Goal: Task Accomplishment & Management: Manage account settings

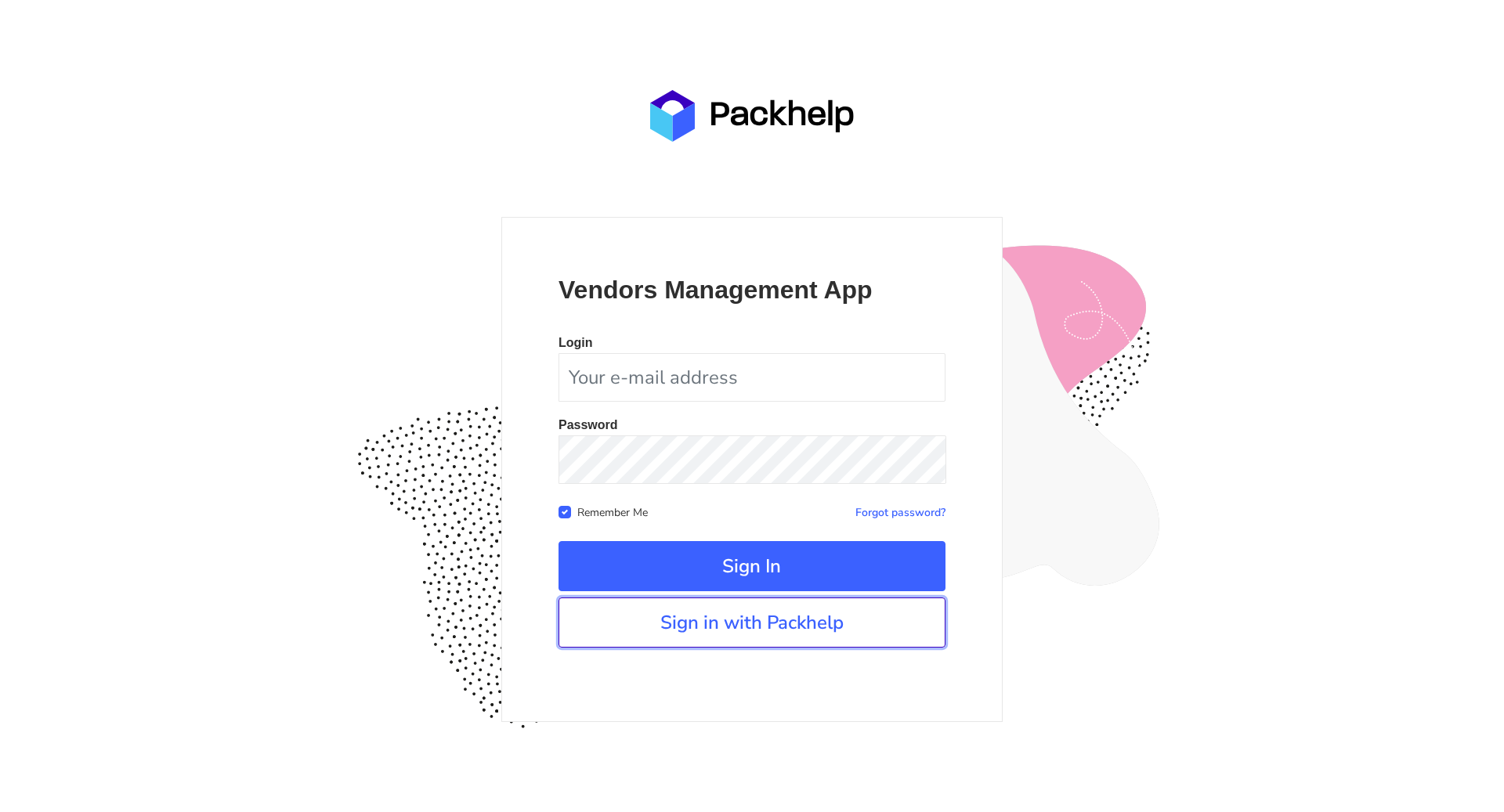
click at [672, 641] on link "Sign in with Packhelp" at bounding box center [752, 622] width 387 height 50
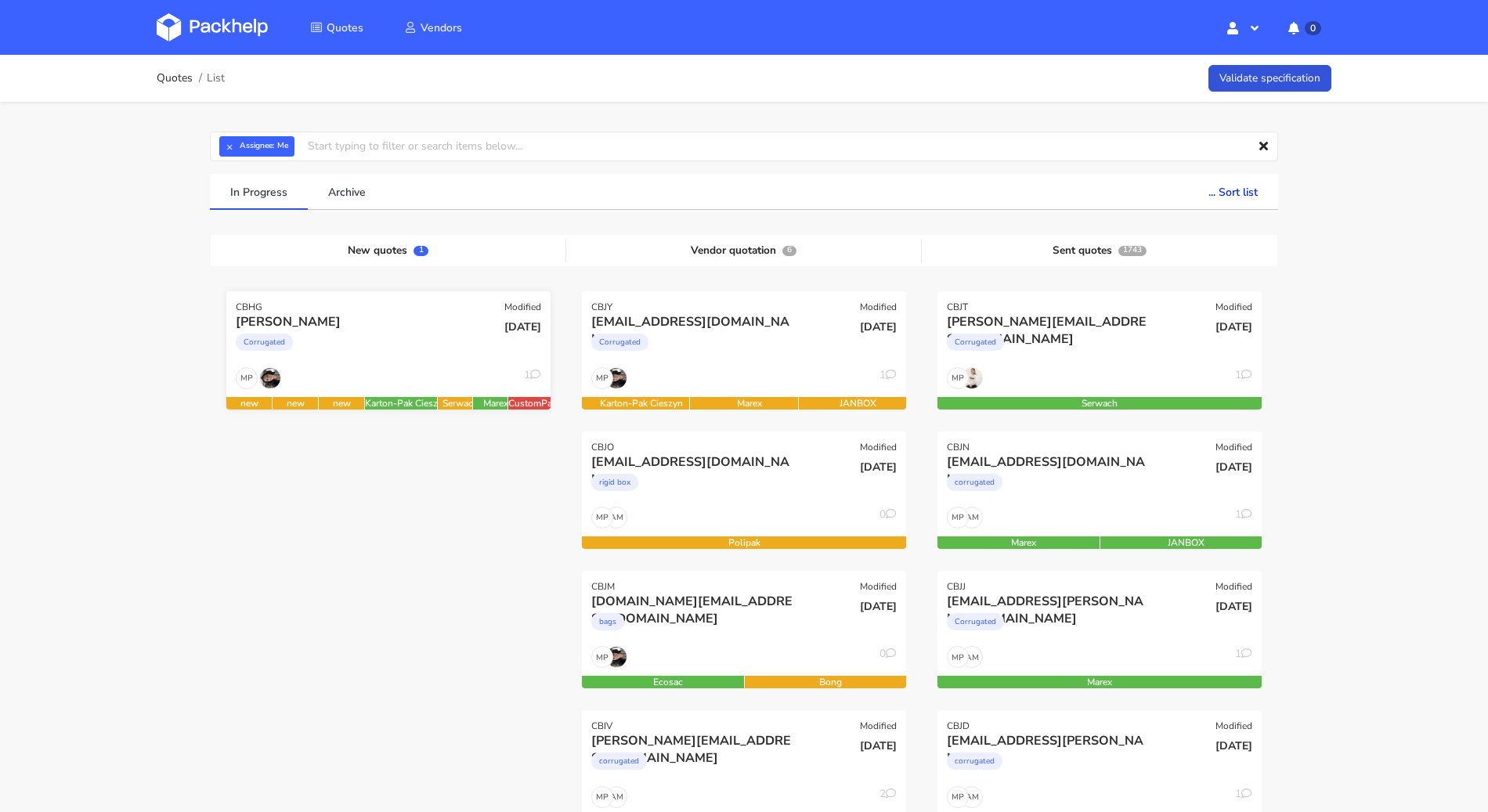
click at [419, 327] on div "[PERSON_NAME]" at bounding box center [339, 321] width 208 height 17
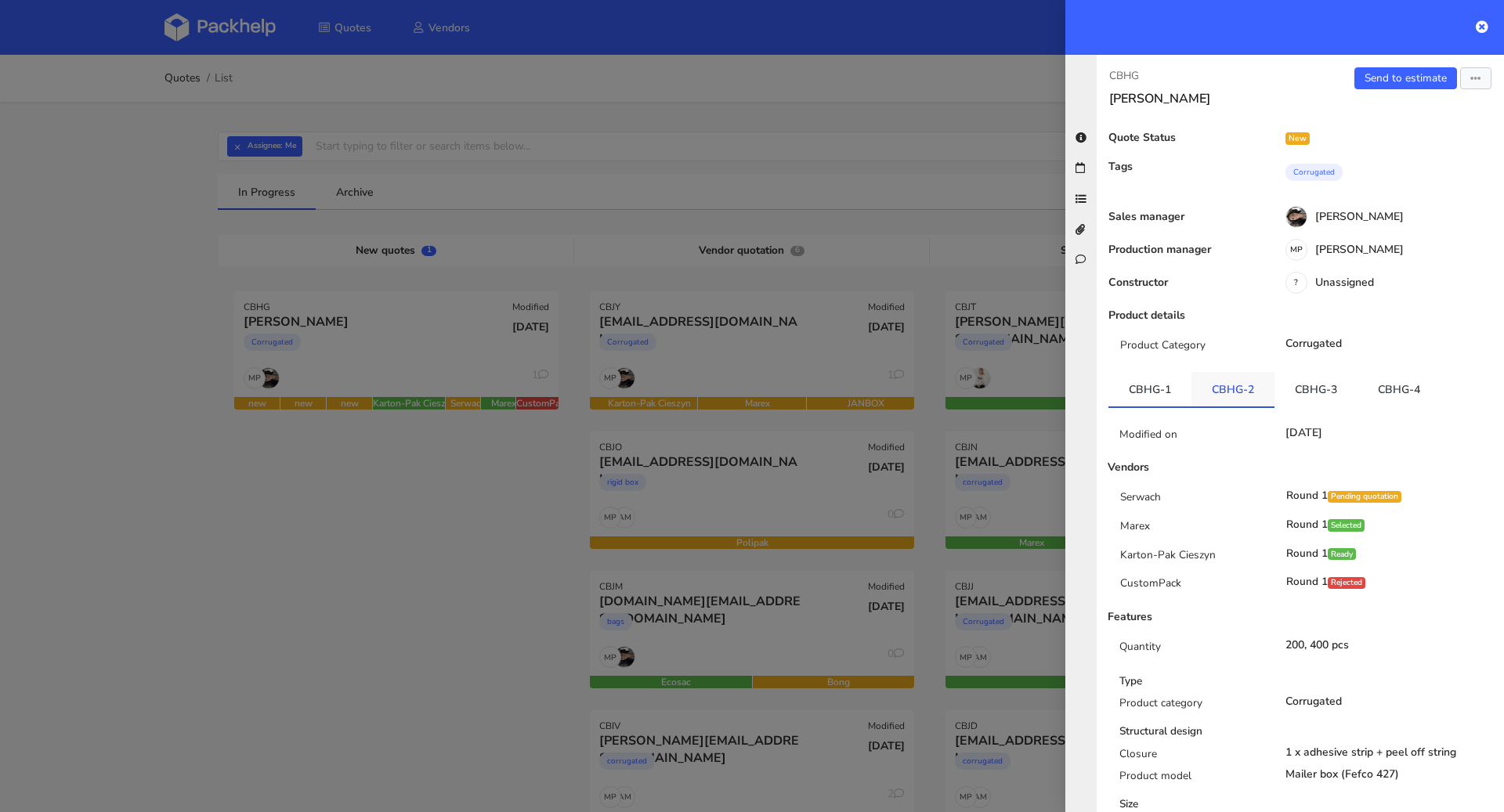
click at [1212, 381] on link "CBHG-2" at bounding box center [1234, 389] width 84 height 35
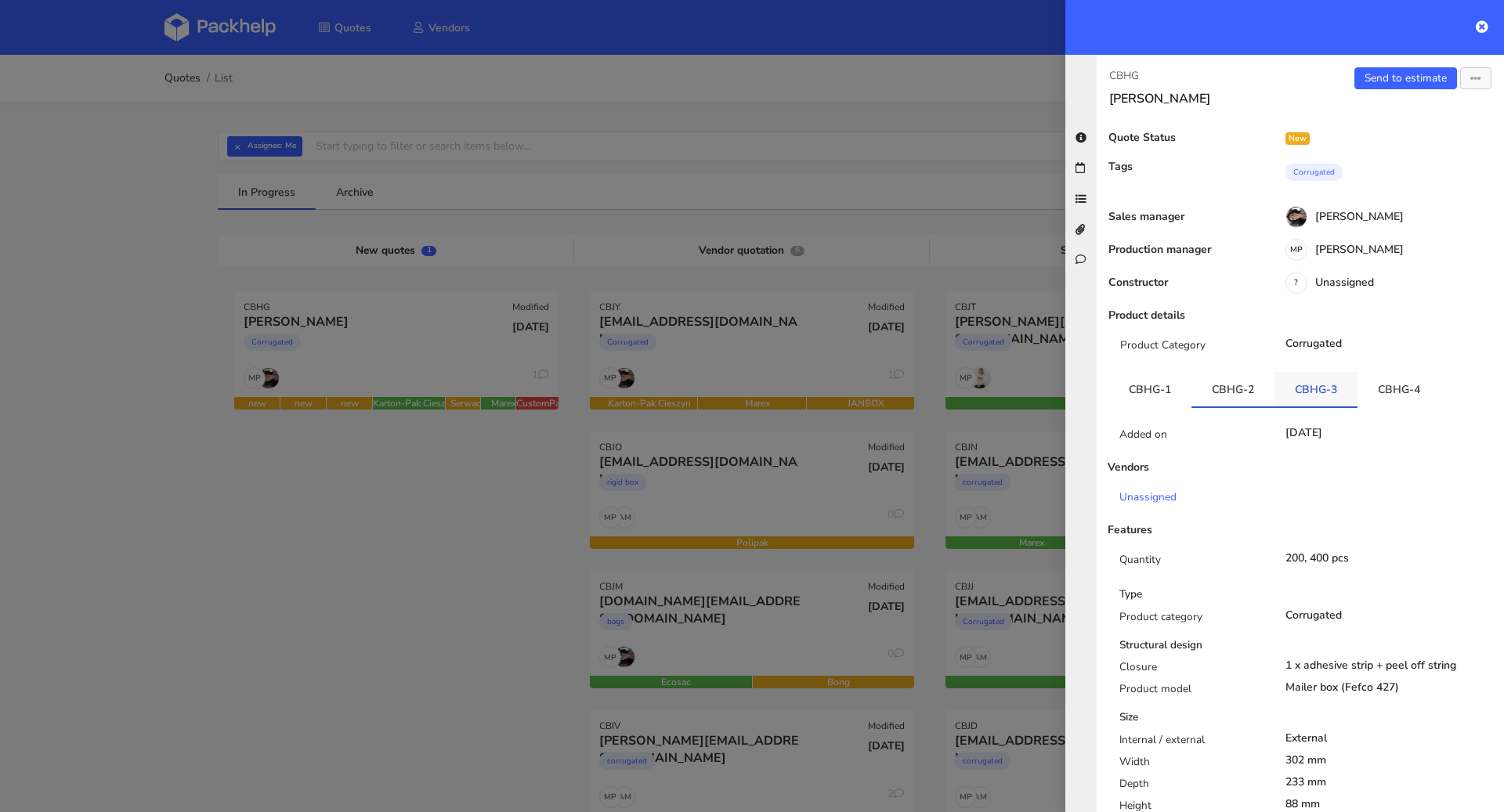
click at [1302, 382] on link "CBHG-3" at bounding box center [1316, 389] width 84 height 35
click at [1138, 382] on link "CBHG-1" at bounding box center [1150, 389] width 84 height 35
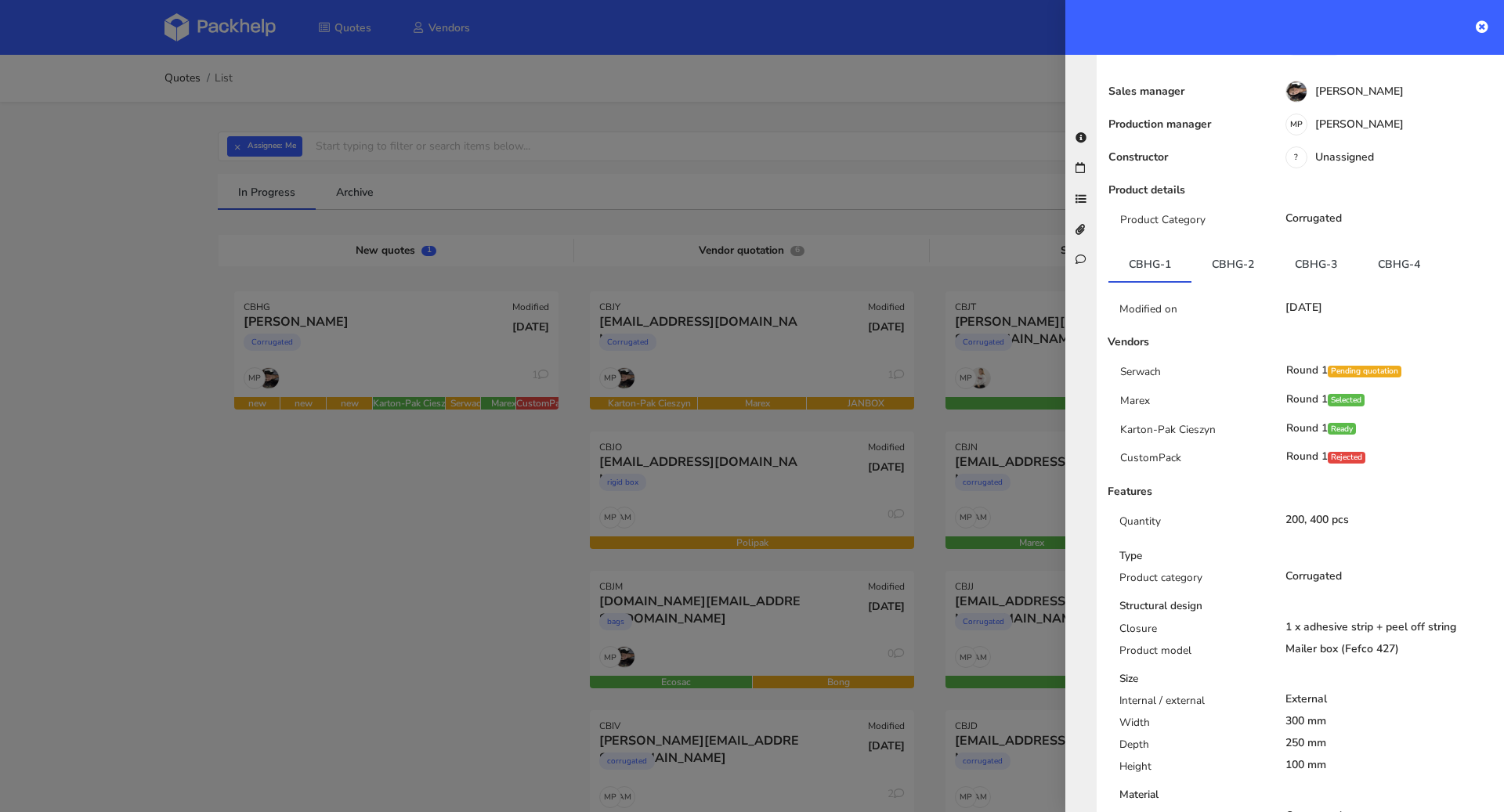
scroll to position [235, 0]
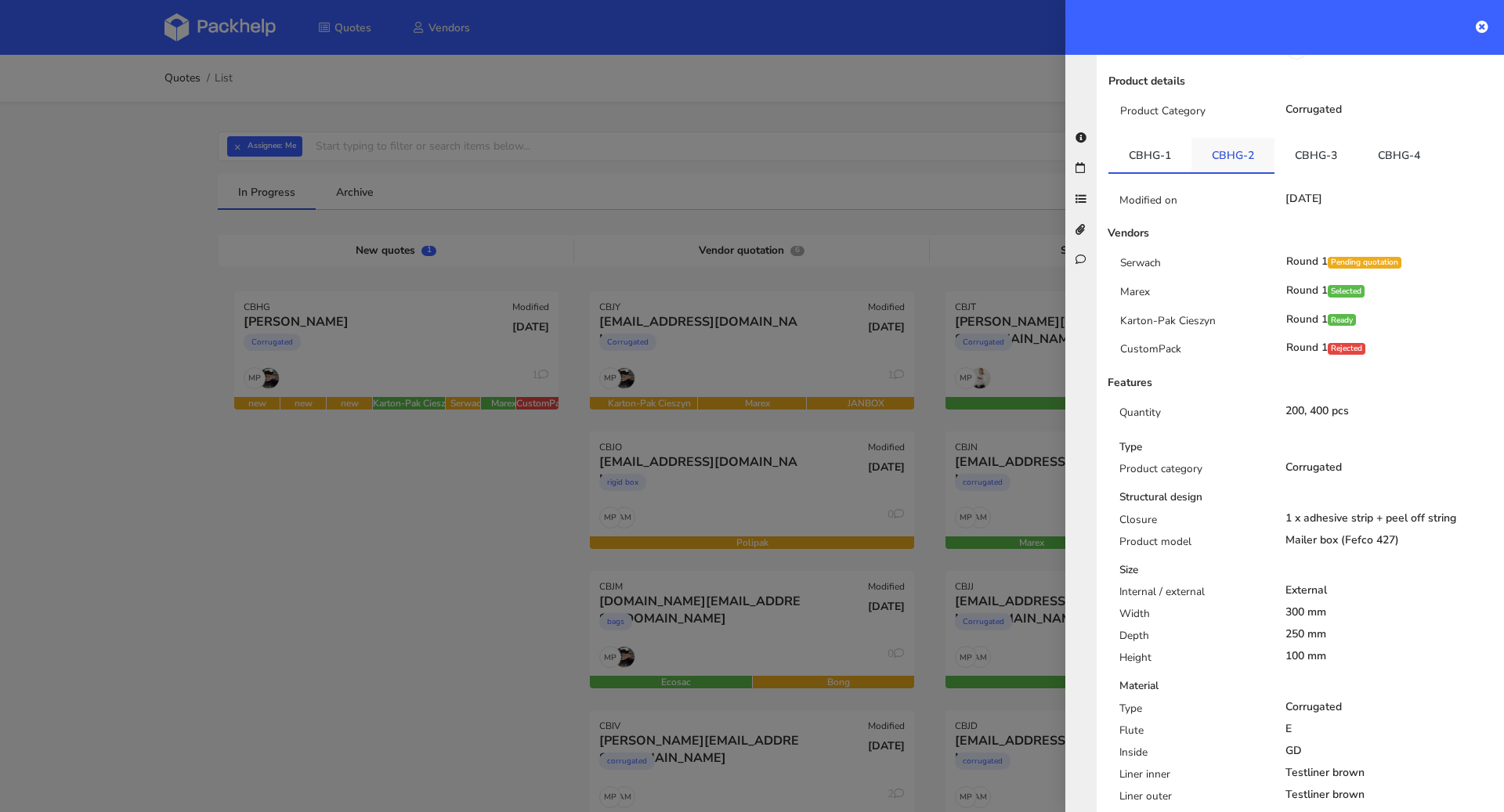
click at [1250, 156] on link "CBHG-2" at bounding box center [1234, 155] width 84 height 35
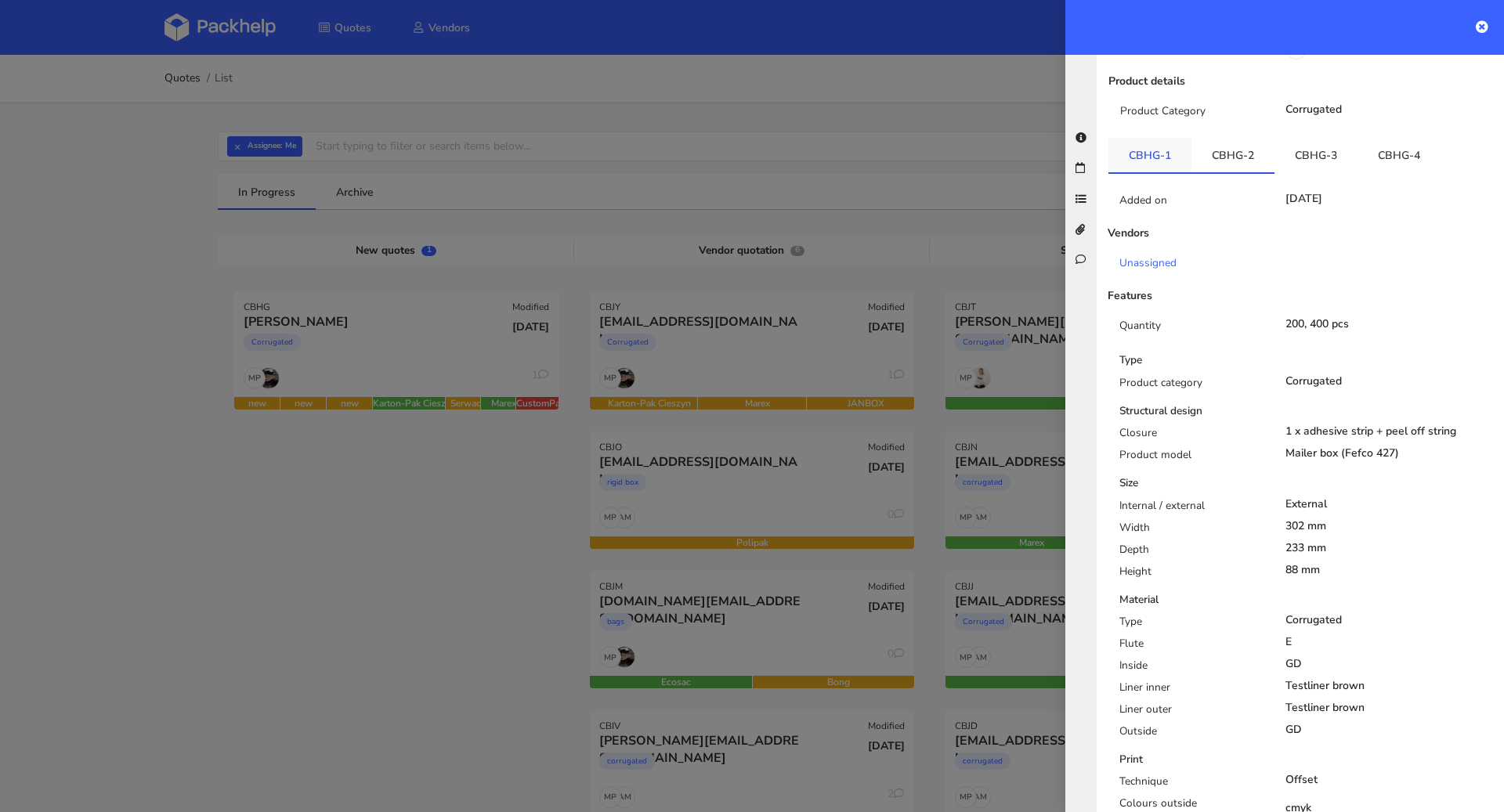
click at [1182, 158] on link "CBHG-1" at bounding box center [1150, 155] width 84 height 35
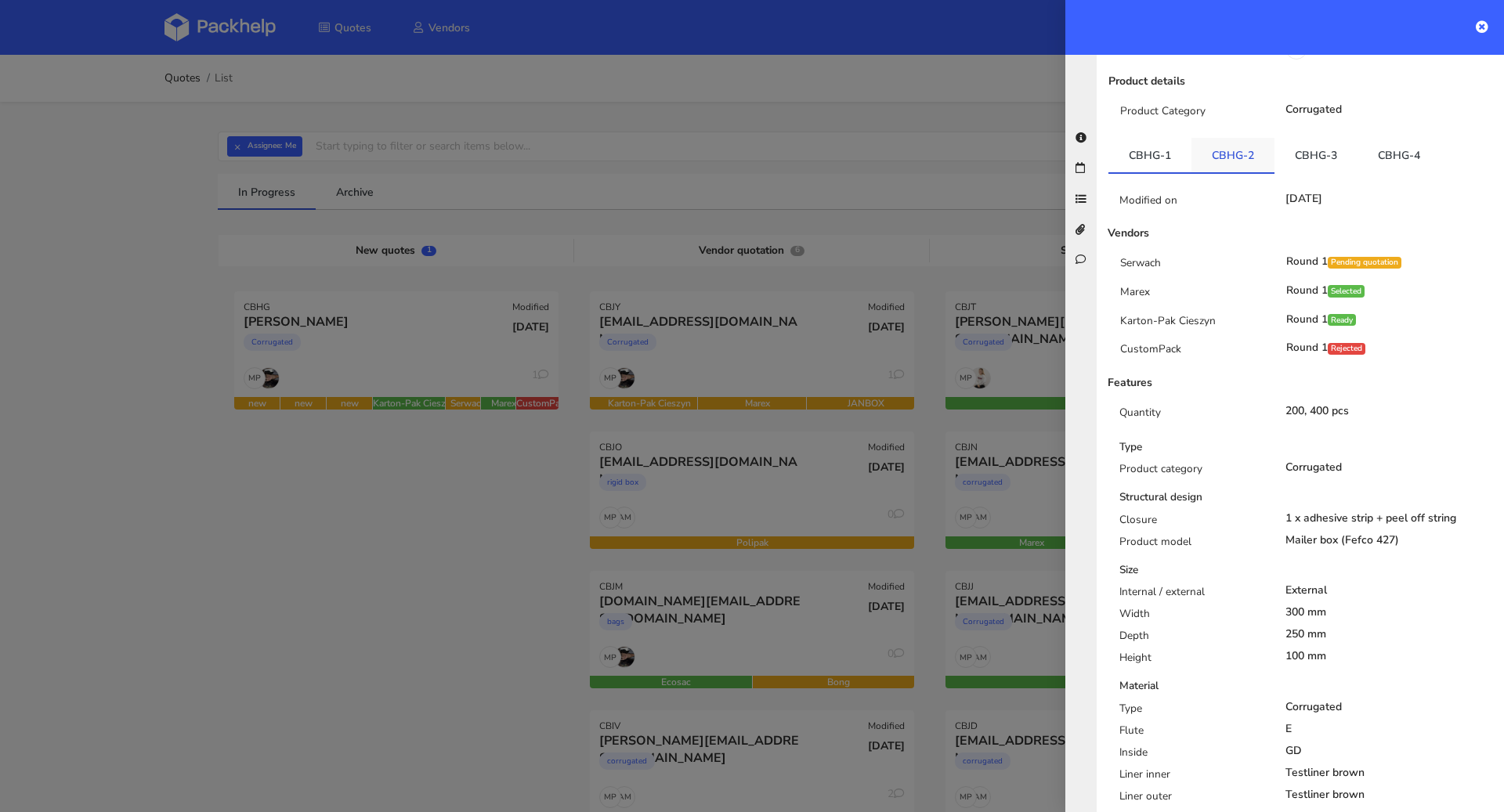
click at [1211, 158] on link "CBHG-2" at bounding box center [1234, 155] width 84 height 35
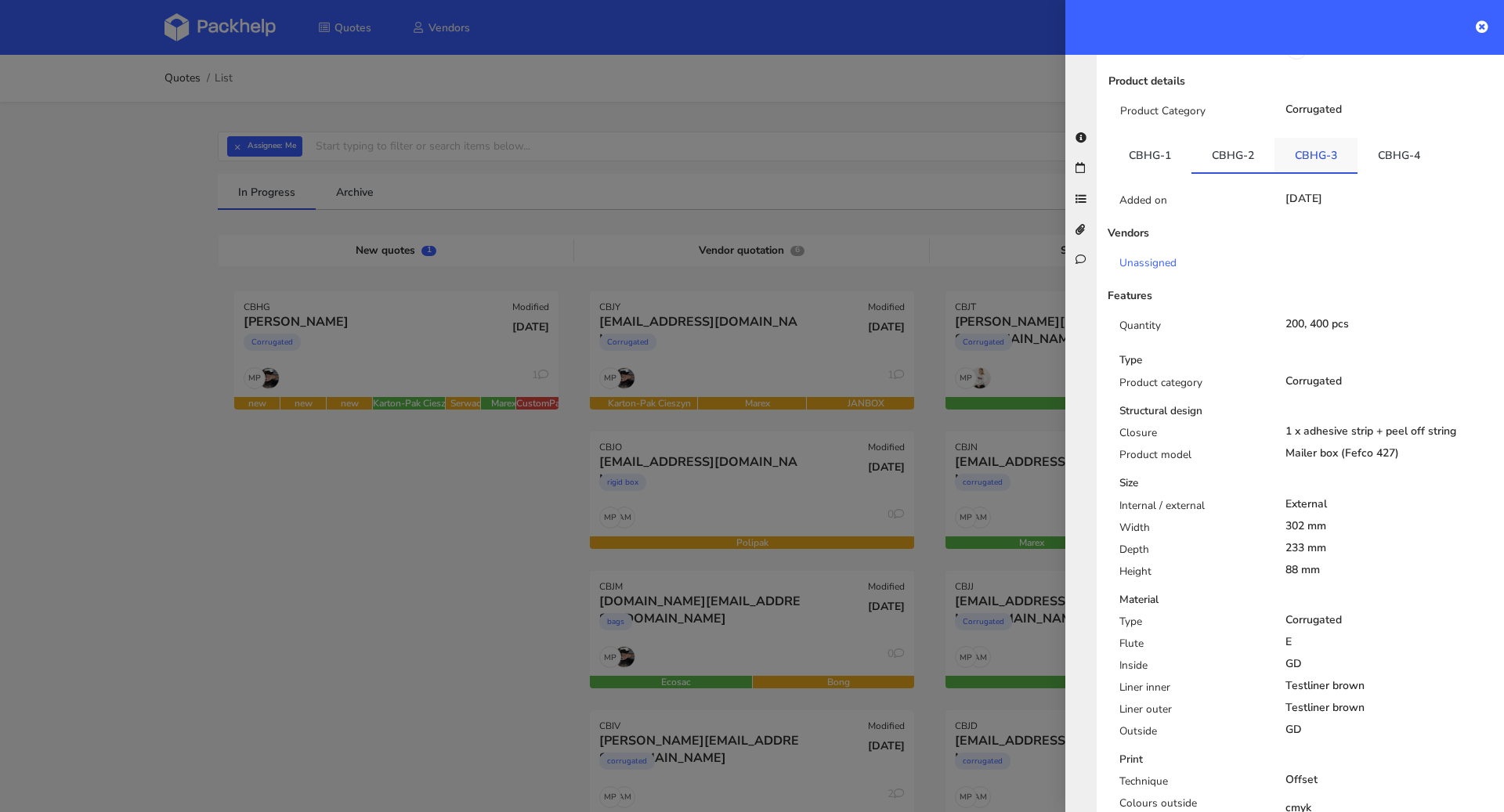
click at [1294, 157] on link "CBHG-3" at bounding box center [1316, 155] width 84 height 35
click at [1393, 156] on link "CBHG-4" at bounding box center [1400, 155] width 84 height 35
click at [1225, 157] on link "CBHG-2" at bounding box center [1234, 155] width 84 height 35
click at [1137, 157] on link "CBHG-1" at bounding box center [1150, 155] width 84 height 35
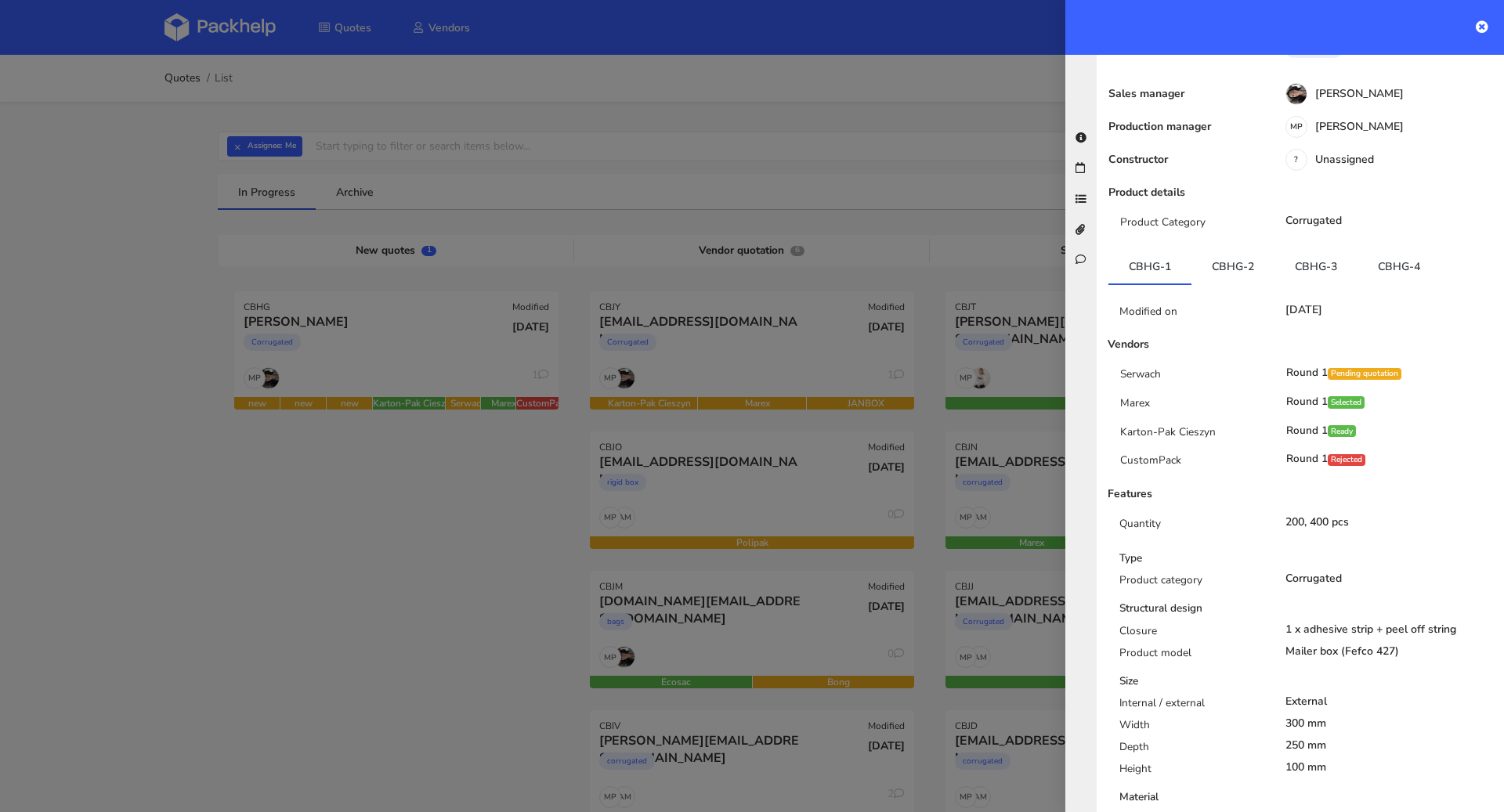
scroll to position [0, 0]
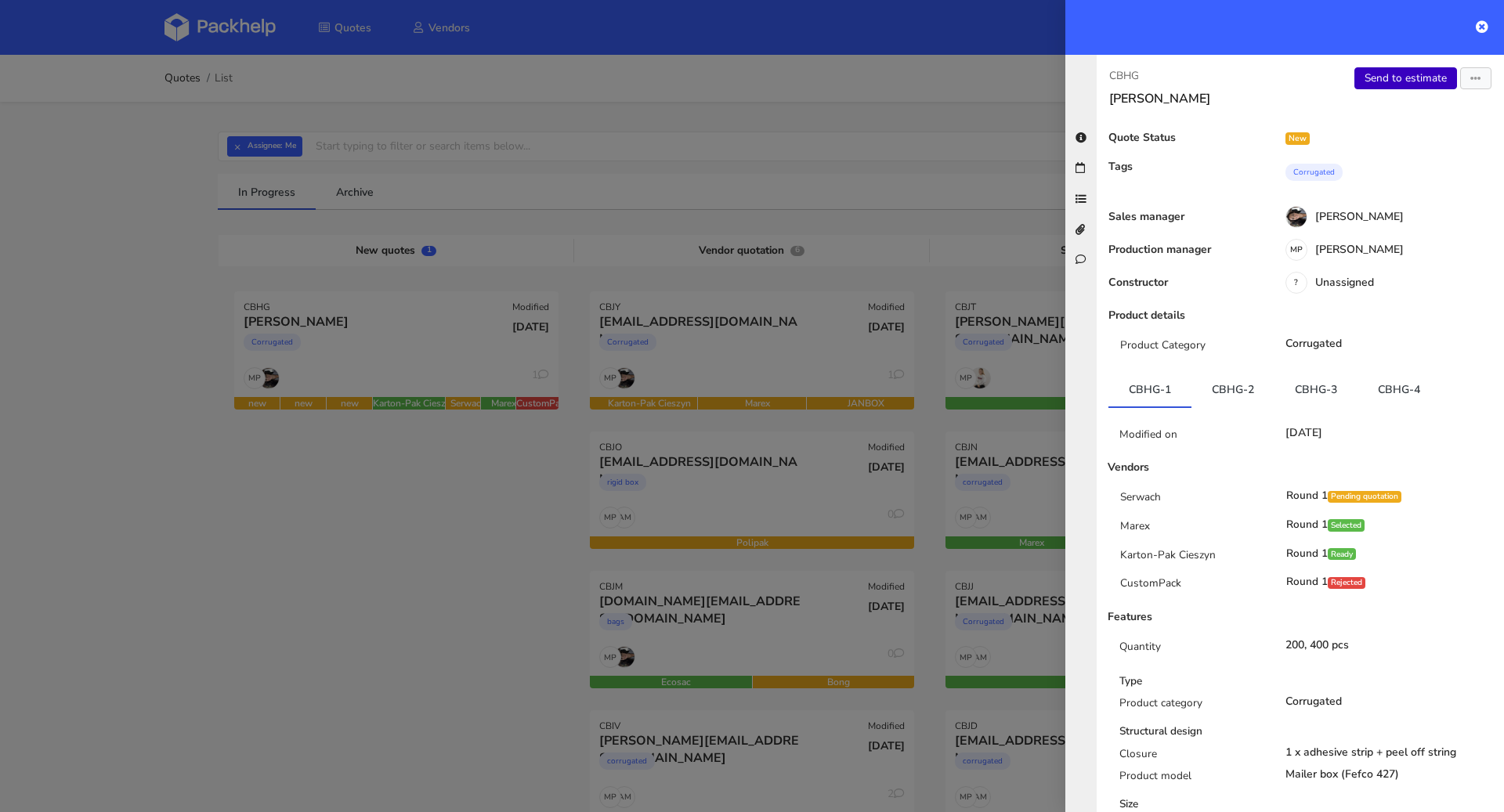
click at [1389, 69] on link "Send to estimate" at bounding box center [1406, 79] width 102 height 22
click at [1395, 84] on link "Send to estimate" at bounding box center [1406, 79] width 102 height 22
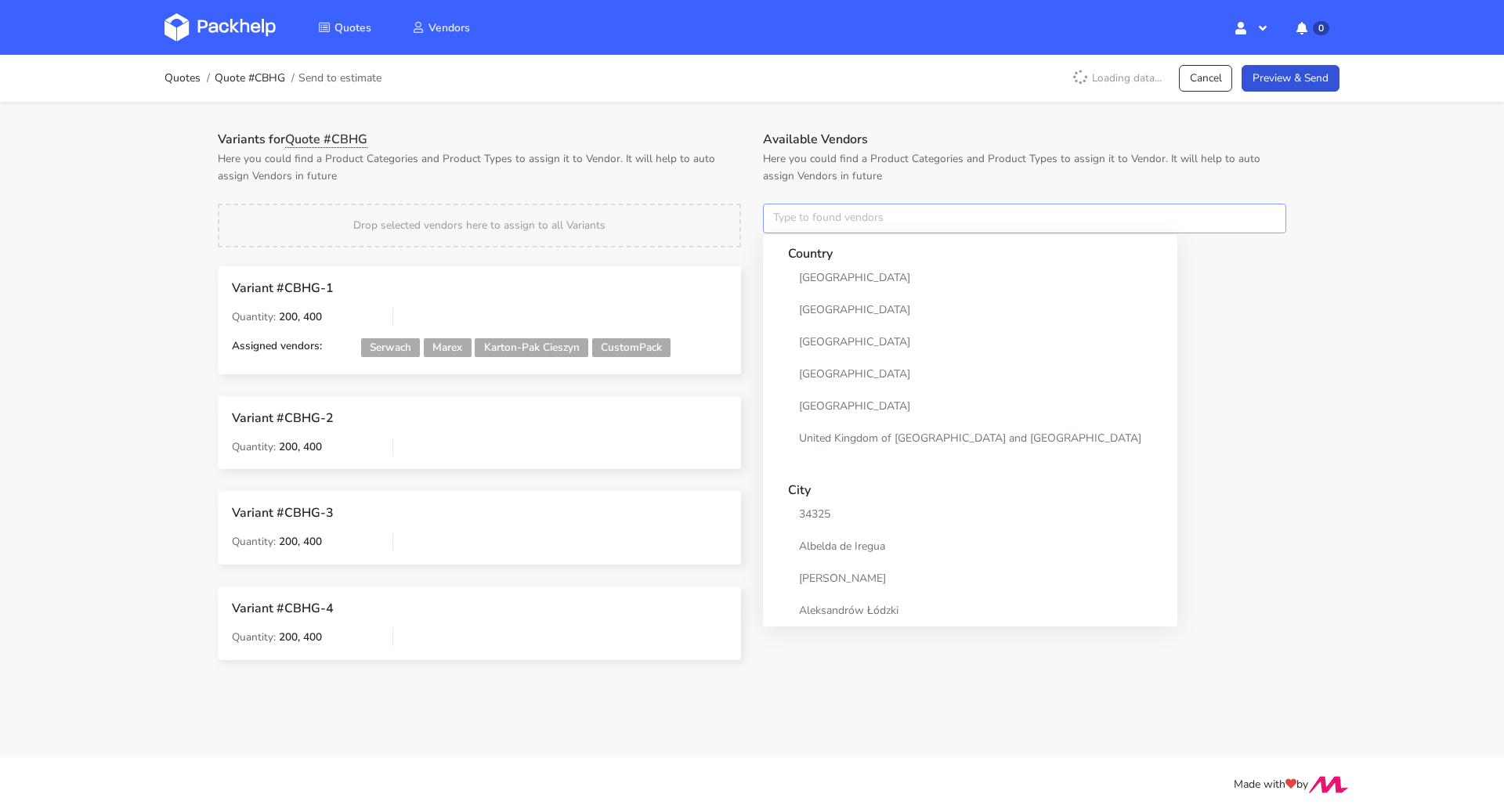
click at [812, 217] on input "text" at bounding box center [1025, 219] width 523 height 30
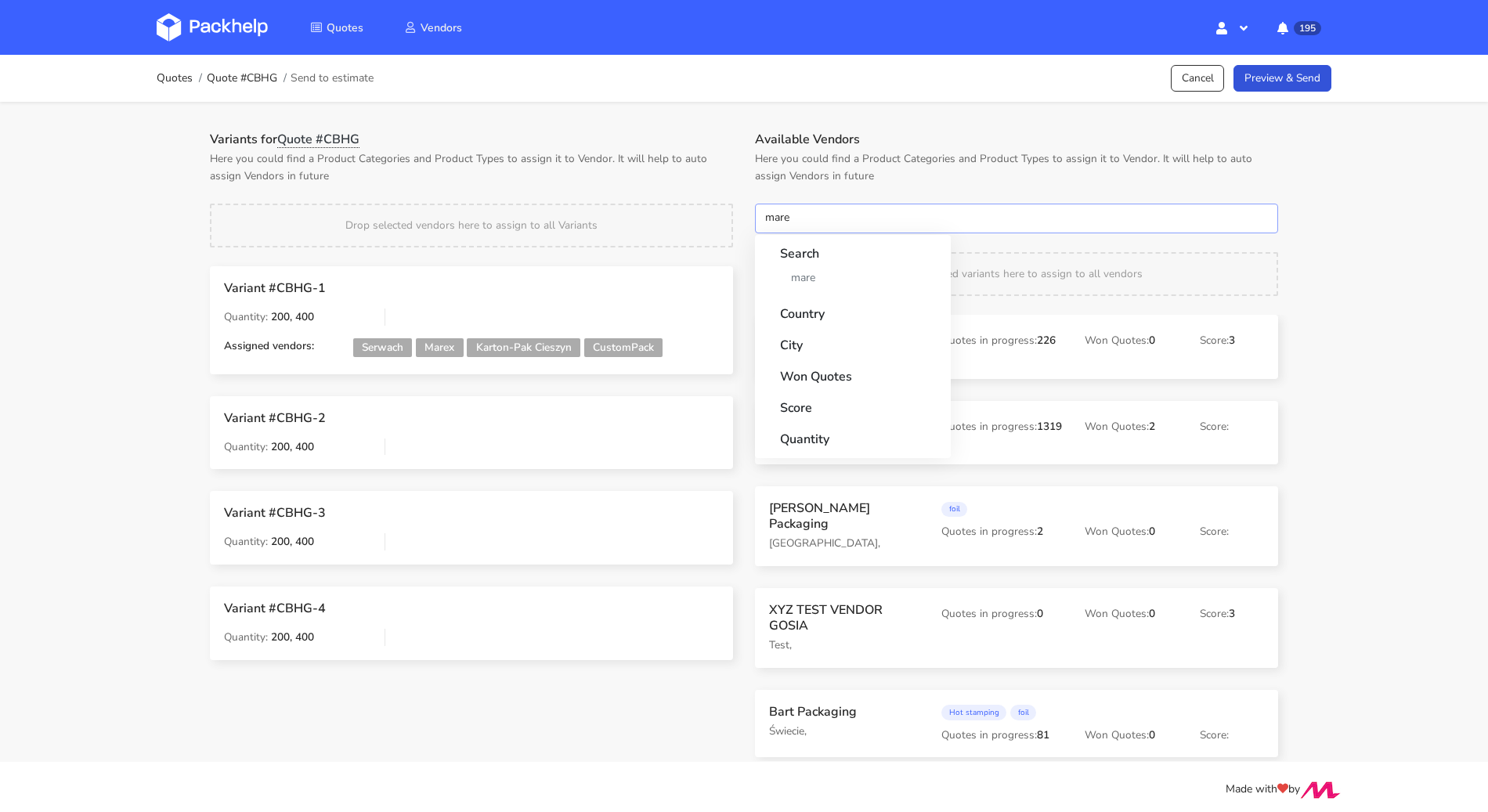
type input "marex"
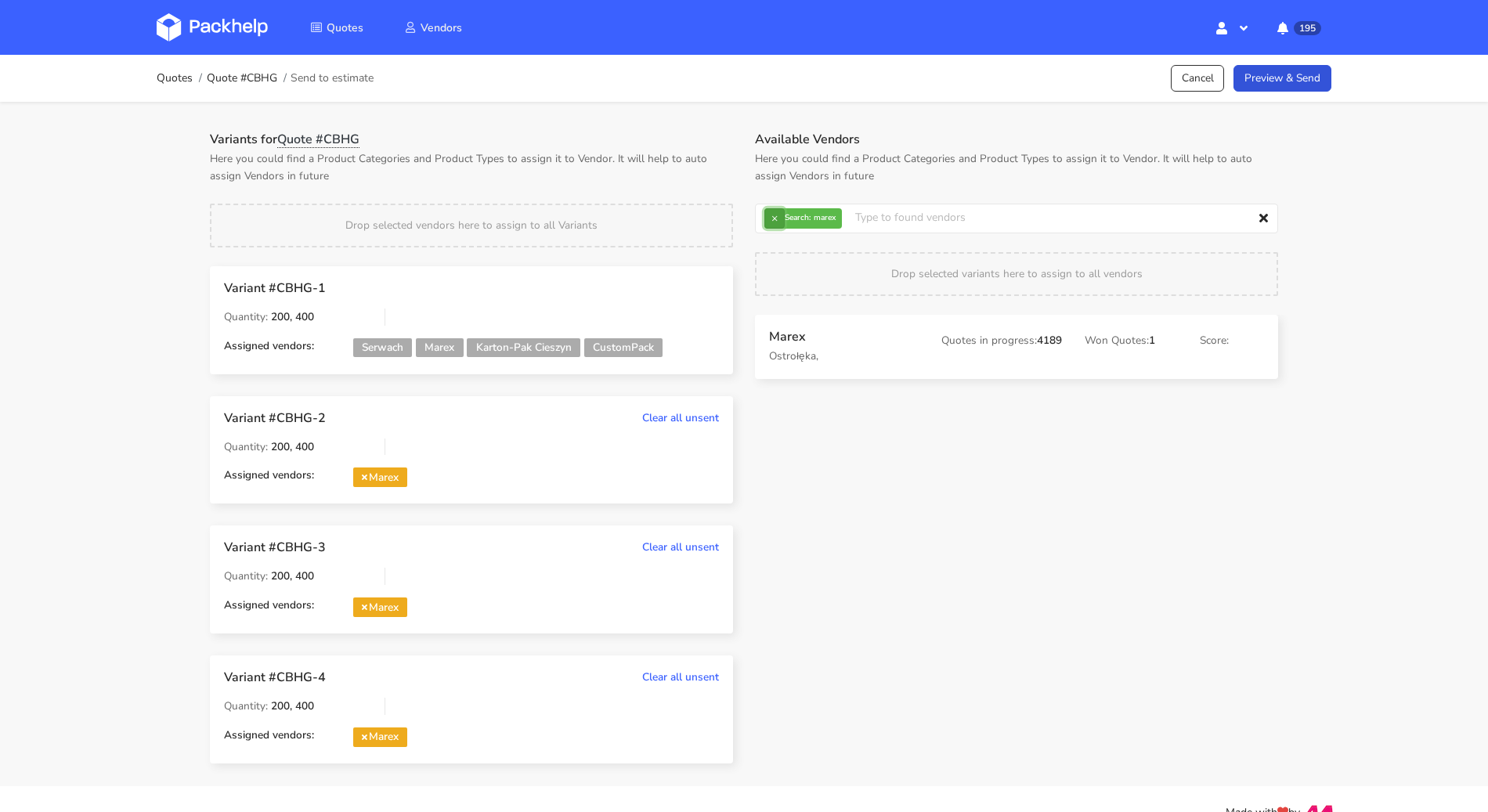
click at [777, 225] on button "×" at bounding box center [774, 219] width 20 height 20
click at [777, 225] on input "text" at bounding box center [1017, 219] width 523 height 30
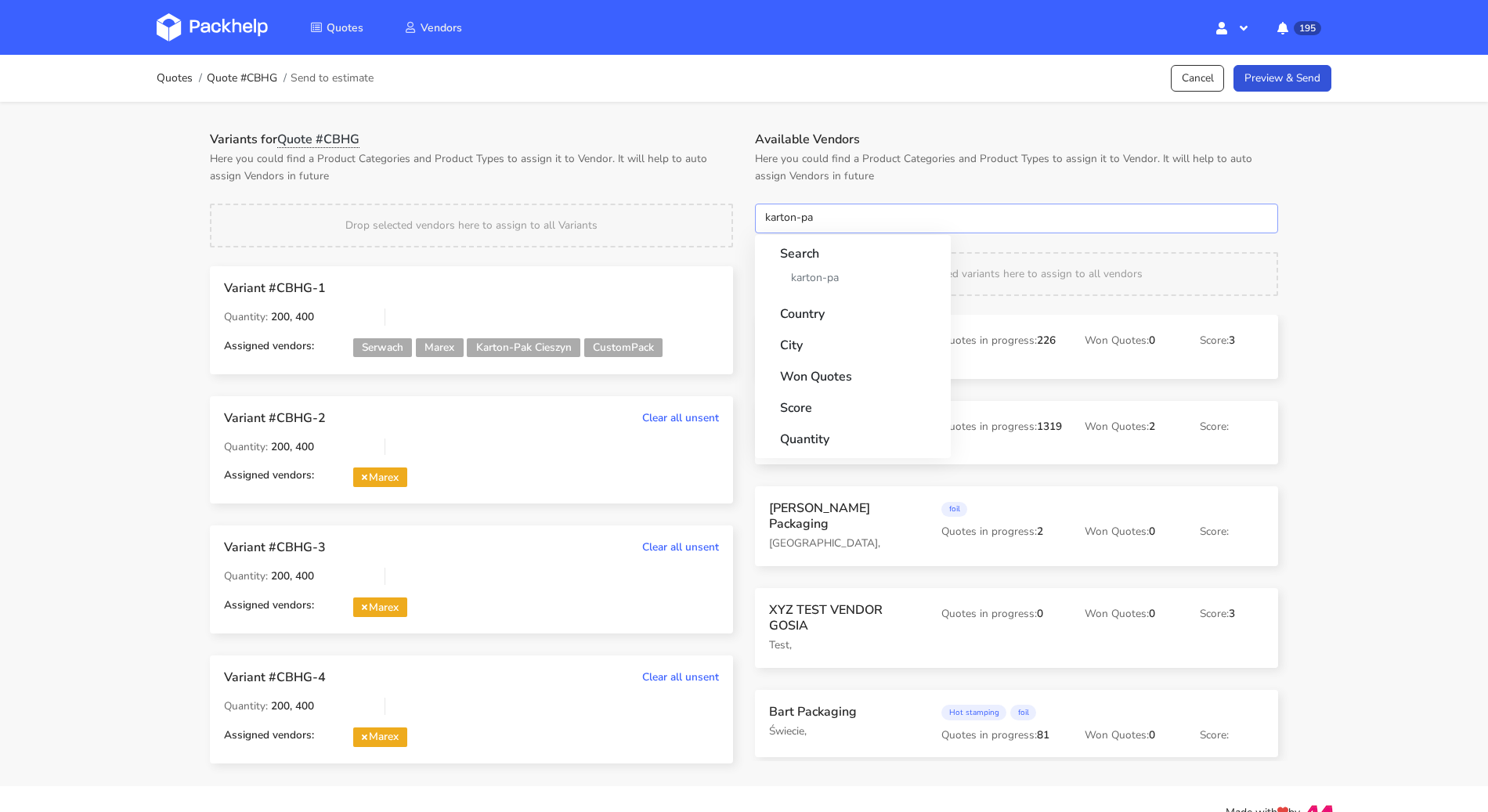
type input "karton-pak"
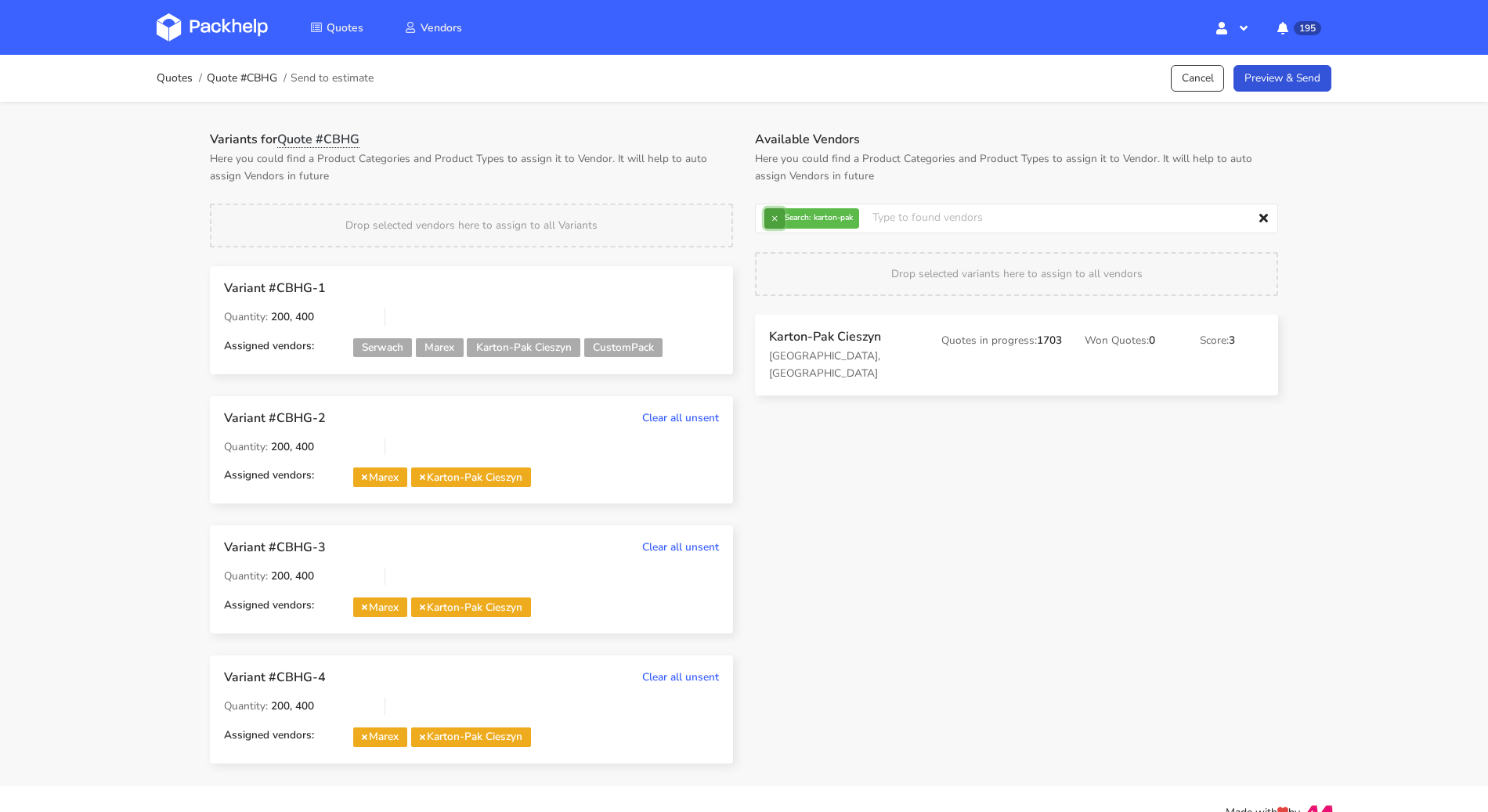
click at [773, 219] on button "×" at bounding box center [774, 219] width 20 height 20
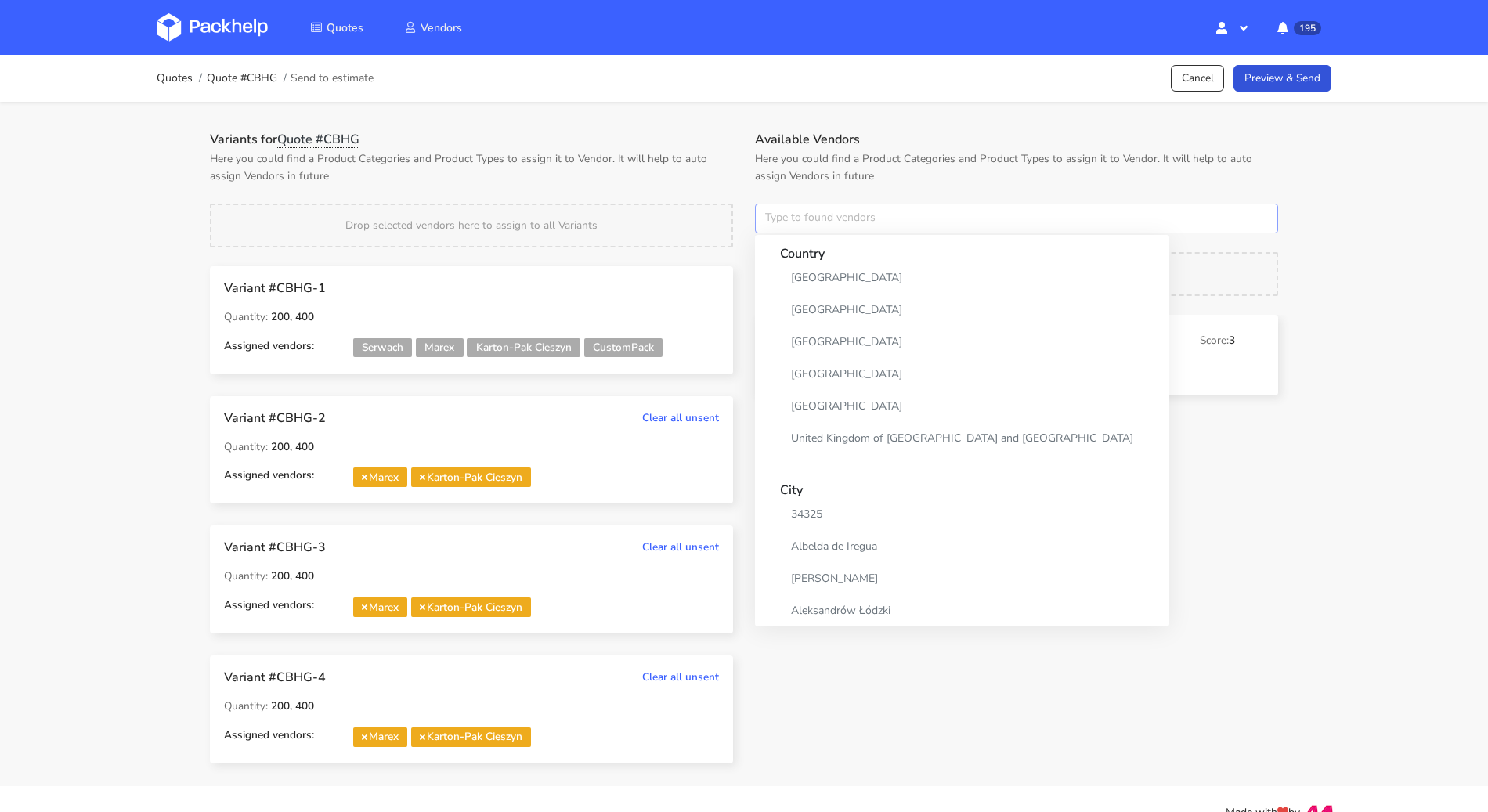
click at [774, 219] on input "text" at bounding box center [1017, 219] width 523 height 30
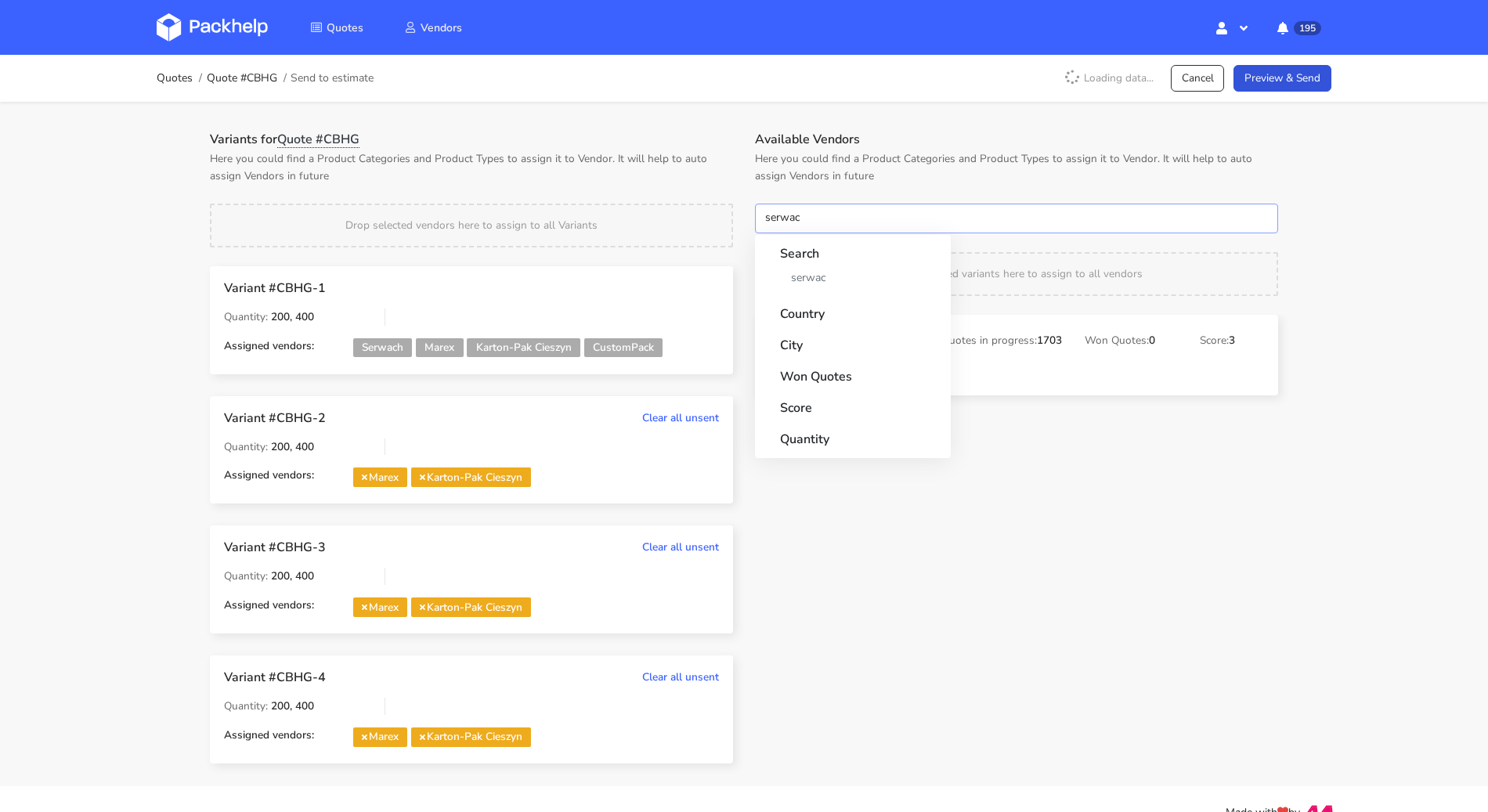
type input "serwach"
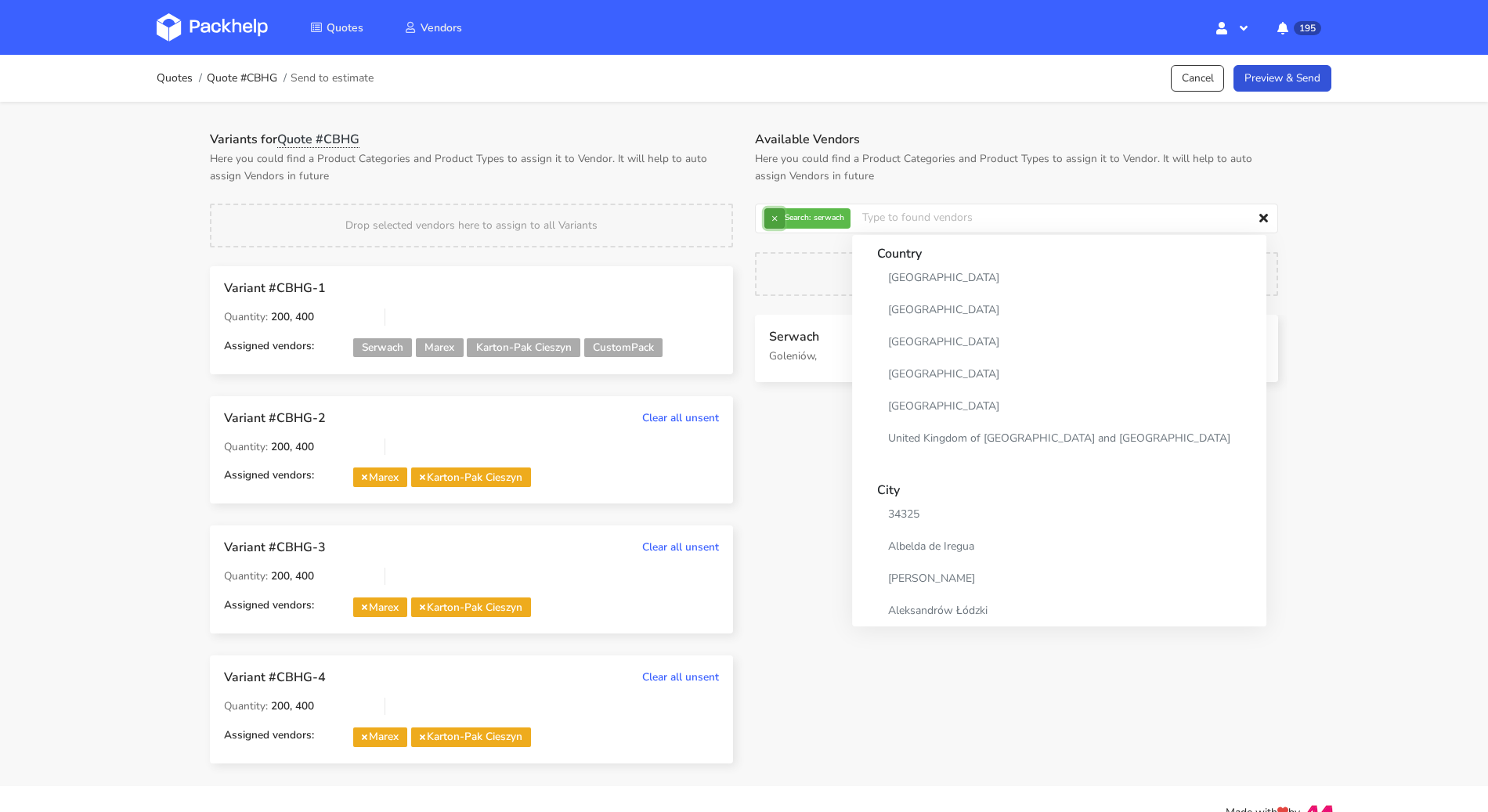
click at [770, 218] on button "×" at bounding box center [774, 219] width 20 height 20
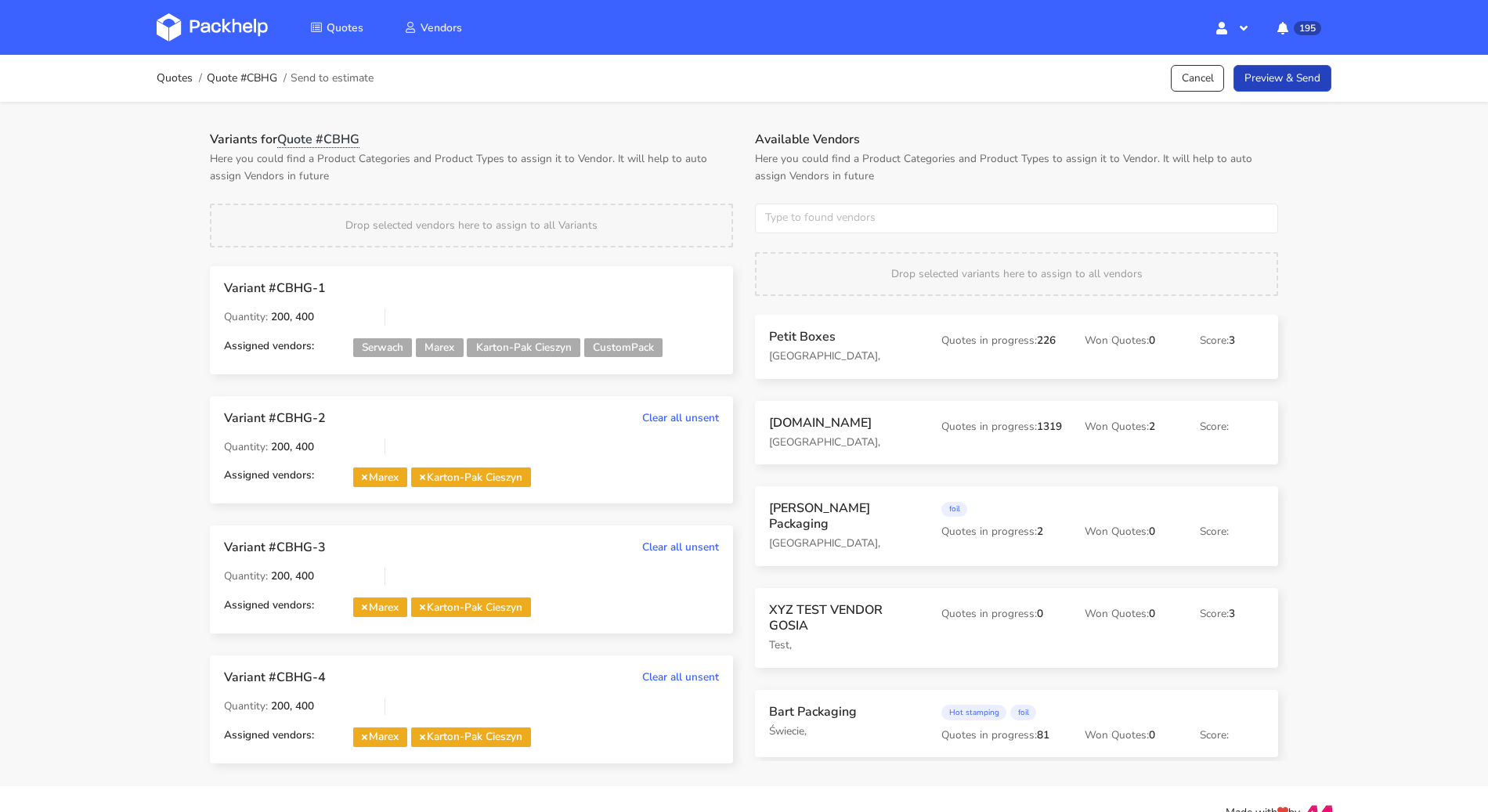
click at [1314, 69] on link "Preview & Send" at bounding box center [1282, 79] width 98 height 28
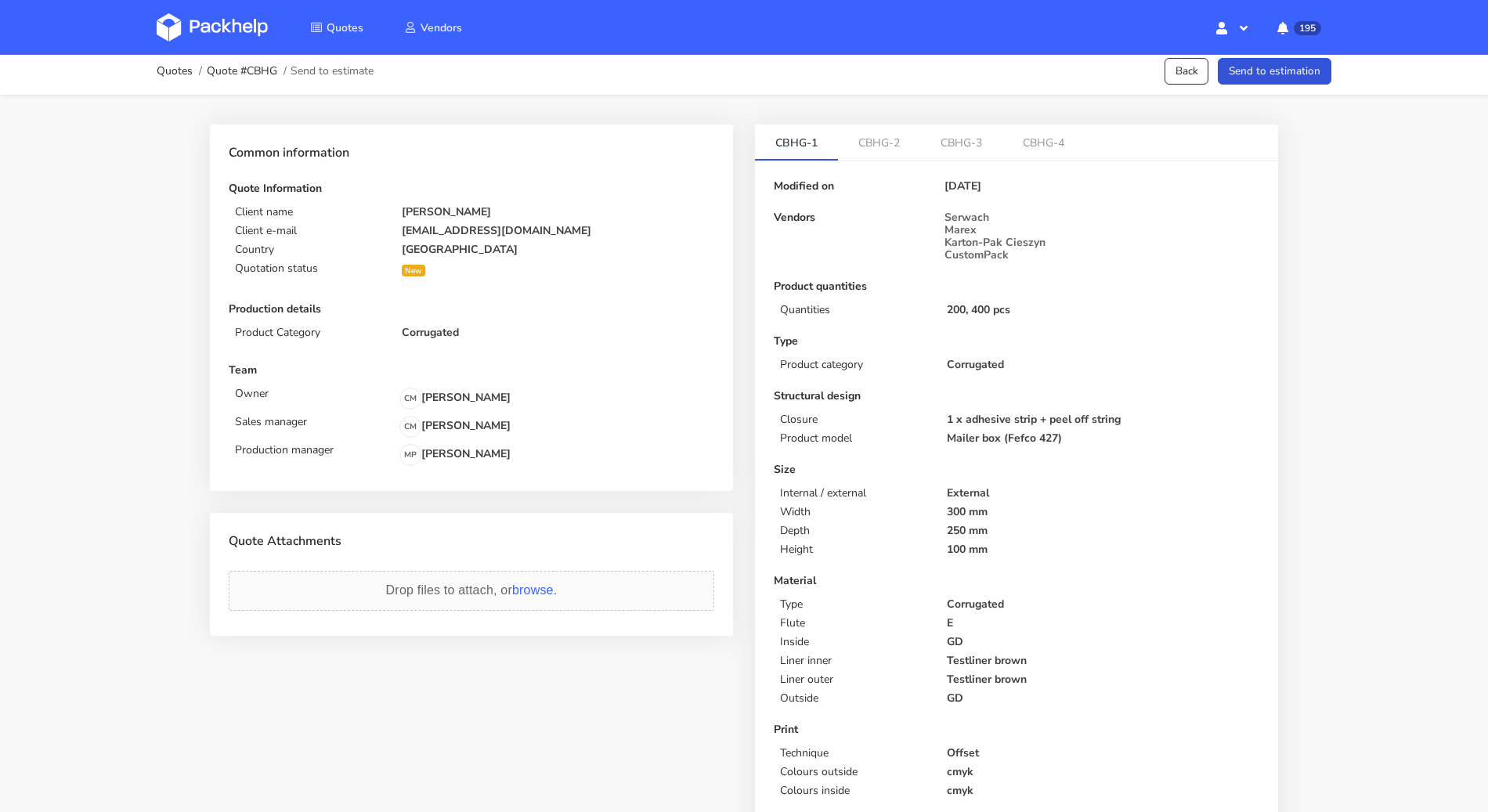
scroll to position [8, 0]
click at [890, 144] on link "CBHG-2" at bounding box center [879, 141] width 83 height 35
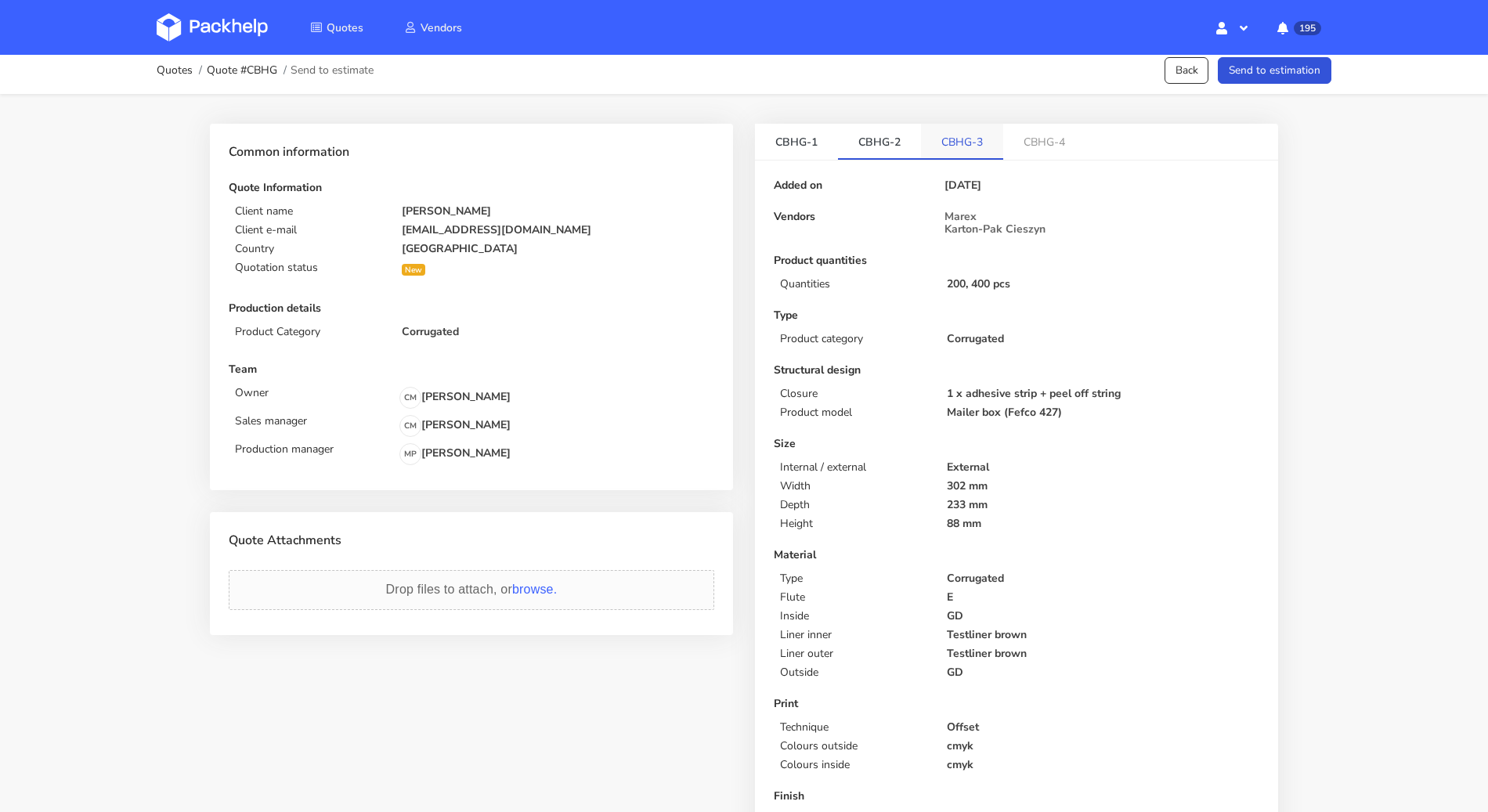
click at [945, 143] on link "CBHG-3" at bounding box center [962, 141] width 83 height 35
click at [1024, 142] on link "CBHG-4" at bounding box center [1045, 141] width 83 height 35
click at [1236, 77] on button "Send to estimation" at bounding box center [1275, 72] width 113 height 28
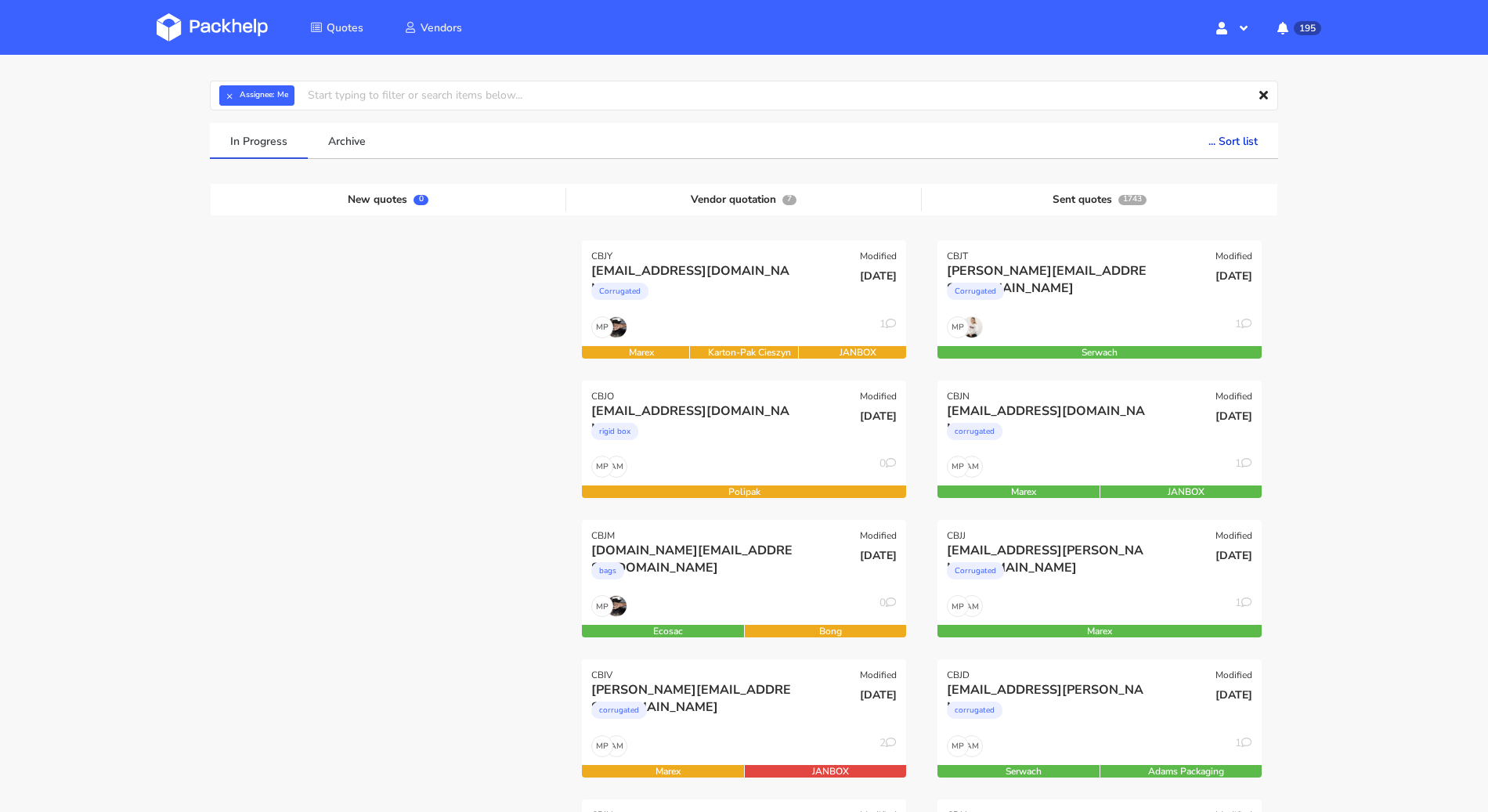
scroll to position [50, 0]
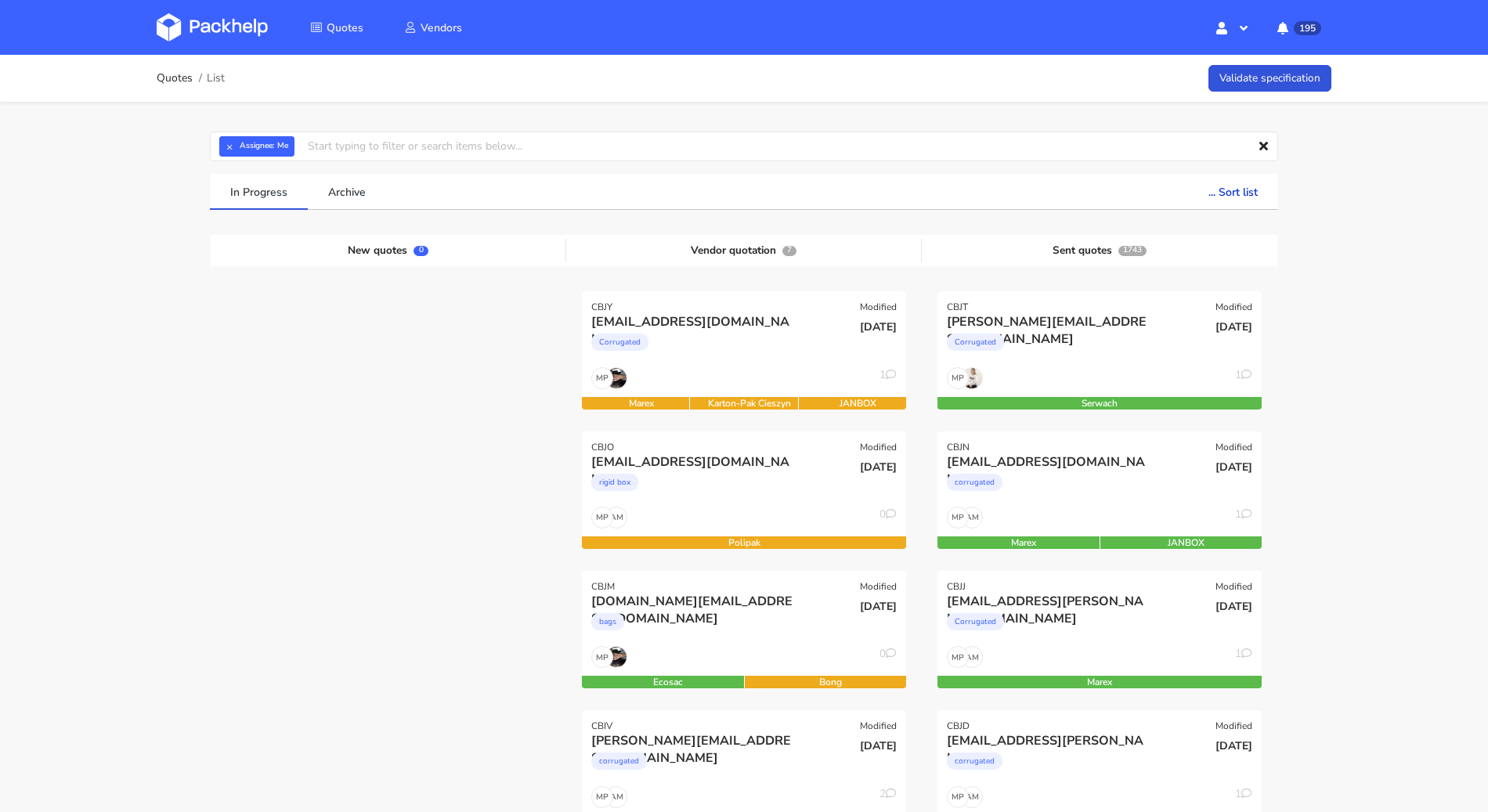
scroll to position [50, 0]
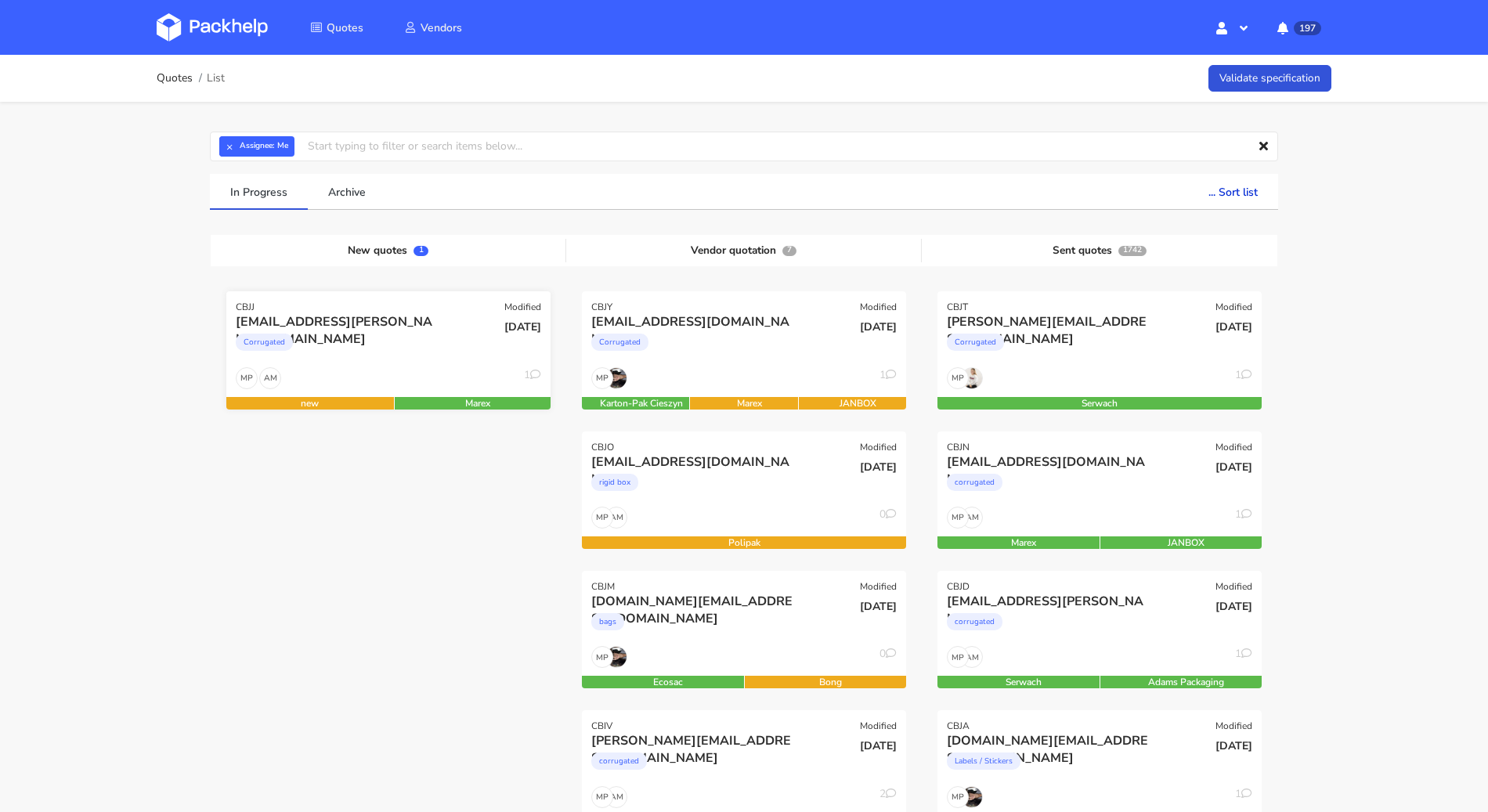
click at [340, 375] on div "AM MP 1" at bounding box center [389, 383] width 324 height 30
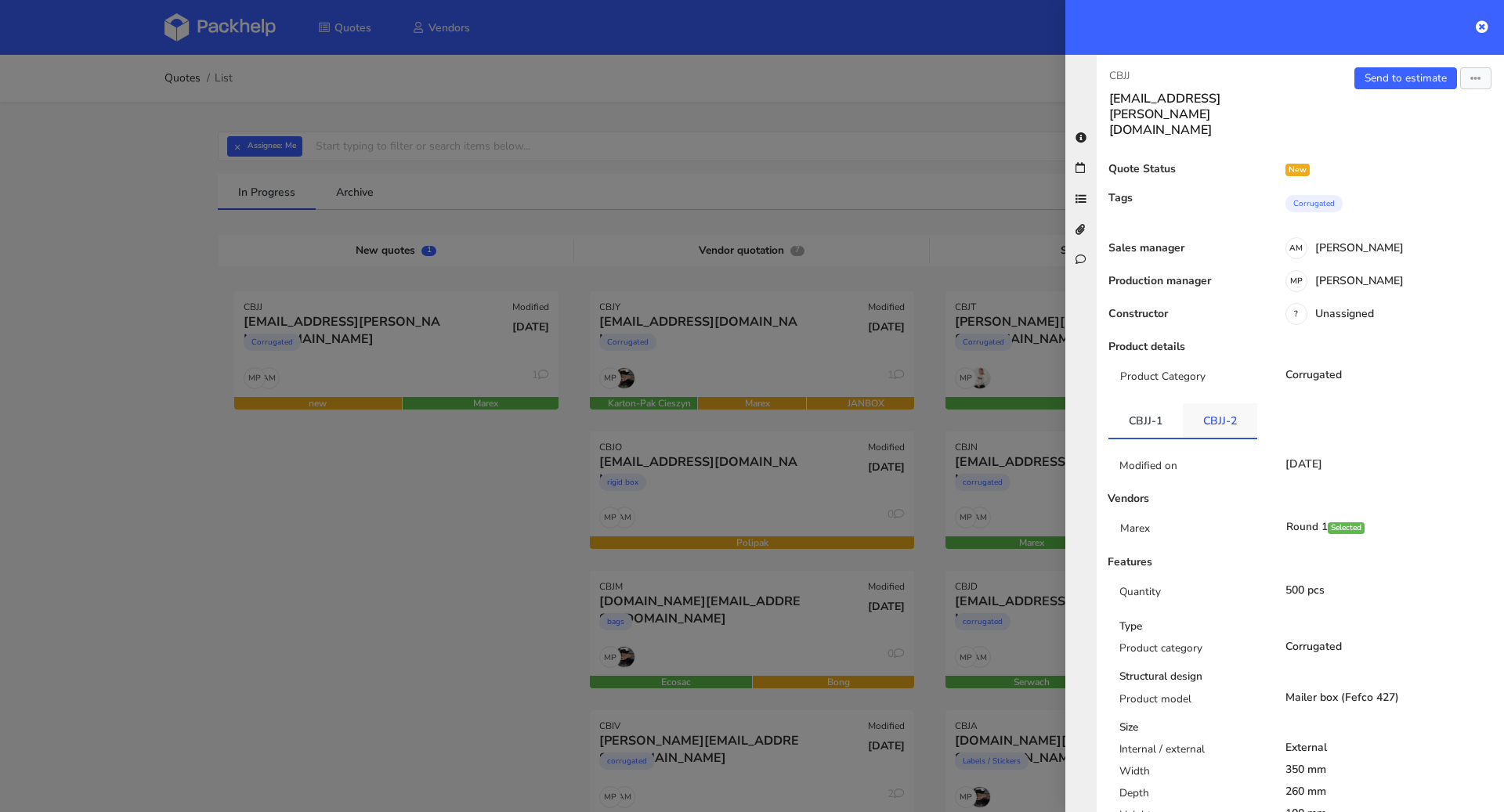
click at [1212, 404] on link "CBJJ-2" at bounding box center [1220, 420] width 75 height 35
click at [1178, 404] on link "CBJJ-1" at bounding box center [1145, 420] width 75 height 35
click at [1230, 404] on link "CBJJ-2" at bounding box center [1220, 420] width 75 height 35
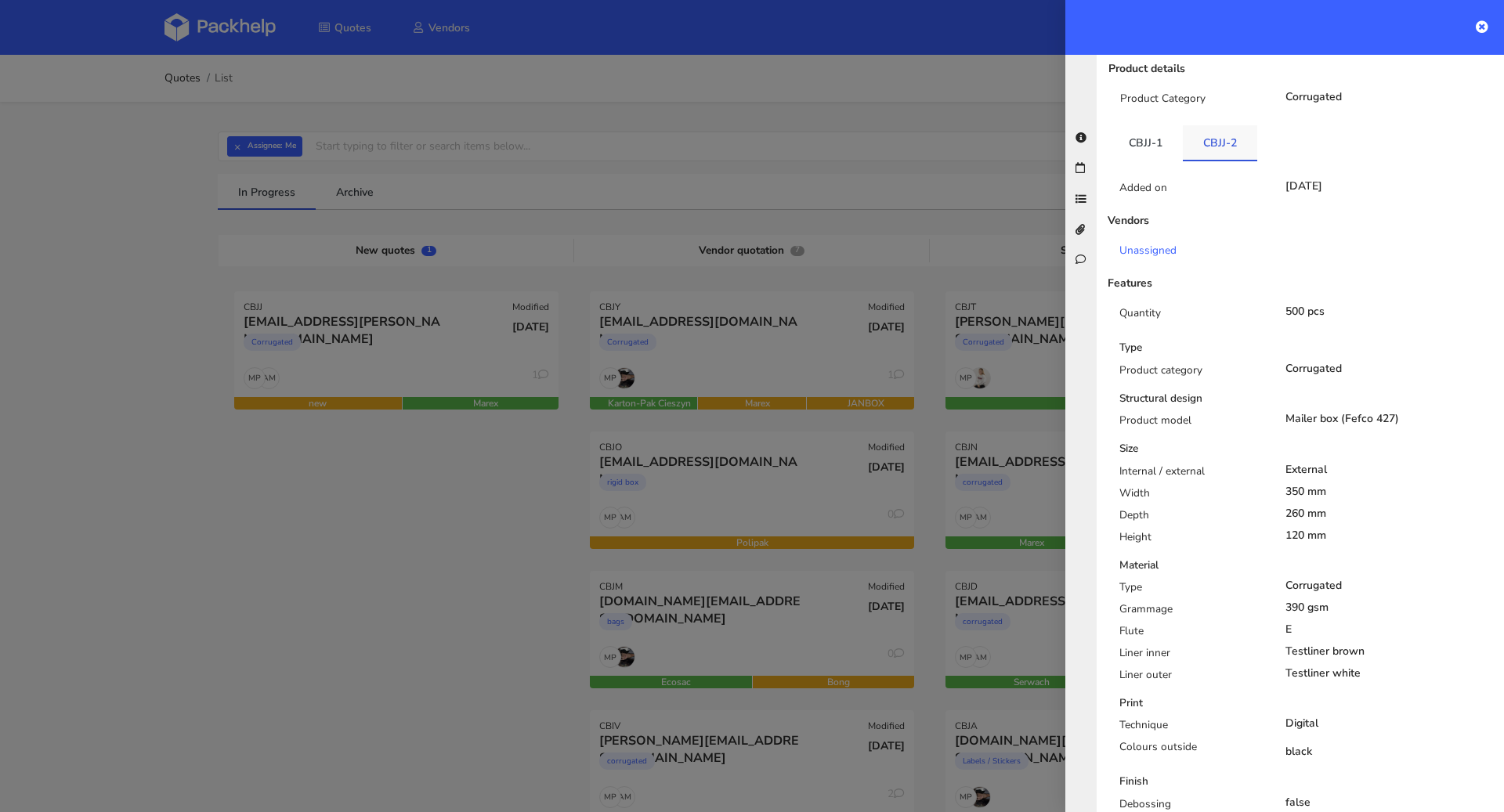
scroll to position [290, 0]
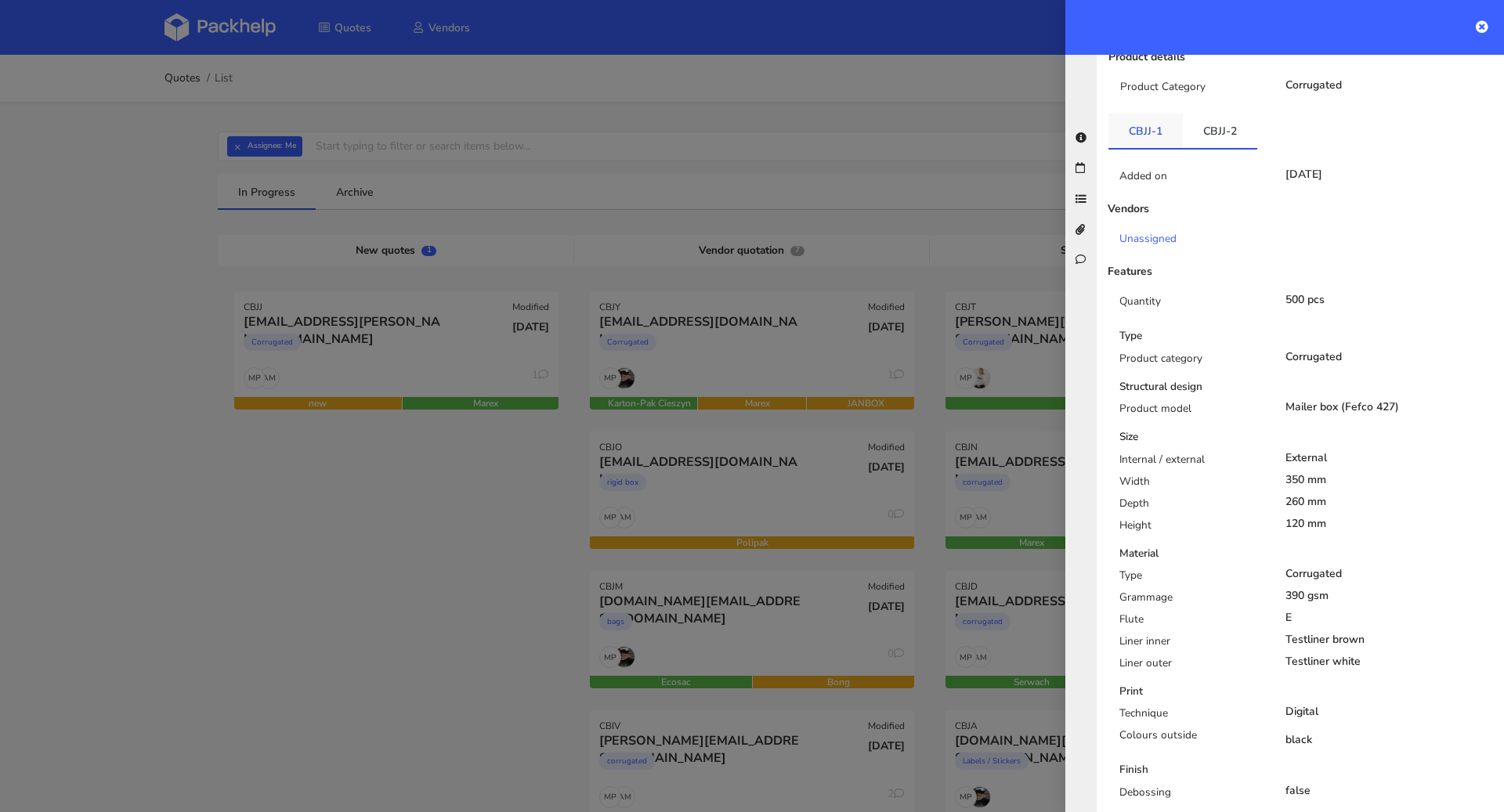
click at [1148, 113] on link "CBJJ-1" at bounding box center [1145, 130] width 75 height 35
click at [1213, 113] on link "CBJJ-2" at bounding box center [1220, 130] width 75 height 35
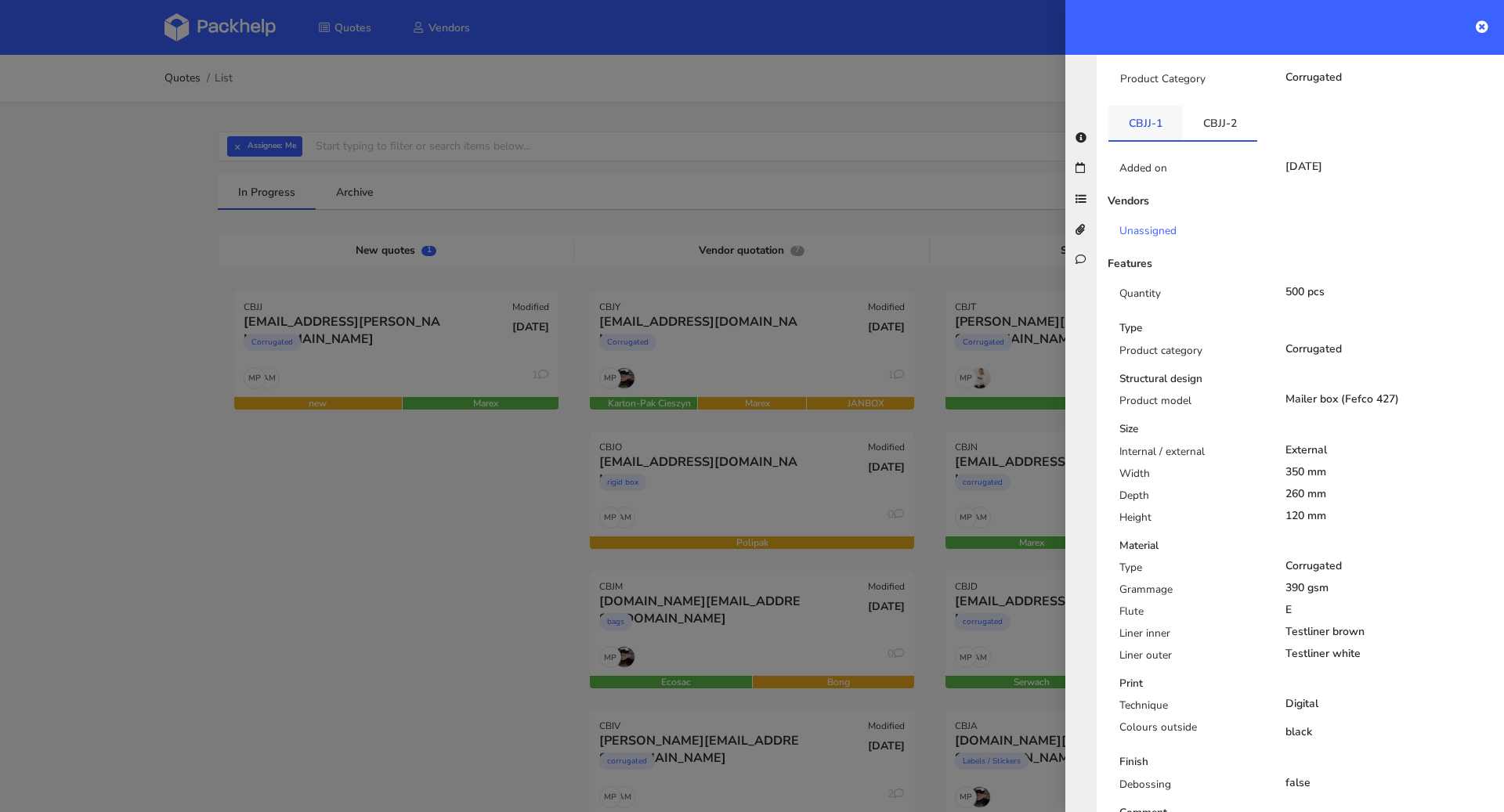
scroll to position [296, 0]
click at [1162, 107] on link "CBJJ-1" at bounding box center [1145, 124] width 75 height 35
click at [1198, 107] on link "CBJJ-2" at bounding box center [1220, 124] width 75 height 35
click at [1152, 107] on link "CBJJ-1" at bounding box center [1145, 124] width 75 height 35
click at [1200, 107] on link "CBJJ-2" at bounding box center [1220, 124] width 75 height 35
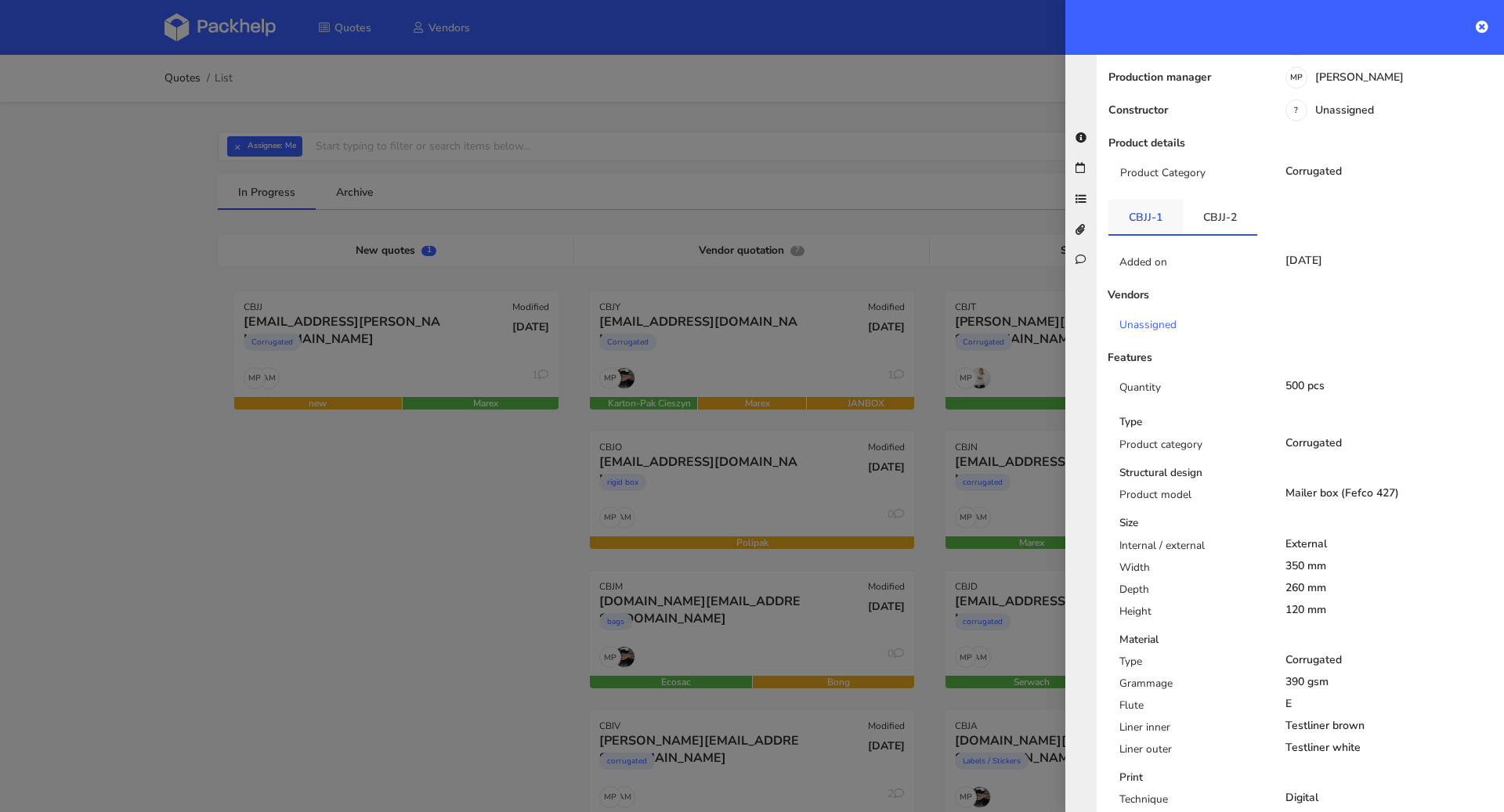
click at [1148, 200] on link "CBJJ-1" at bounding box center [1145, 217] width 75 height 35
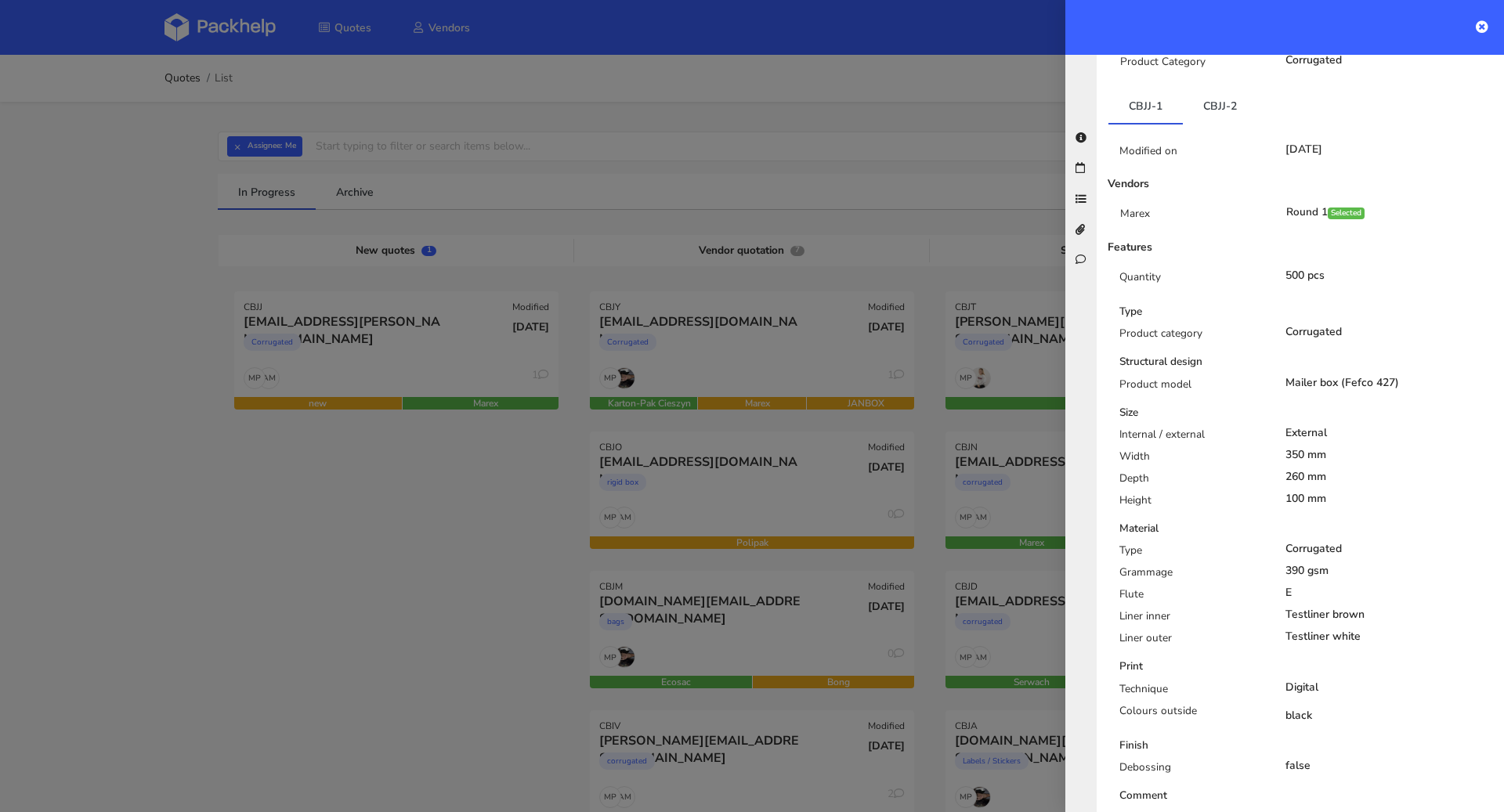
scroll to position [332, 0]
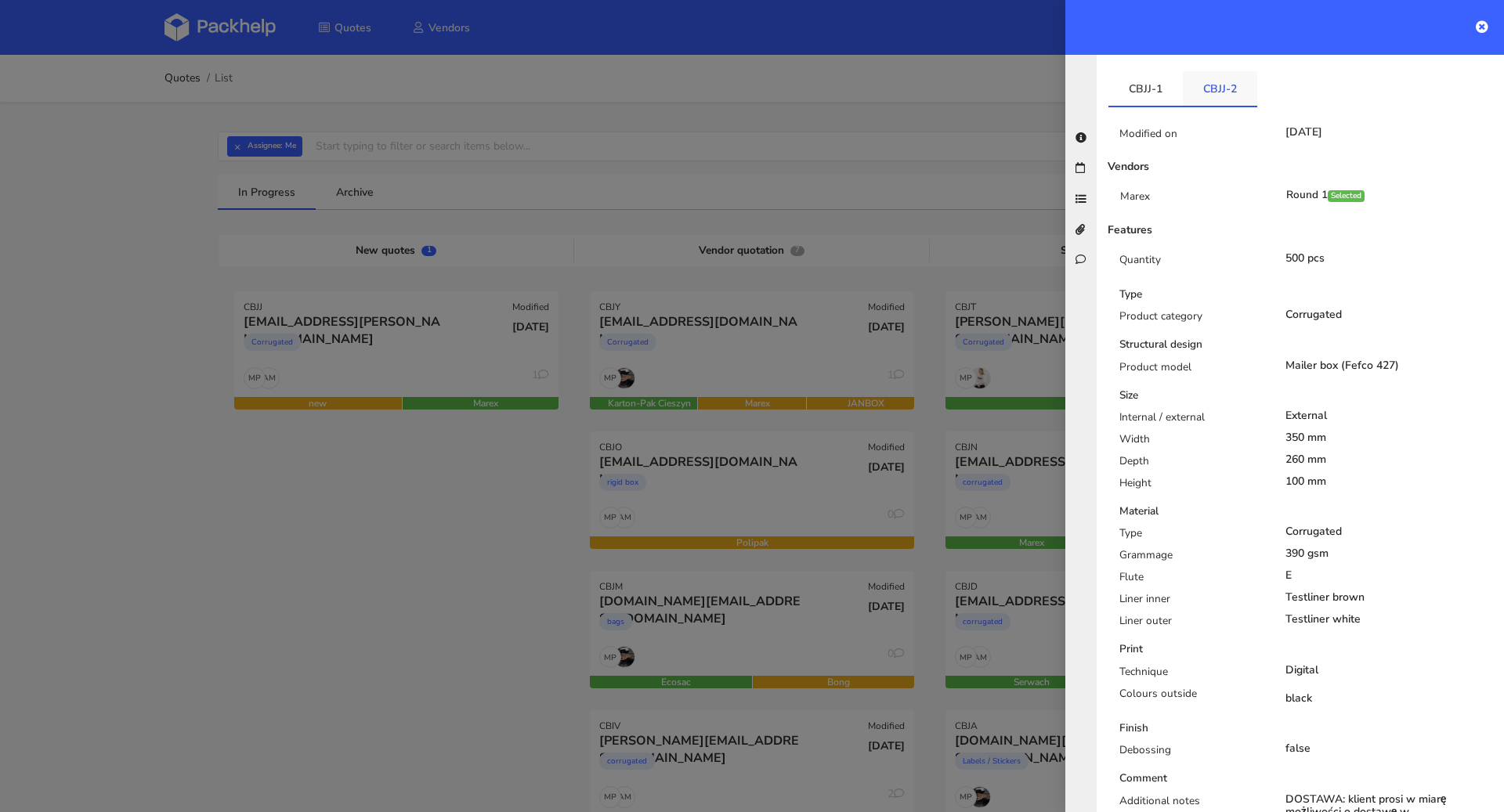
click at [1224, 72] on link "CBJJ-2" at bounding box center [1220, 88] width 75 height 35
click at [1190, 72] on link "CBJJ-2" at bounding box center [1220, 88] width 75 height 35
click at [1239, 72] on link "CBJJ-2" at bounding box center [1220, 88] width 75 height 35
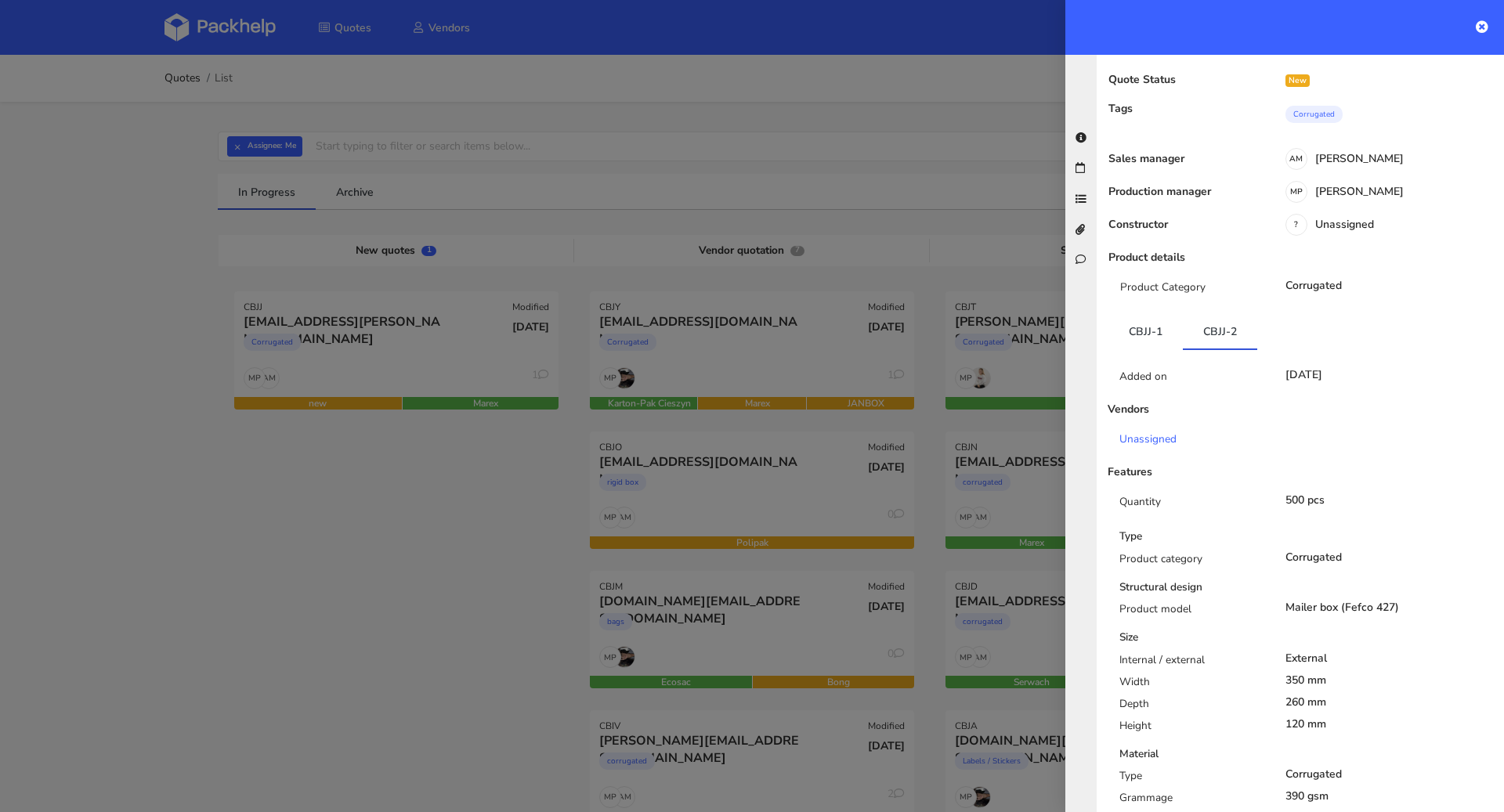
scroll to position [0, 0]
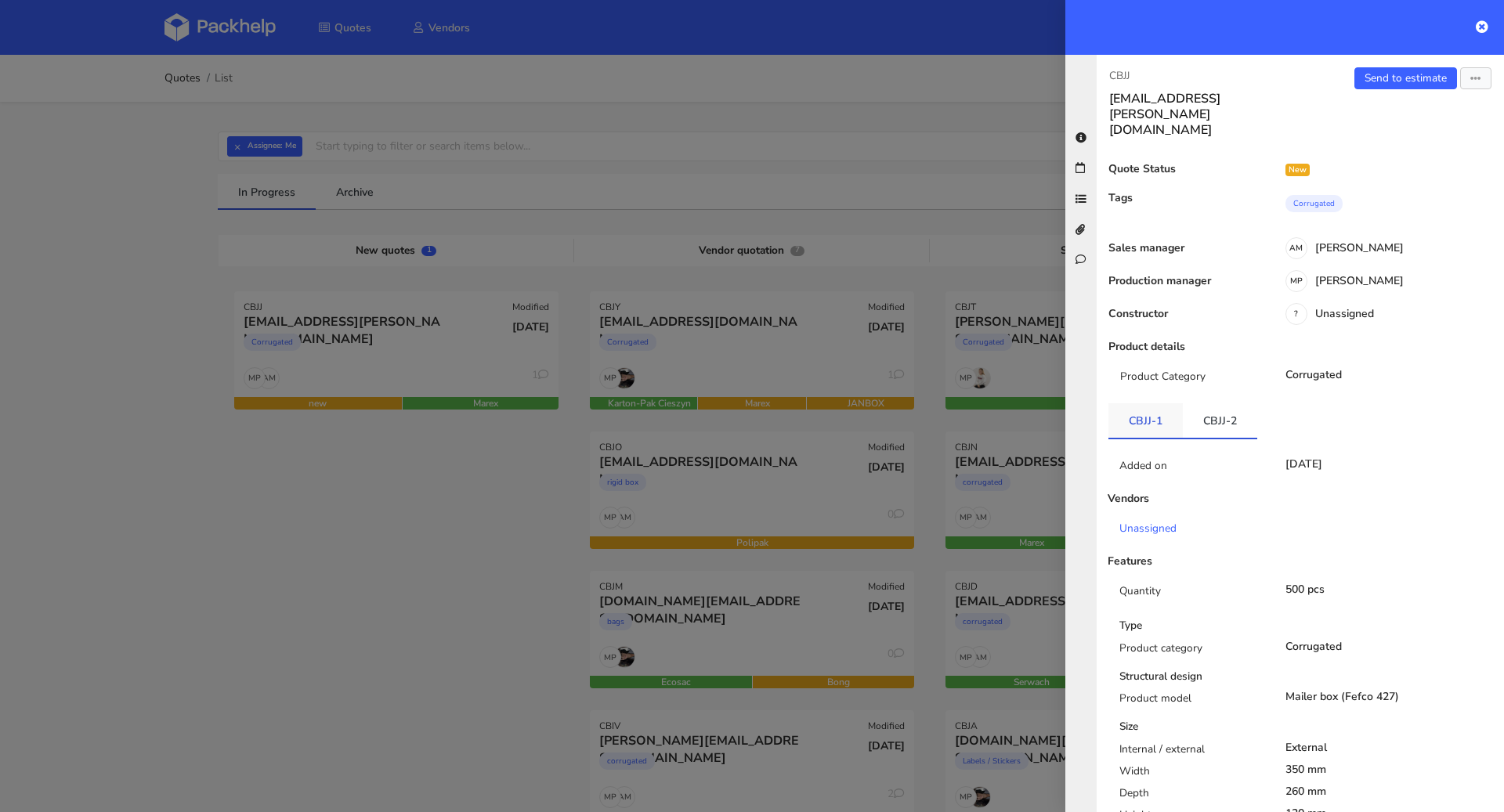
click at [1145, 404] on link "CBJJ-1" at bounding box center [1145, 420] width 75 height 35
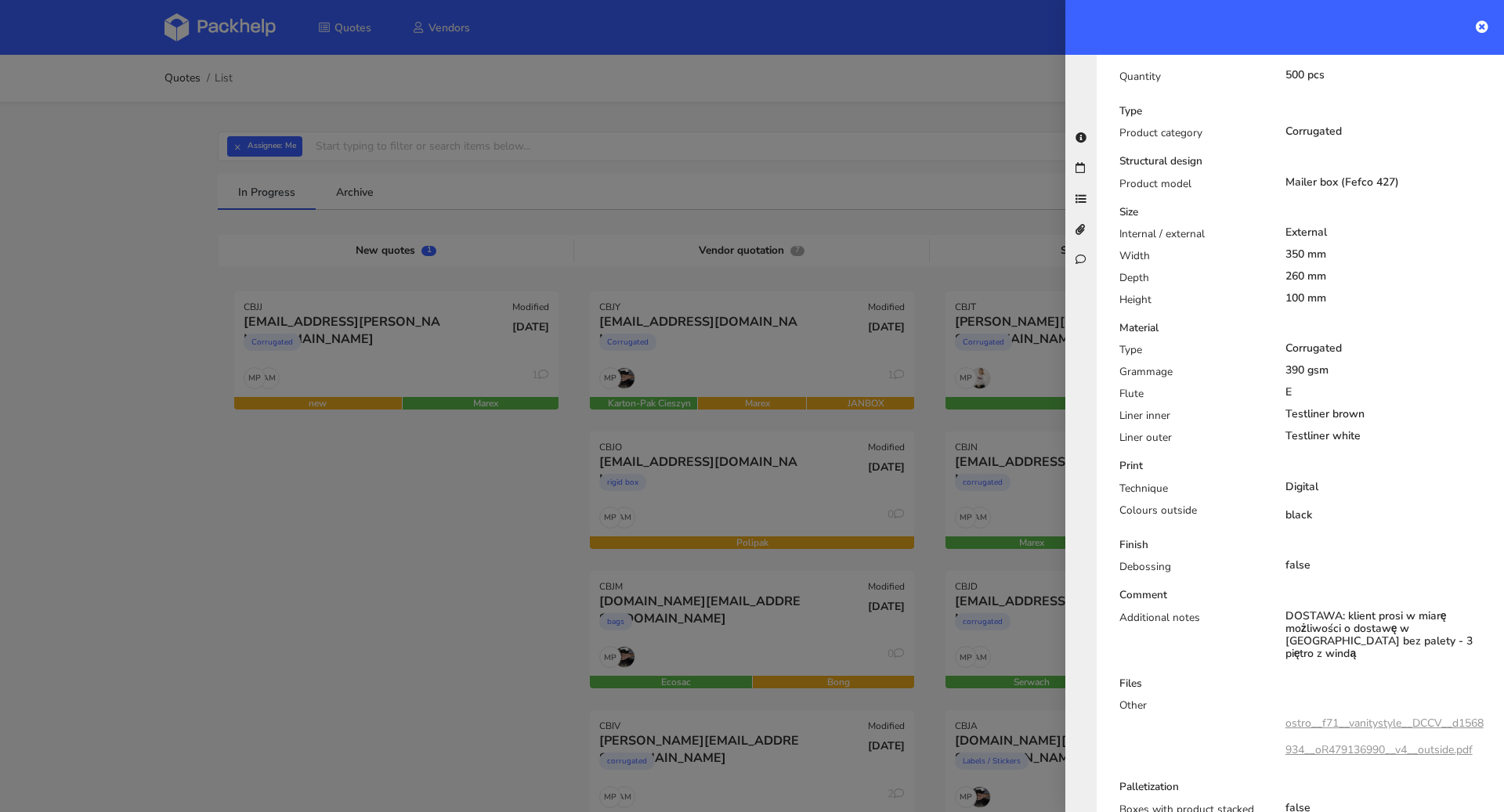
scroll to position [153, 0]
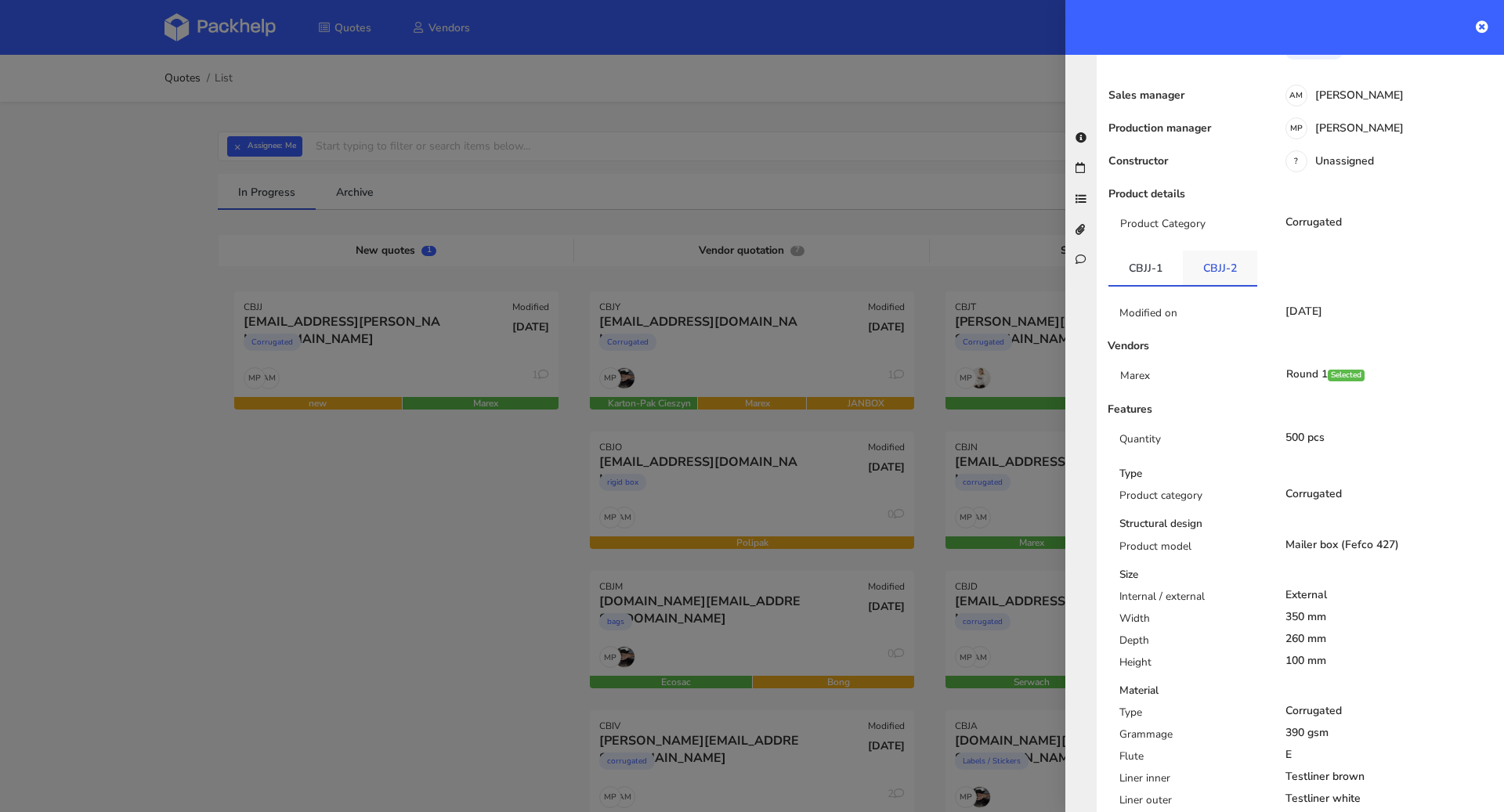
click at [1234, 250] on link "CBJJ-2" at bounding box center [1220, 267] width 75 height 35
click at [1161, 250] on link "CBJJ-1" at bounding box center [1145, 267] width 75 height 35
click at [1194, 250] on link "CBJJ-2" at bounding box center [1220, 267] width 75 height 35
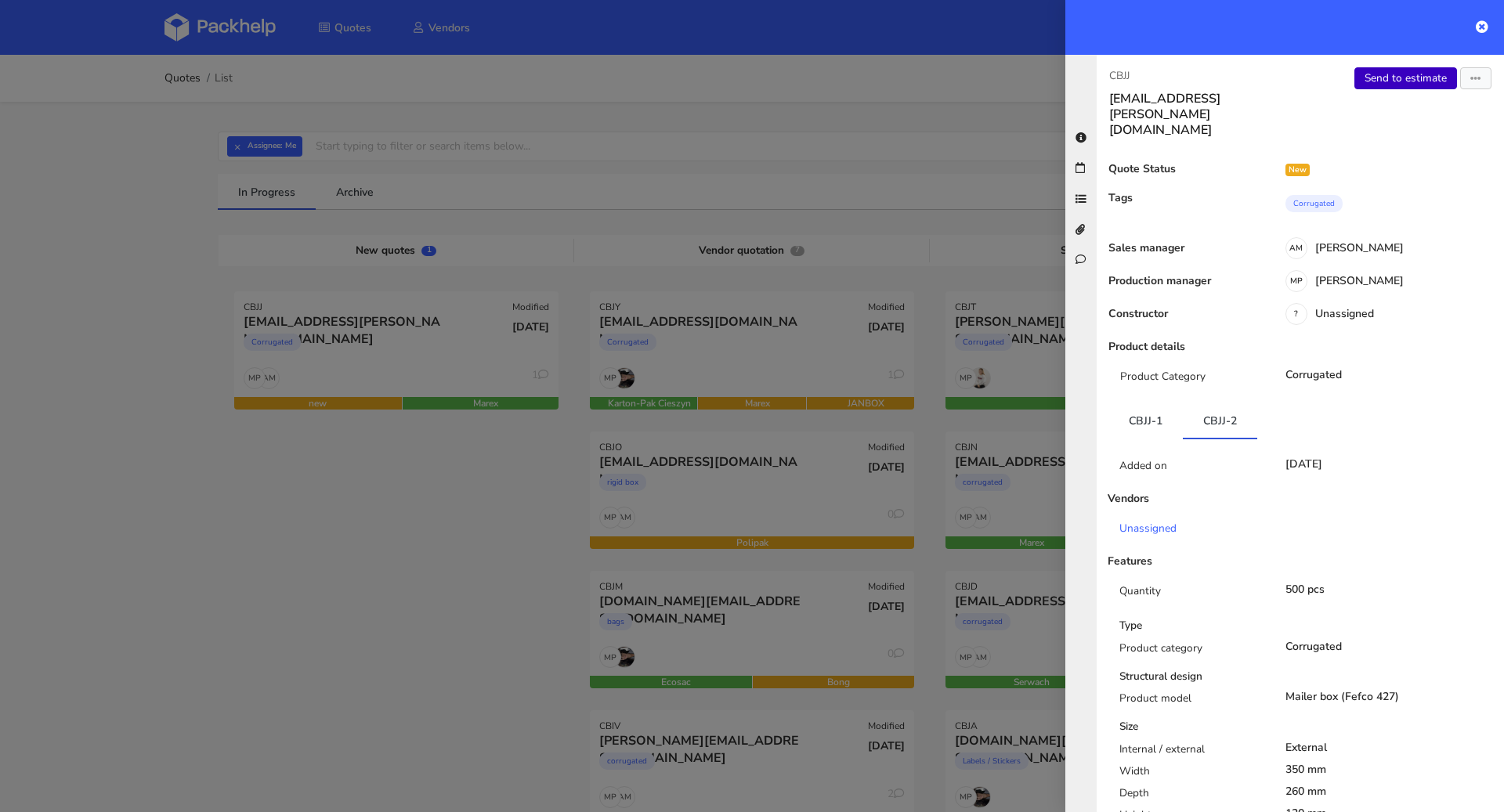
click at [1369, 83] on link "Send to estimate" at bounding box center [1406, 79] width 102 height 22
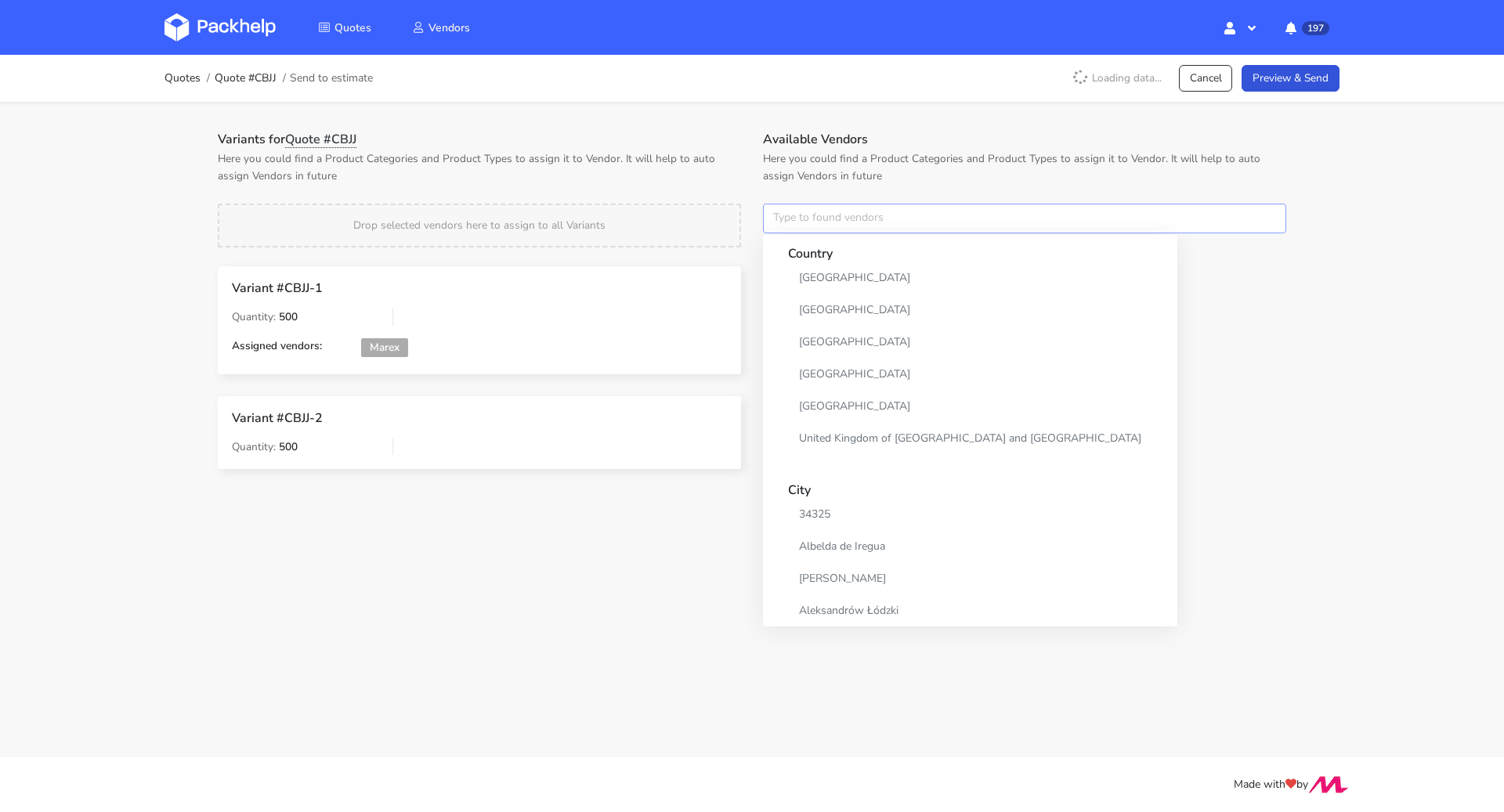
click at [908, 221] on input "text" at bounding box center [1025, 219] width 523 height 30
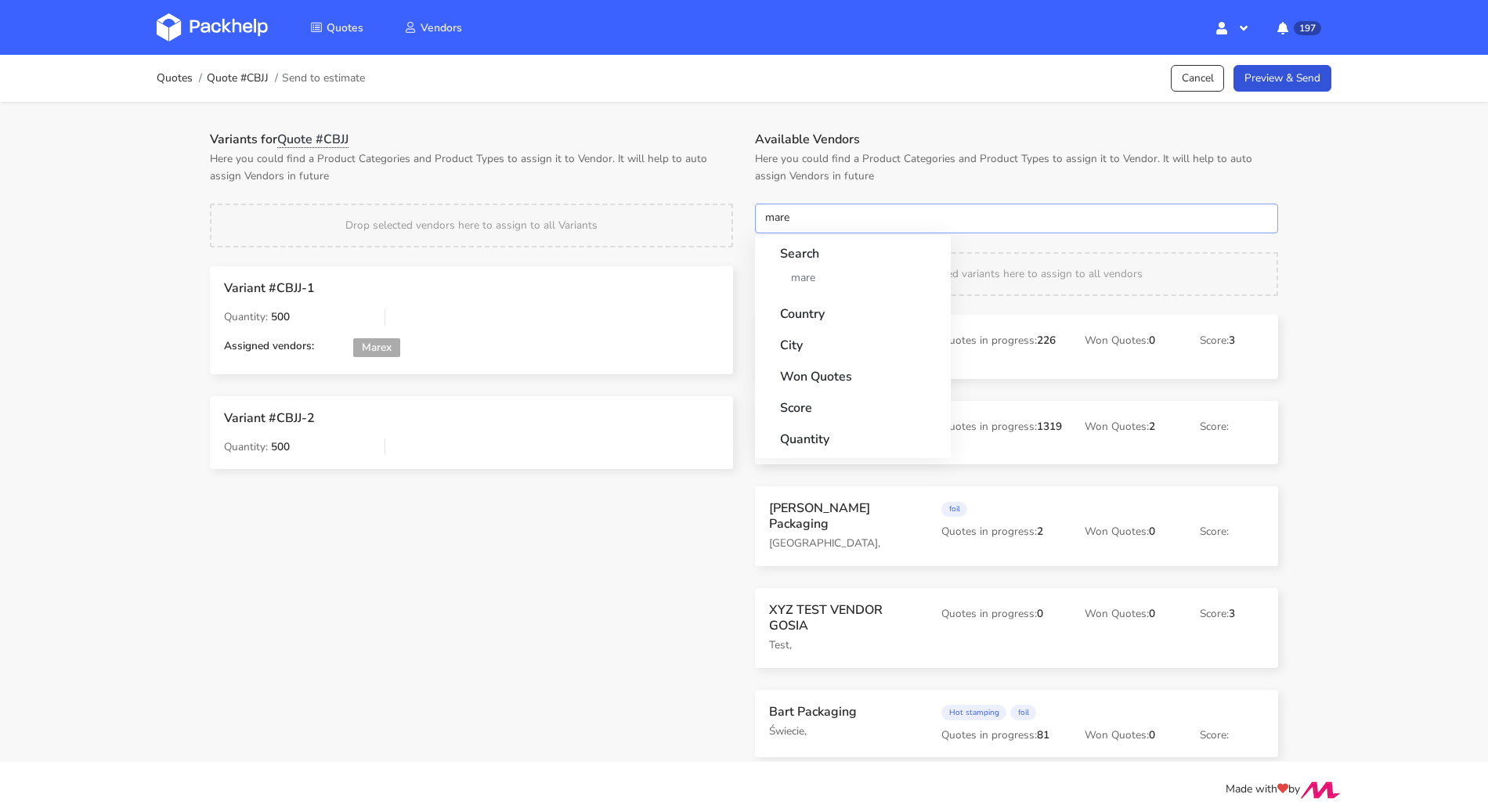
type input "marex"
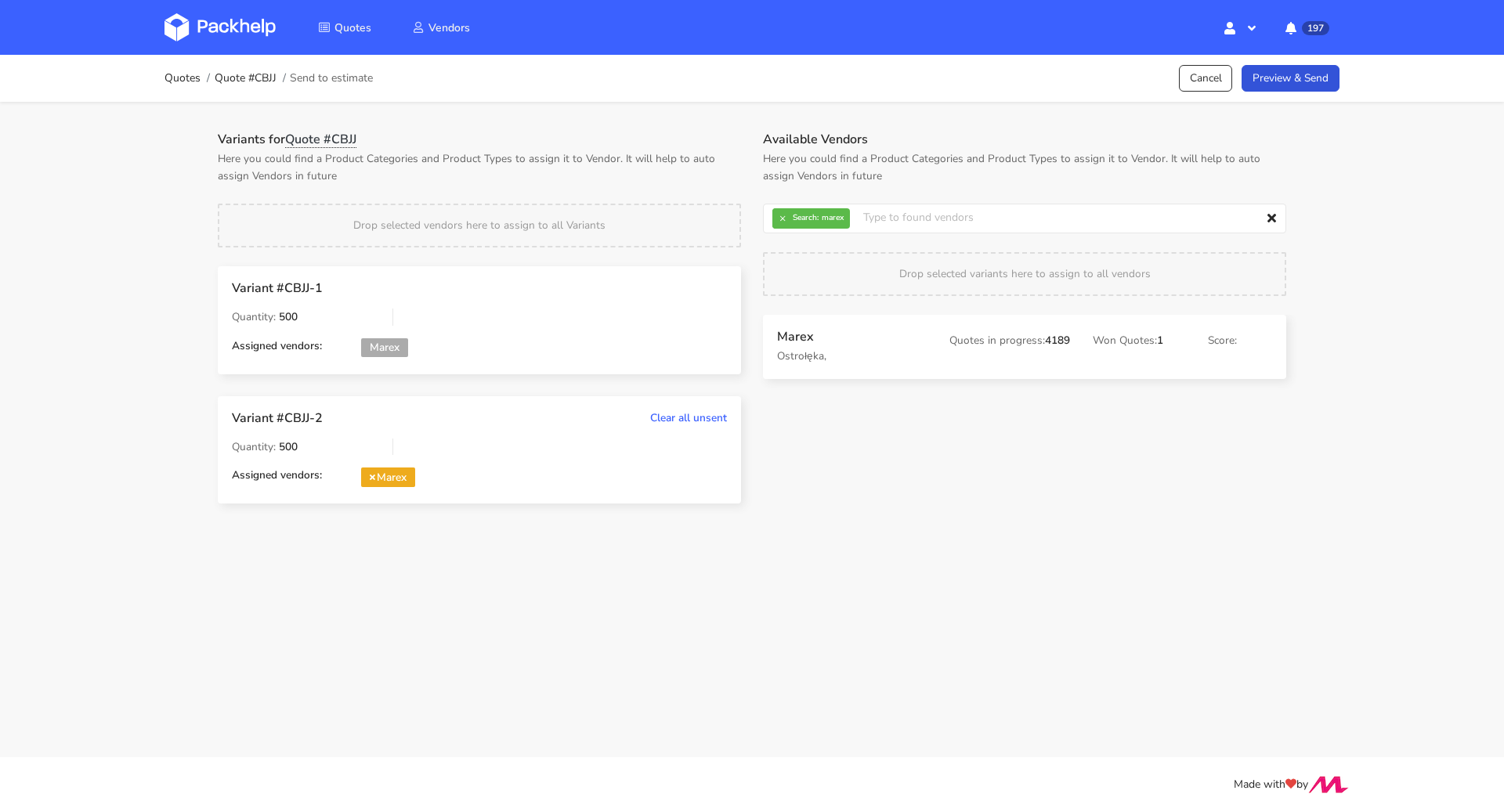
click at [1297, 98] on div "Quotes Quote #CBJJ Send to estimate Cancel Preview & Send" at bounding box center [752, 78] width 1253 height 47
click at [1297, 81] on link "Preview & Send" at bounding box center [1290, 79] width 98 height 28
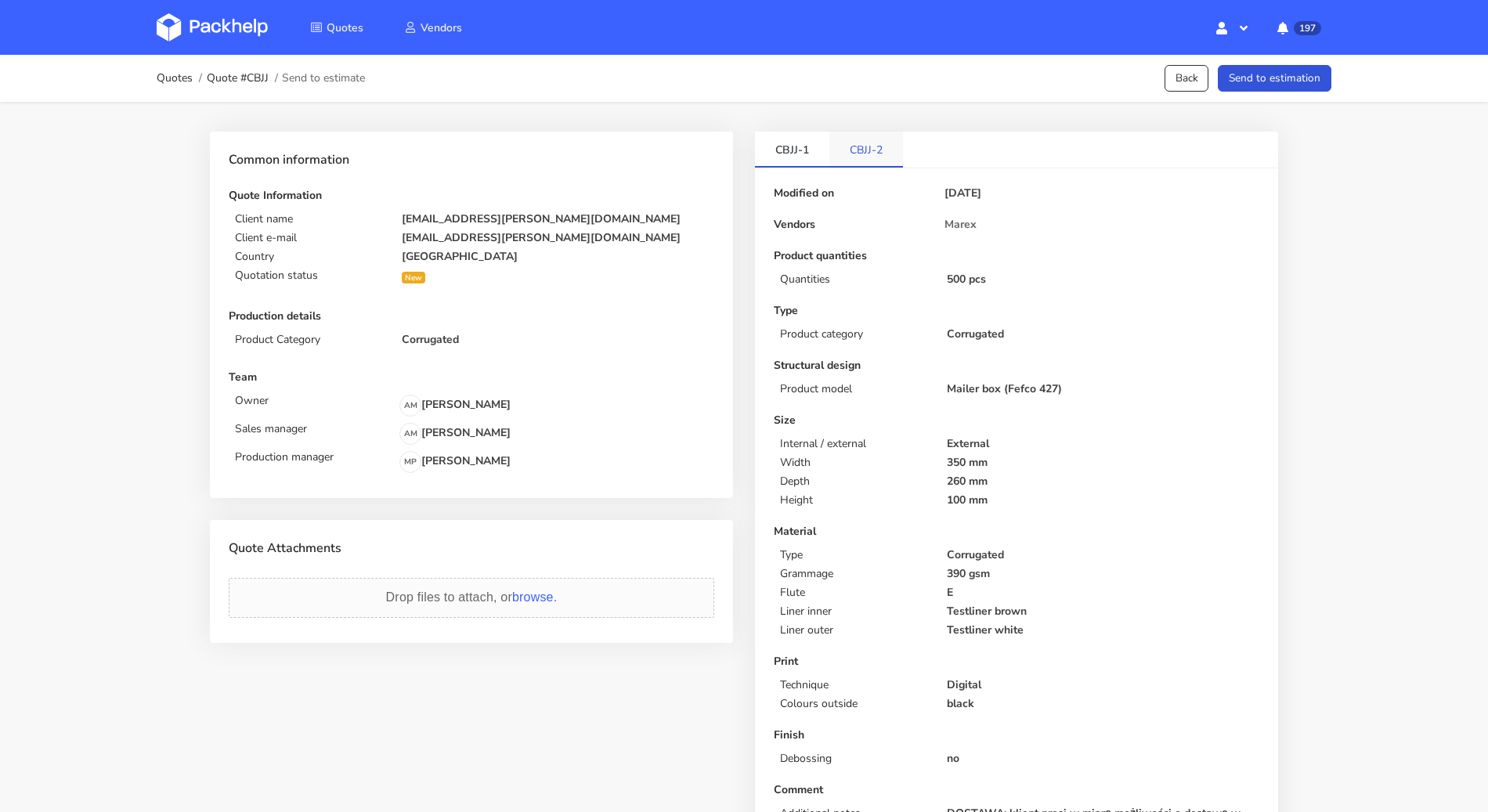
click at [862, 146] on link "CBJJ-2" at bounding box center [867, 148] width 74 height 35
click at [819, 146] on link "CBJJ-1" at bounding box center [792, 148] width 75 height 35
click at [880, 146] on link "CBJJ-2" at bounding box center [867, 148] width 75 height 35
click at [1292, 68] on button "Send to estimation" at bounding box center [1275, 79] width 113 height 28
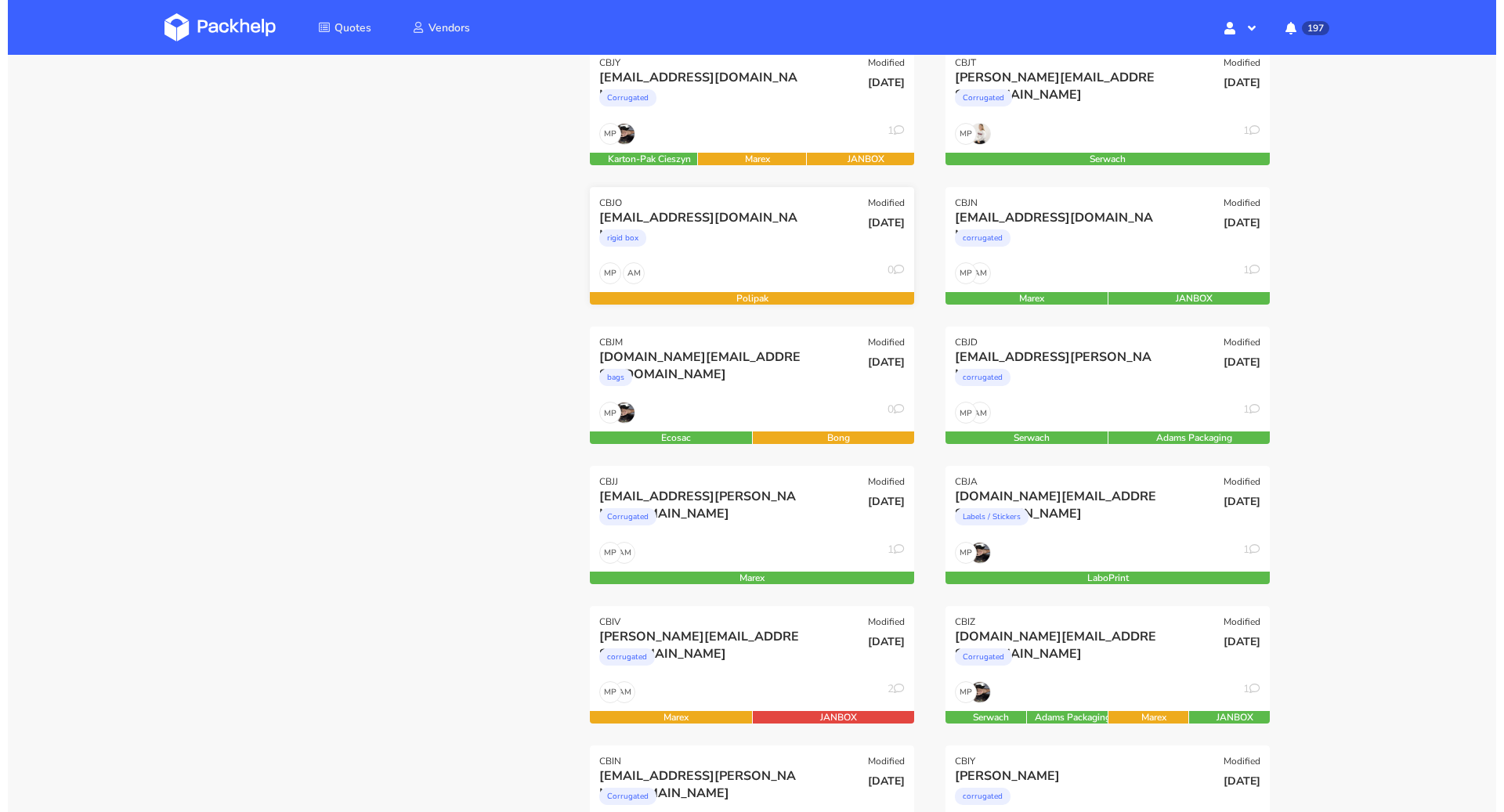
scroll to position [357, 0]
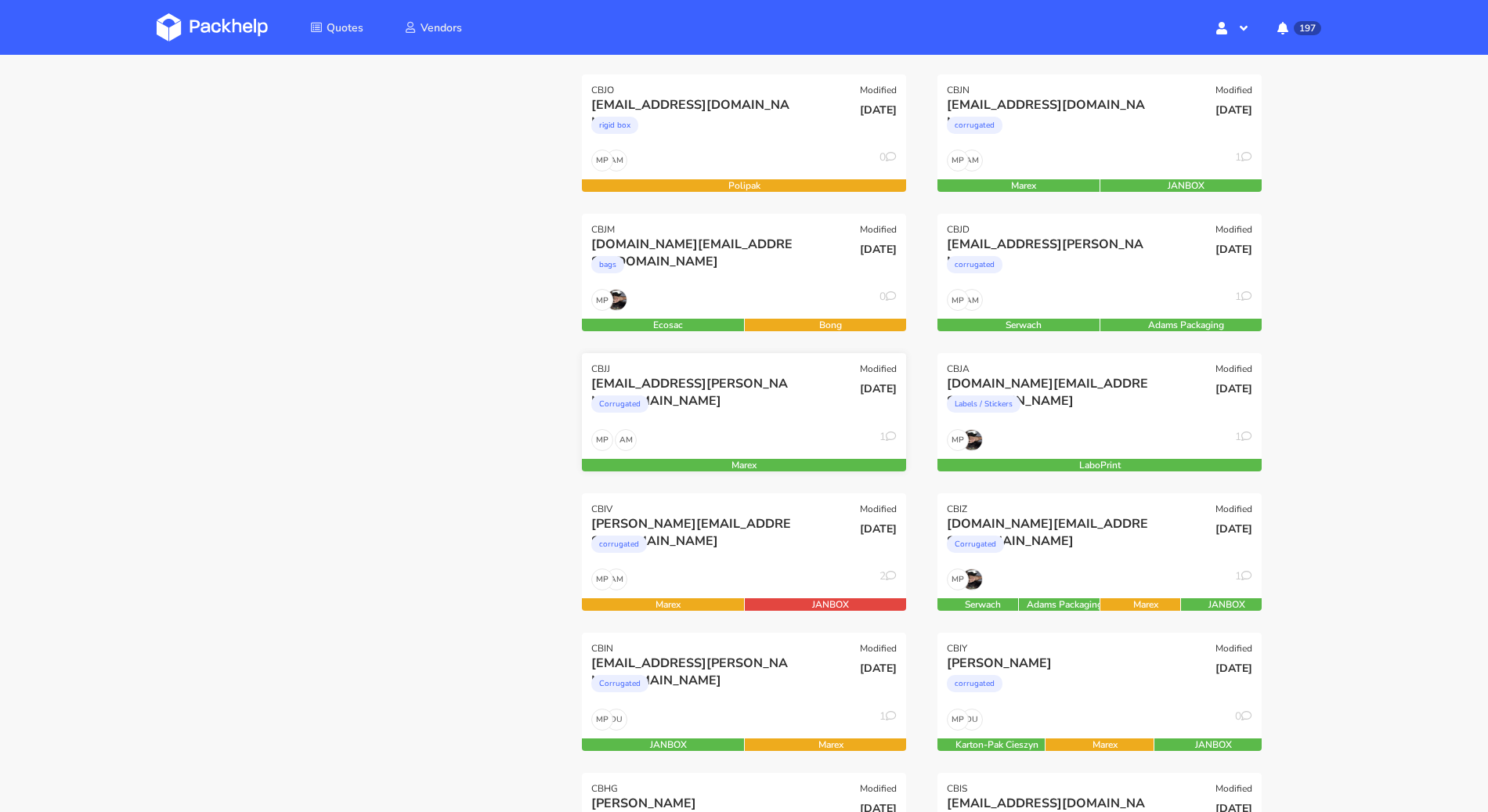
click at [795, 390] on div "[EMAIL_ADDRESS][PERSON_NAME][DOMAIN_NAME]" at bounding box center [695, 384] width 208 height 17
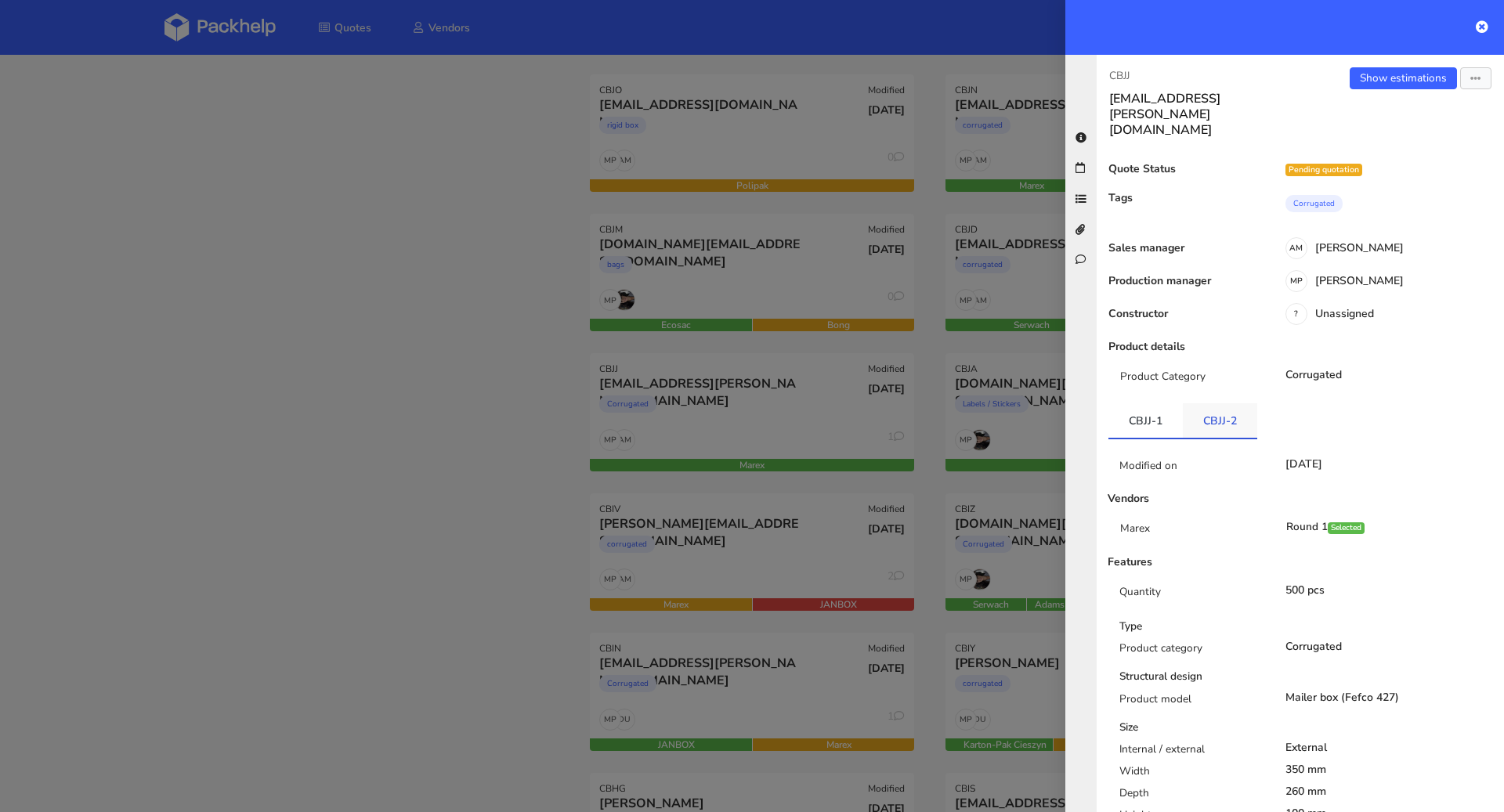
click at [1212, 404] on link "CBJJ-2" at bounding box center [1220, 420] width 75 height 35
click at [1380, 76] on link "Show estimations" at bounding box center [1404, 79] width 107 height 22
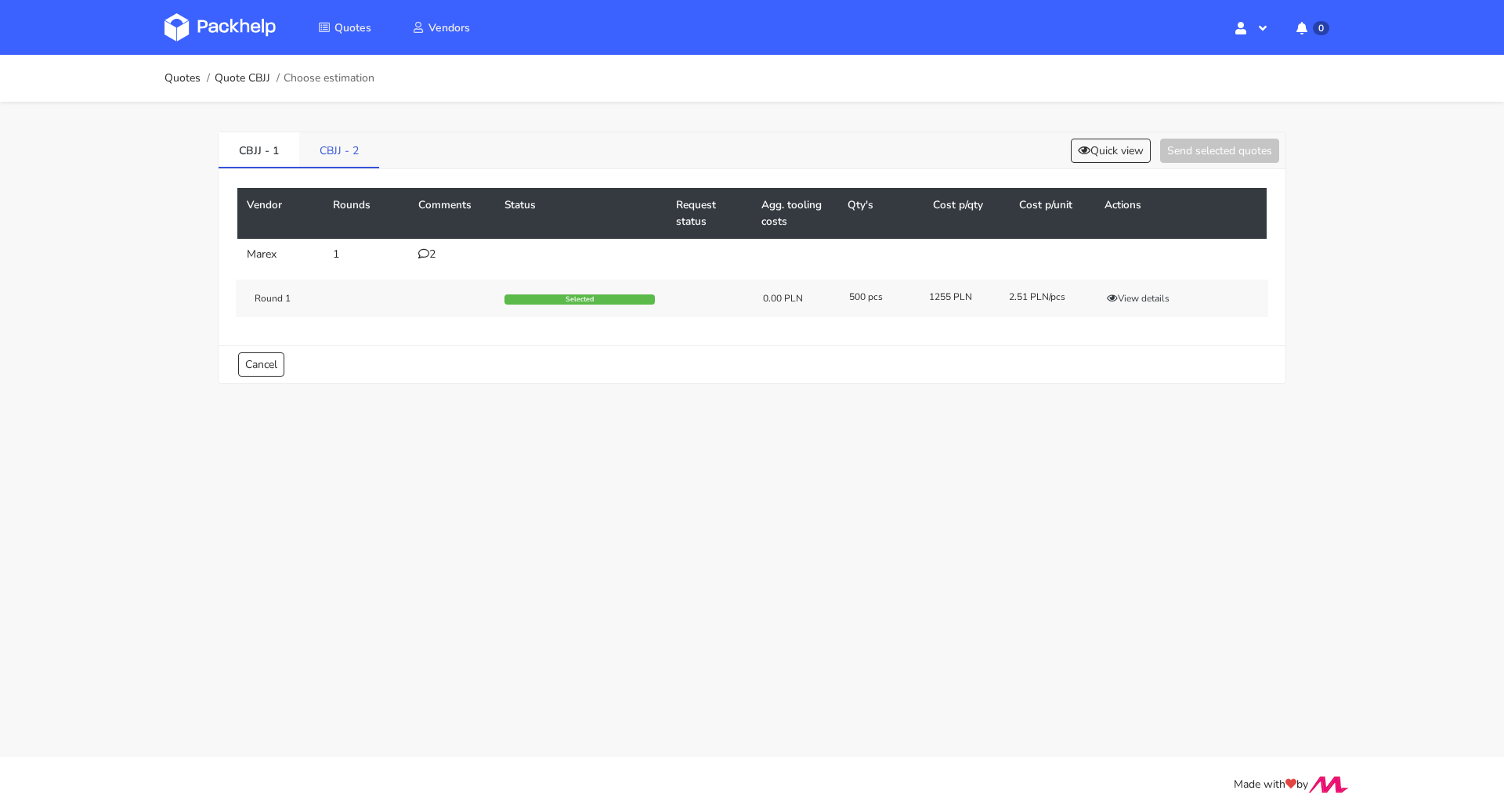
click at [359, 148] on link "CBJJ - 2" at bounding box center [339, 149] width 80 height 35
click at [435, 264] on td "0" at bounding box center [451, 254] width 86 height 32
click at [430, 257] on div "0" at bounding box center [452, 254] width 68 height 13
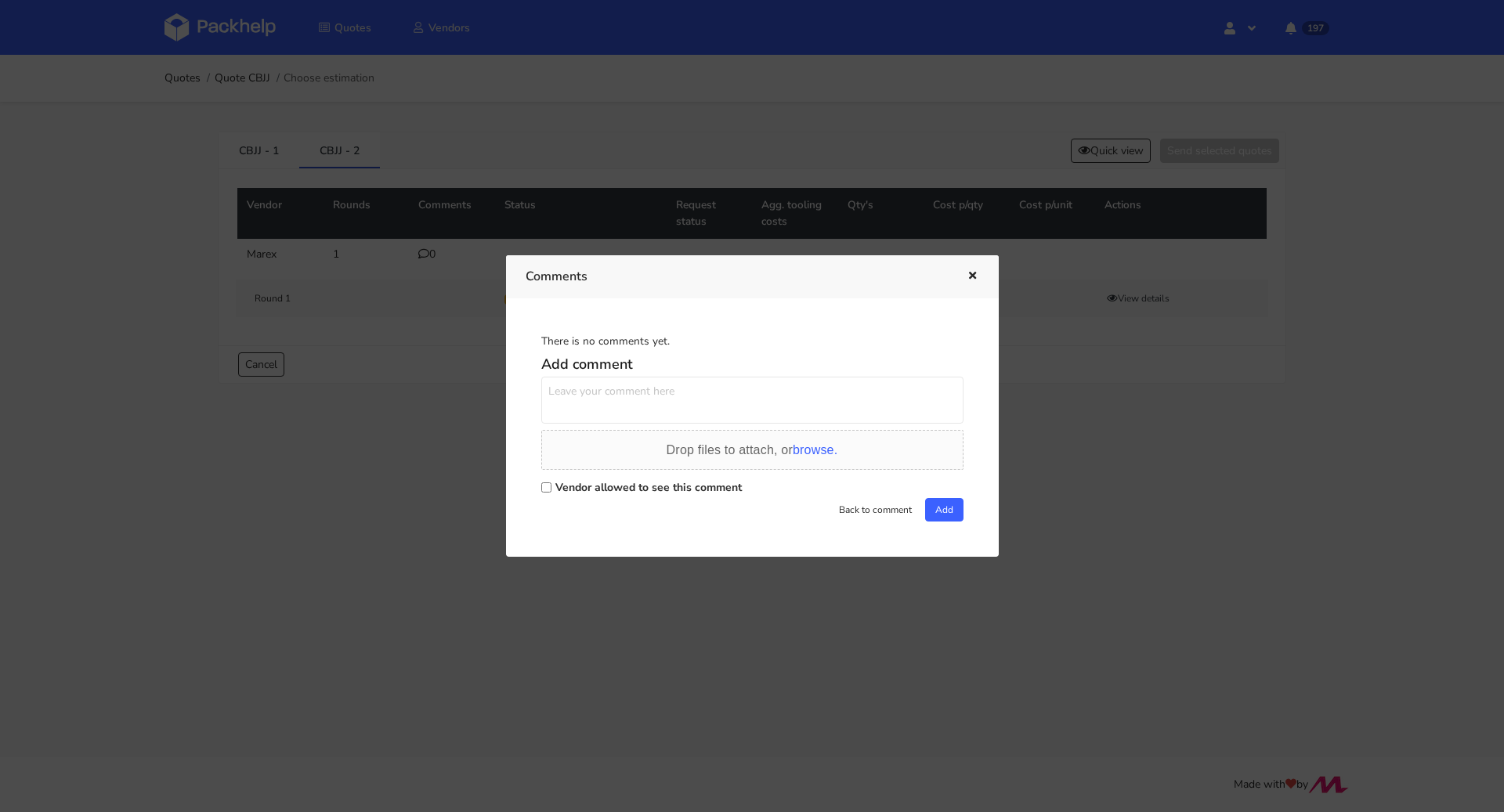
click at [593, 479] on div "Vendor allowed to see this comment" at bounding box center [752, 487] width 422 height 22
click at [595, 482] on label "Vendor allowed to see this comment" at bounding box center [649, 487] width 187 height 15
click at [552, 482] on input "Vendor allowed to see this comment" at bounding box center [547, 487] width 10 height 10
checkbox input "true"
click at [623, 403] on textarea at bounding box center [752, 400] width 422 height 47
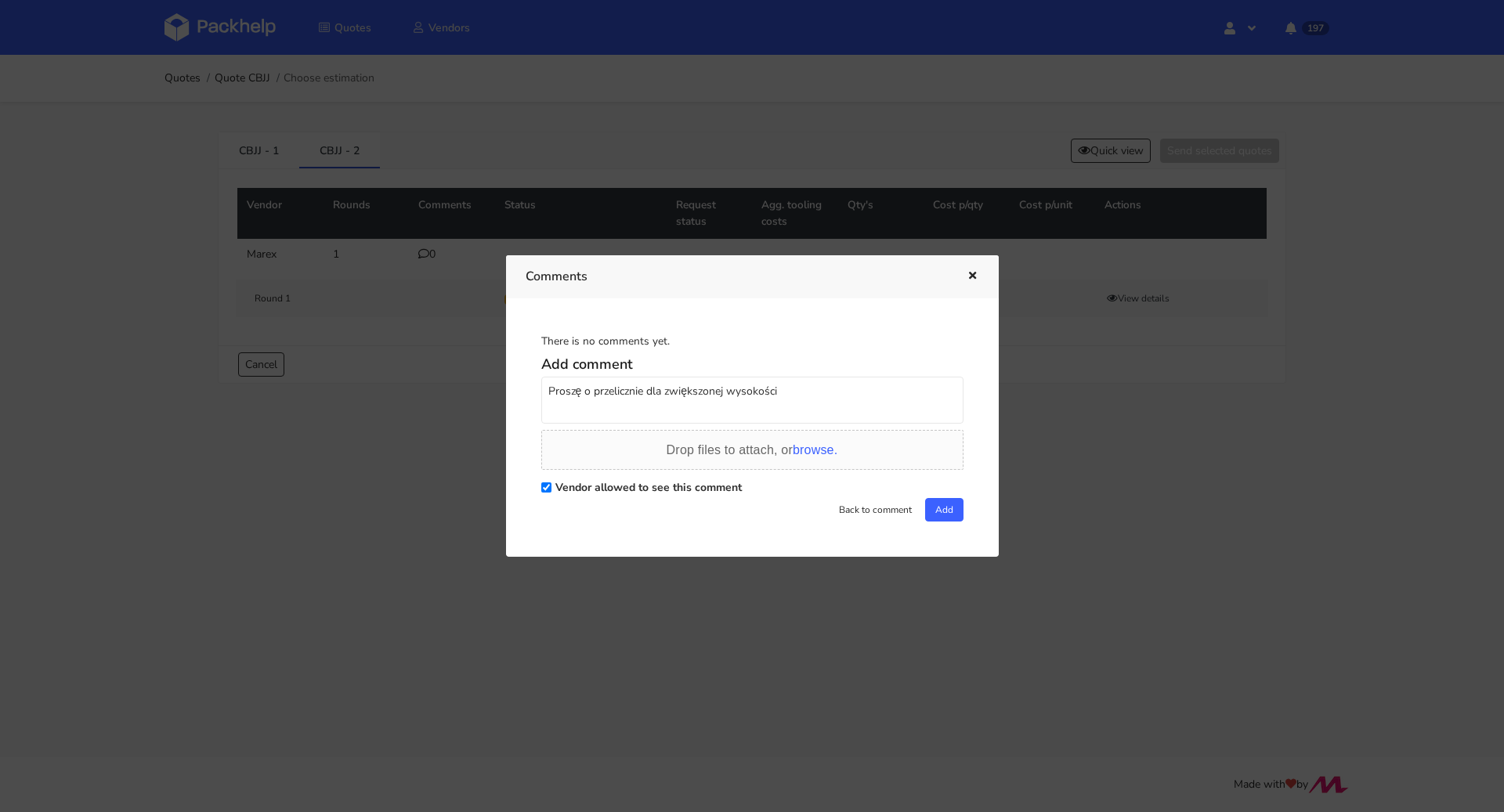
type textarea "Proszę o przelicznie dla zwiększonej wysokości"
click at [968, 521] on div "There is no comments yet. Add comment Proszę o przelicznie dla zwiększonej wyso…" at bounding box center [752, 427] width 453 height 220
click at [929, 508] on button "Add" at bounding box center [944, 510] width 39 height 24
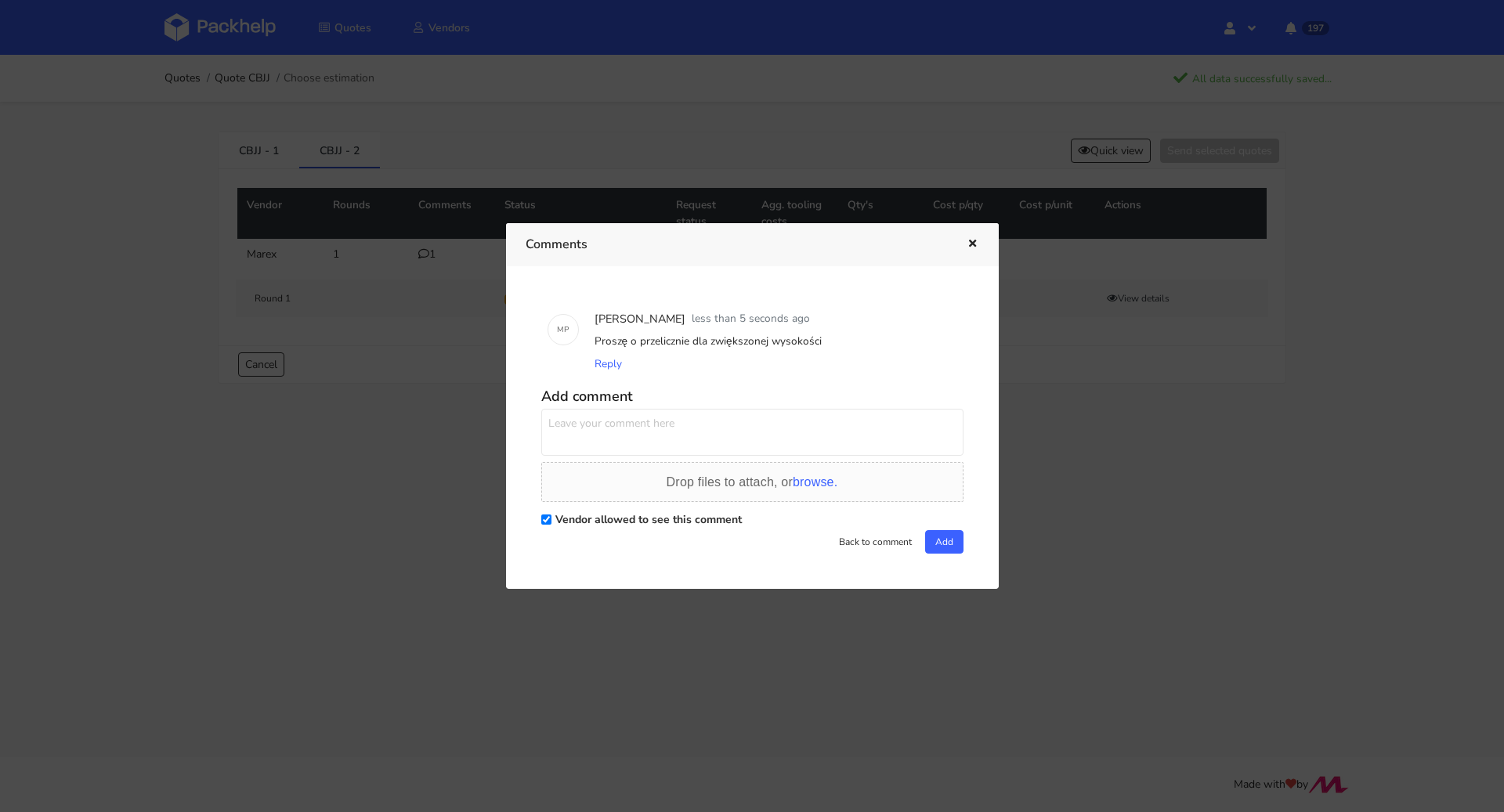
click at [970, 244] on icon "button" at bounding box center [972, 244] width 13 height 11
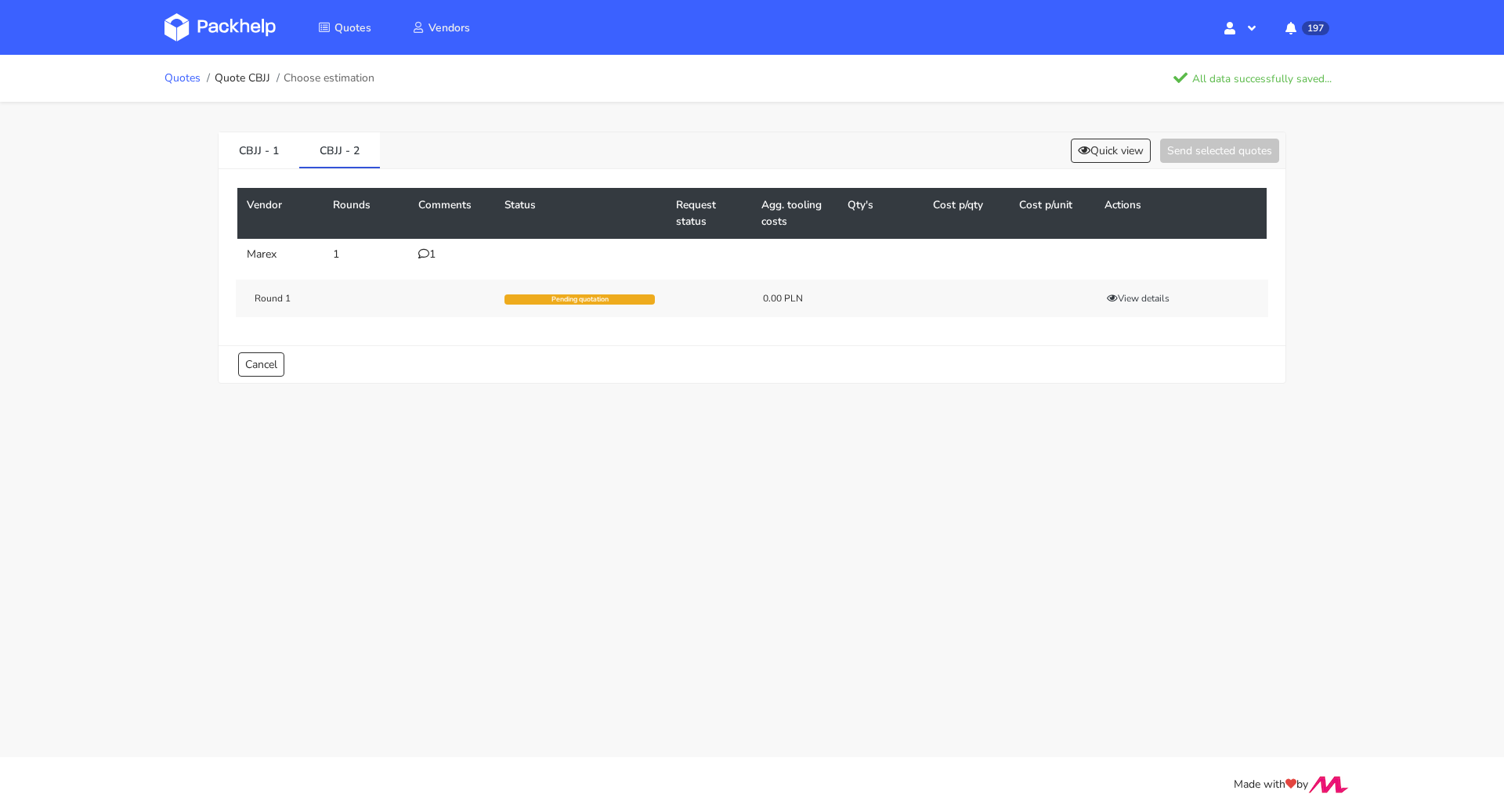
click at [179, 81] on link "Quotes" at bounding box center [183, 79] width 36 height 13
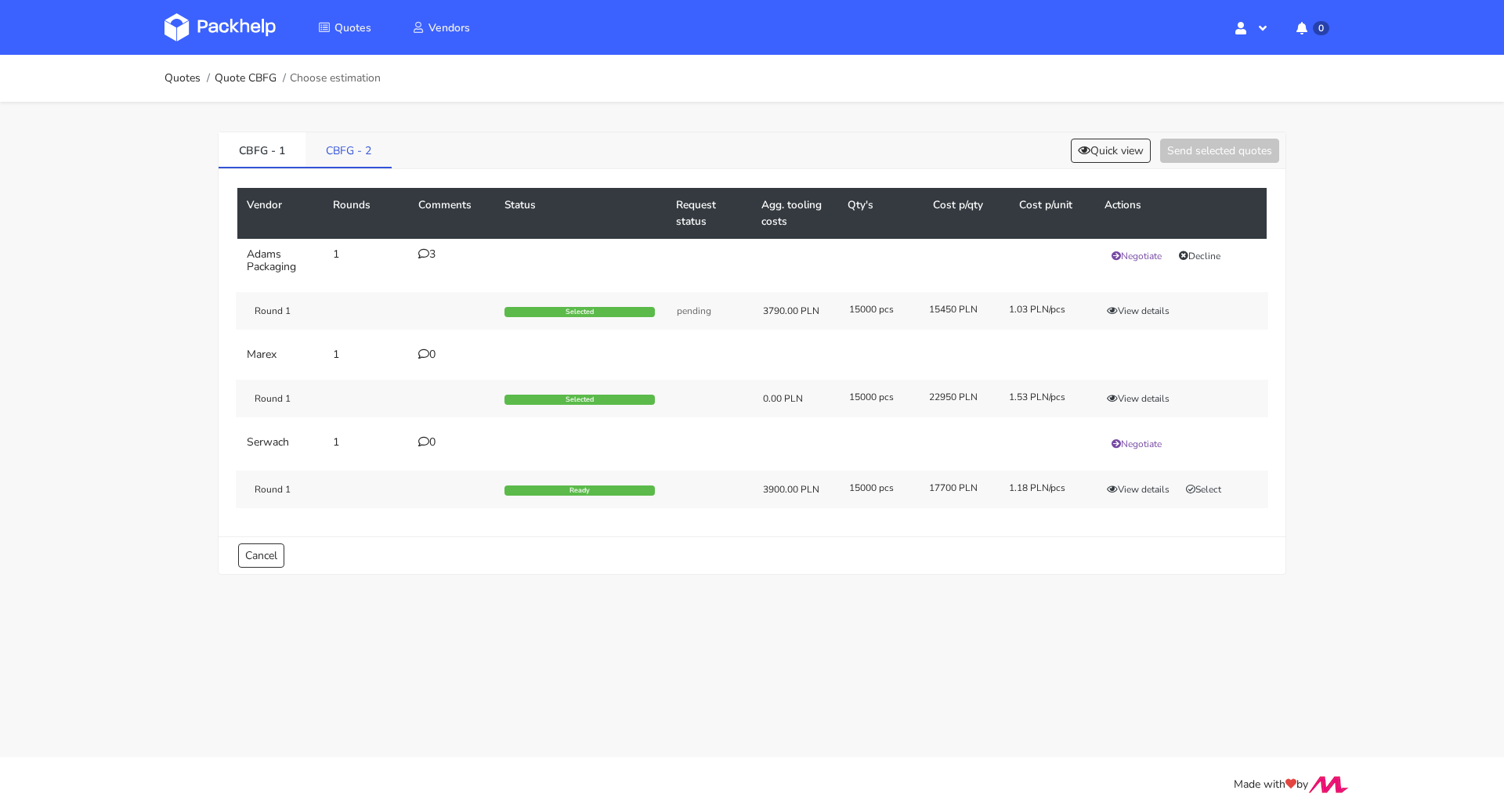
click at [372, 146] on link "CBFG - 2" at bounding box center [348, 149] width 86 height 35
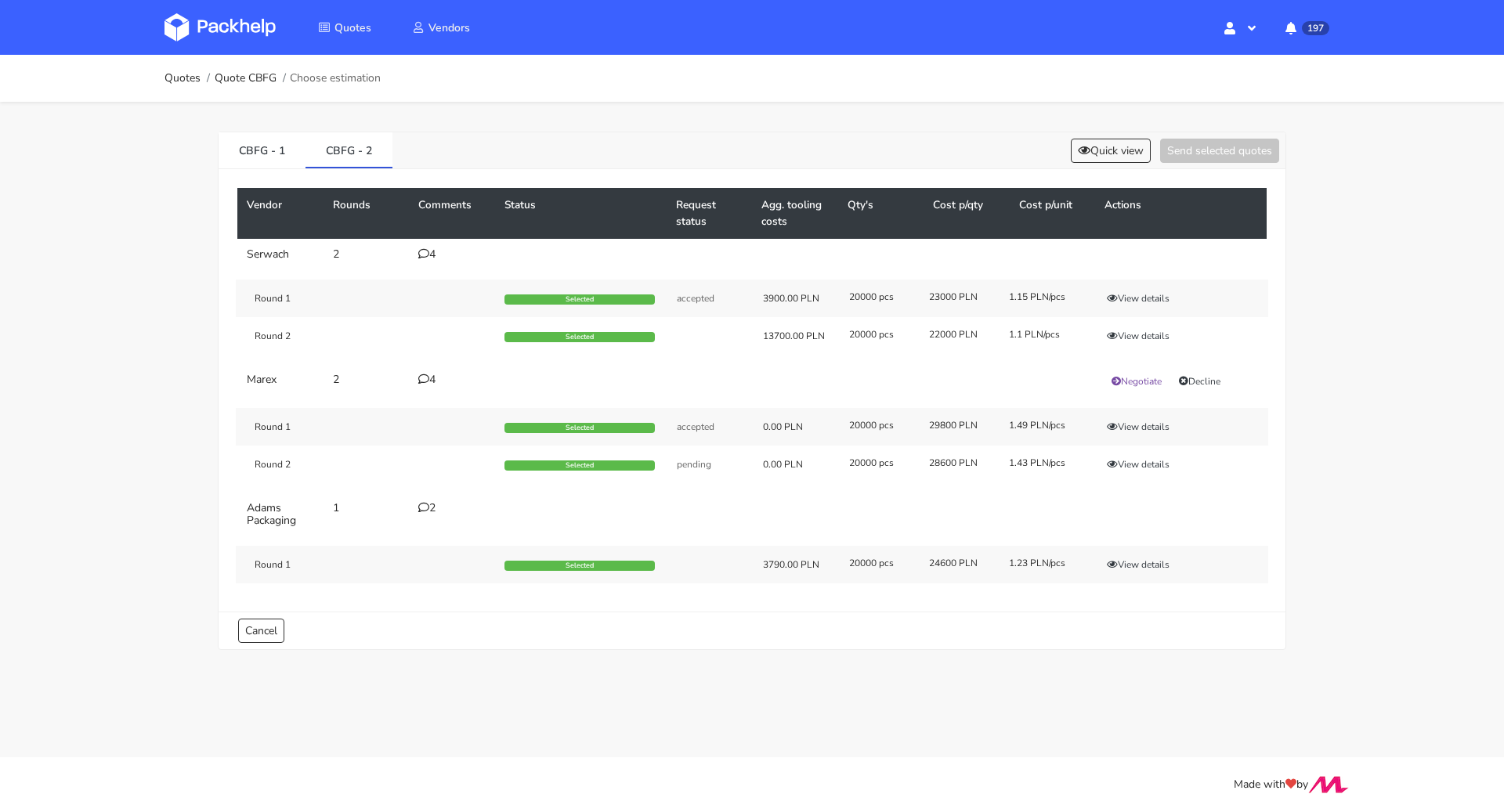
click at [428, 249] on div "4" at bounding box center [452, 254] width 68 height 13
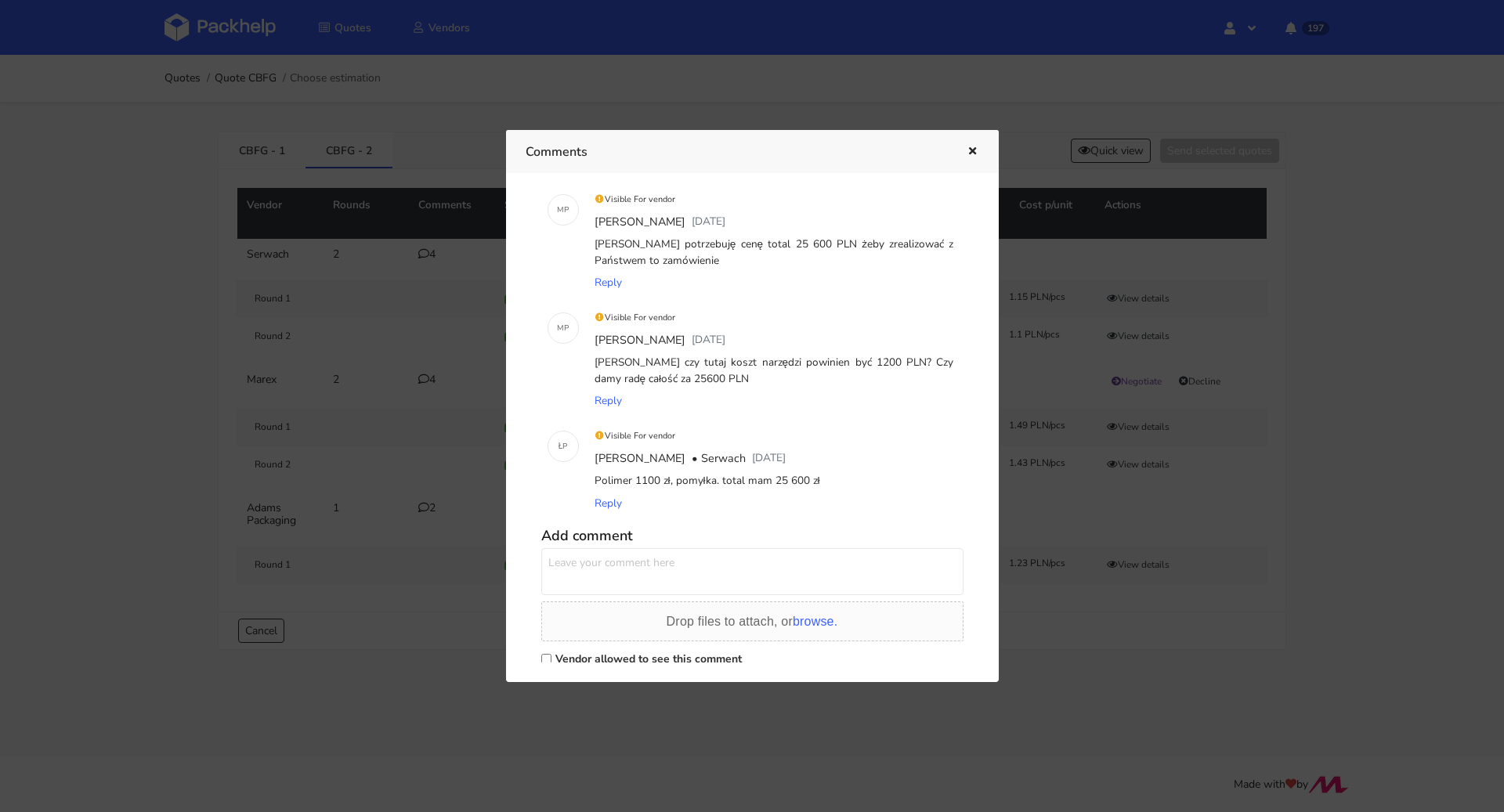
scroll to position [191, 0]
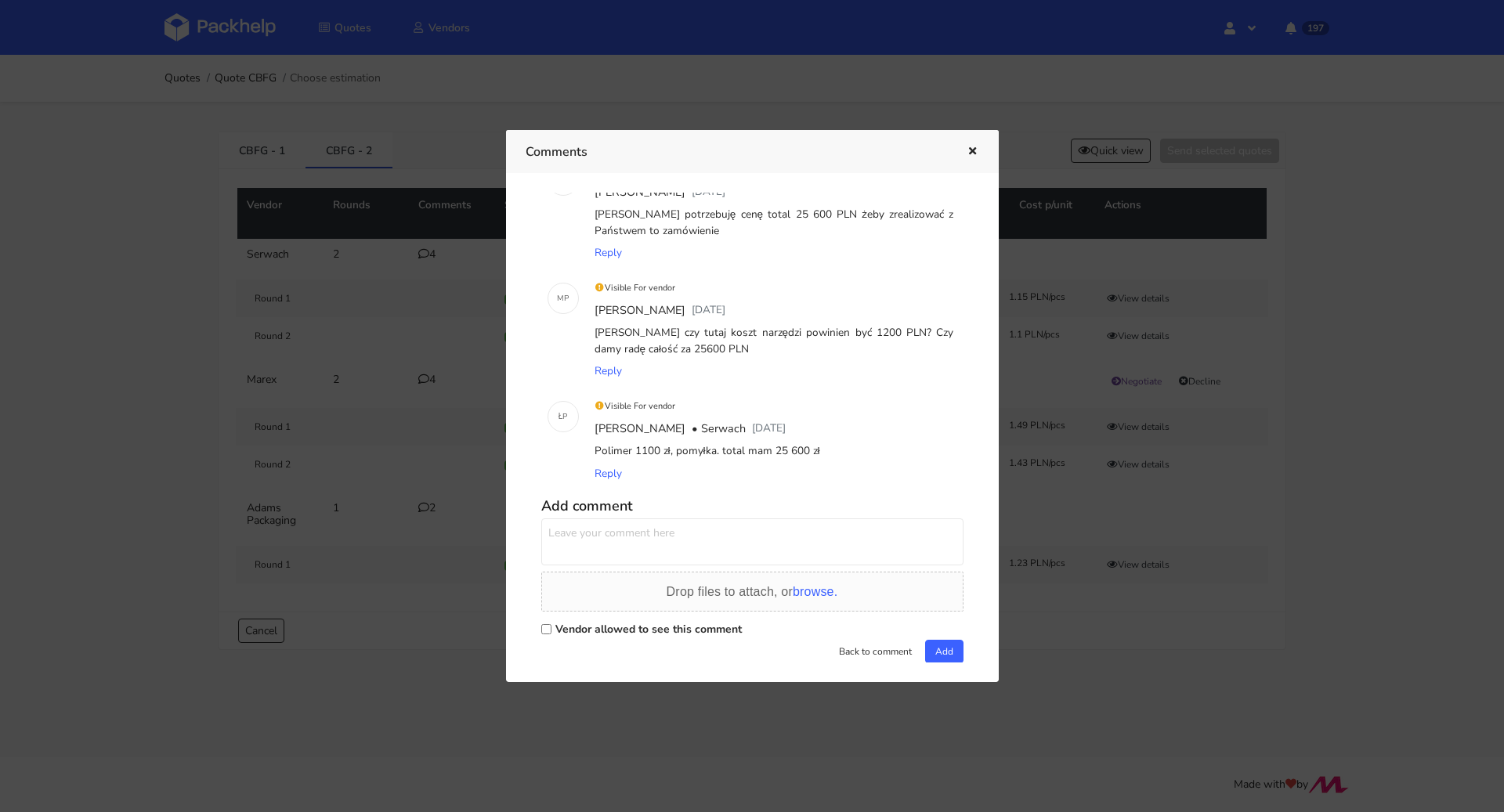
click at [67, 421] on div at bounding box center [752, 406] width 1504 height 812
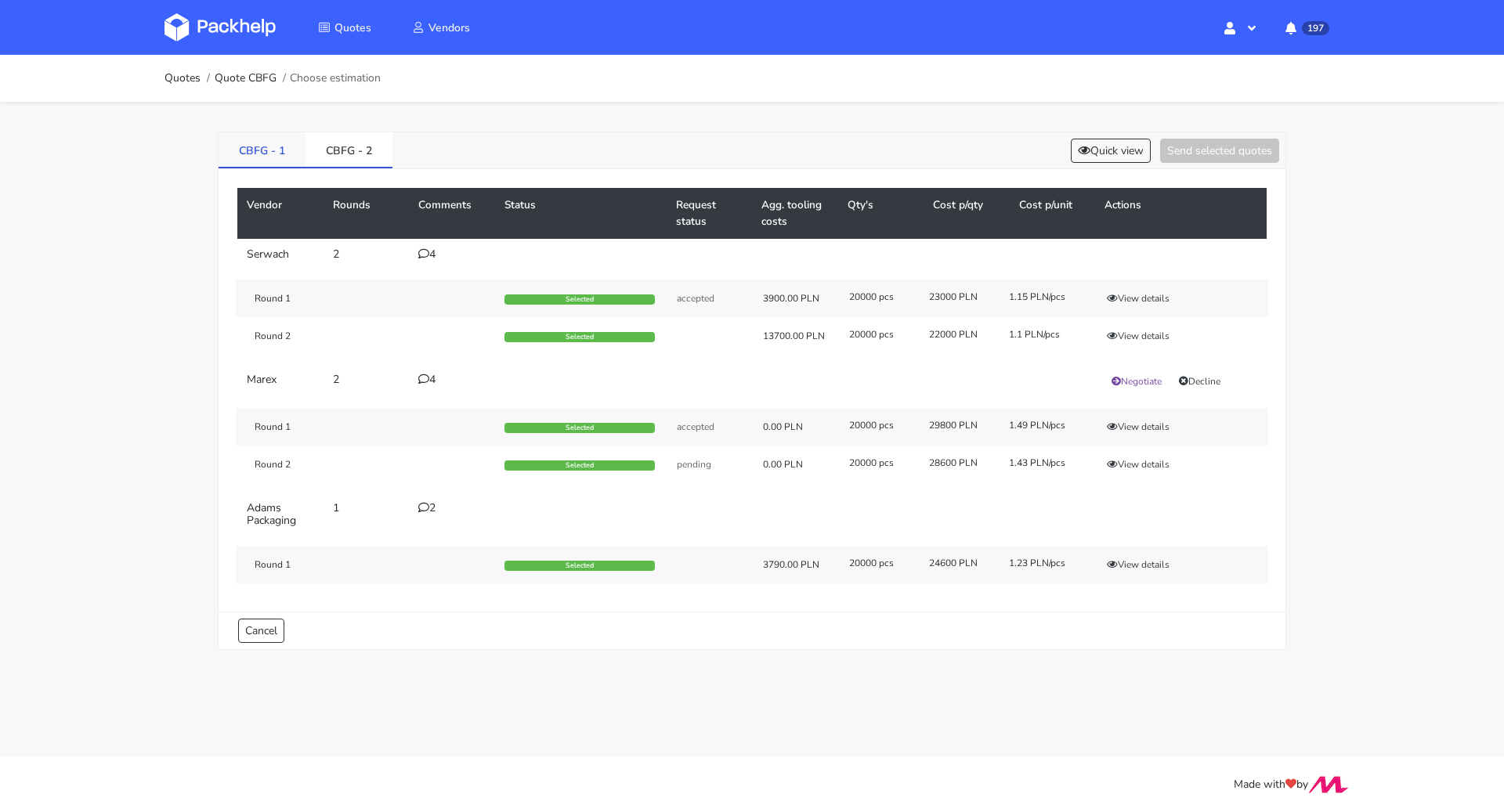
click at [297, 132] on link "CBFG - 1" at bounding box center [261, 149] width 86 height 35
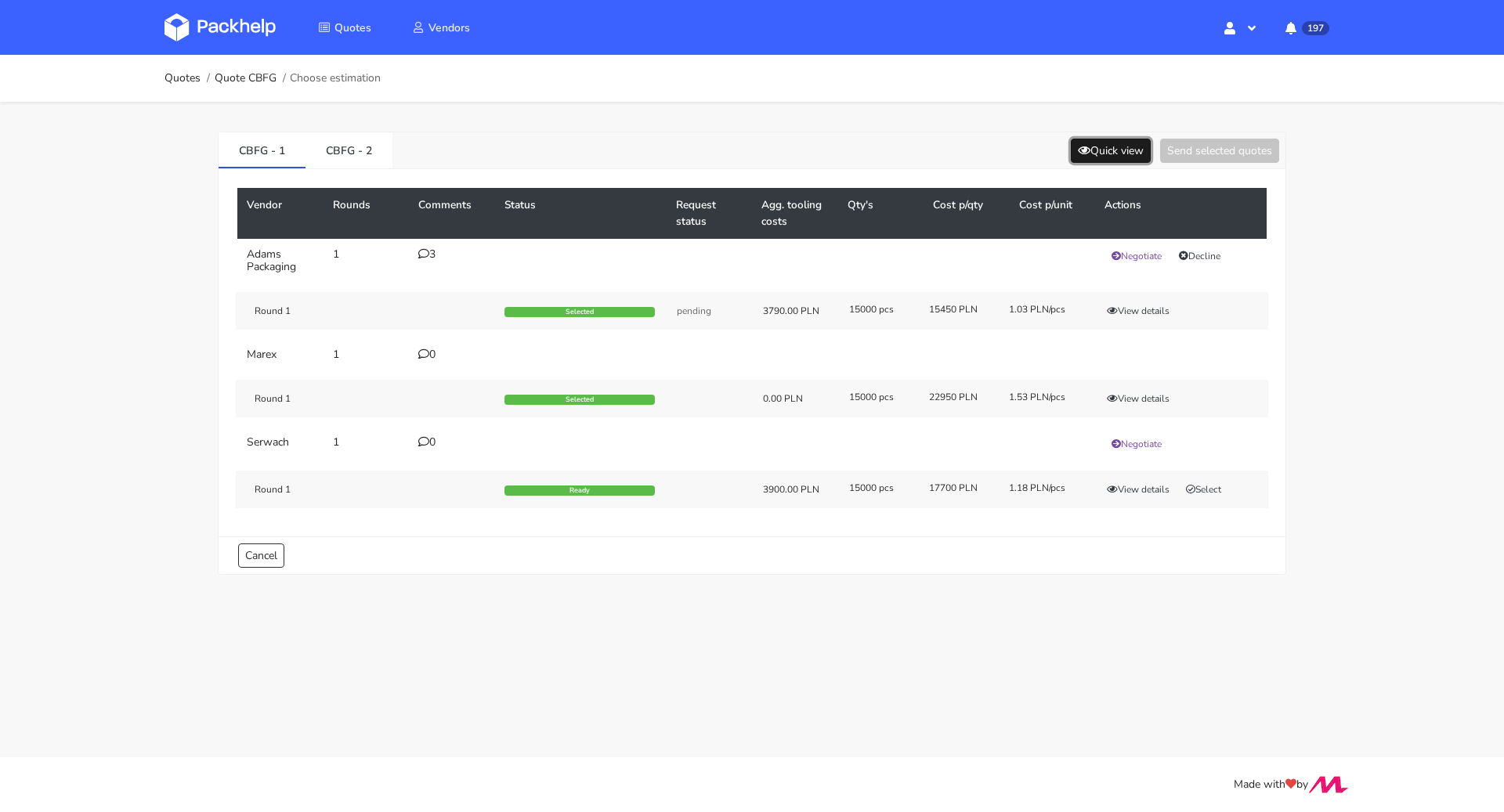
click at [1109, 141] on button "Quick view" at bounding box center [1110, 151] width 80 height 24
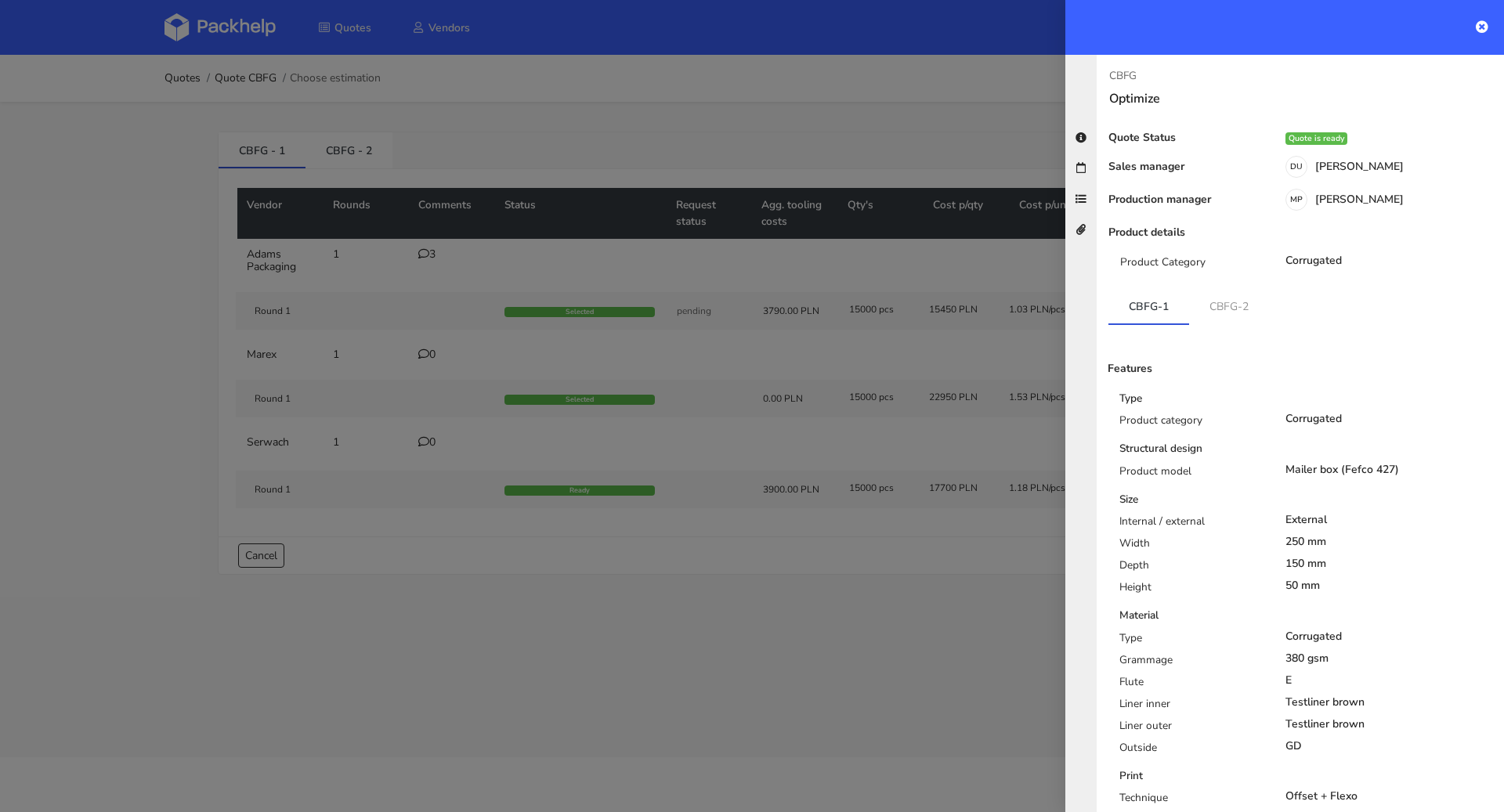
click at [1496, 24] on div at bounding box center [1284, 27] width 438 height 55
click at [1485, 27] on icon at bounding box center [1482, 26] width 13 height 13
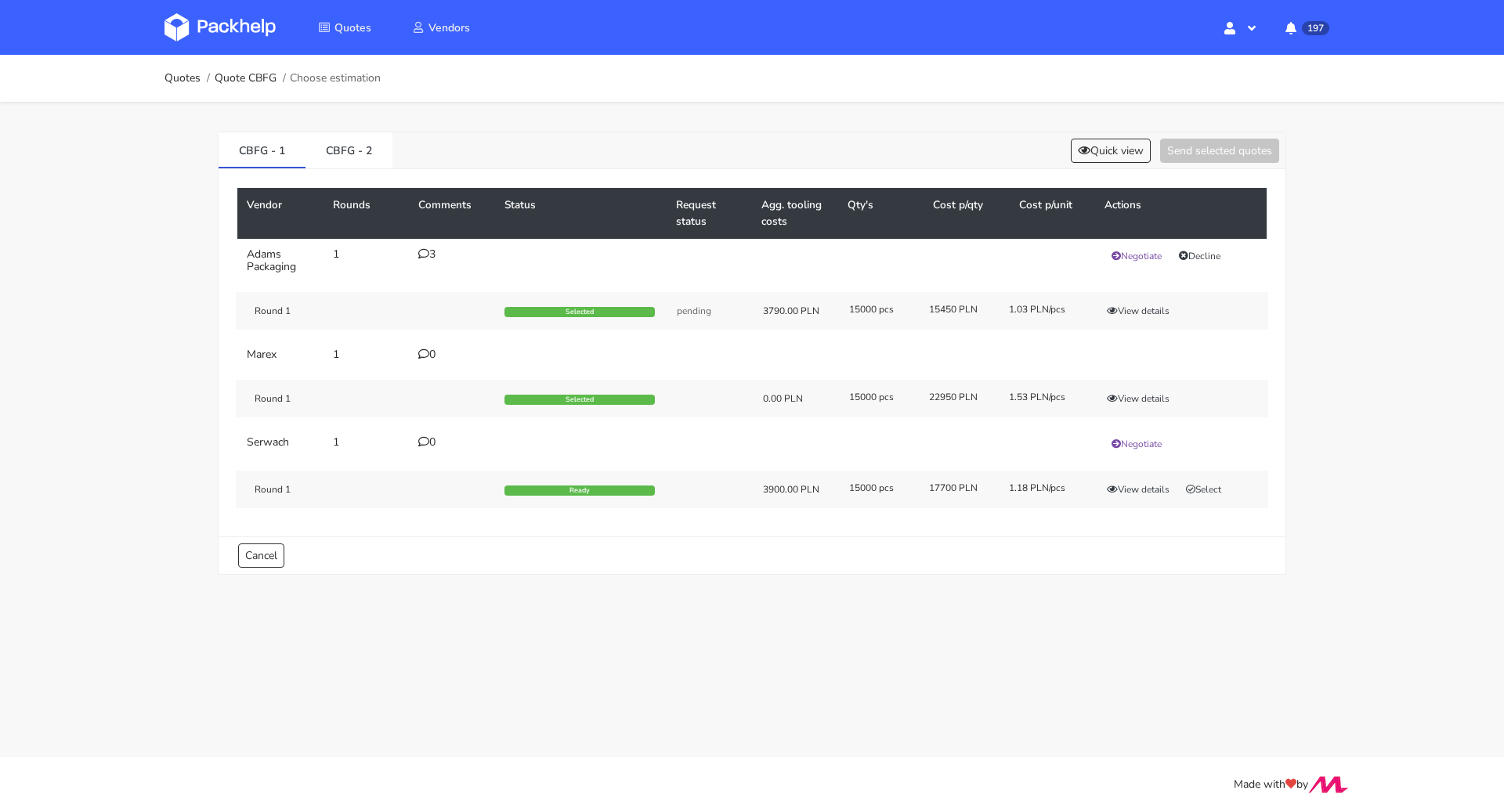
click at [417, 253] on td "3" at bounding box center [451, 260] width 86 height 44
click at [425, 252] on icon at bounding box center [423, 253] width 11 height 11
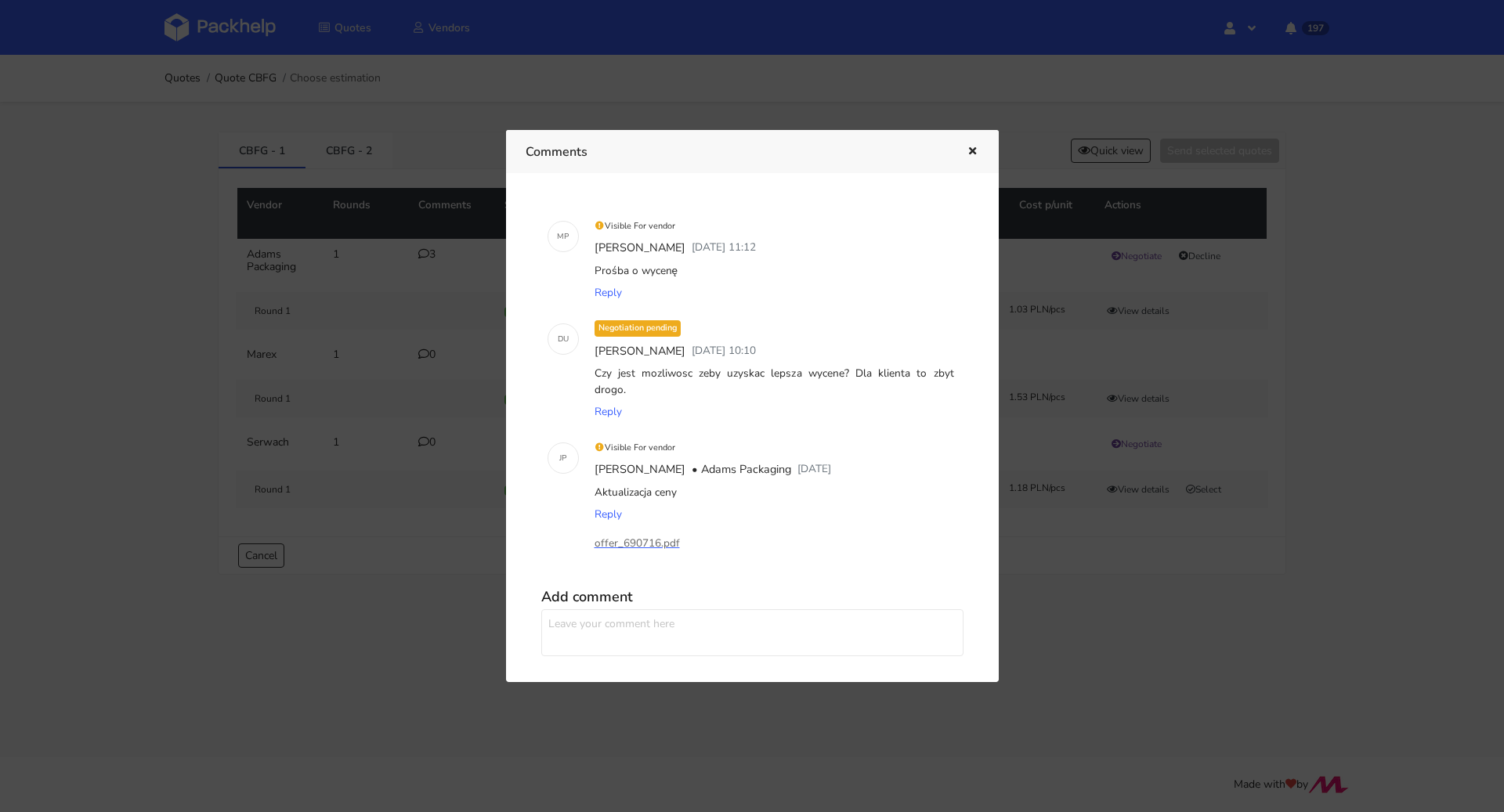
click at [54, 334] on div at bounding box center [752, 406] width 1504 height 812
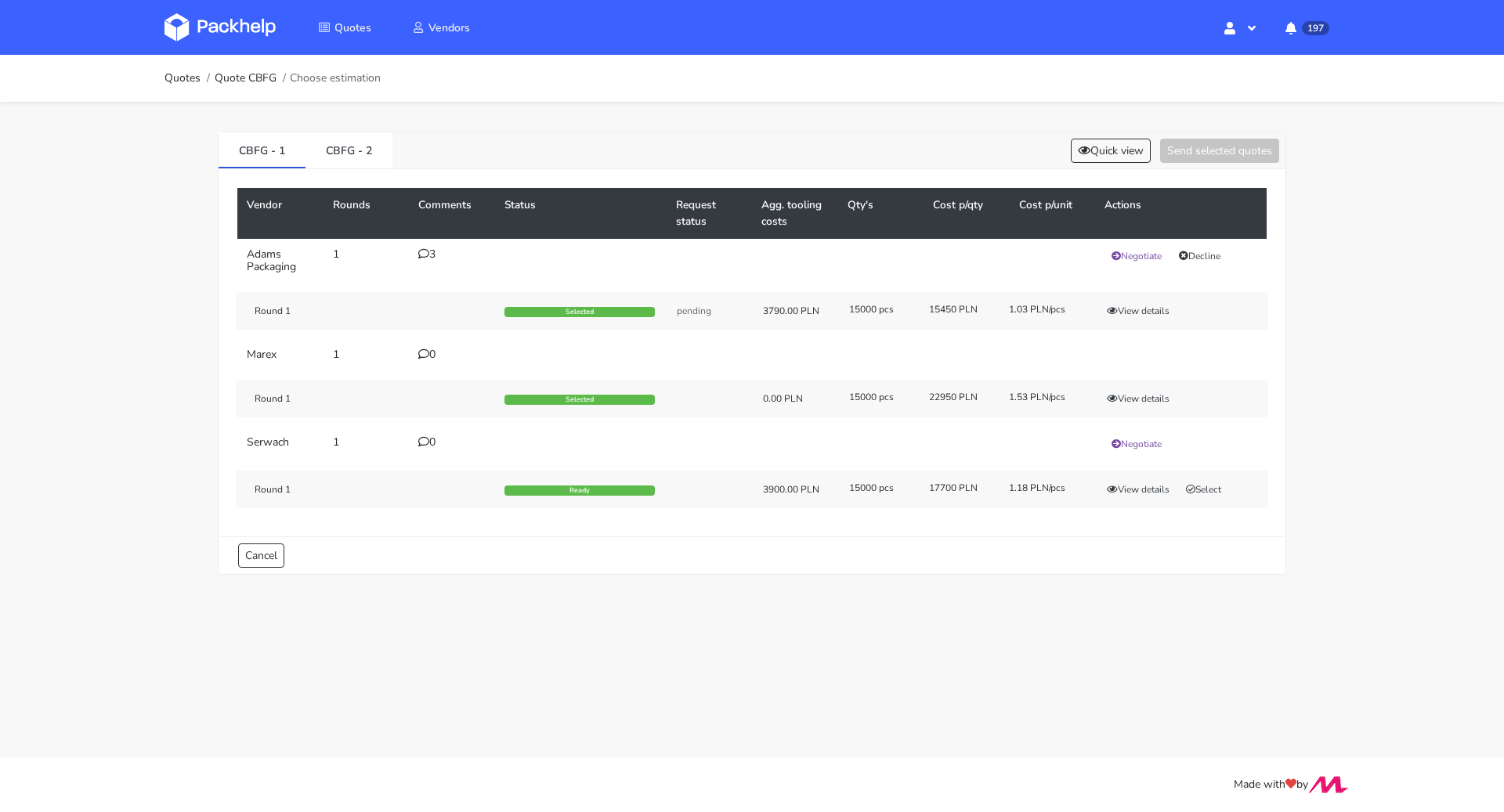
click at [416, 249] on td "3" at bounding box center [451, 260] width 86 height 44
click at [424, 252] on icon at bounding box center [423, 253] width 11 height 11
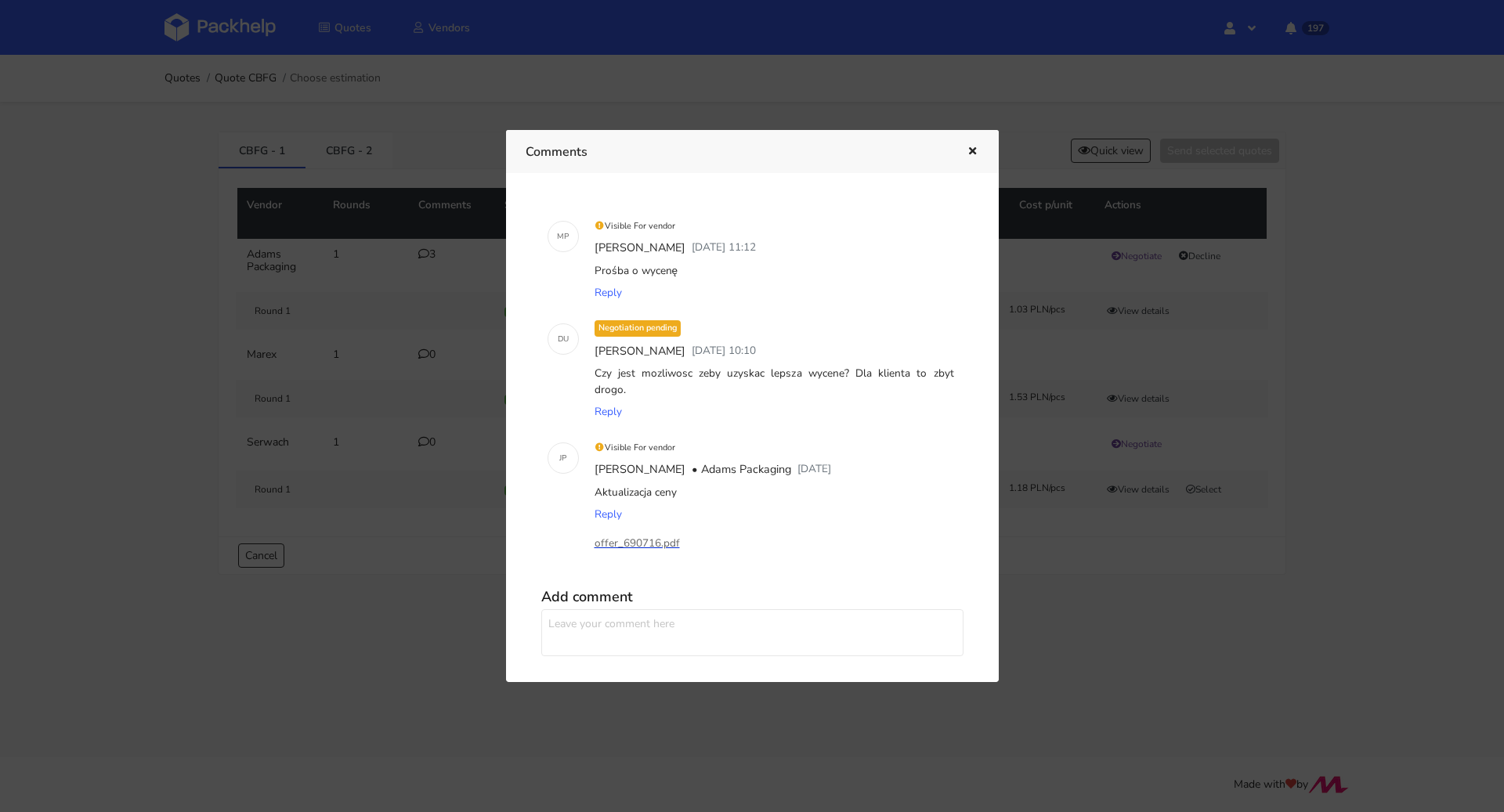
click at [639, 535] on p "offer_690716.pdf" at bounding box center [673, 543] width 157 height 17
click at [976, 148] on icon "button" at bounding box center [972, 151] width 13 height 11
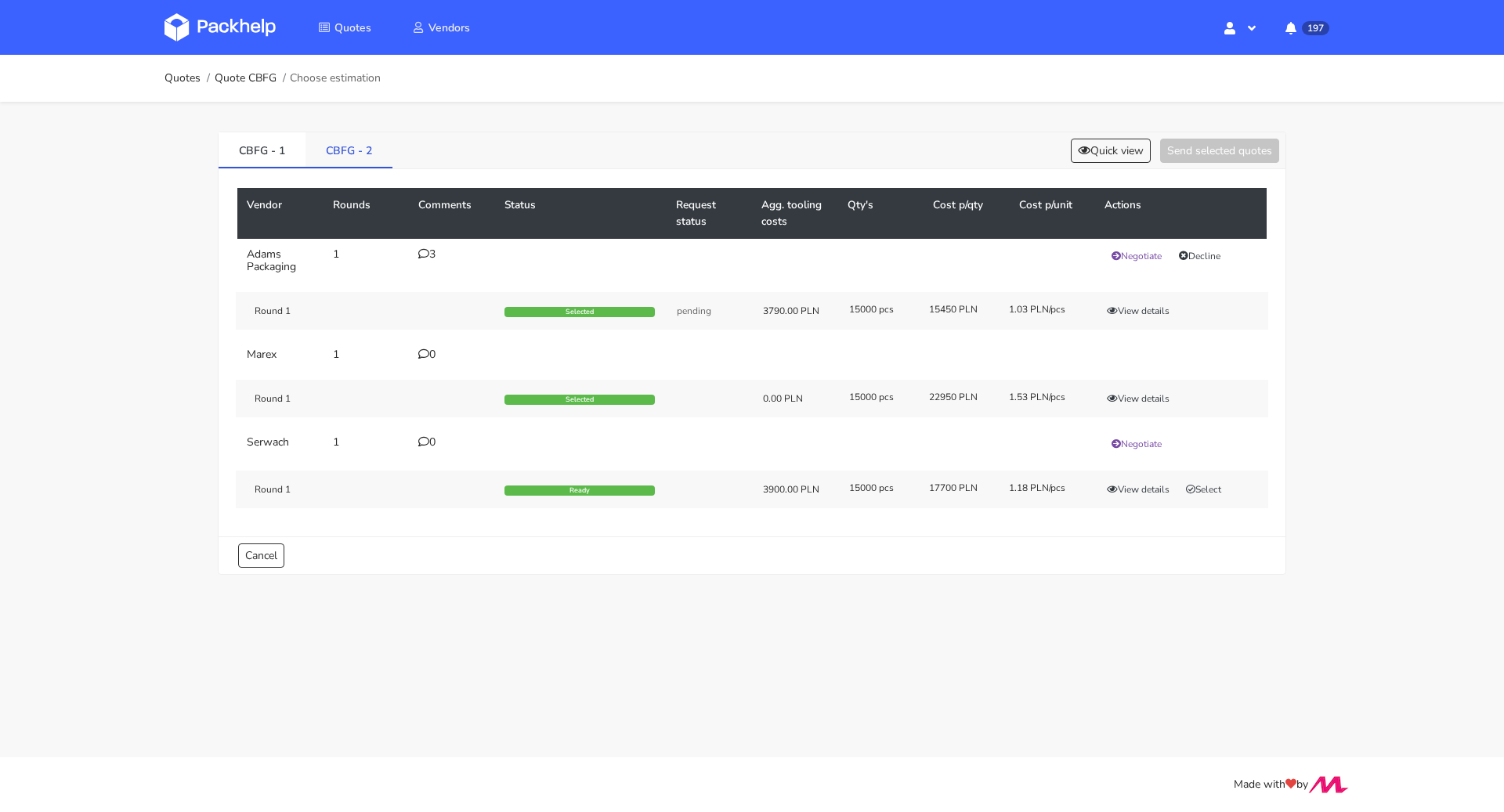
click at [364, 145] on link "CBFG - 2" at bounding box center [348, 149] width 86 height 35
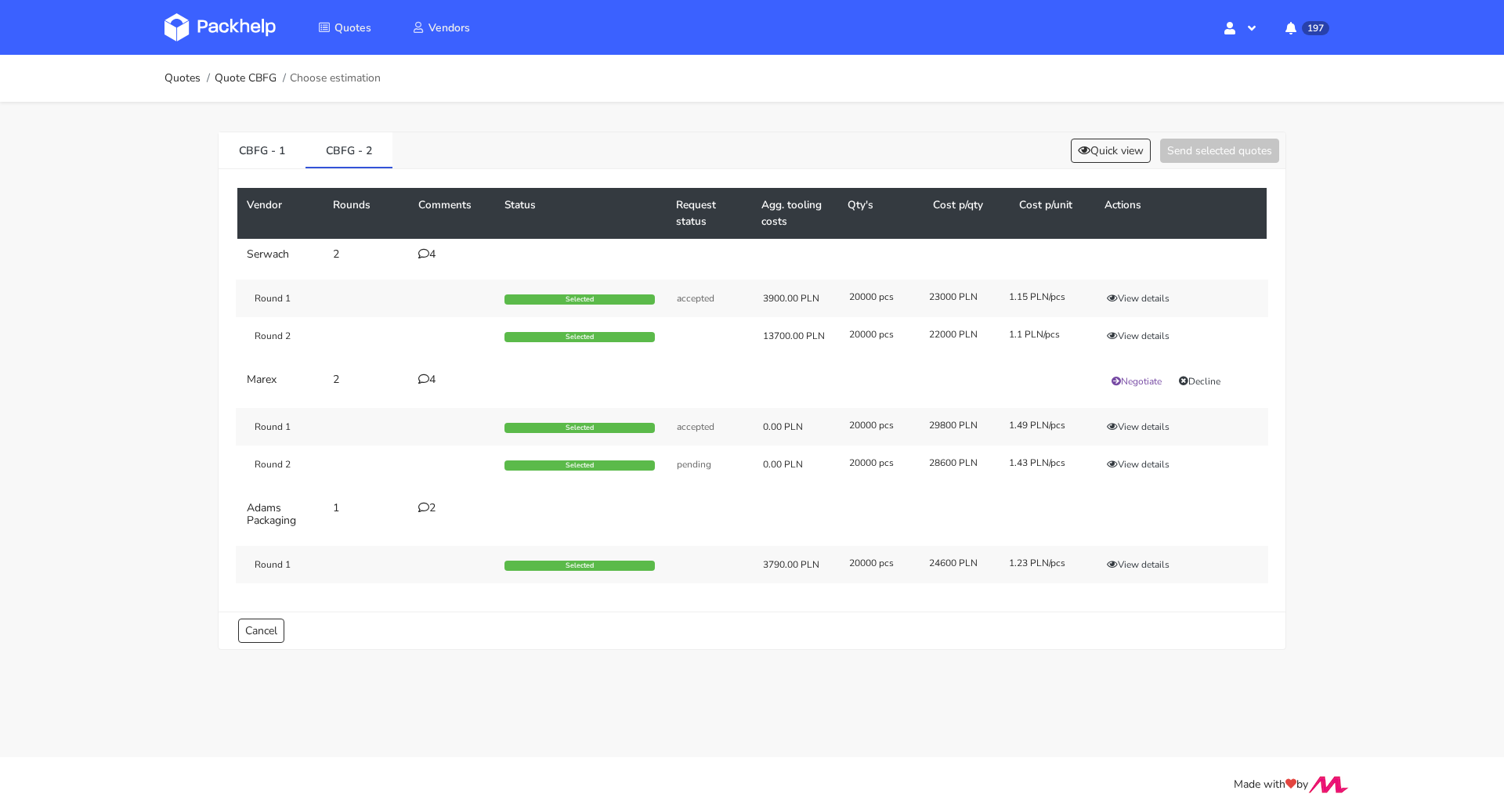
click at [438, 250] on div "4" at bounding box center [452, 254] width 68 height 13
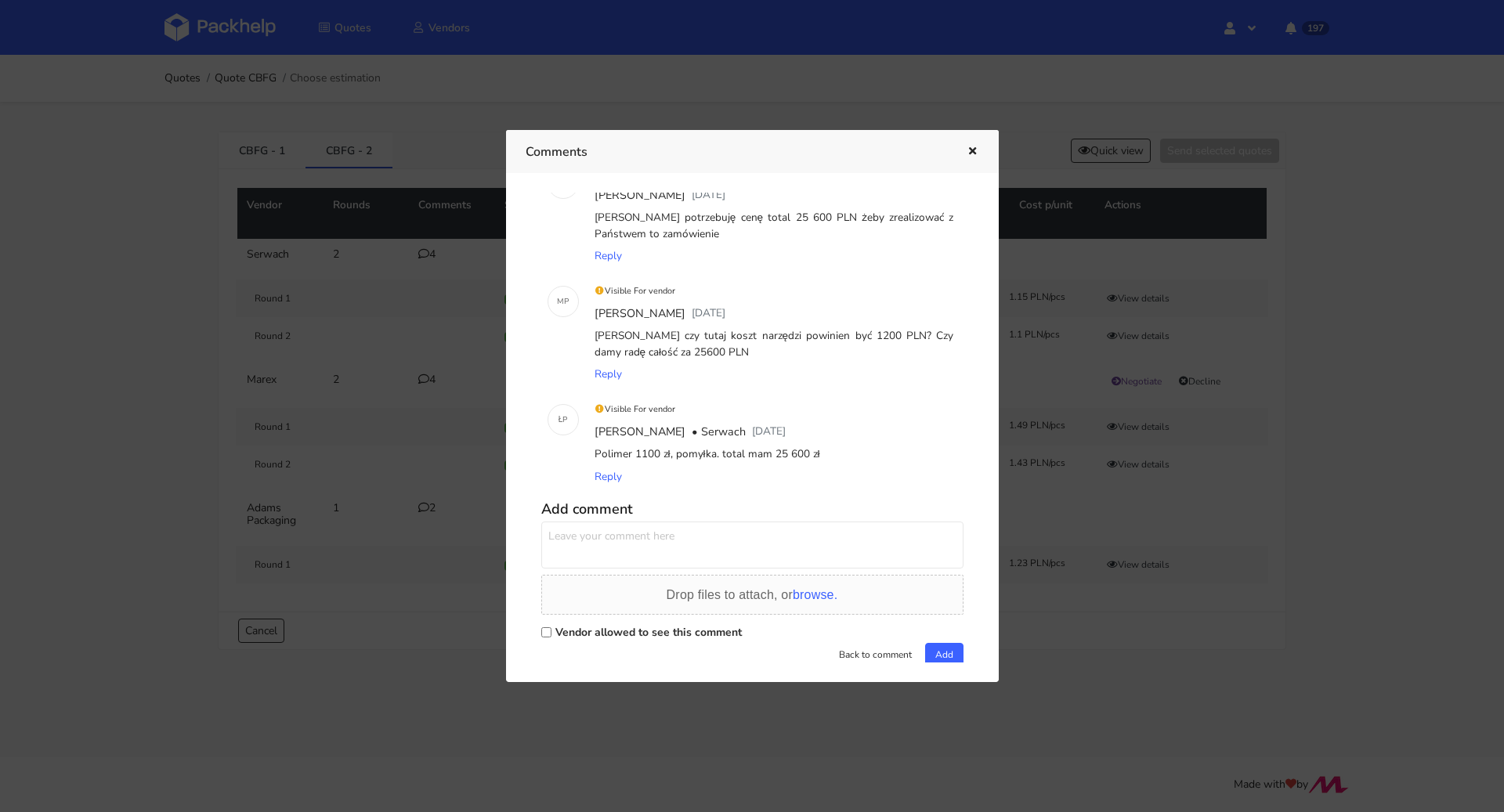
scroll to position [191, 0]
click at [970, 150] on icon "button" at bounding box center [972, 151] width 13 height 11
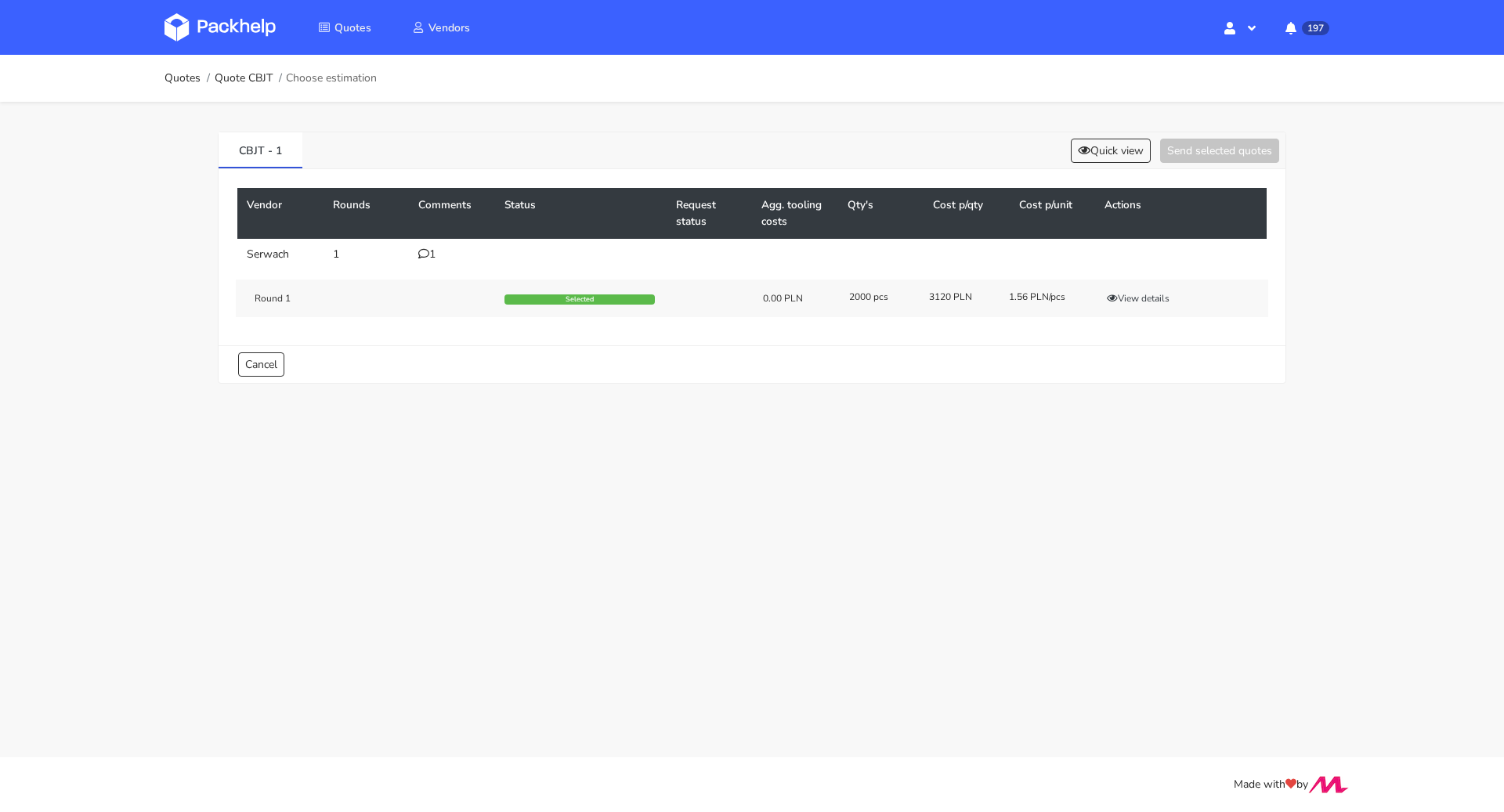
click at [421, 255] on icon at bounding box center [423, 253] width 11 height 11
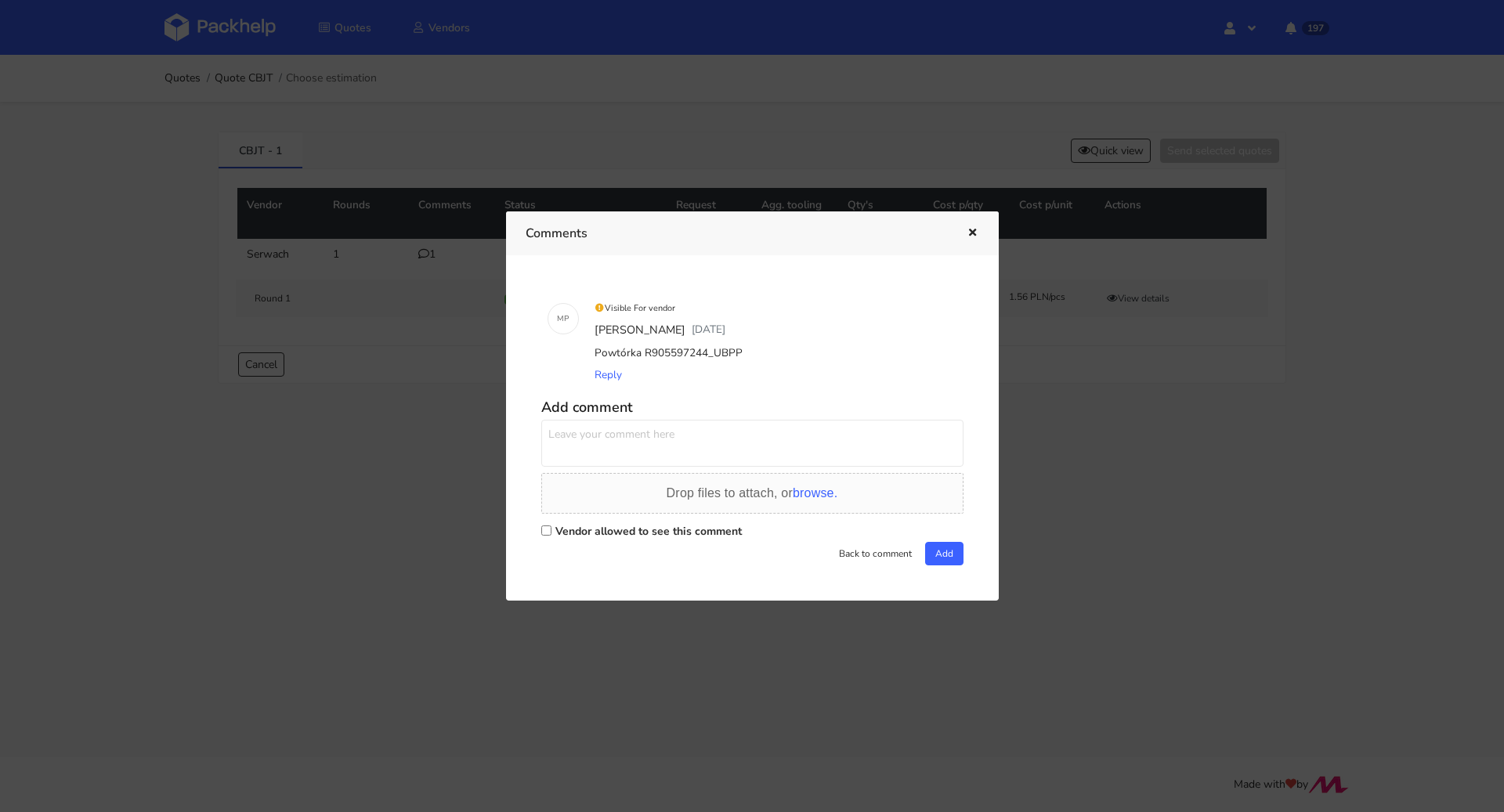
click at [545, 100] on div at bounding box center [752, 406] width 1504 height 812
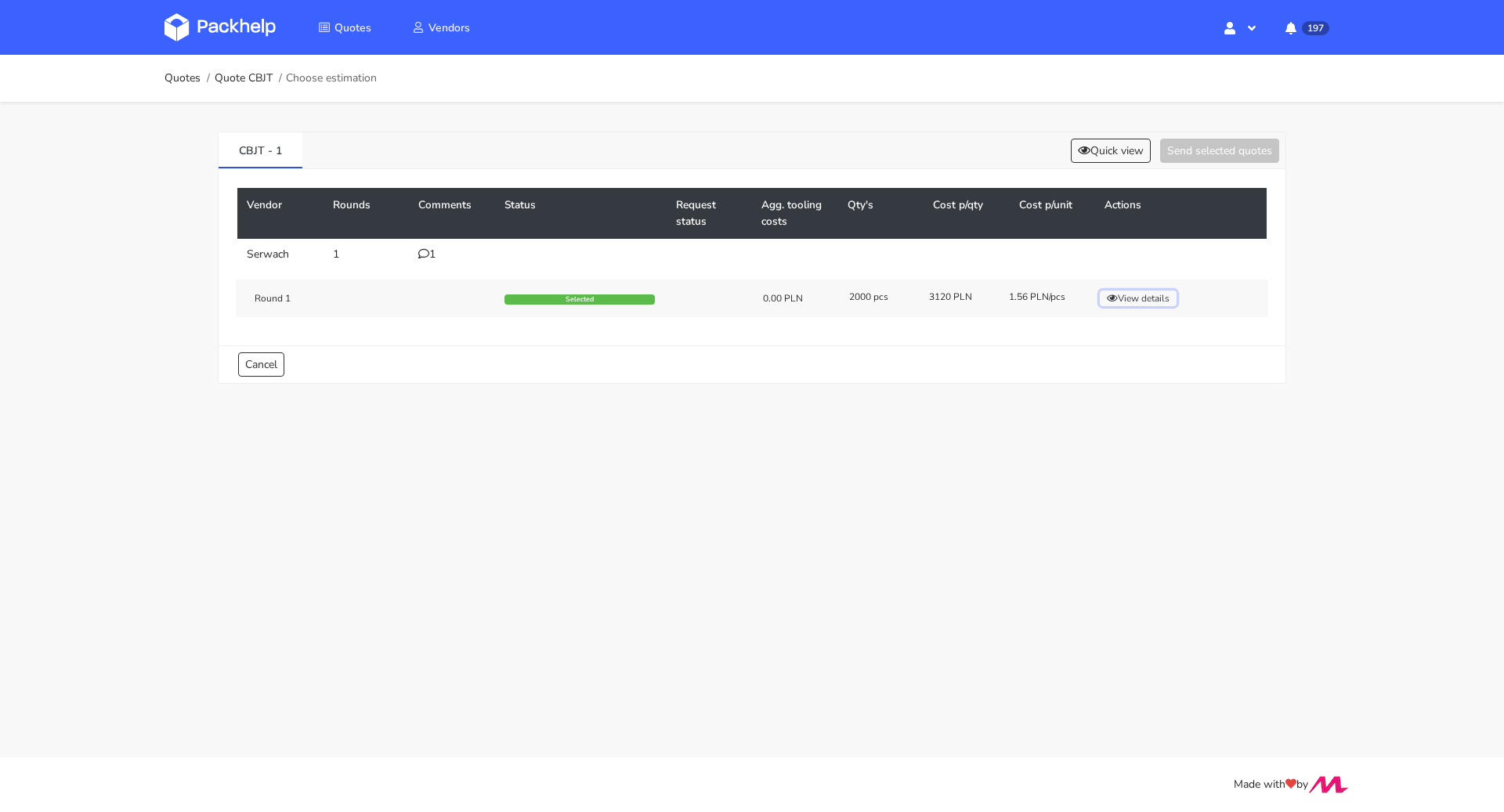
click at [1150, 295] on button "View details" at bounding box center [1138, 298] width 77 height 16
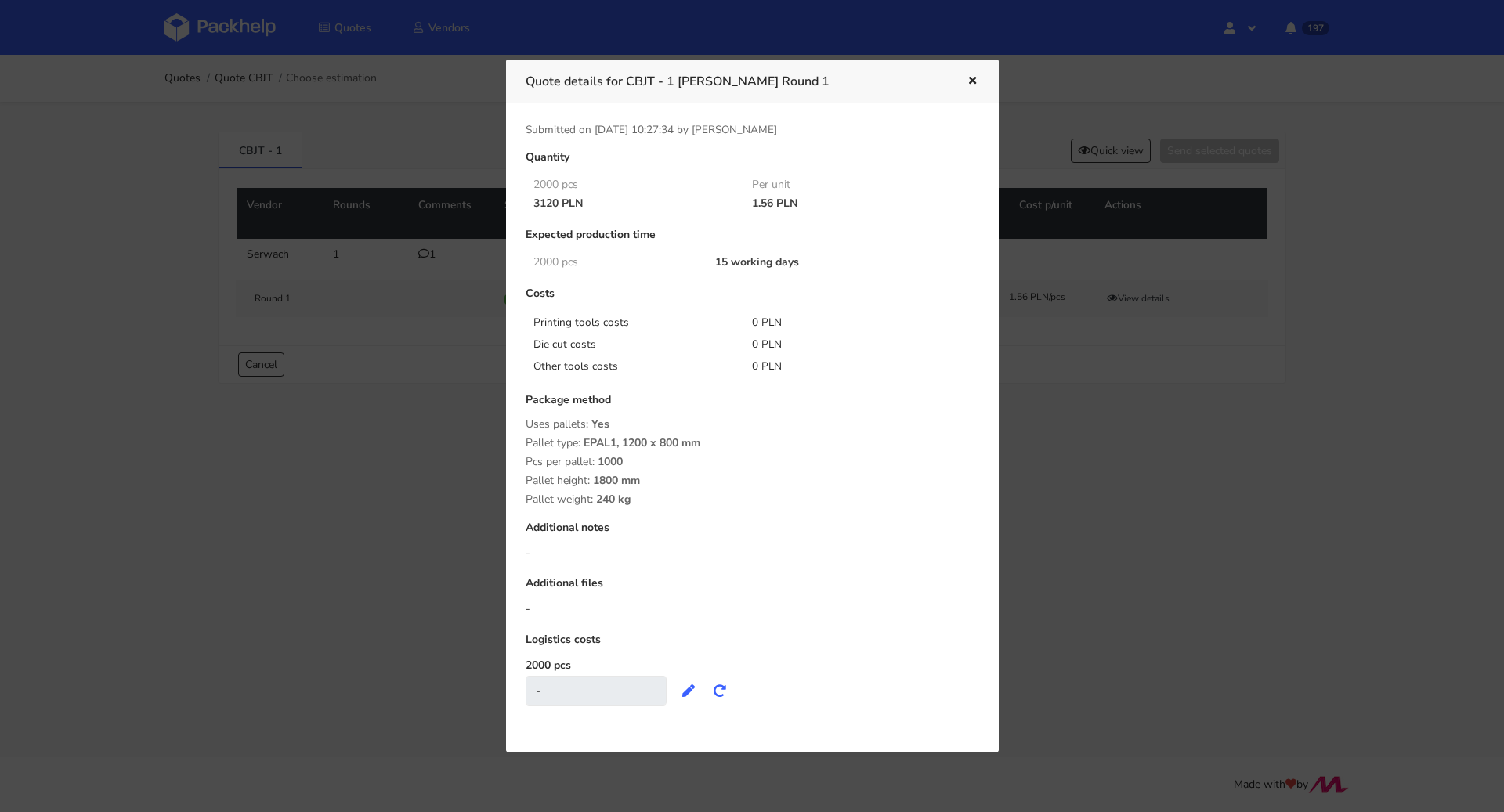
click at [381, 102] on div at bounding box center [752, 406] width 1504 height 812
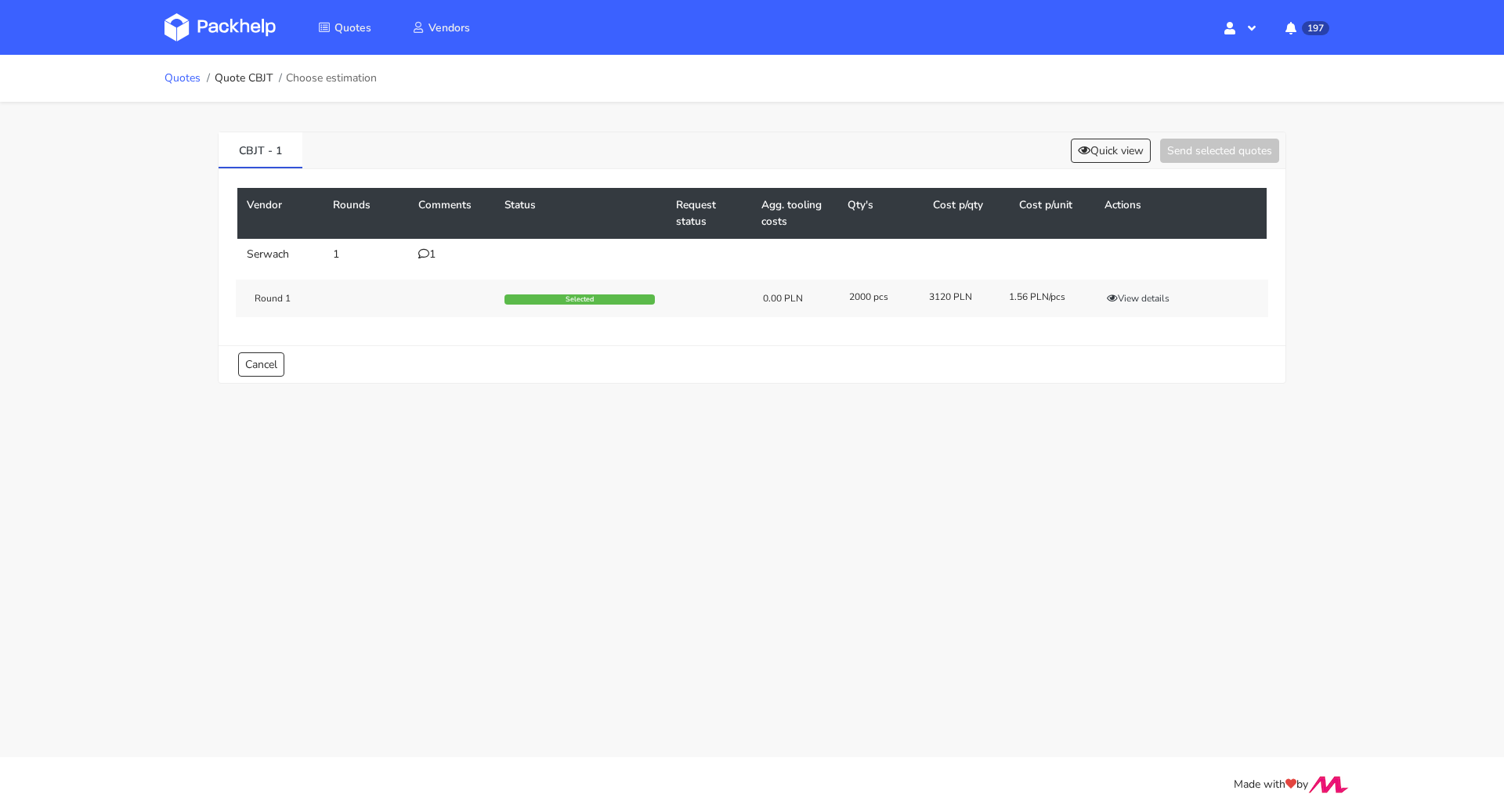
click at [191, 77] on link "Quotes" at bounding box center [183, 79] width 36 height 13
click at [428, 256] on div "1" at bounding box center [452, 254] width 68 height 13
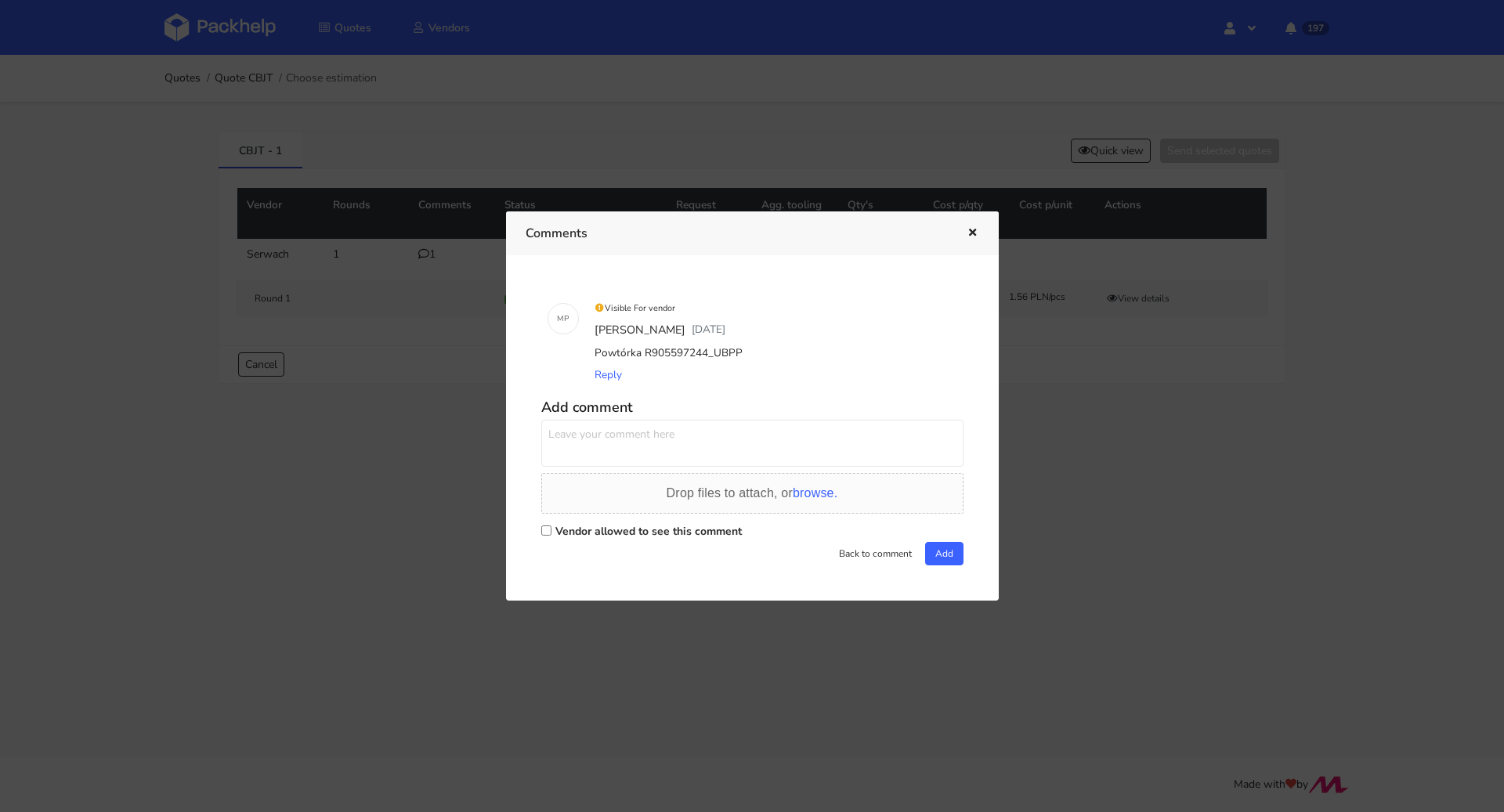
drag, startPoint x: 721, startPoint y: 351, endPoint x: 706, endPoint y: 351, distance: 15.0
click at [706, 351] on div "Powtórka R905597244_UBPP" at bounding box center [774, 353] width 366 height 22
copy div "UBPP"
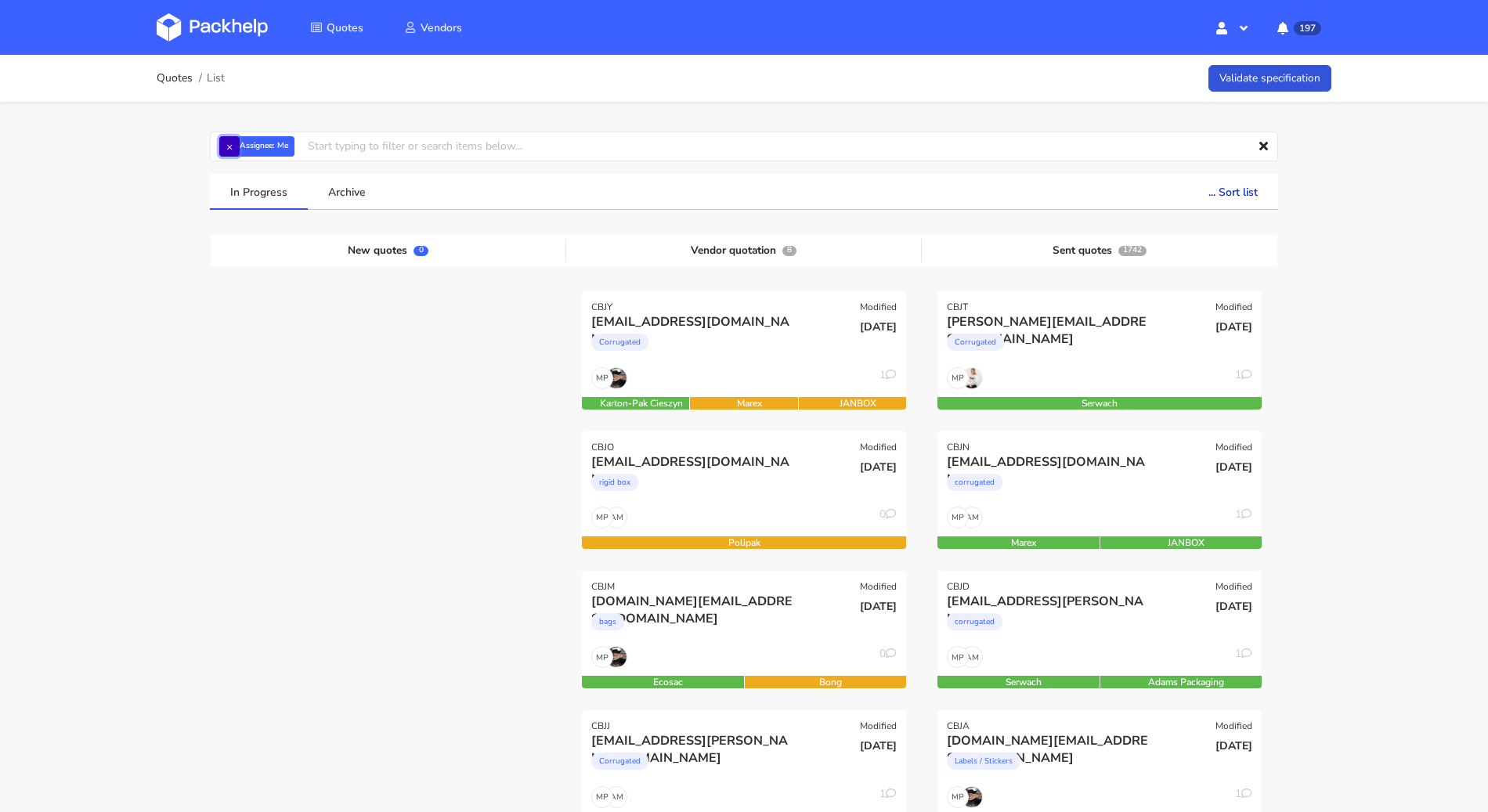
click at [227, 153] on button "×" at bounding box center [230, 146] width 20 height 20
click at [236, 146] on input "text" at bounding box center [744, 146] width 1069 height 30
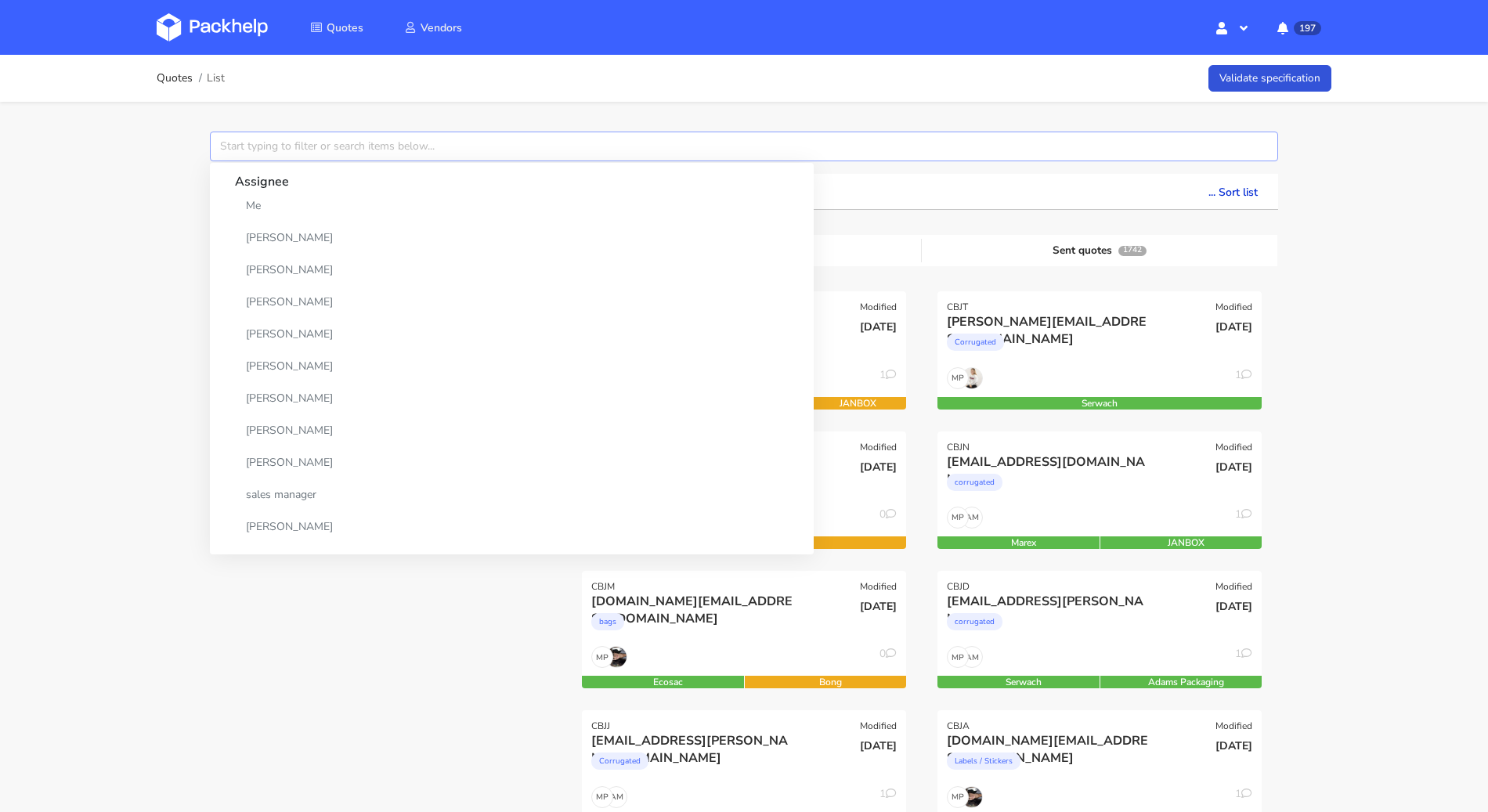
paste input "HEQC"
type input "HEQC"
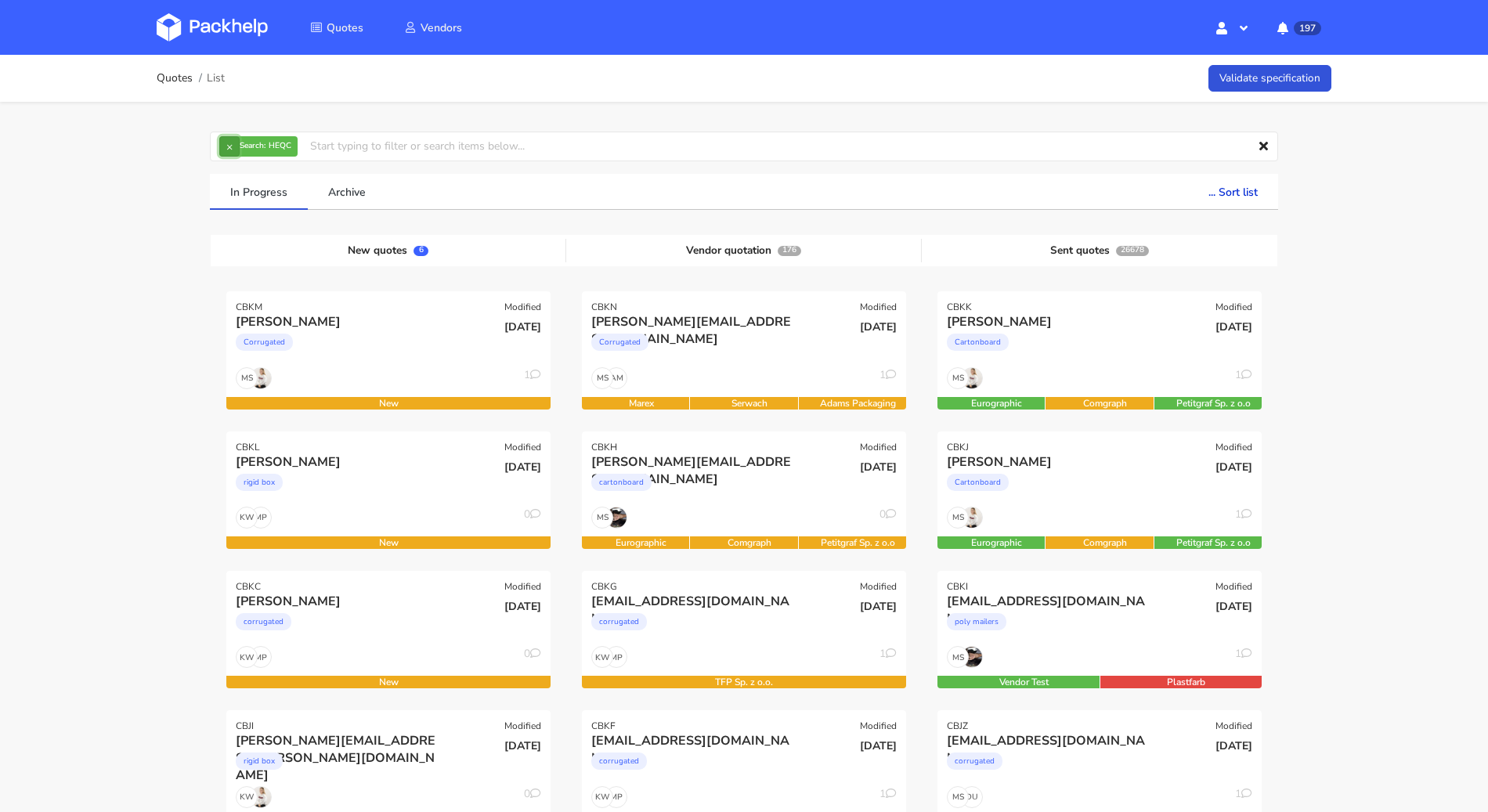
click at [228, 150] on button "×" at bounding box center [230, 146] width 20 height 20
click at [228, 150] on input "text" at bounding box center [744, 146] width 1069 height 30
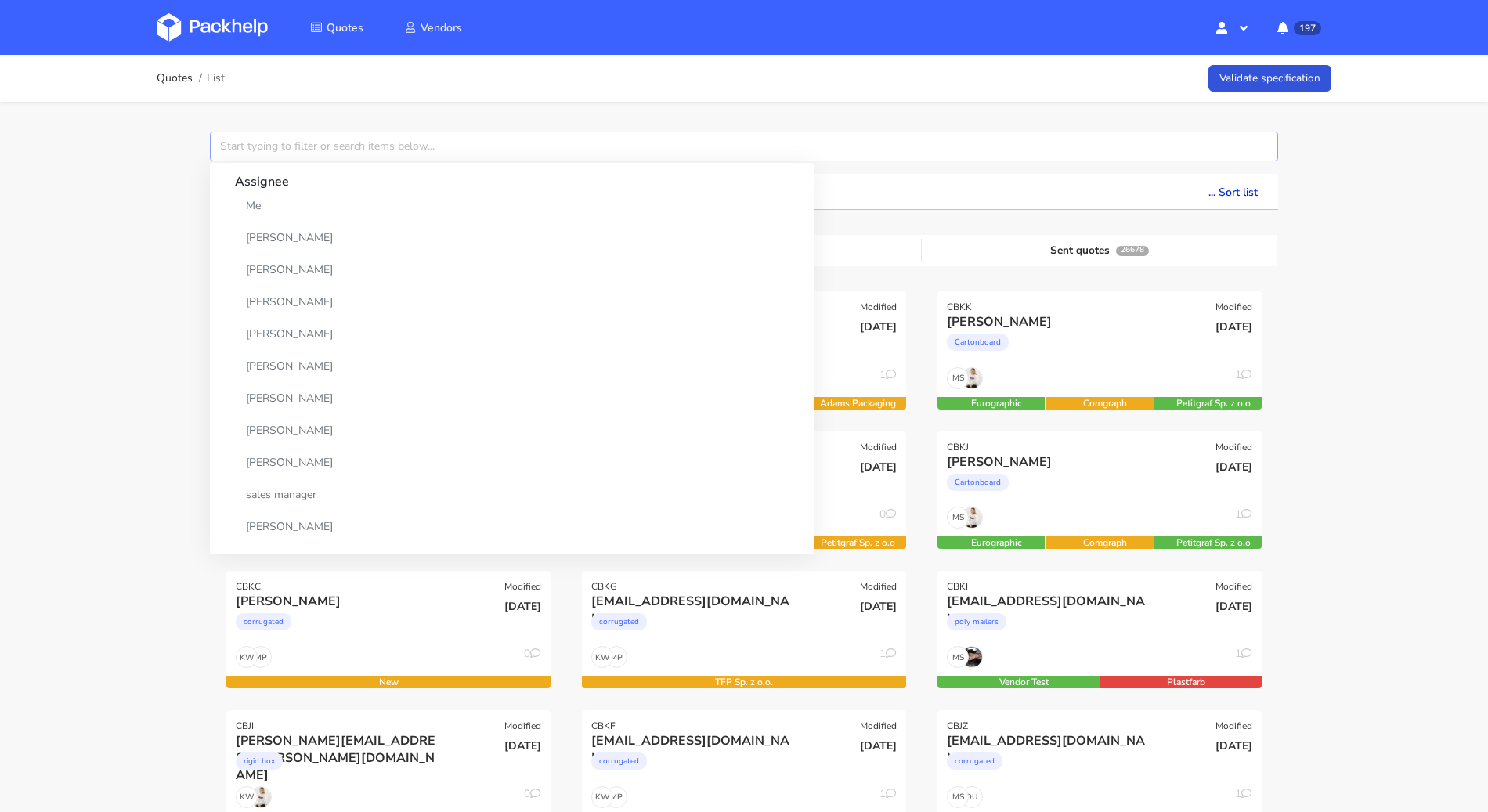
paste input "HEQC"
type input "HEQC"
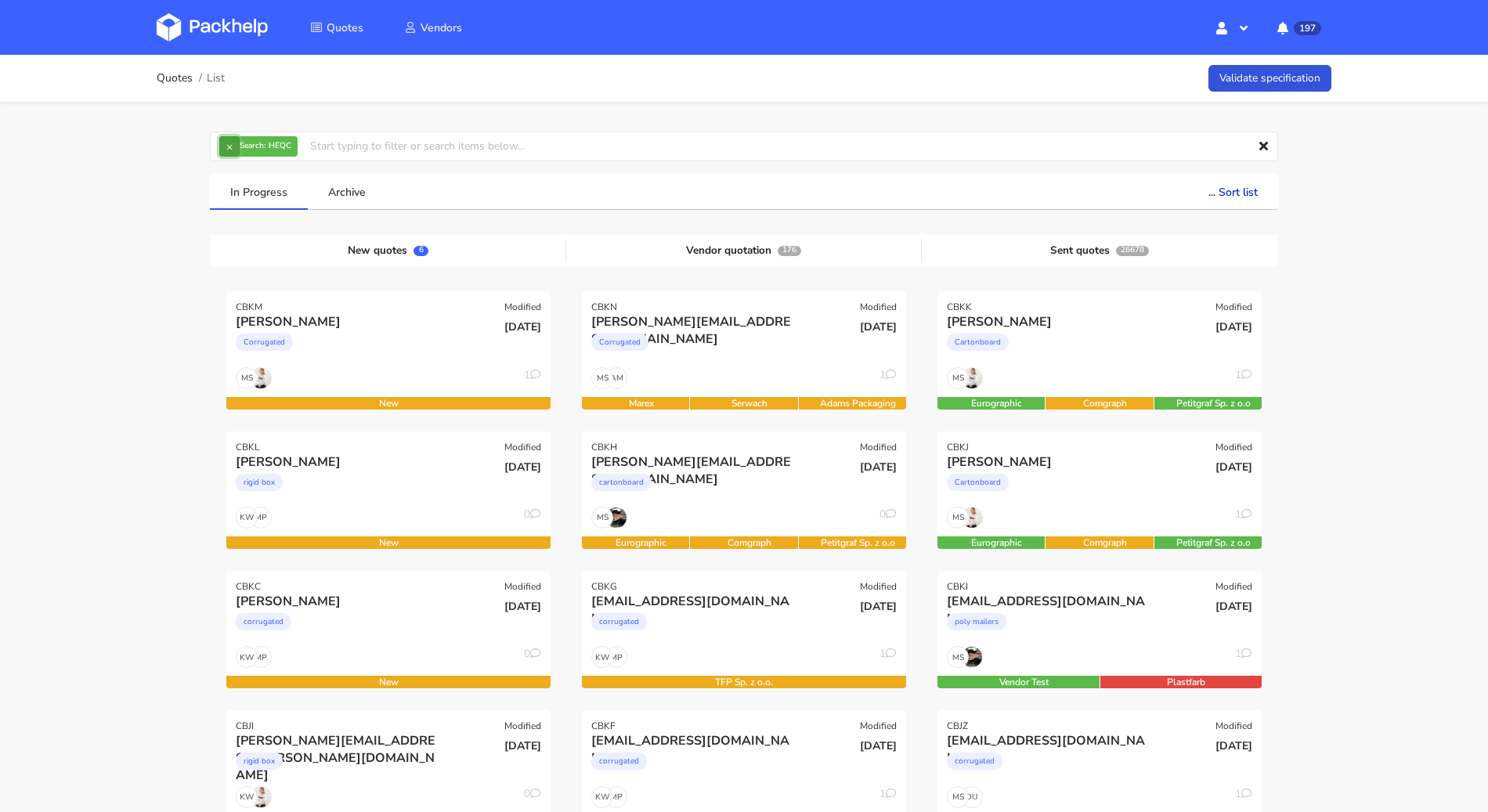
click at [232, 145] on button "×" at bounding box center [230, 146] width 20 height 20
click at [154, 71] on div "Quotes List Validate specification" at bounding box center [744, 78] width 1253 height 47
click at [164, 80] on link "Quotes" at bounding box center [175, 79] width 36 height 13
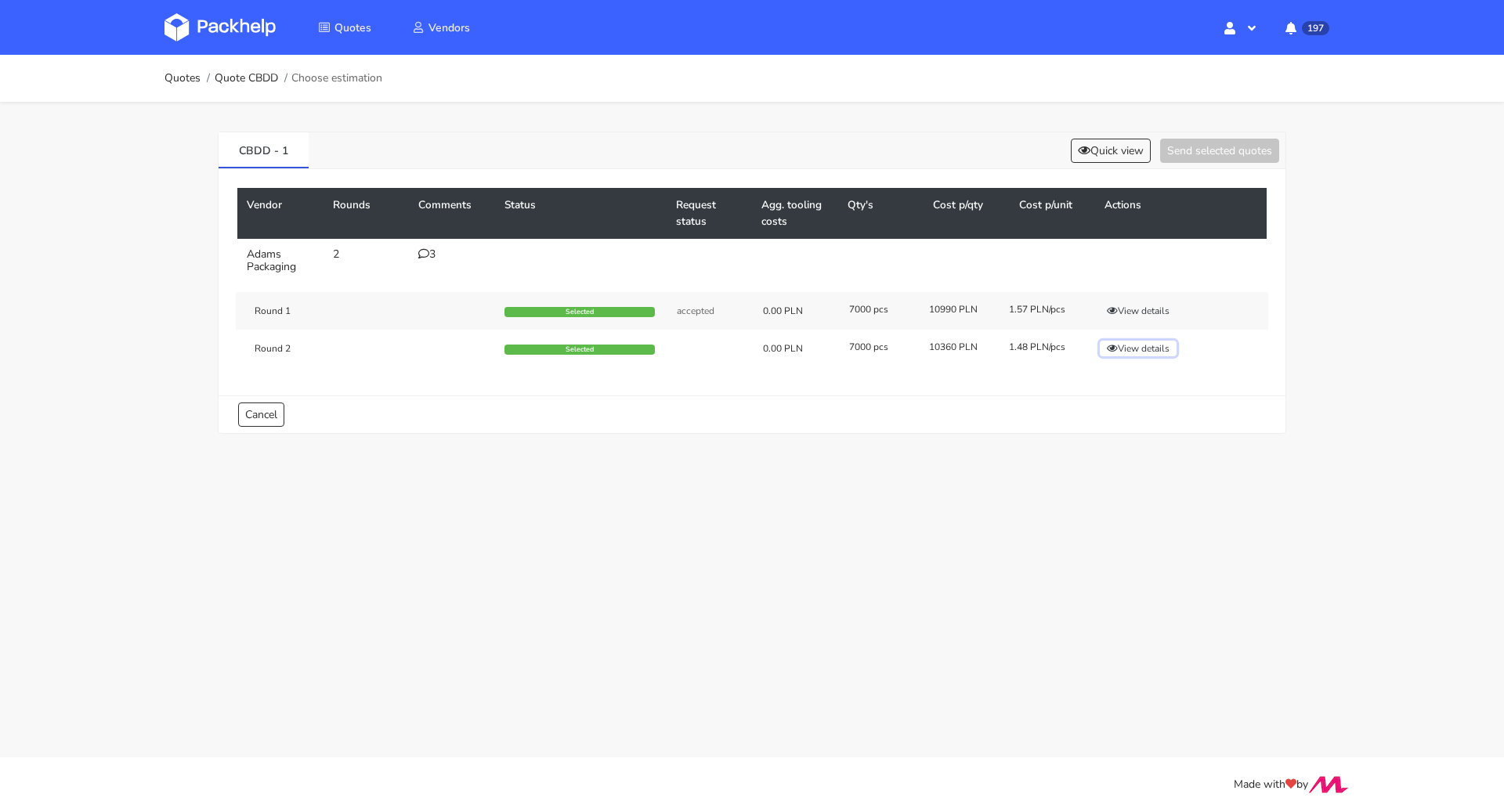
click at [1126, 345] on button "View details" at bounding box center [1138, 349] width 77 height 16
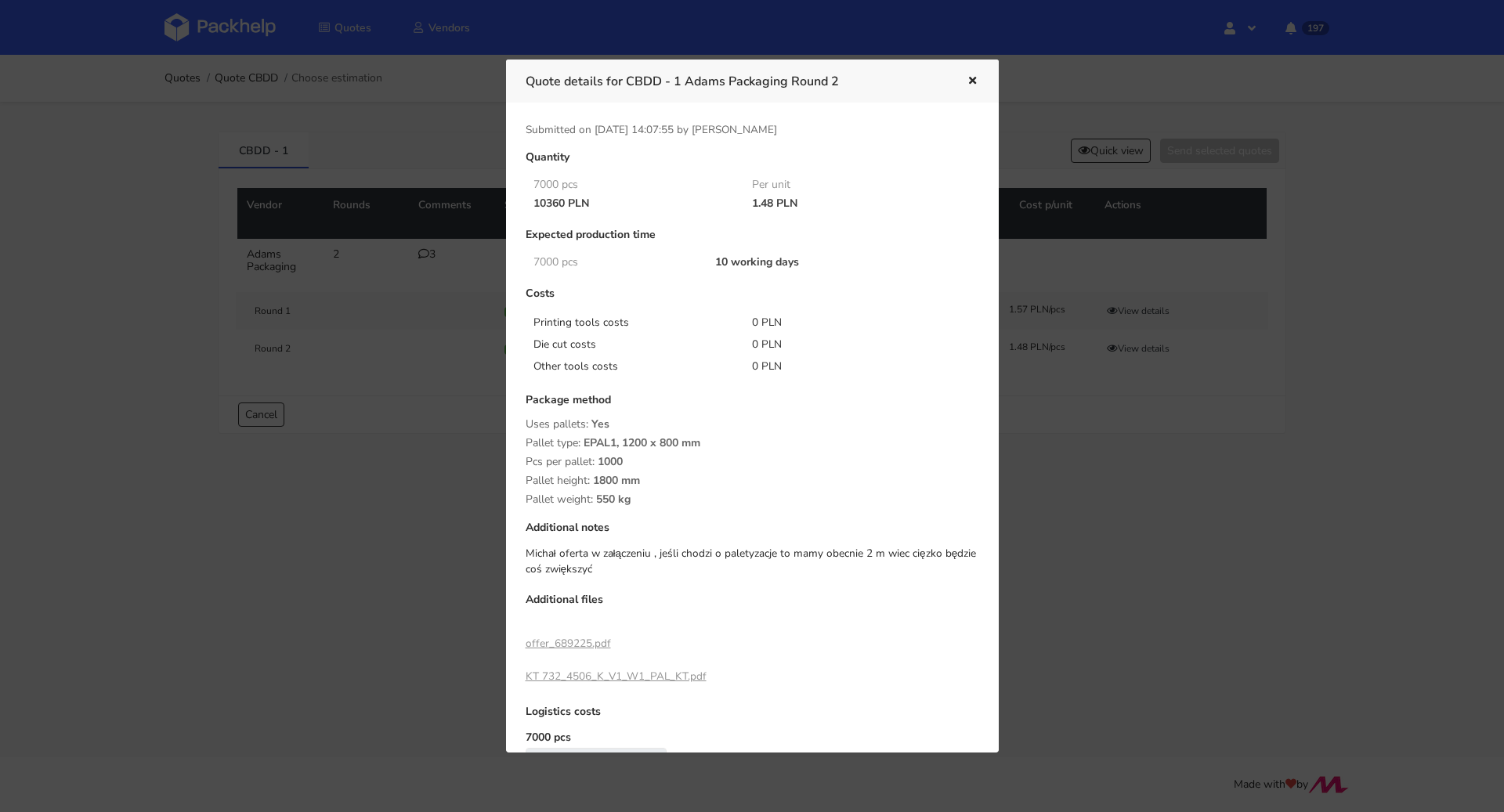
click at [963, 79] on button "button" at bounding box center [970, 81] width 17 height 20
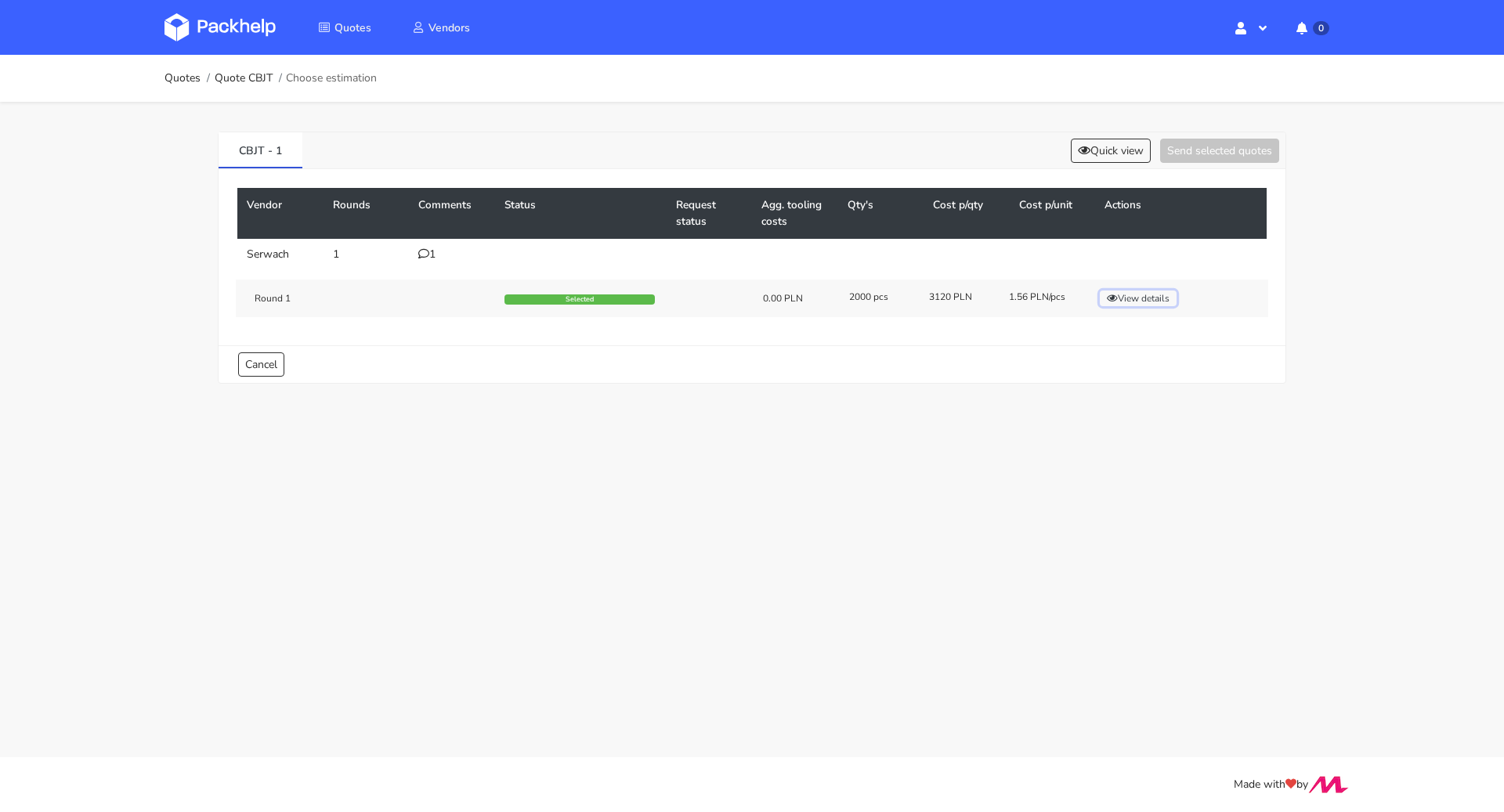
click at [1135, 297] on button "View details" at bounding box center [1138, 298] width 77 height 16
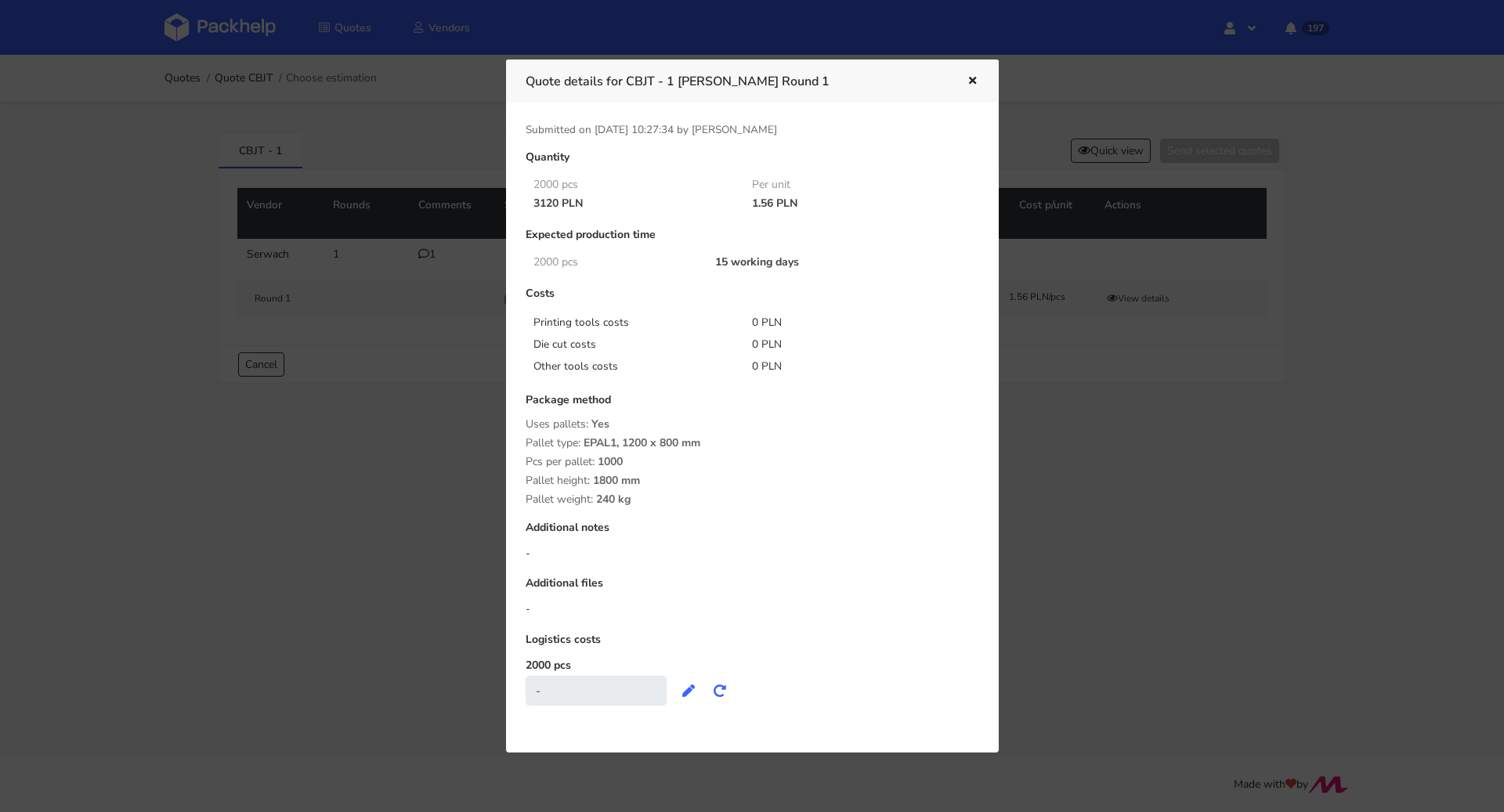
drag, startPoint x: 1289, startPoint y: 157, endPoint x: 1307, endPoint y: 112, distance: 48.5
click at [1291, 157] on div at bounding box center [752, 406] width 1504 height 812
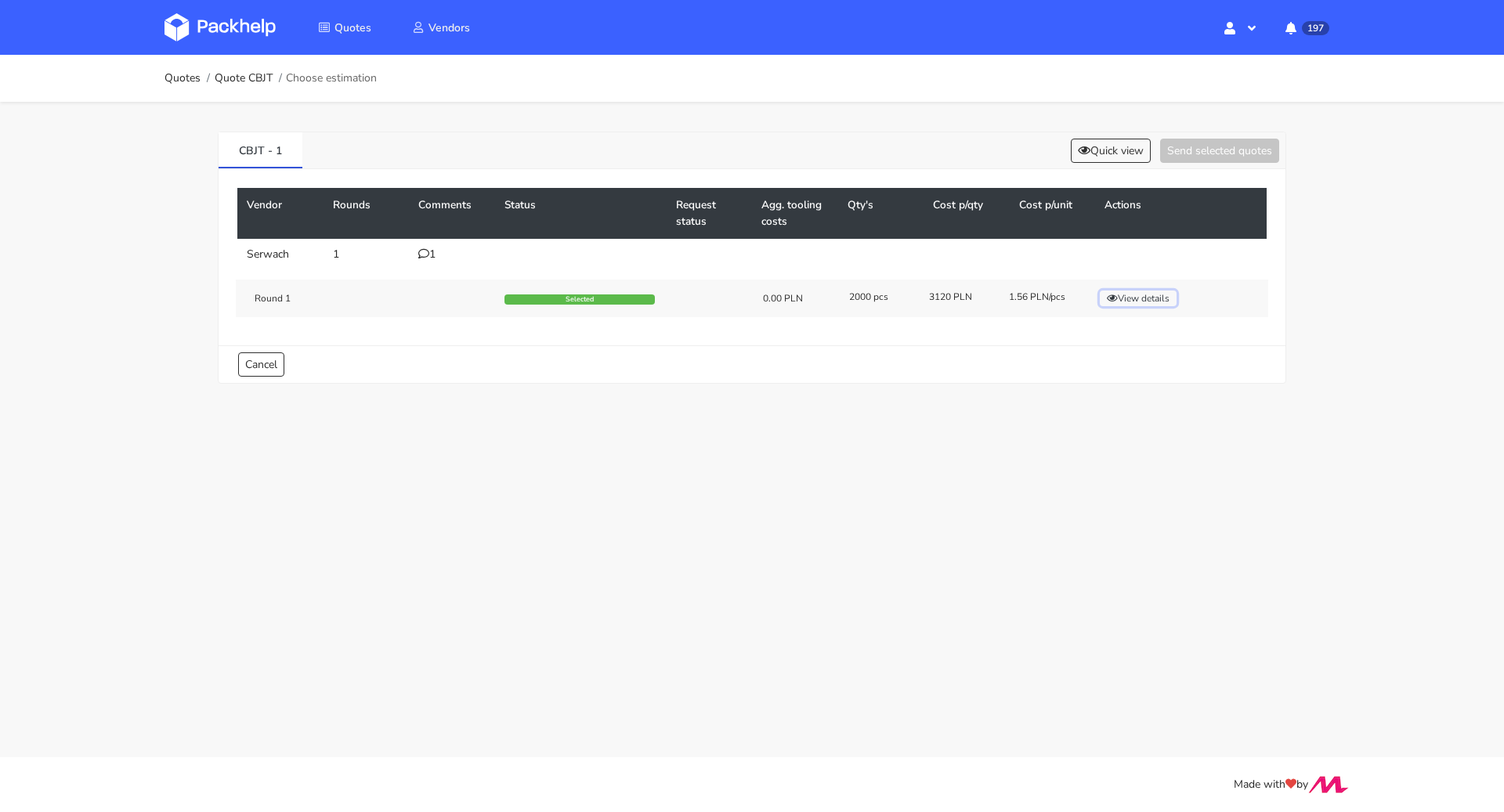
click at [1159, 293] on button "View details" at bounding box center [1138, 298] width 77 height 16
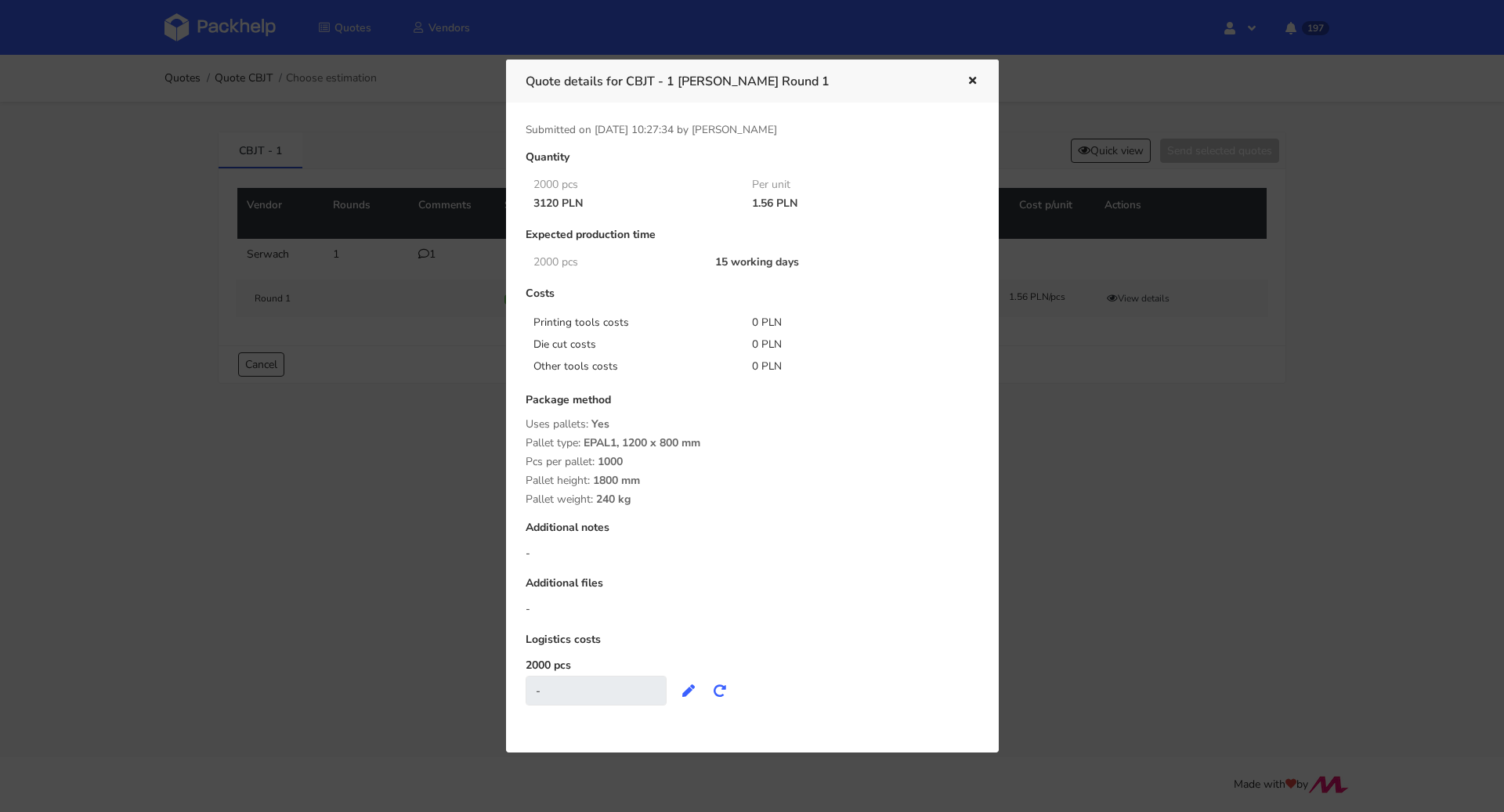
click at [964, 86] on button "button" at bounding box center [970, 81] width 17 height 20
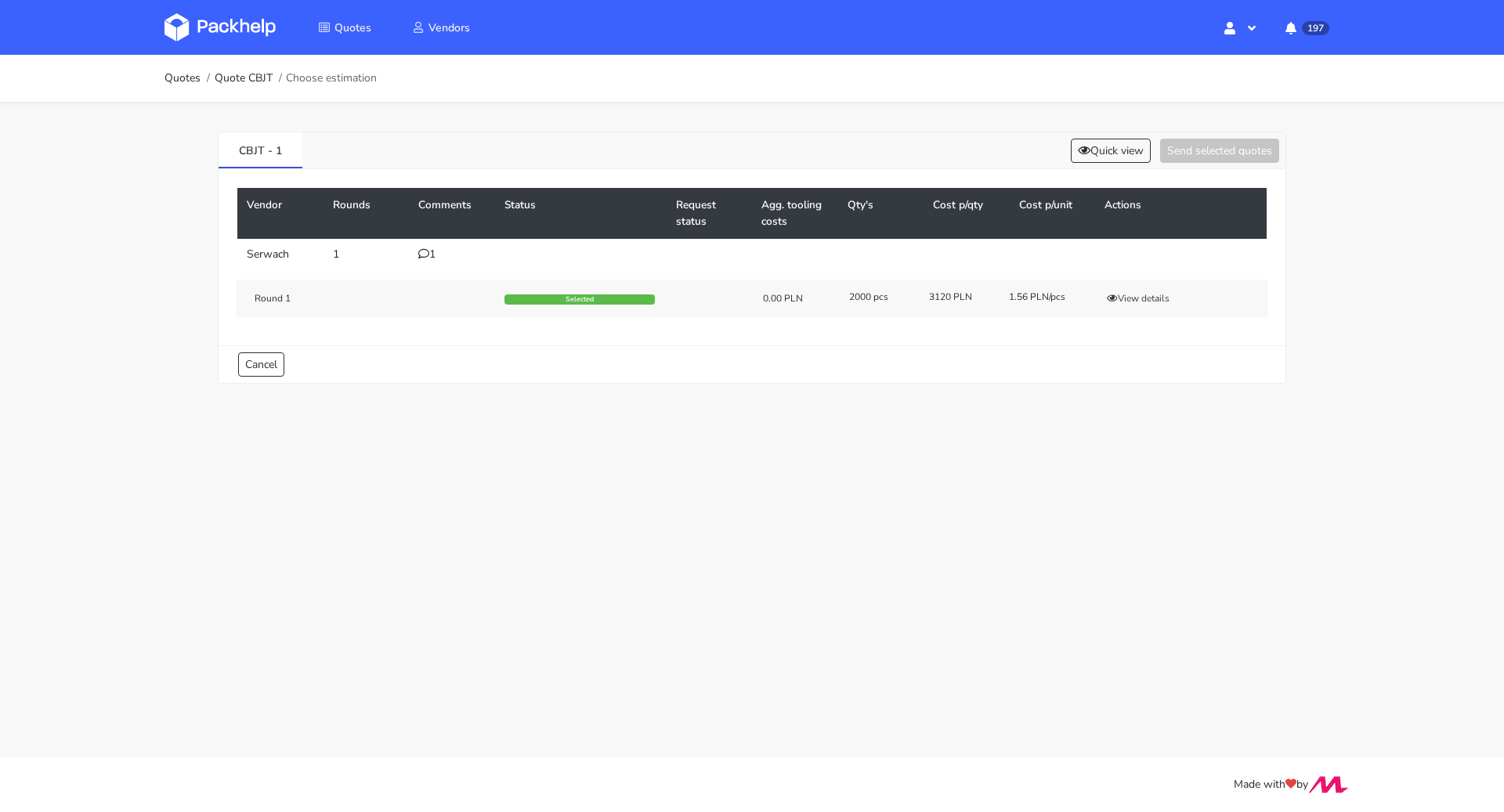
click at [294, 126] on div "CBJT - 1 Quick view Send selected quotes Vendor Rounds Comments Status Request …" at bounding box center [752, 253] width 1128 height 305
click at [181, 76] on link "Quotes" at bounding box center [183, 79] width 36 height 13
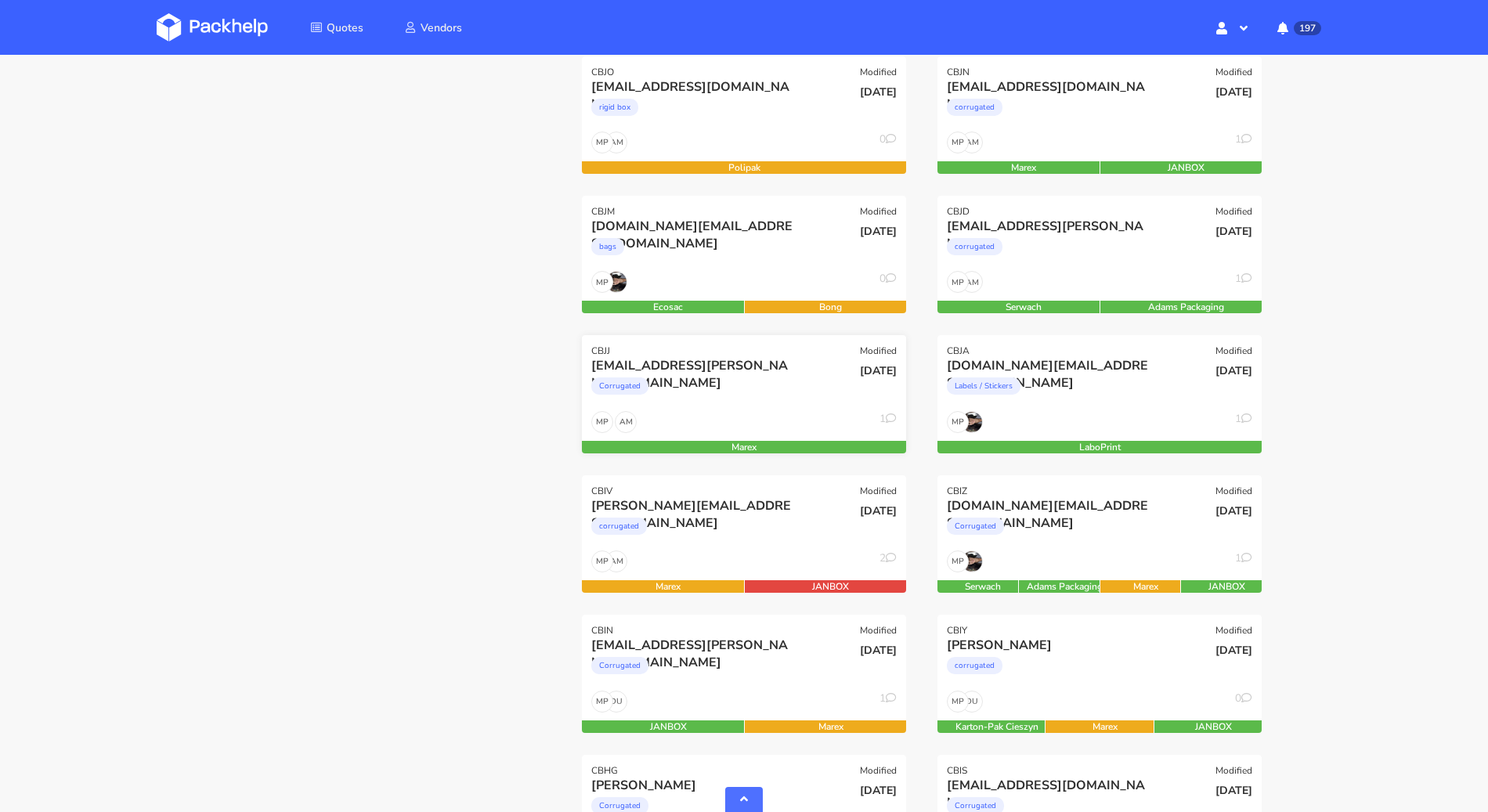
scroll to position [474, 0]
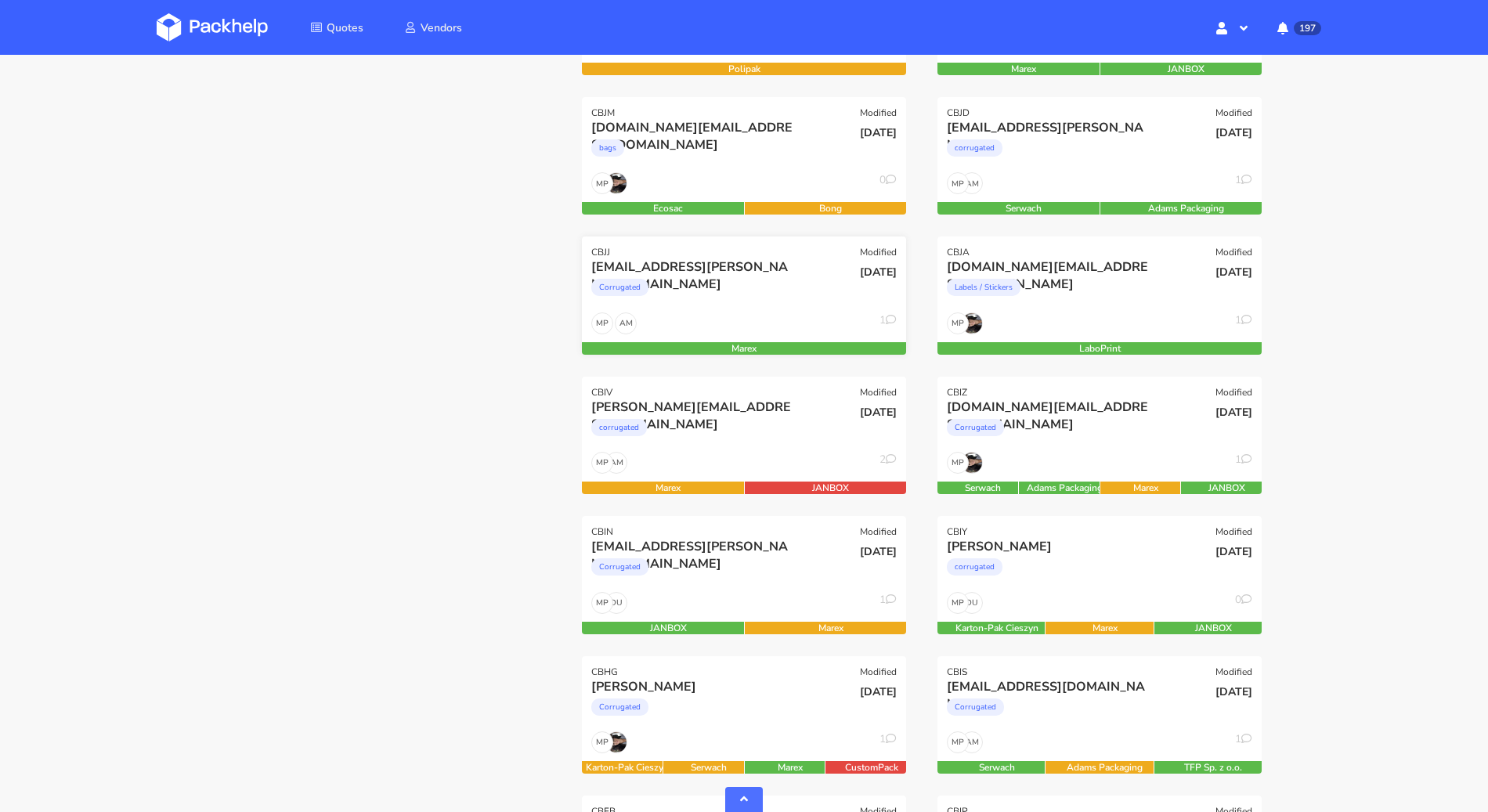
click at [727, 260] on div "[EMAIL_ADDRESS][PERSON_NAME][DOMAIN_NAME]" at bounding box center [695, 266] width 208 height 17
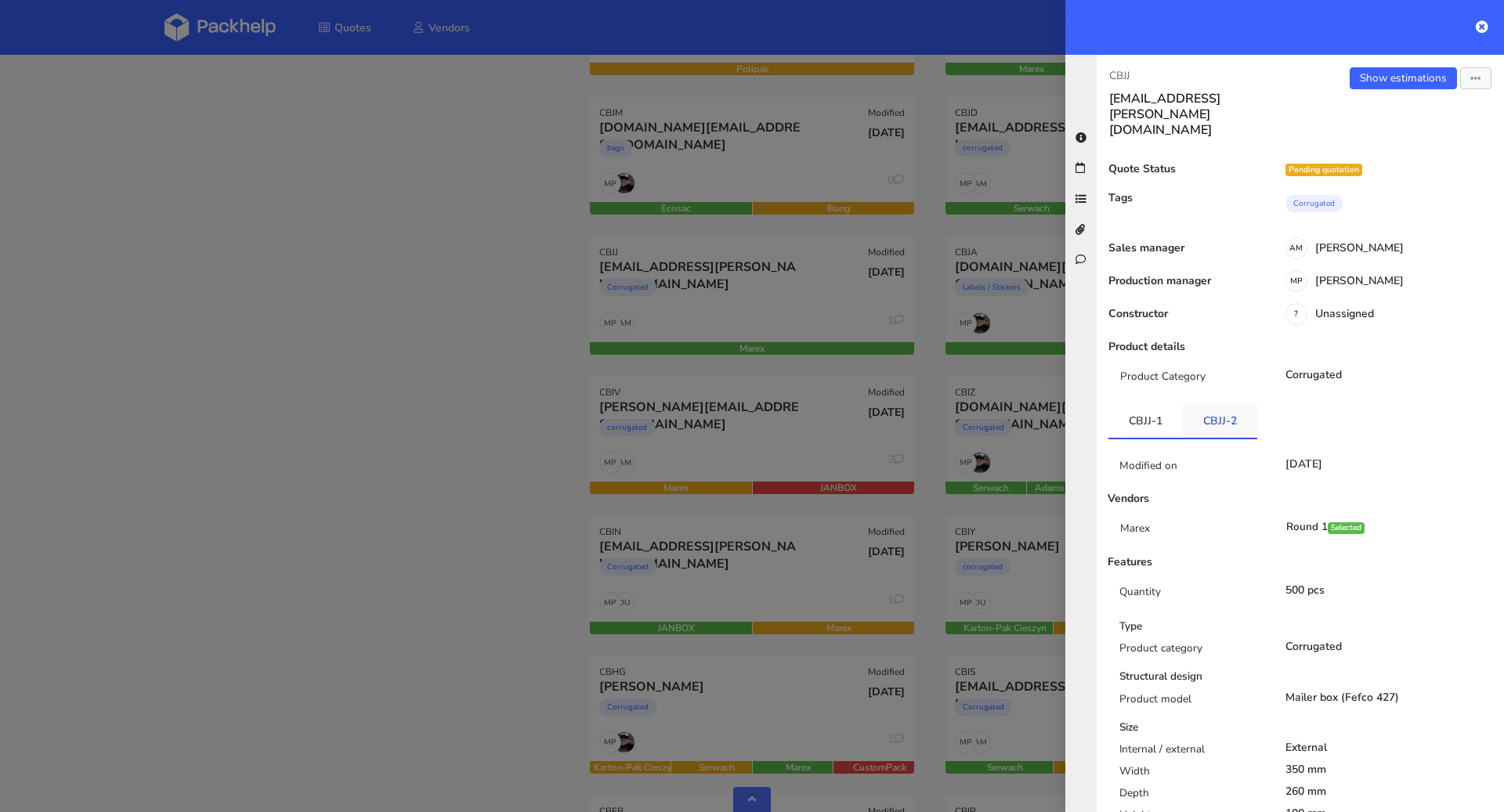
click at [1215, 404] on link "CBJJ-2" at bounding box center [1220, 420] width 75 height 35
click at [461, 387] on div at bounding box center [752, 406] width 1504 height 812
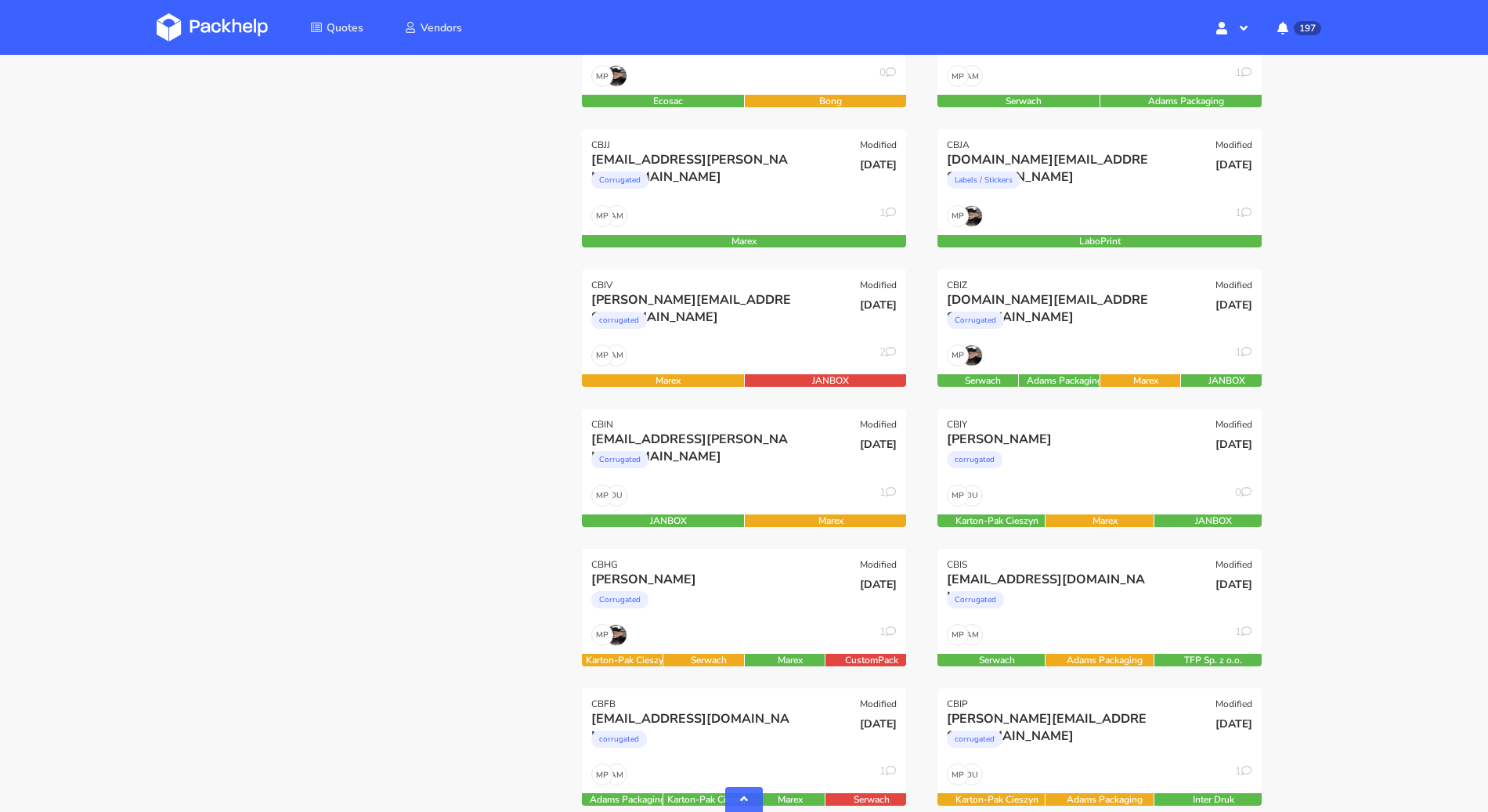
scroll to position [753, 0]
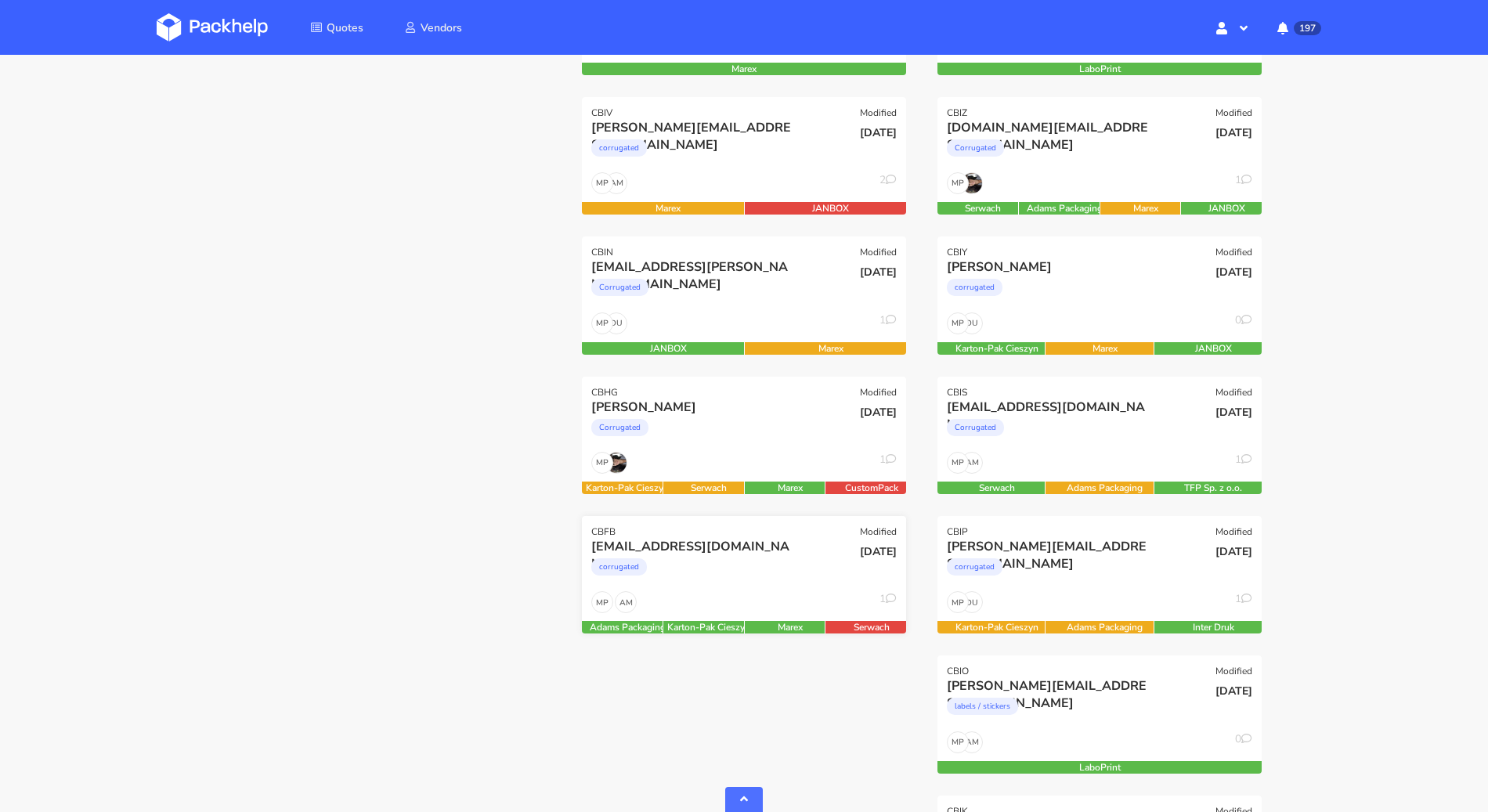
click at [659, 516] on div "CBFB Modified" at bounding box center [744, 527] width 324 height 22
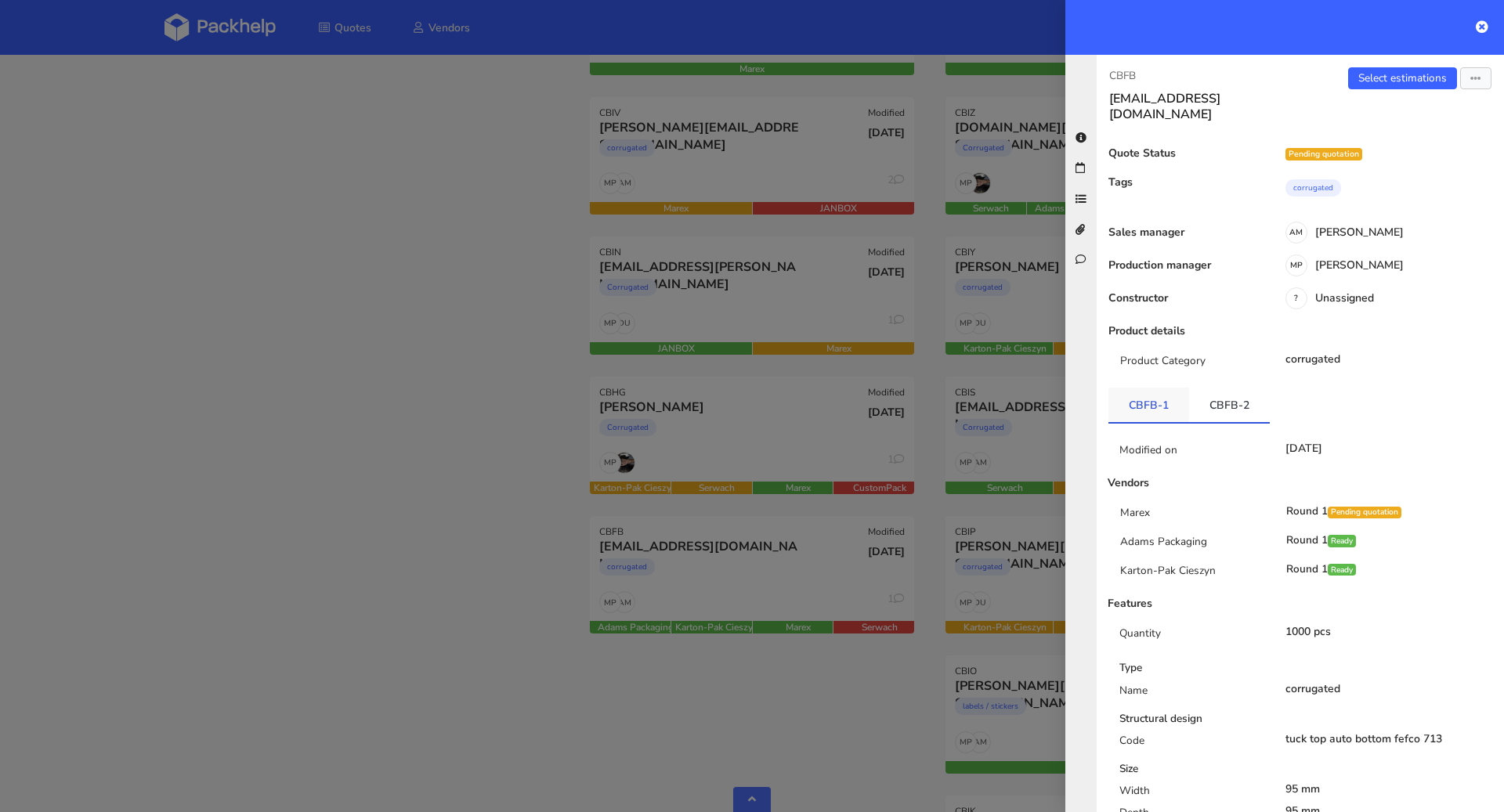
click at [1135, 388] on link "CBFB-1" at bounding box center [1148, 405] width 81 height 35
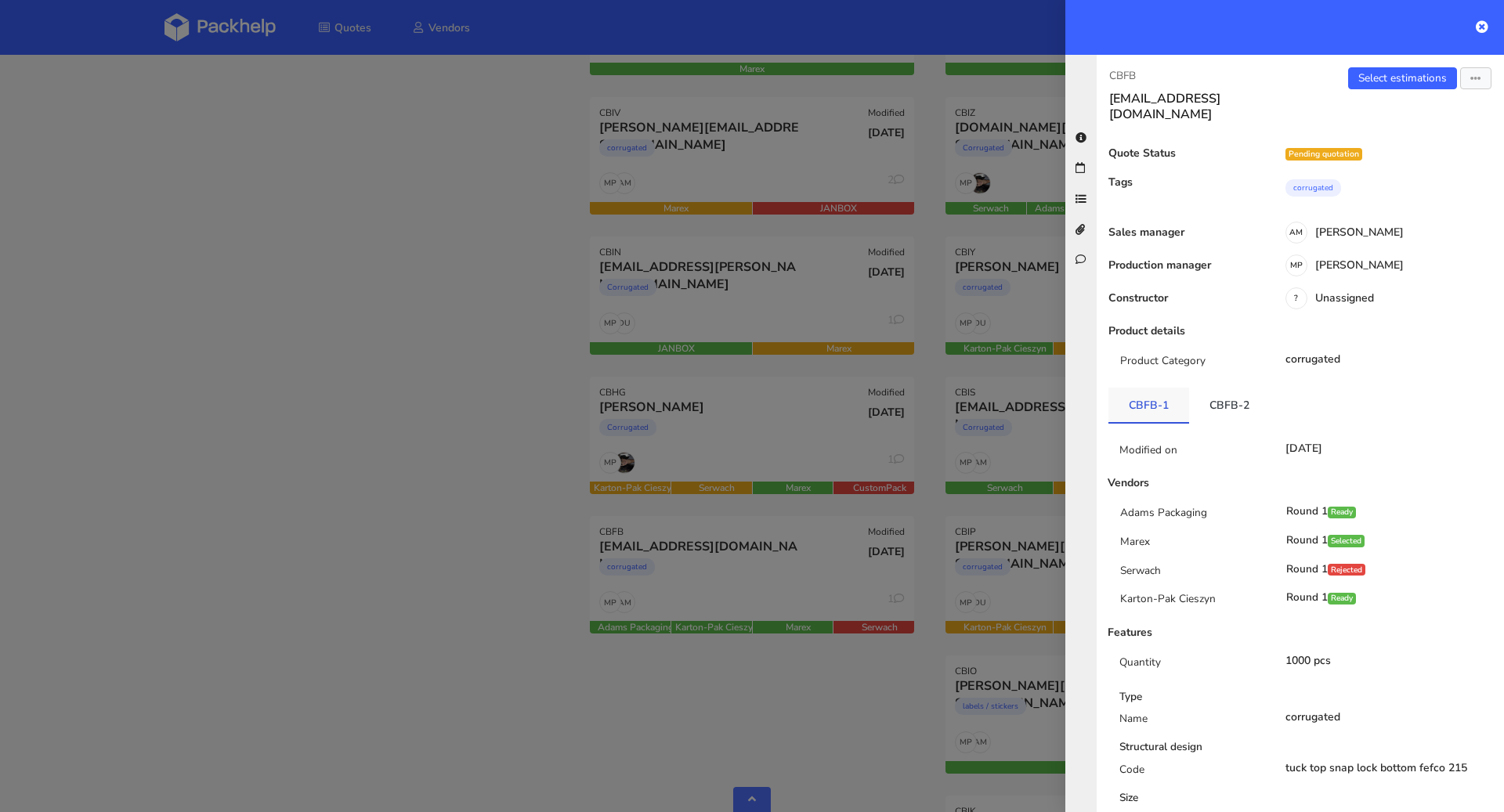
click at [1183, 395] on link "CBFB-1" at bounding box center [1148, 405] width 81 height 35
click at [1212, 394] on link "CBFB-2" at bounding box center [1229, 405] width 81 height 35
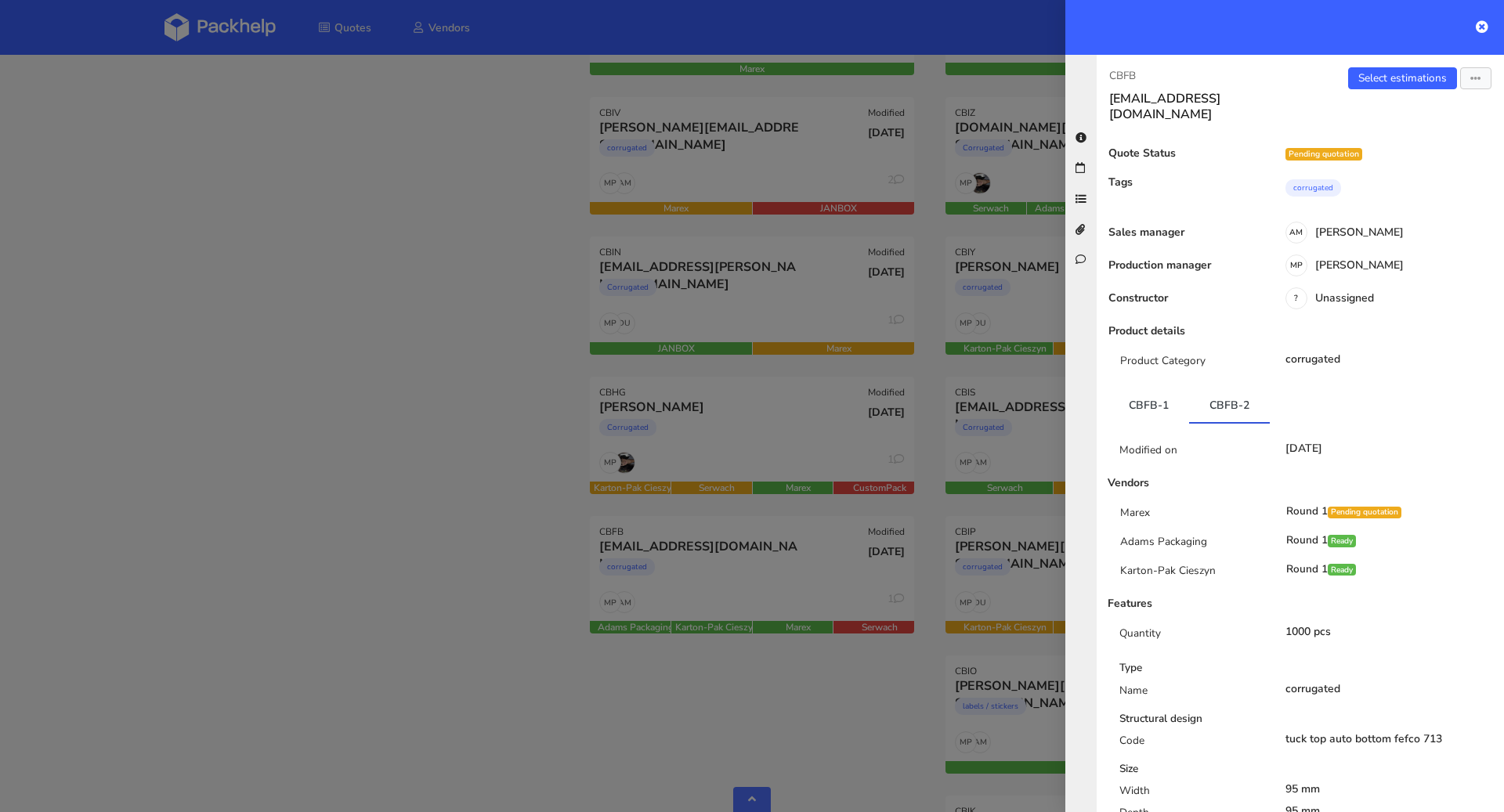
click at [549, 417] on div at bounding box center [752, 406] width 1504 height 812
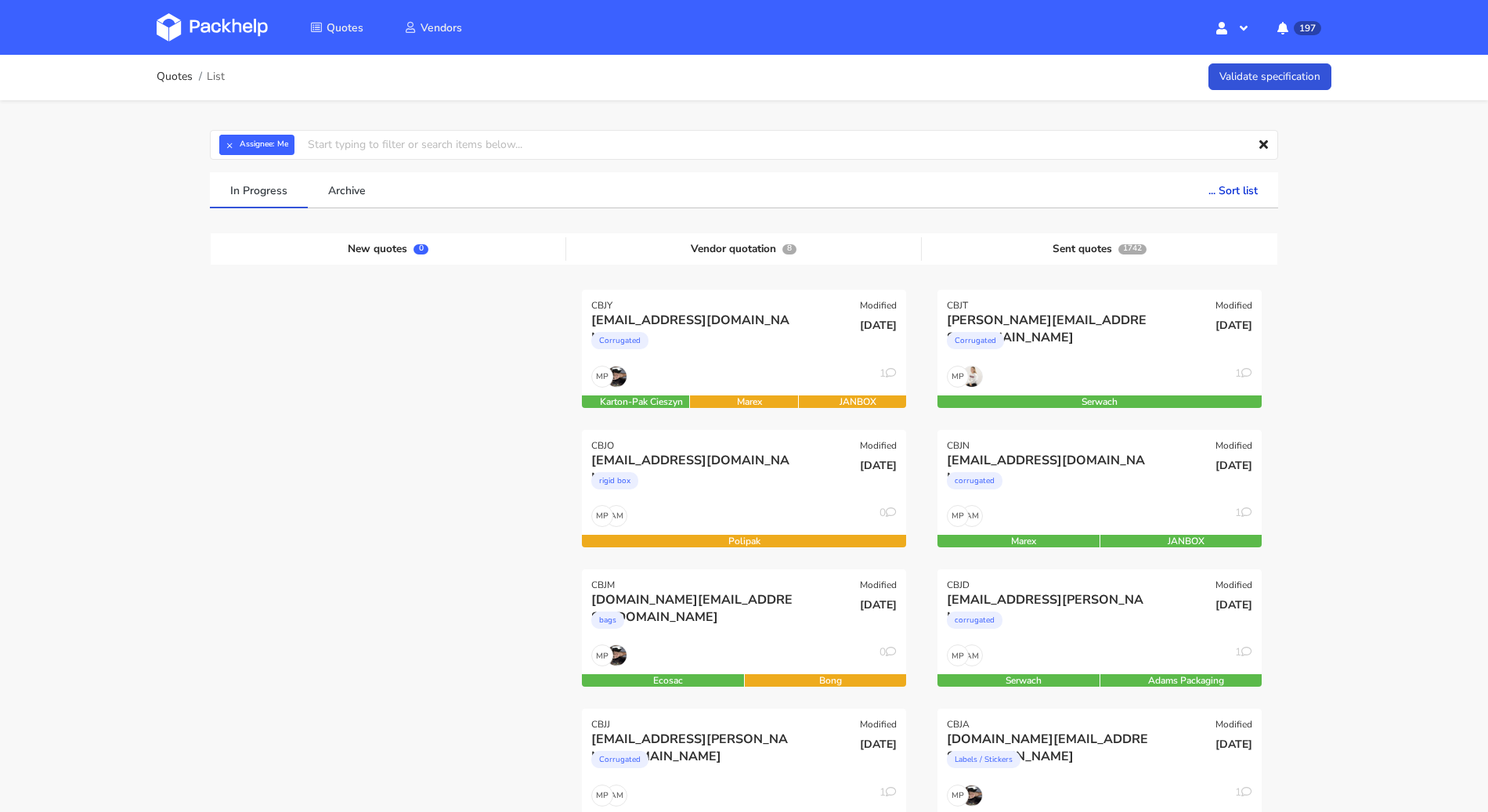
scroll to position [0, 0]
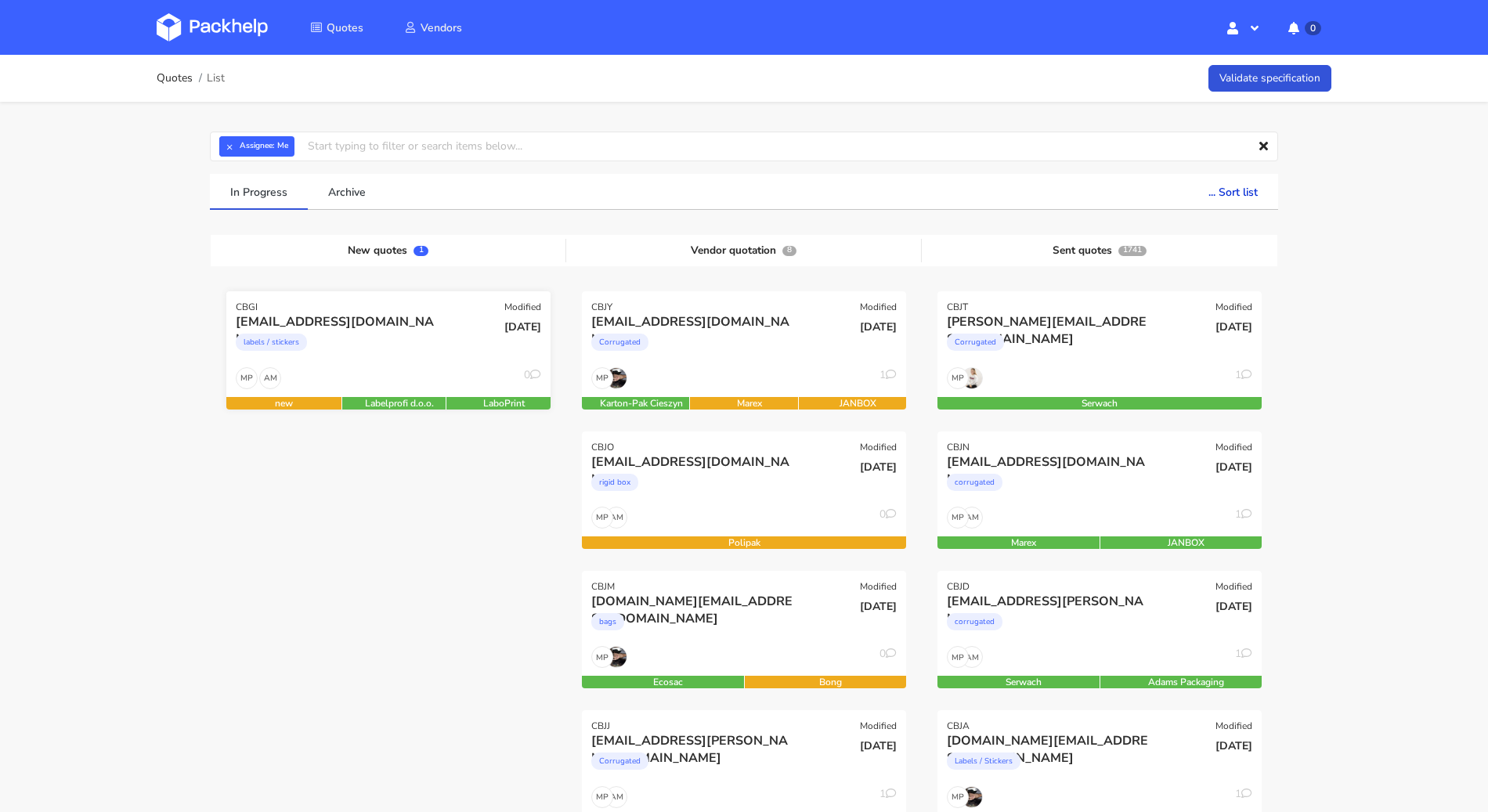
click at [379, 366] on div "[EMAIL_ADDRESS][DOMAIN_NAME] labels / stickers" at bounding box center [334, 340] width 219 height 54
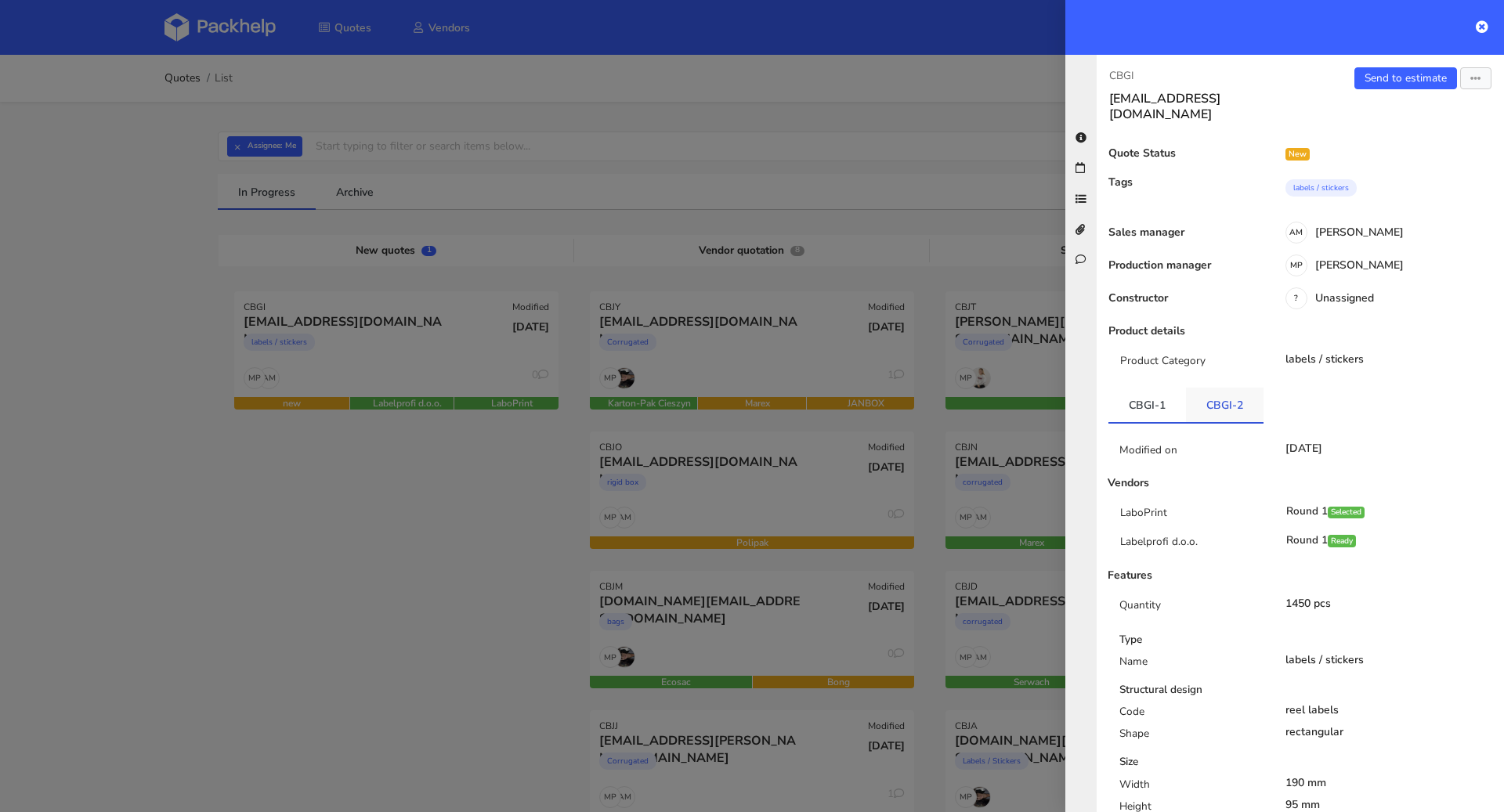
click at [1209, 388] on link "CBGI-2" at bounding box center [1225, 405] width 78 height 35
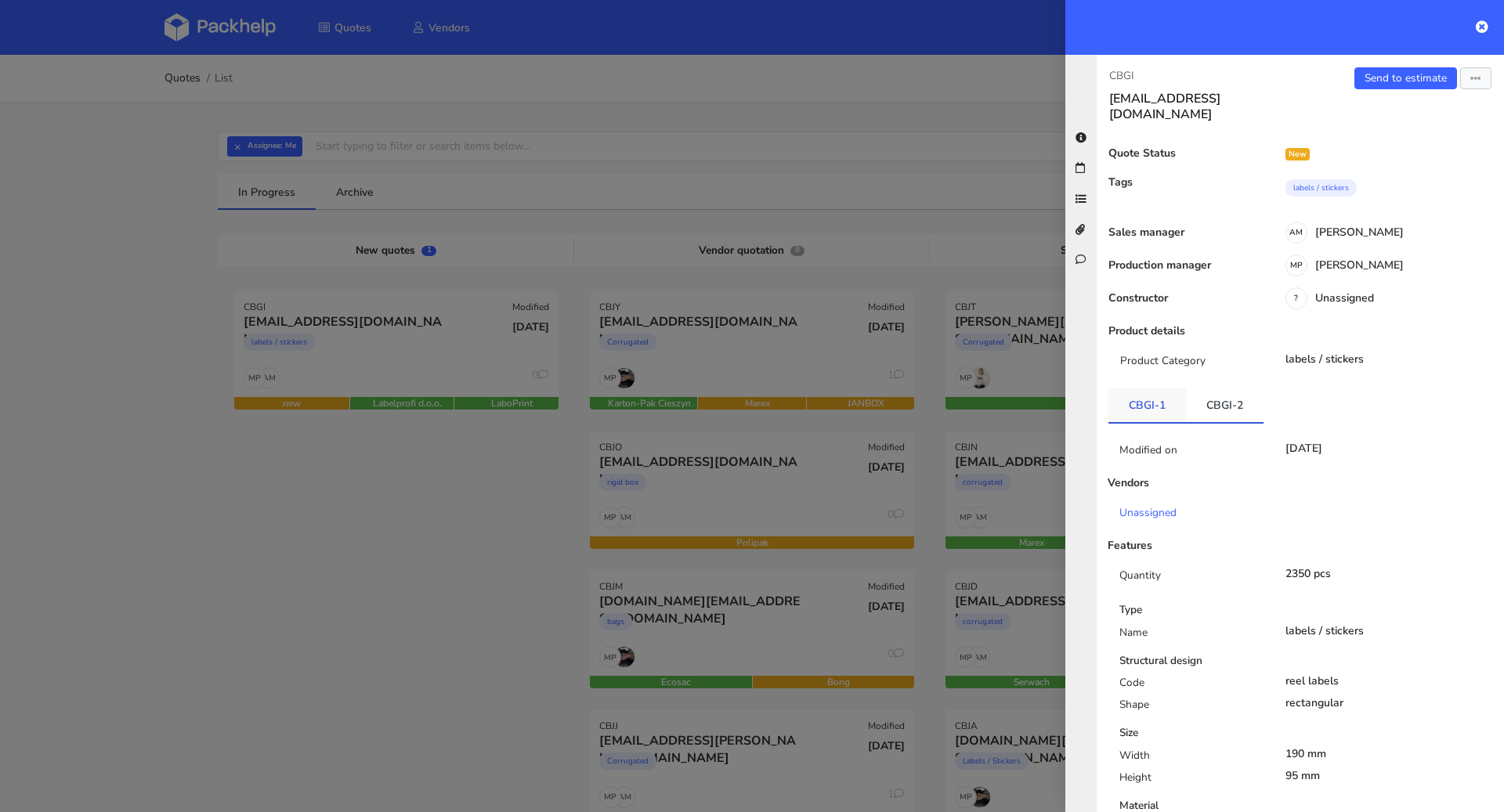
click at [1177, 388] on link "CBGI-1" at bounding box center [1147, 405] width 78 height 35
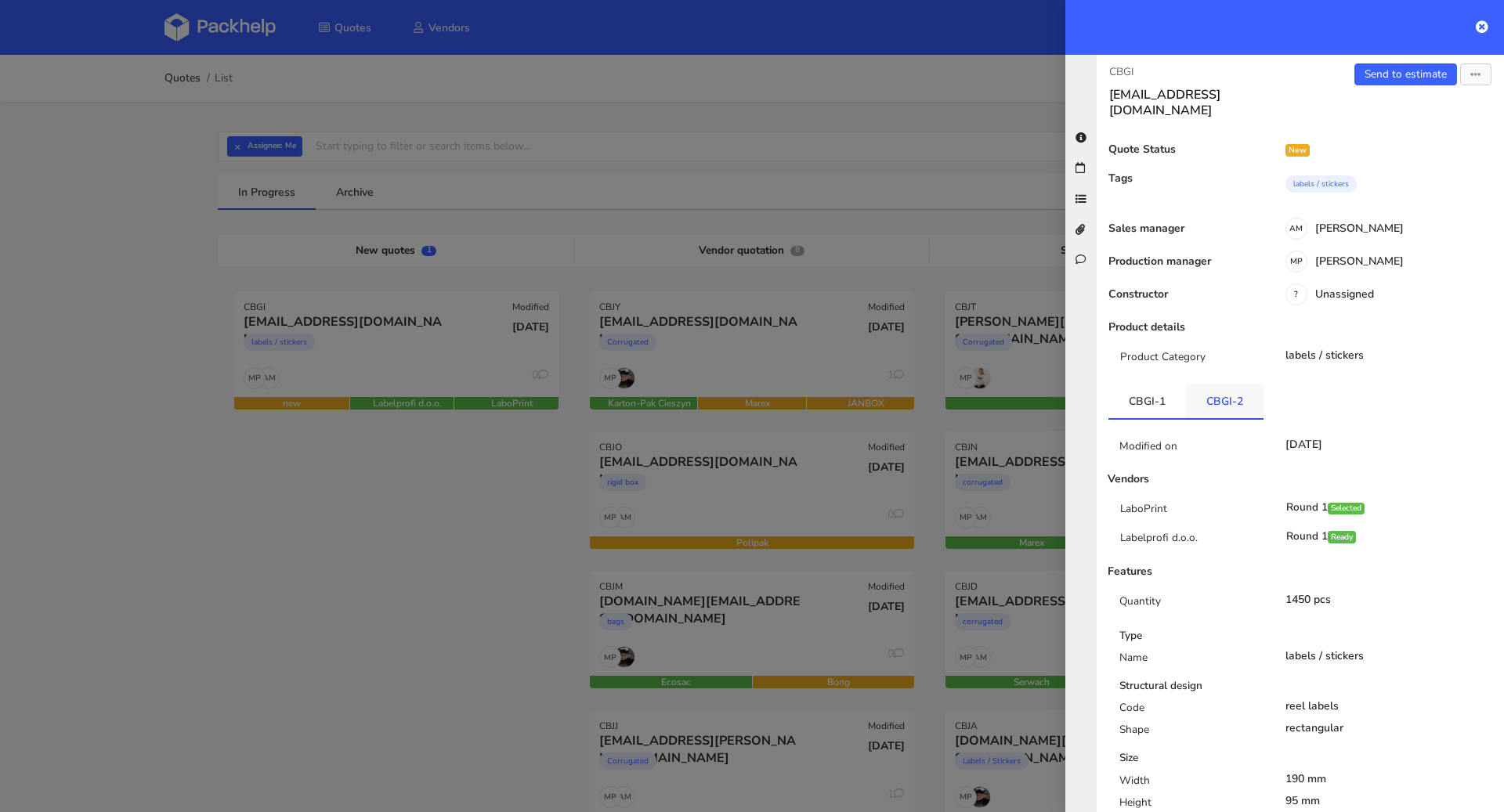
click at [1195, 384] on link "CBGI-2" at bounding box center [1225, 401] width 78 height 35
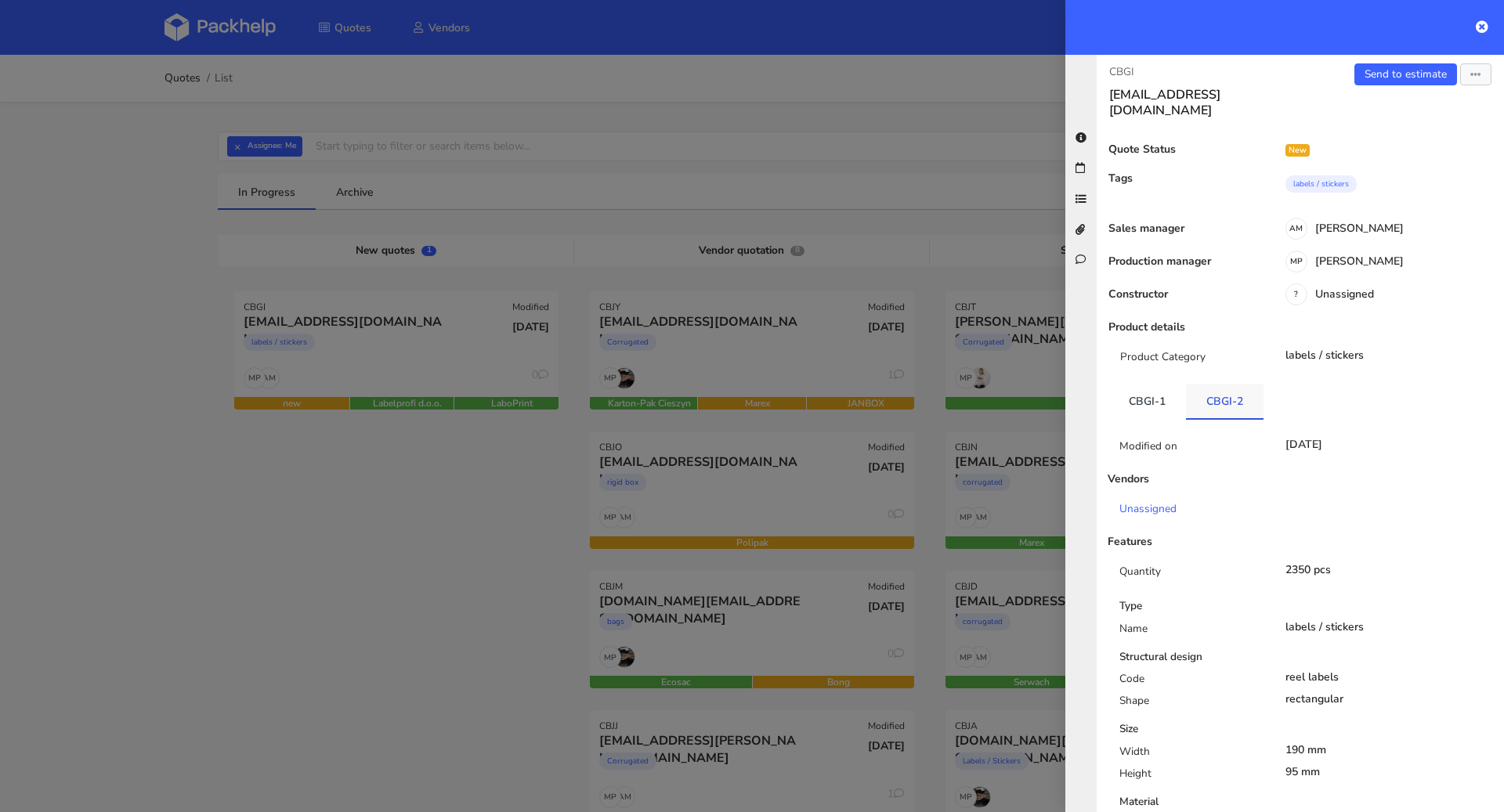
scroll to position [147, 0]
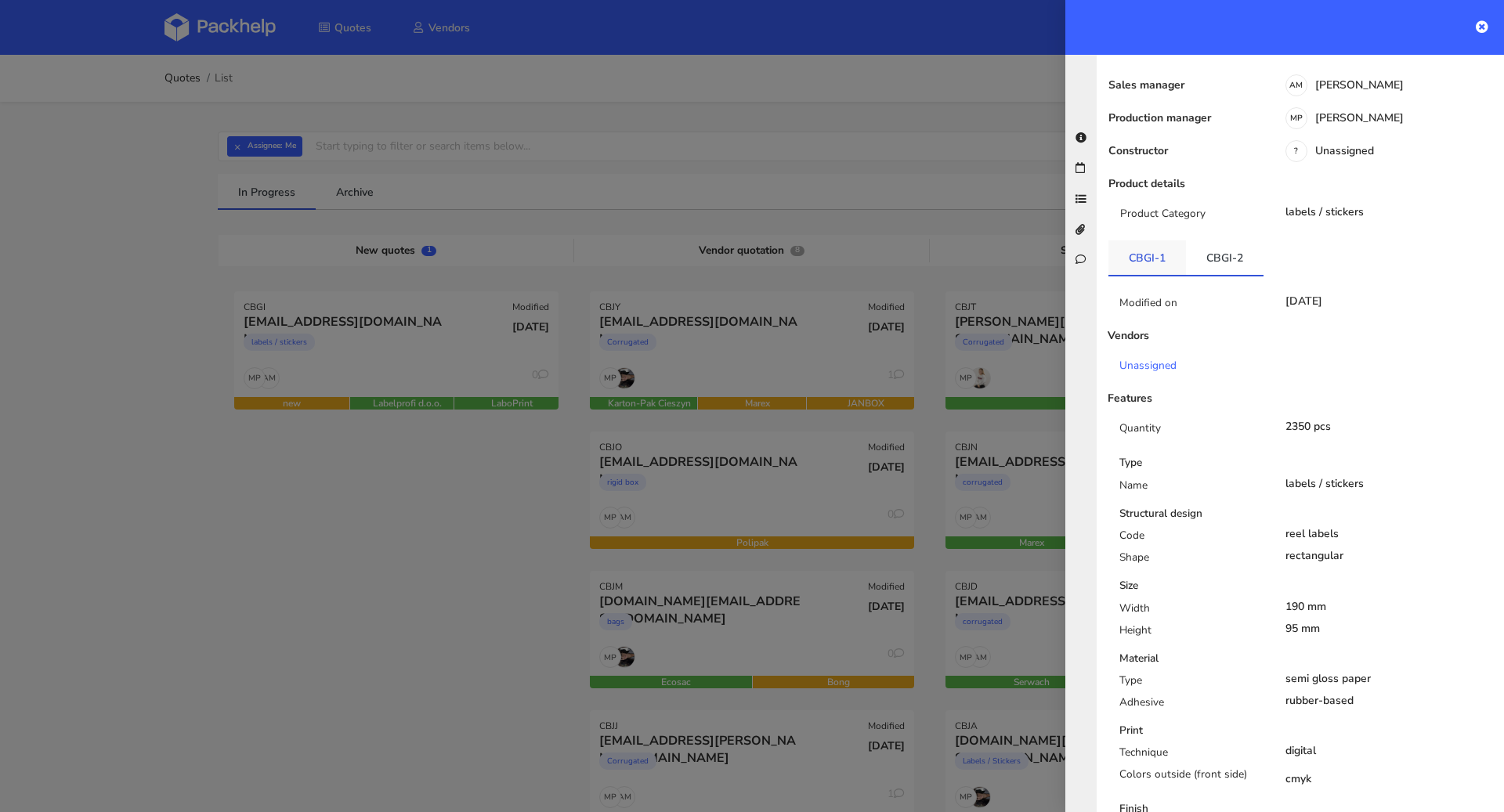
click at [1157, 244] on link "CBGI-1" at bounding box center [1147, 257] width 78 height 35
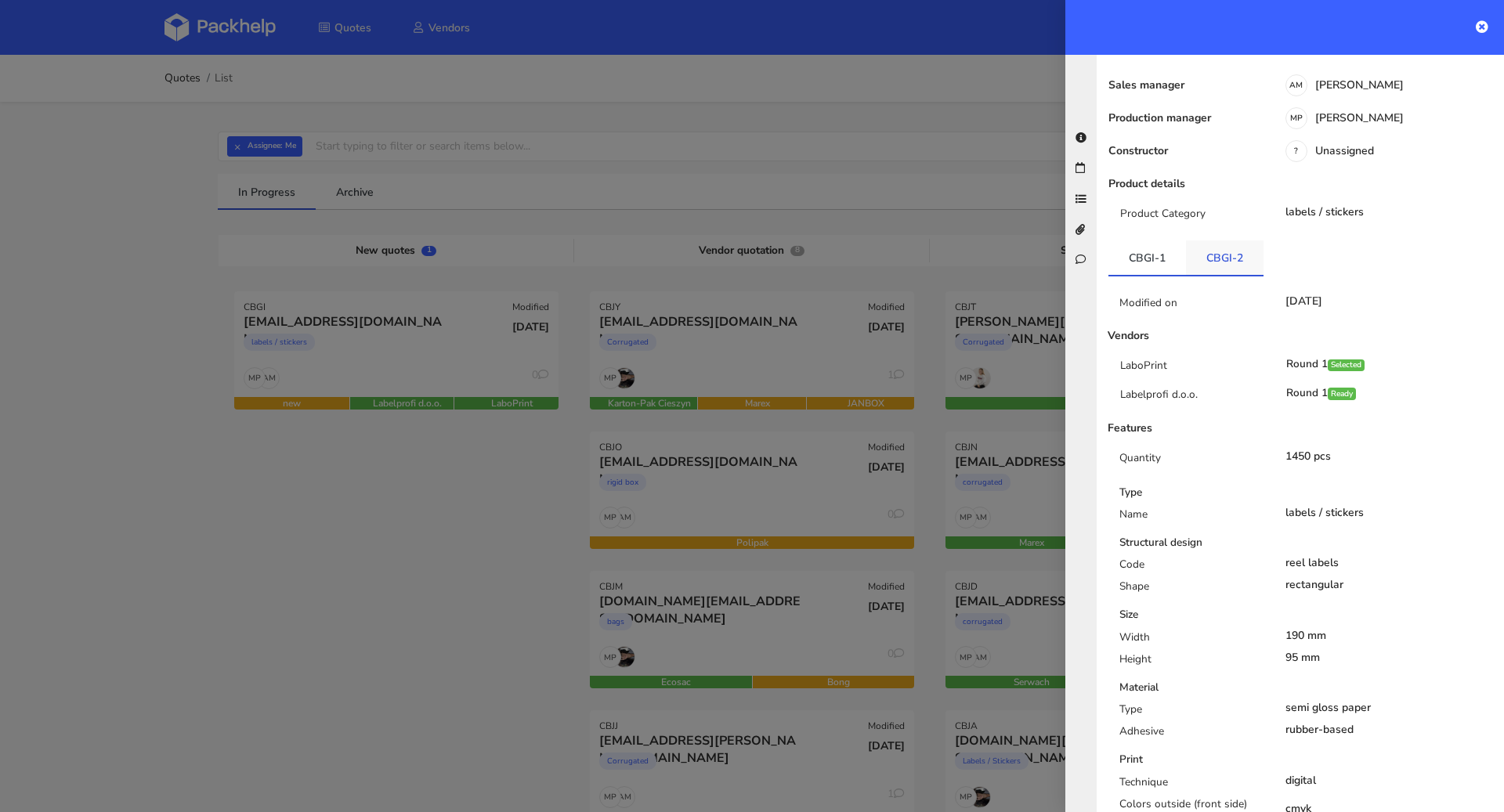
click at [1211, 244] on link "CBGI-2" at bounding box center [1225, 257] width 78 height 35
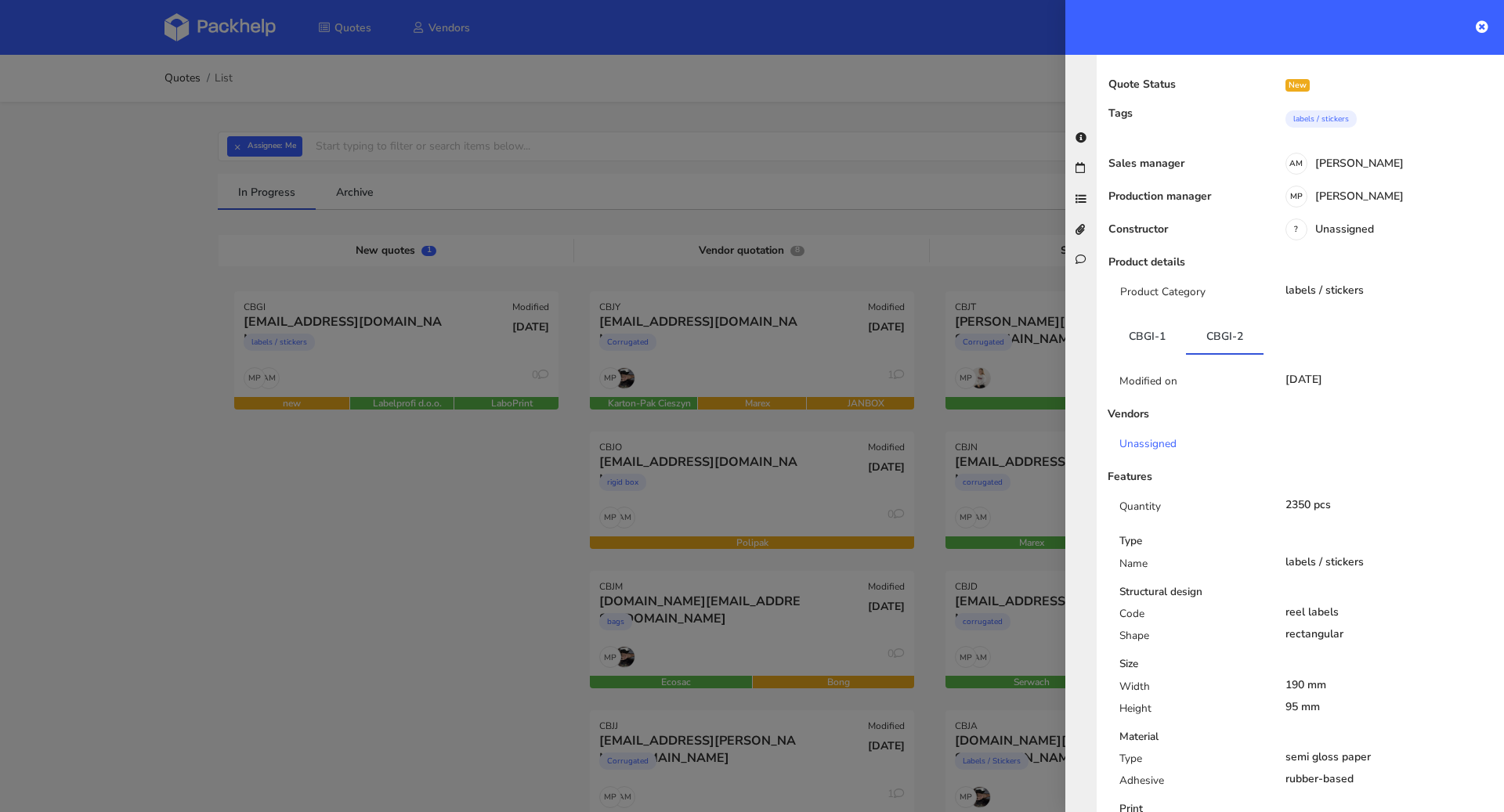
scroll to position [0, 0]
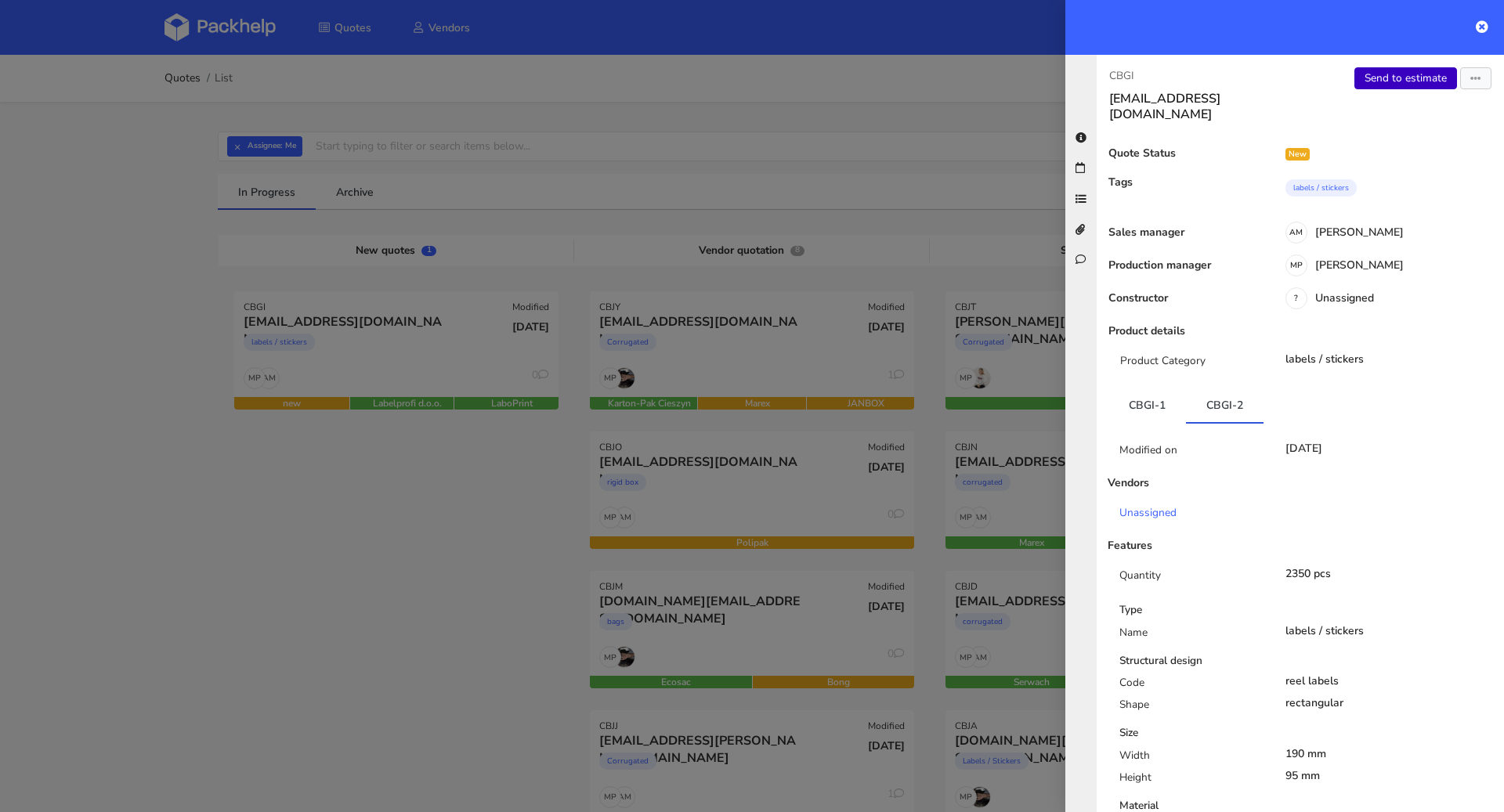
click at [1384, 79] on link "Send to estimate" at bounding box center [1406, 79] width 102 height 22
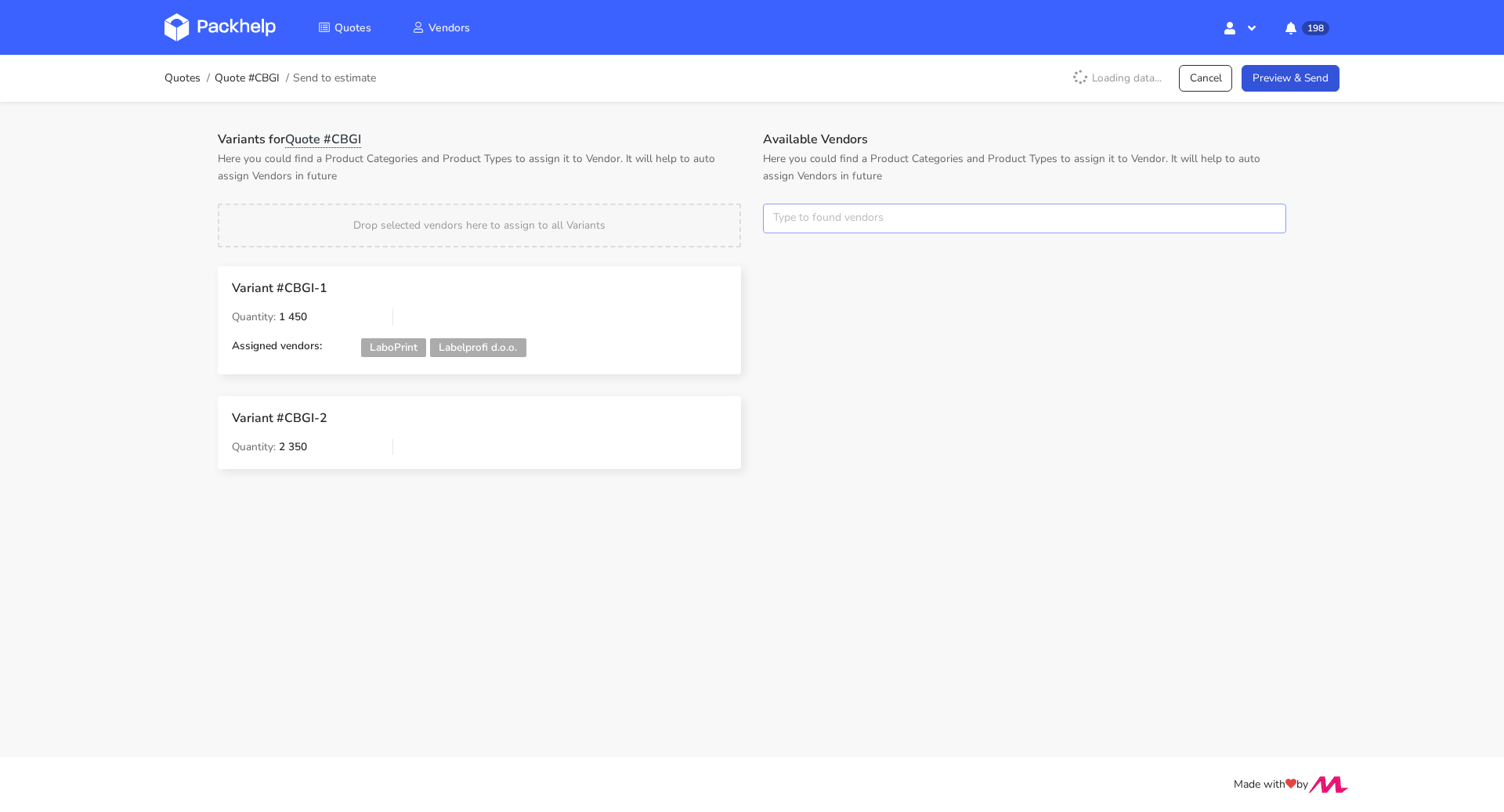
click at [836, 215] on input "text" at bounding box center [1025, 219] width 523 height 30
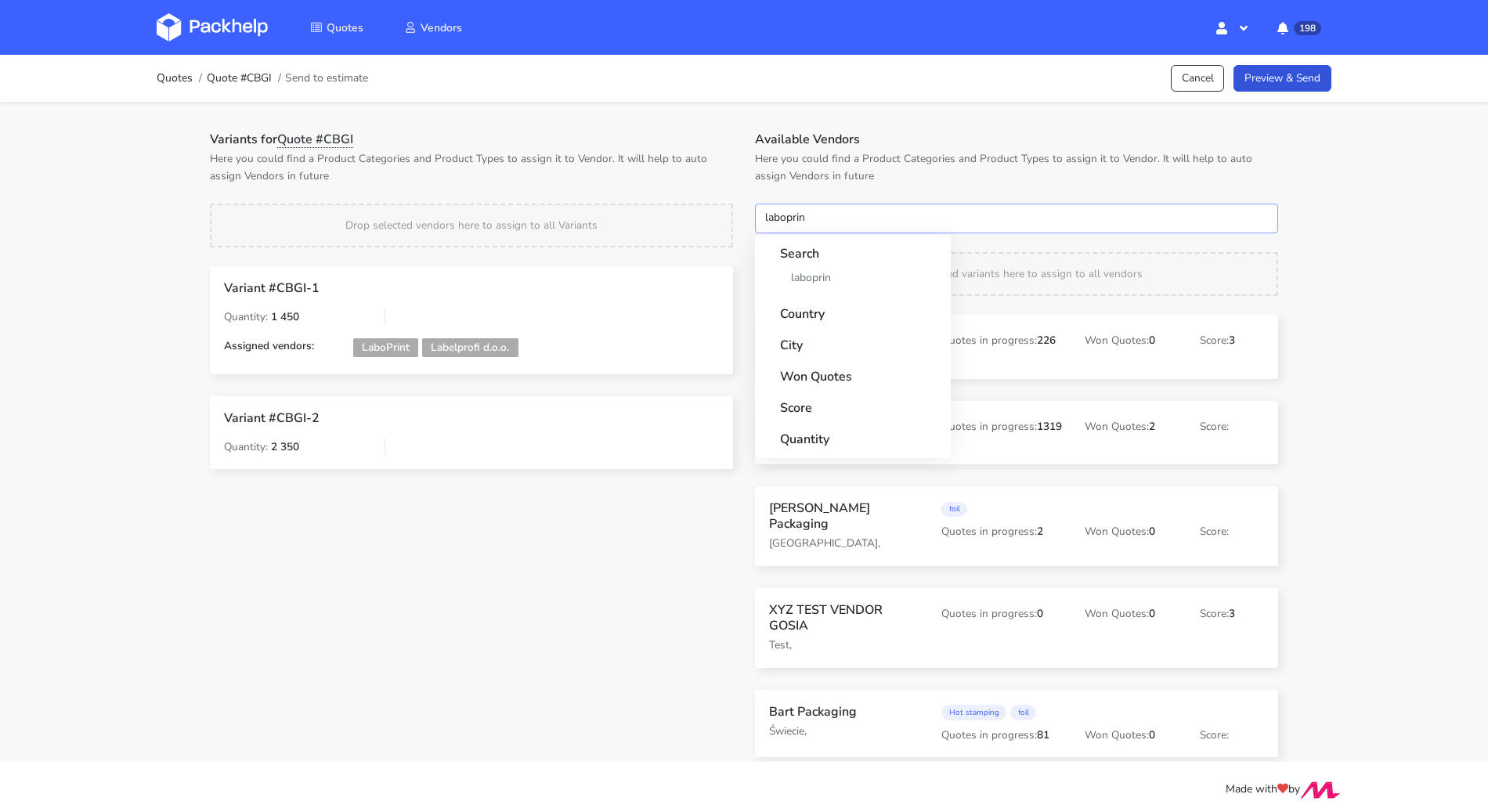
type input "laboprint"
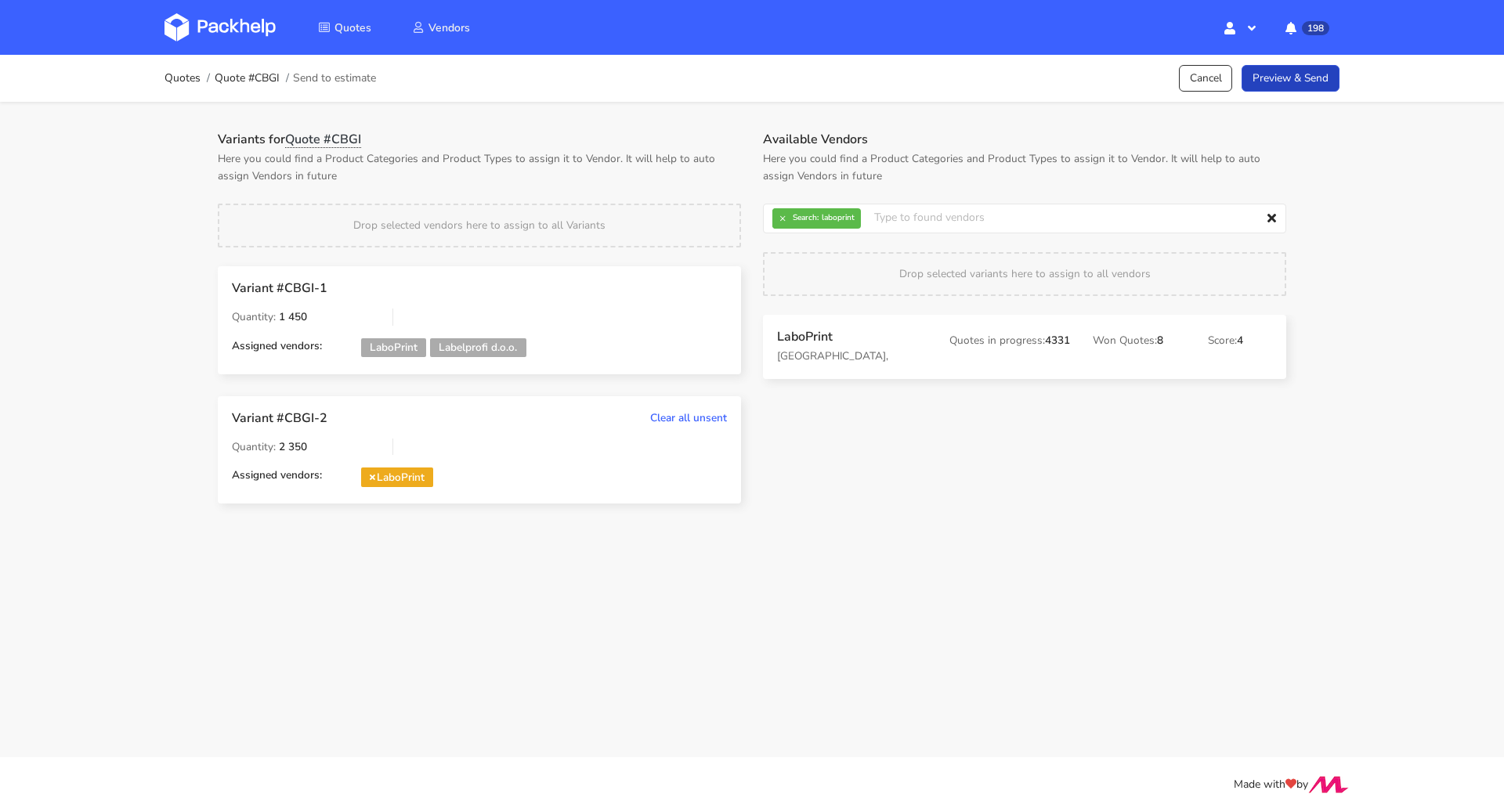
click at [1296, 66] on link "Preview & Send" at bounding box center [1290, 79] width 98 height 28
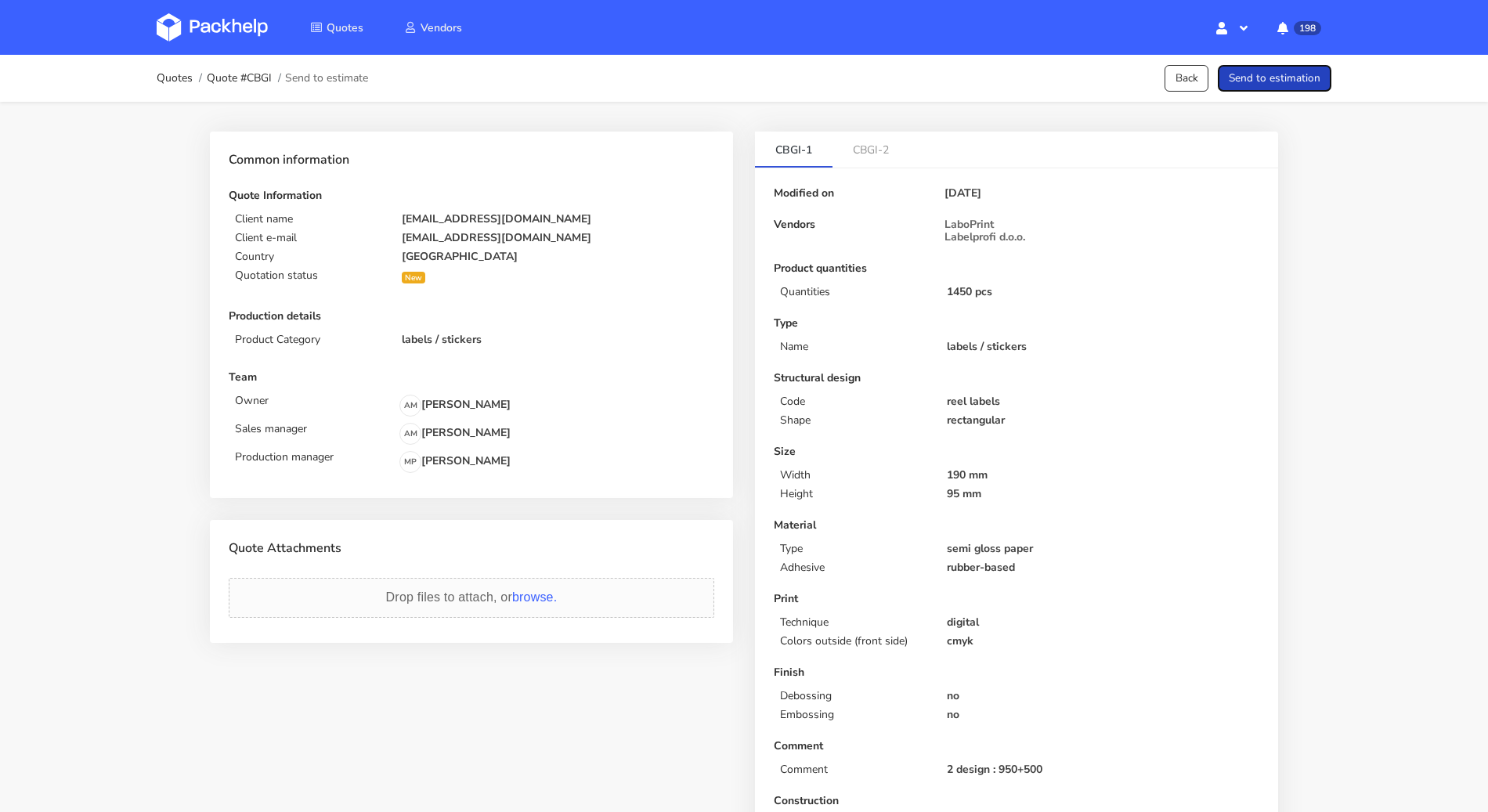
click at [1296, 66] on button "Send to estimation" at bounding box center [1275, 79] width 113 height 28
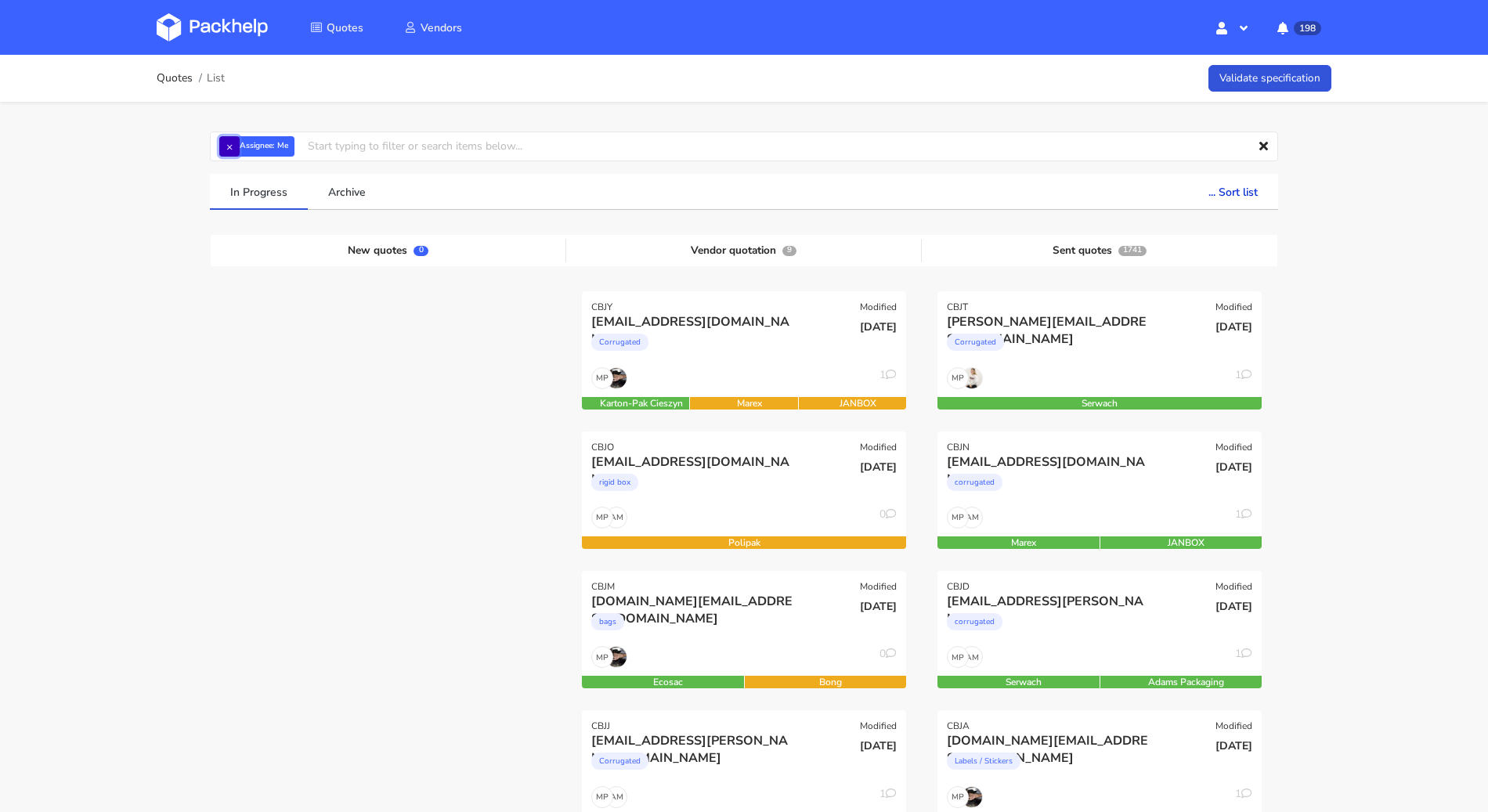
click at [237, 145] on button "×" at bounding box center [230, 146] width 20 height 20
click at [237, 146] on input "text" at bounding box center [744, 146] width 1069 height 30
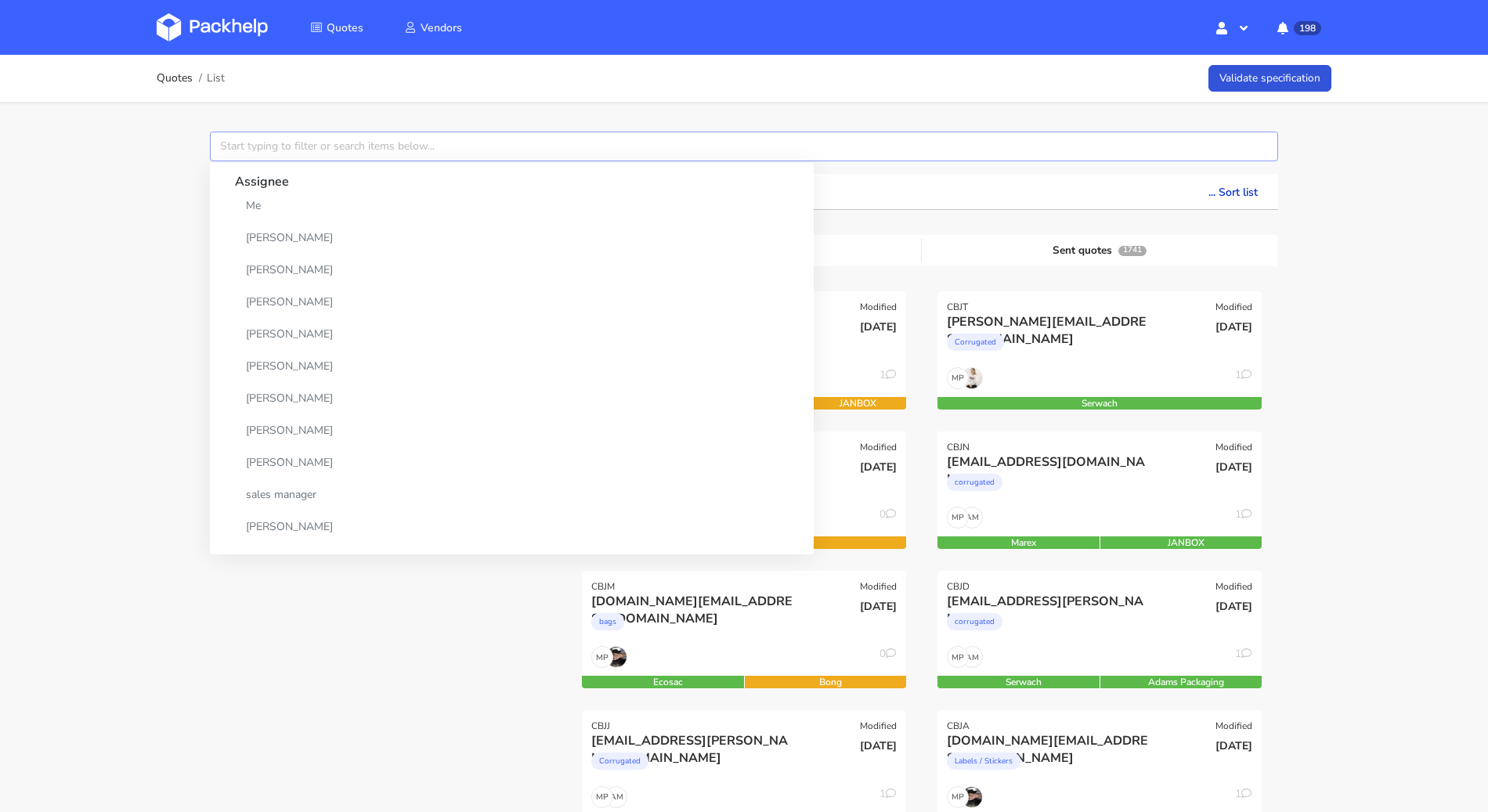
paste input "CBED"
type input "CBED"
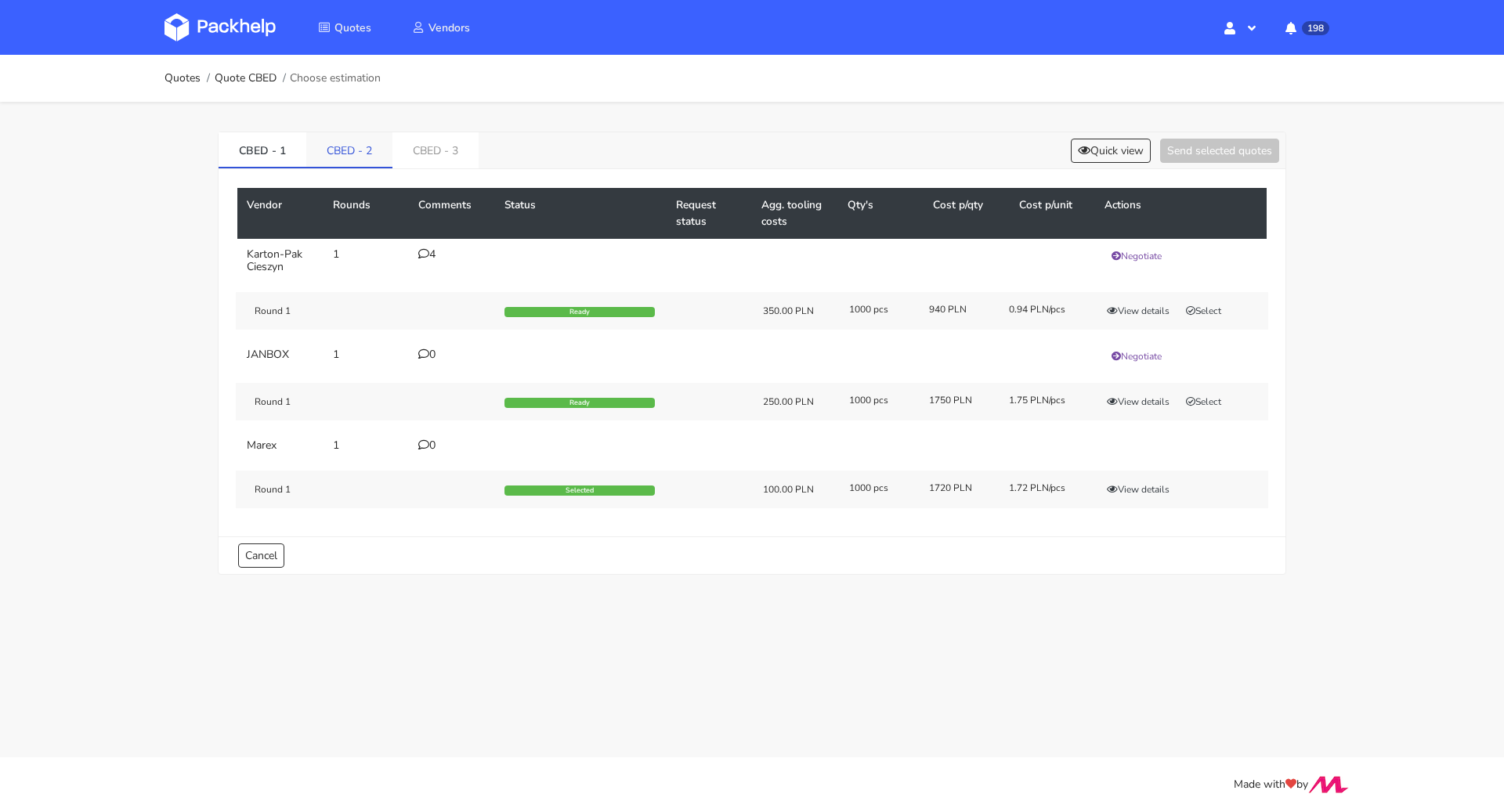
click at [377, 150] on link "CBED - 2" at bounding box center [349, 149] width 86 height 35
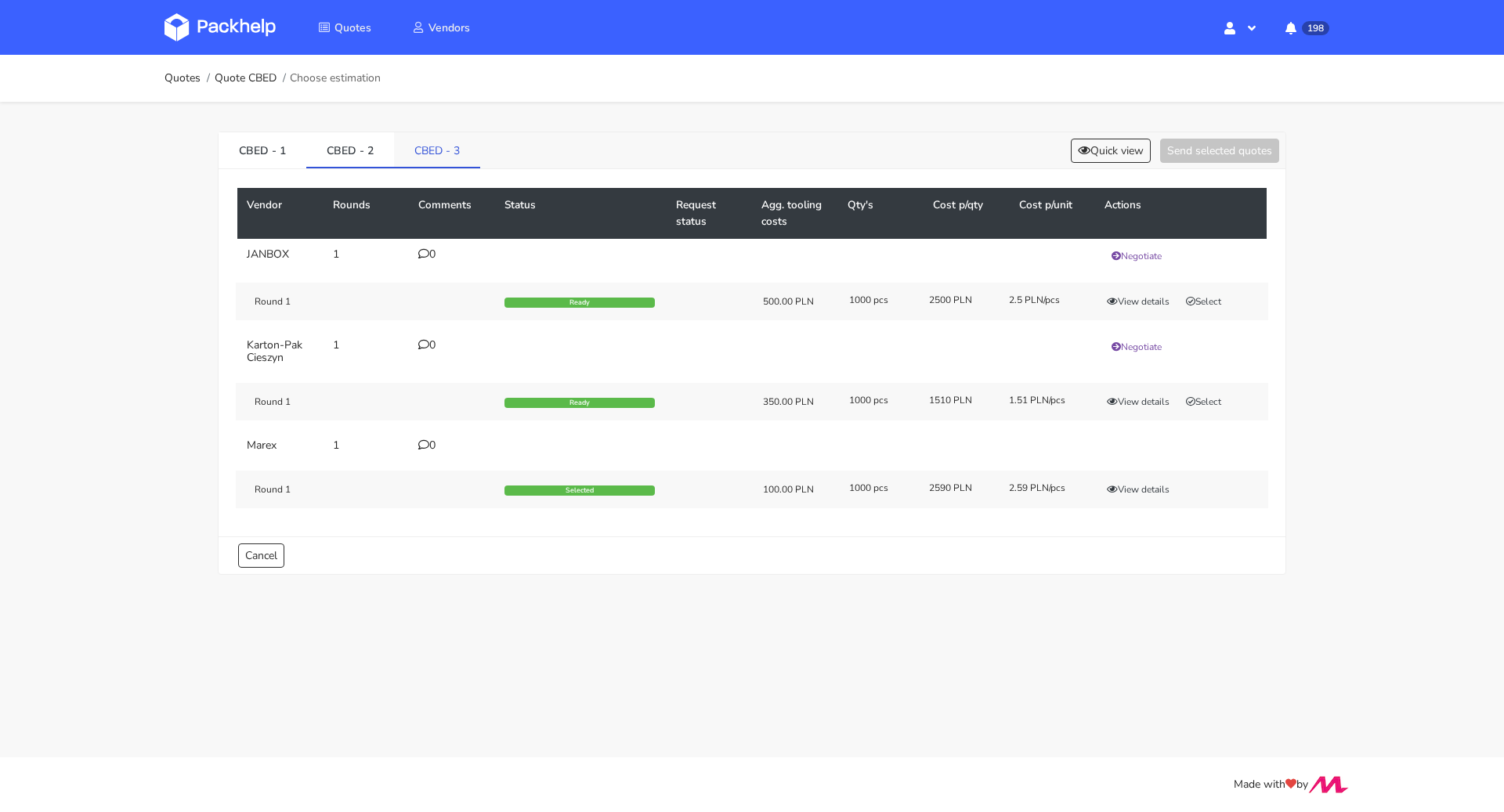
click at [432, 149] on link "CBED - 3" at bounding box center [436, 149] width 86 height 35
click at [262, 158] on link "CBED - 1" at bounding box center [262, 149] width 87 height 35
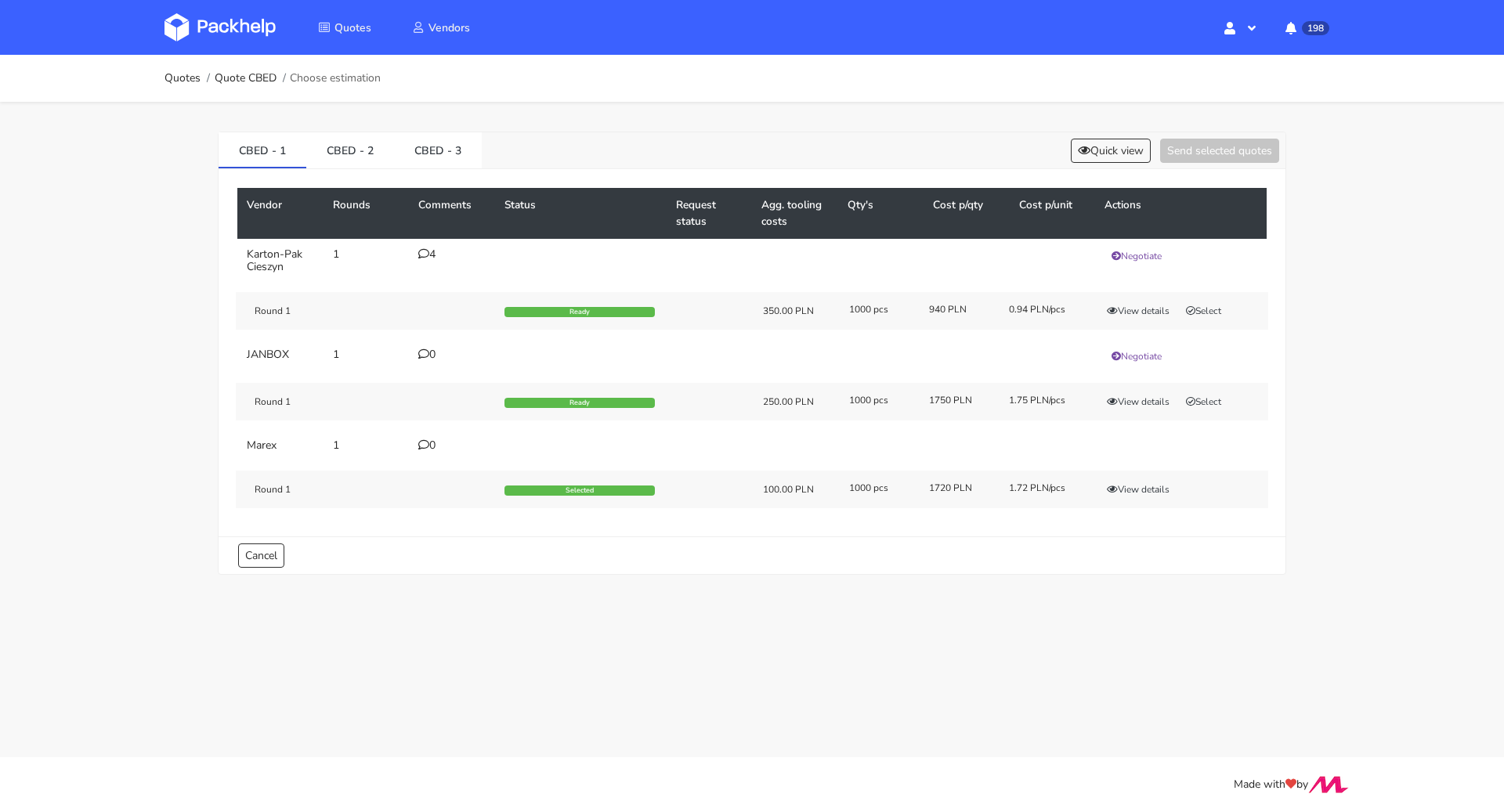
click at [437, 443] on div "0" at bounding box center [452, 445] width 68 height 13
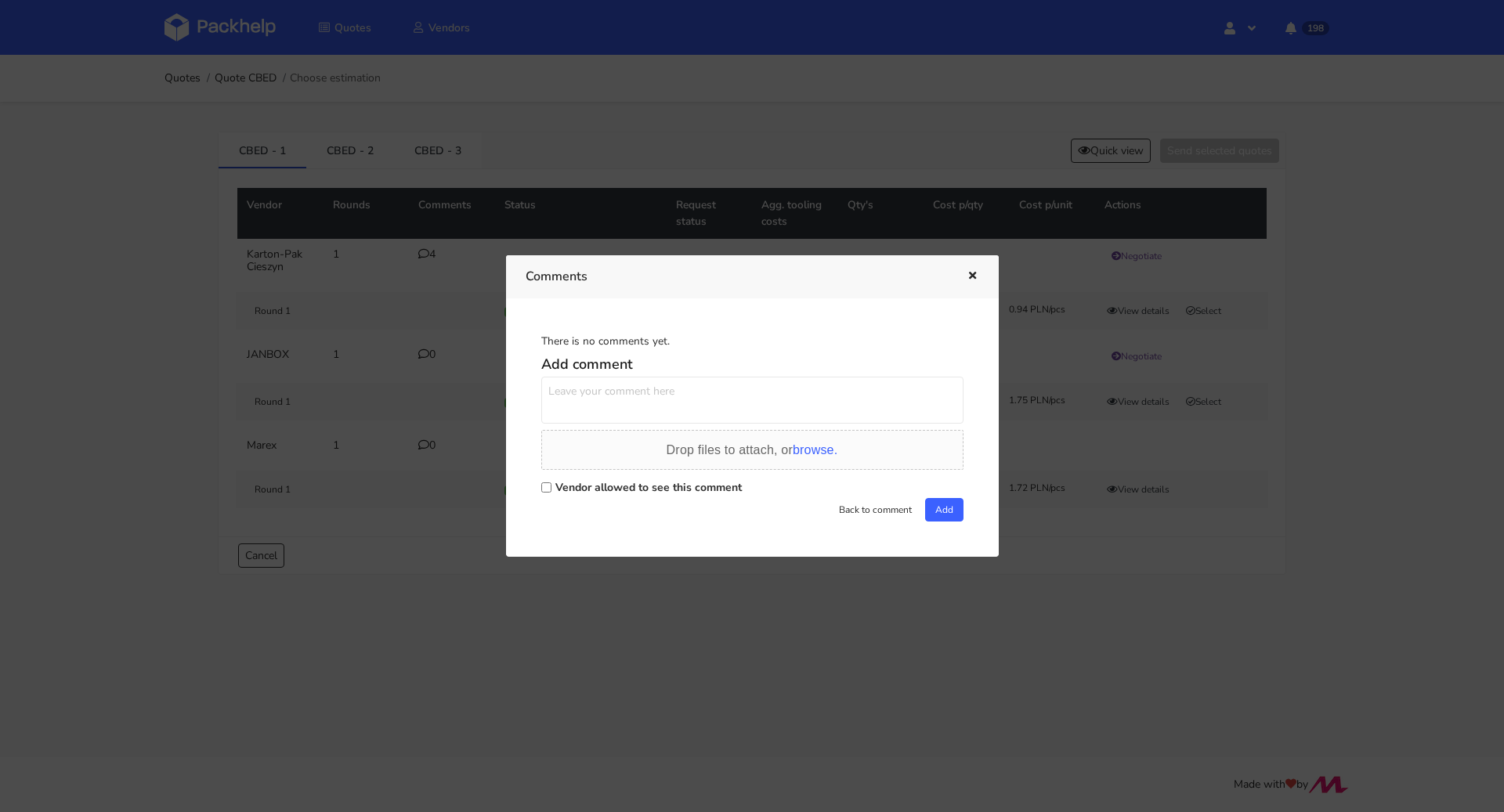
click at [613, 488] on label "Vendor allowed to see this comment" at bounding box center [649, 487] width 187 height 15
click at [552, 488] on input "Vendor allowed to see this comment" at bounding box center [547, 487] width 10 height 10
checkbox input "true"
click at [619, 405] on textarea at bounding box center [752, 400] width 422 height 47
type textarea "[PERSON_NAME]"
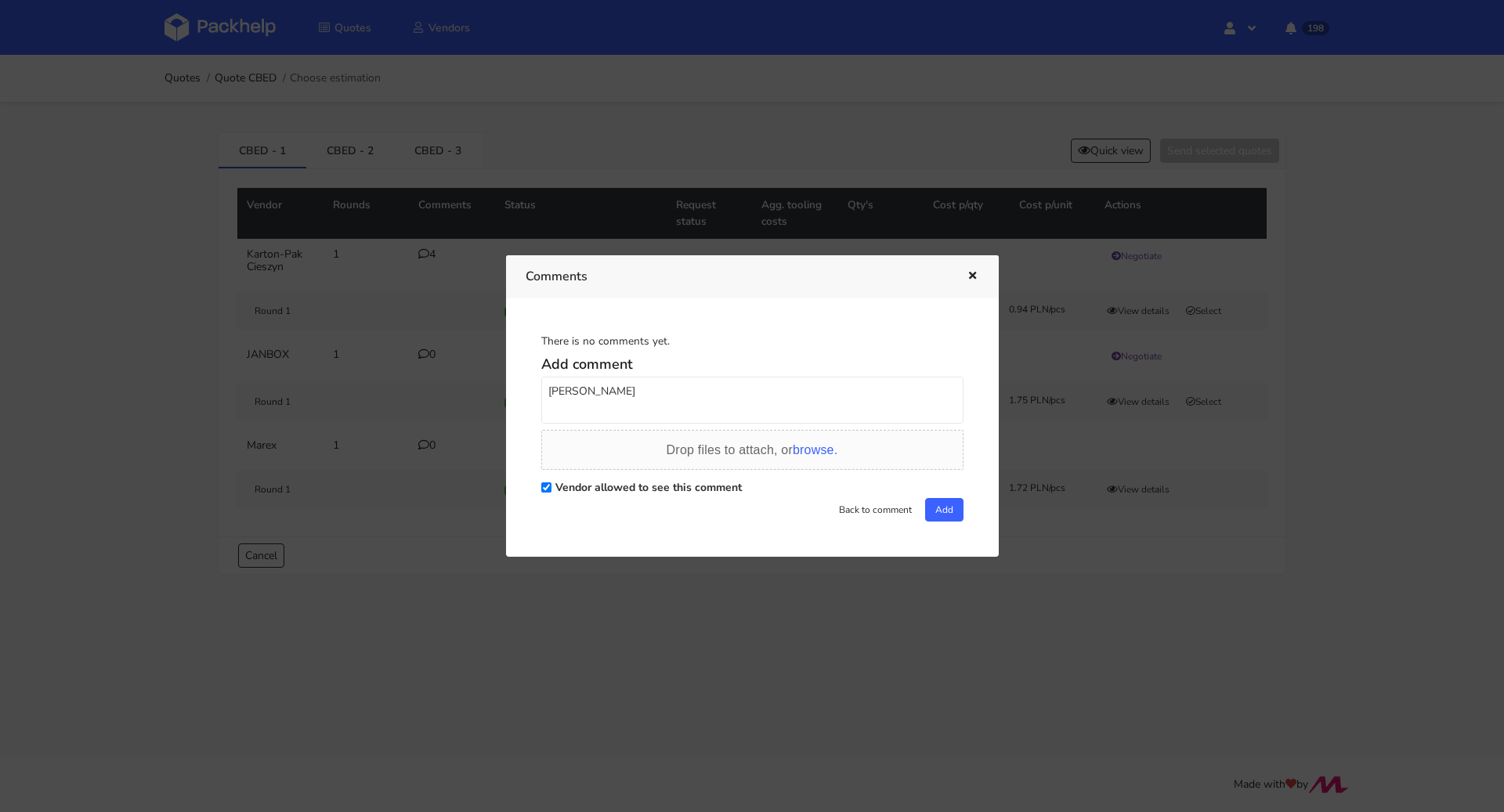
click at [974, 282] on button "button" at bounding box center [970, 276] width 17 height 20
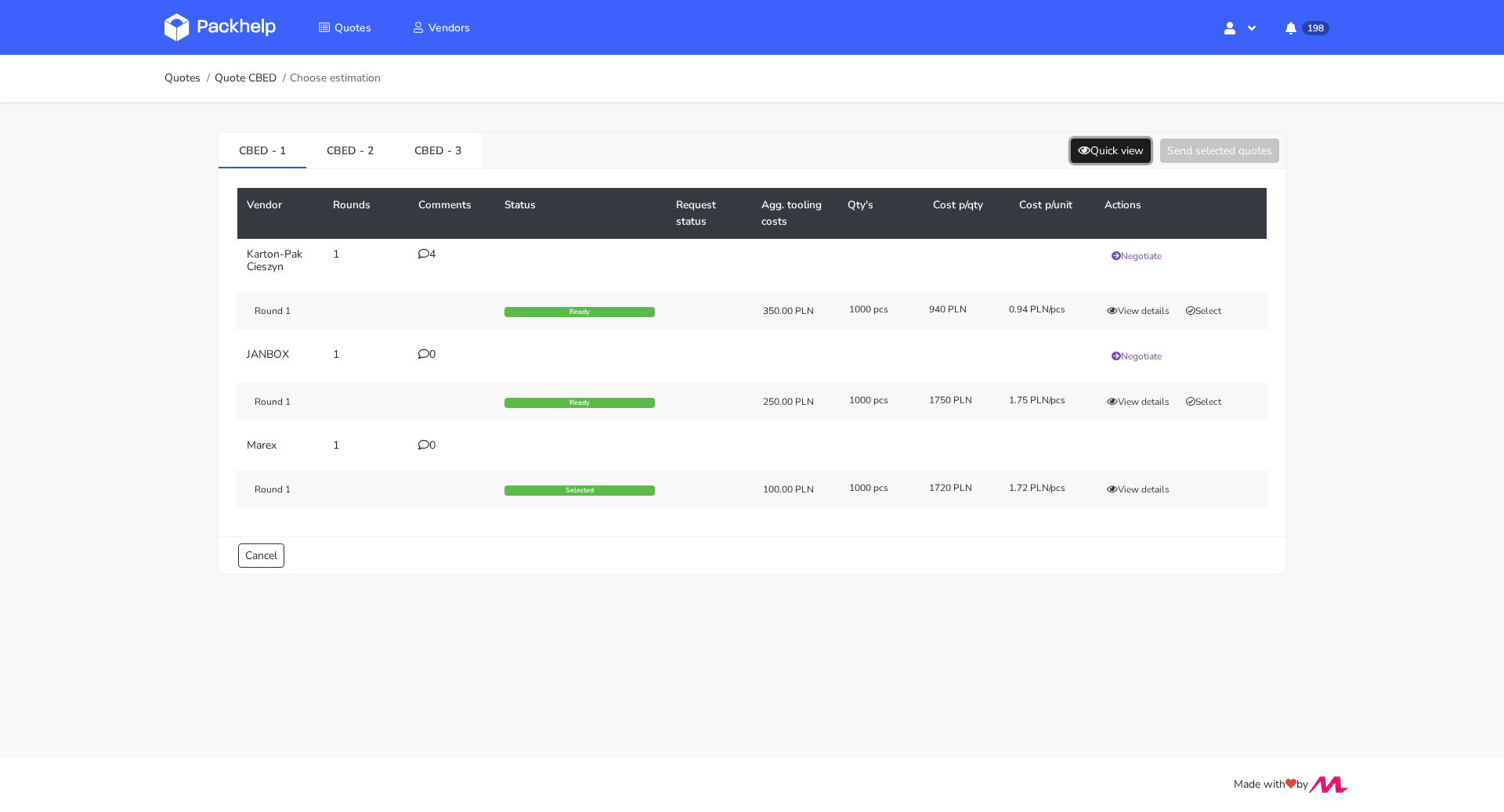
click at [1096, 151] on button "Quick view" at bounding box center [1110, 151] width 80 height 24
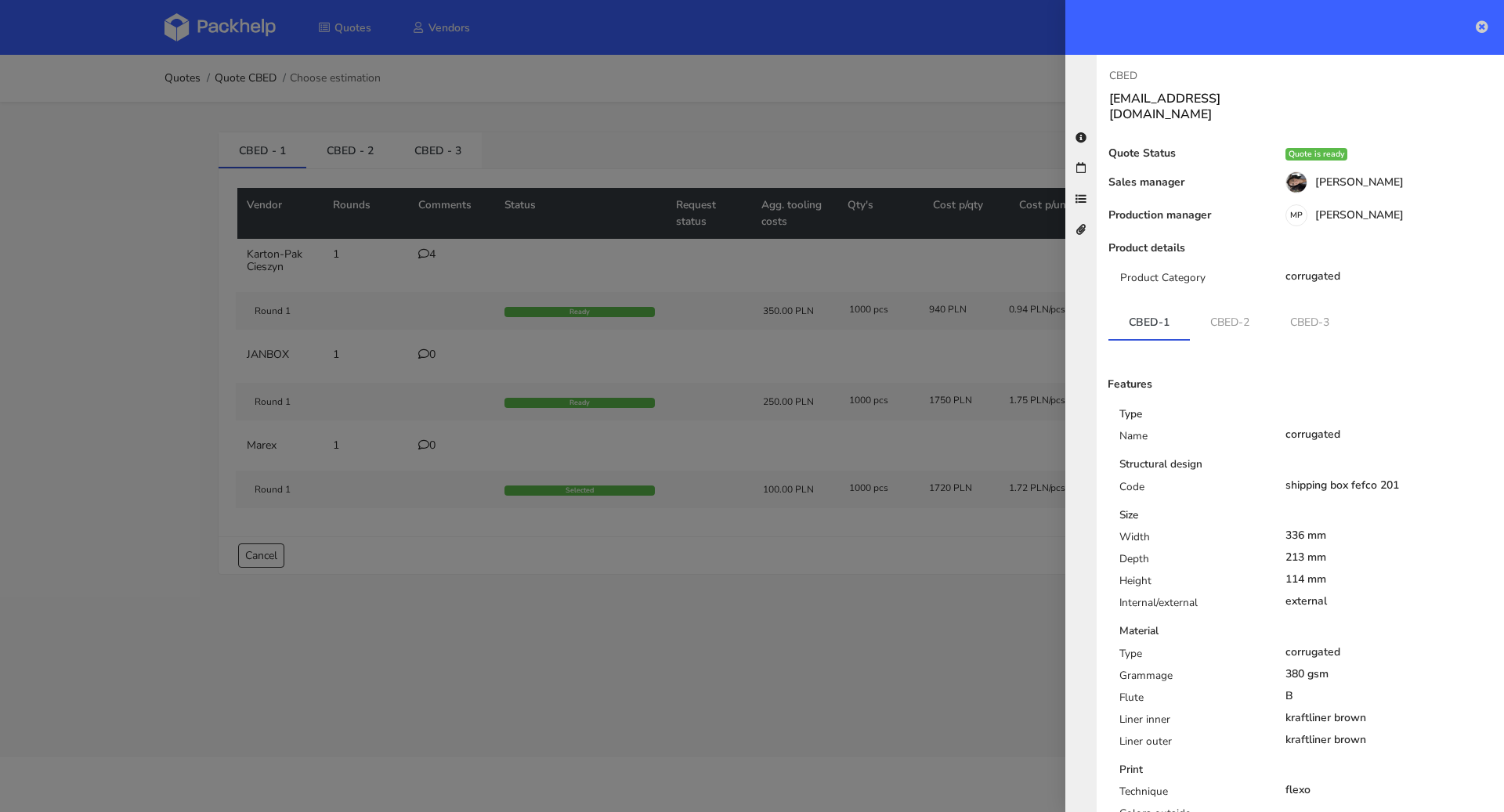
click at [1483, 34] on link at bounding box center [1482, 27] width 13 height 19
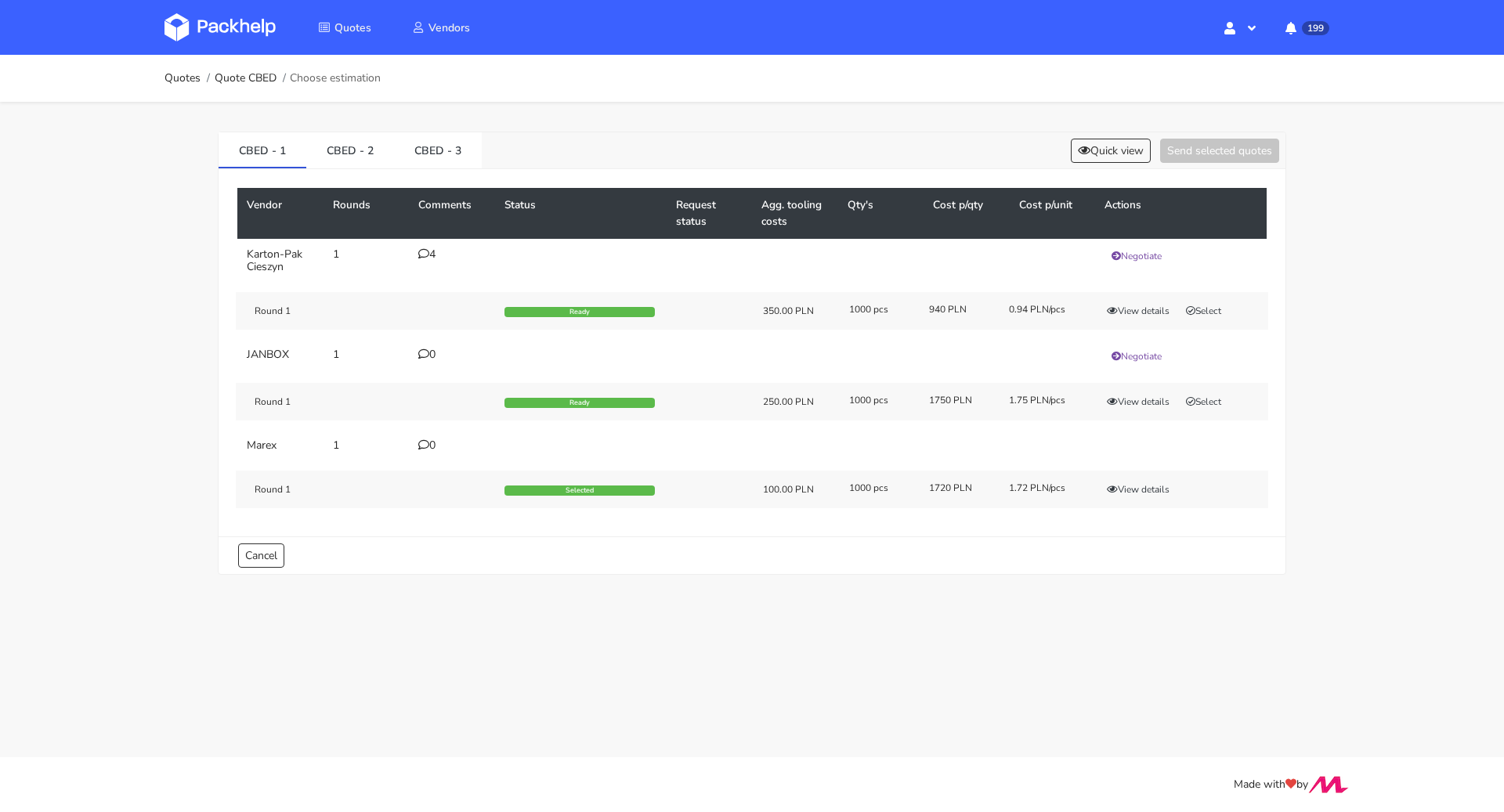
click at [522, 108] on div "CBED - 1 CBED - 2 CBED - 3 Quick view Send selected quotes Vendor Rounds Commen…" at bounding box center [752, 349] width 1128 height 496
click at [98, 216] on div "Quotes Quote CBED Choose estimation CBED - 1 CBED - 2 CBED - 3 Quick view Send …" at bounding box center [752, 326] width 1504 height 543
click at [176, 84] on link "Quotes" at bounding box center [183, 79] width 36 height 13
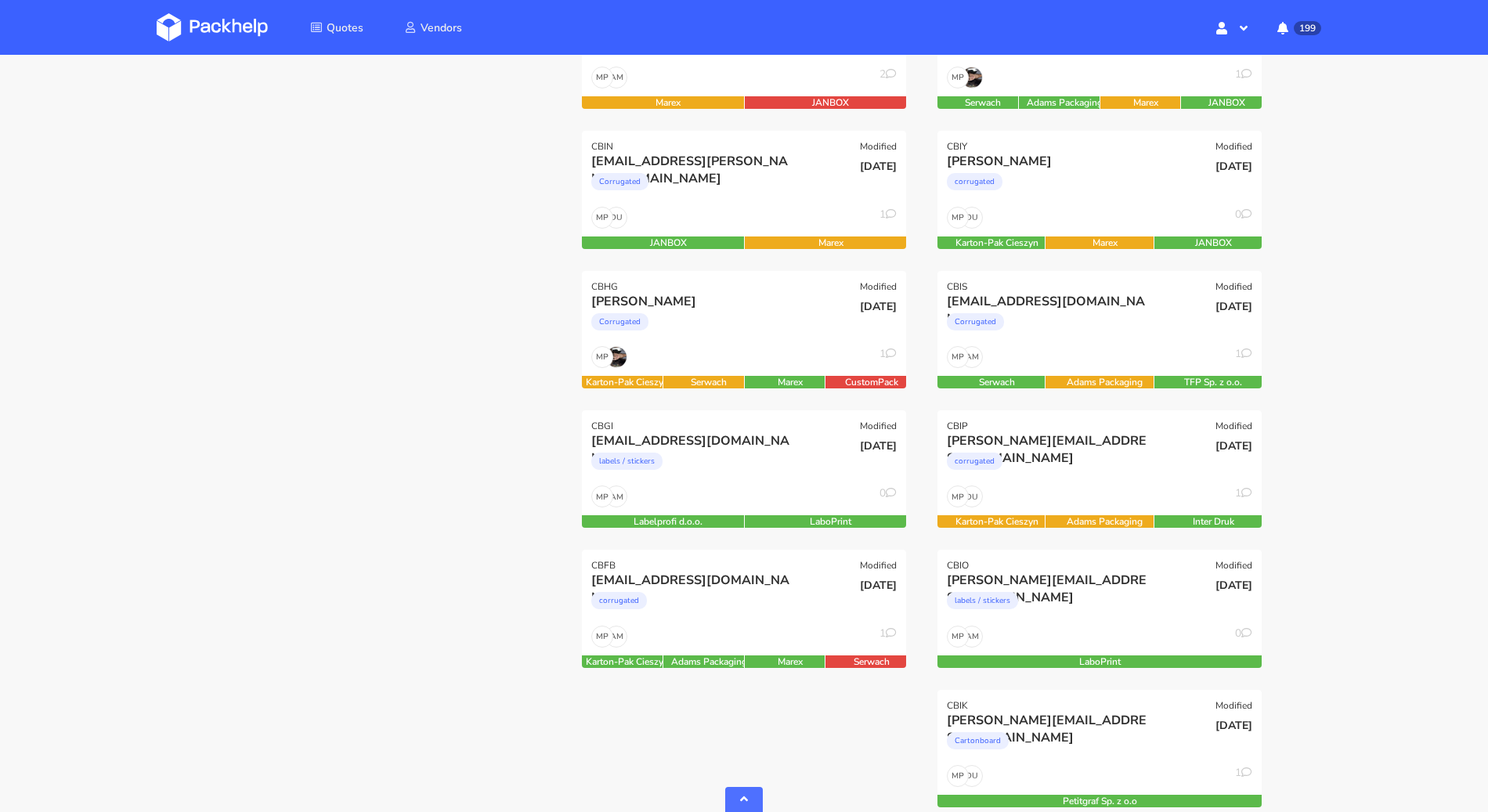
scroll to position [1073, 0]
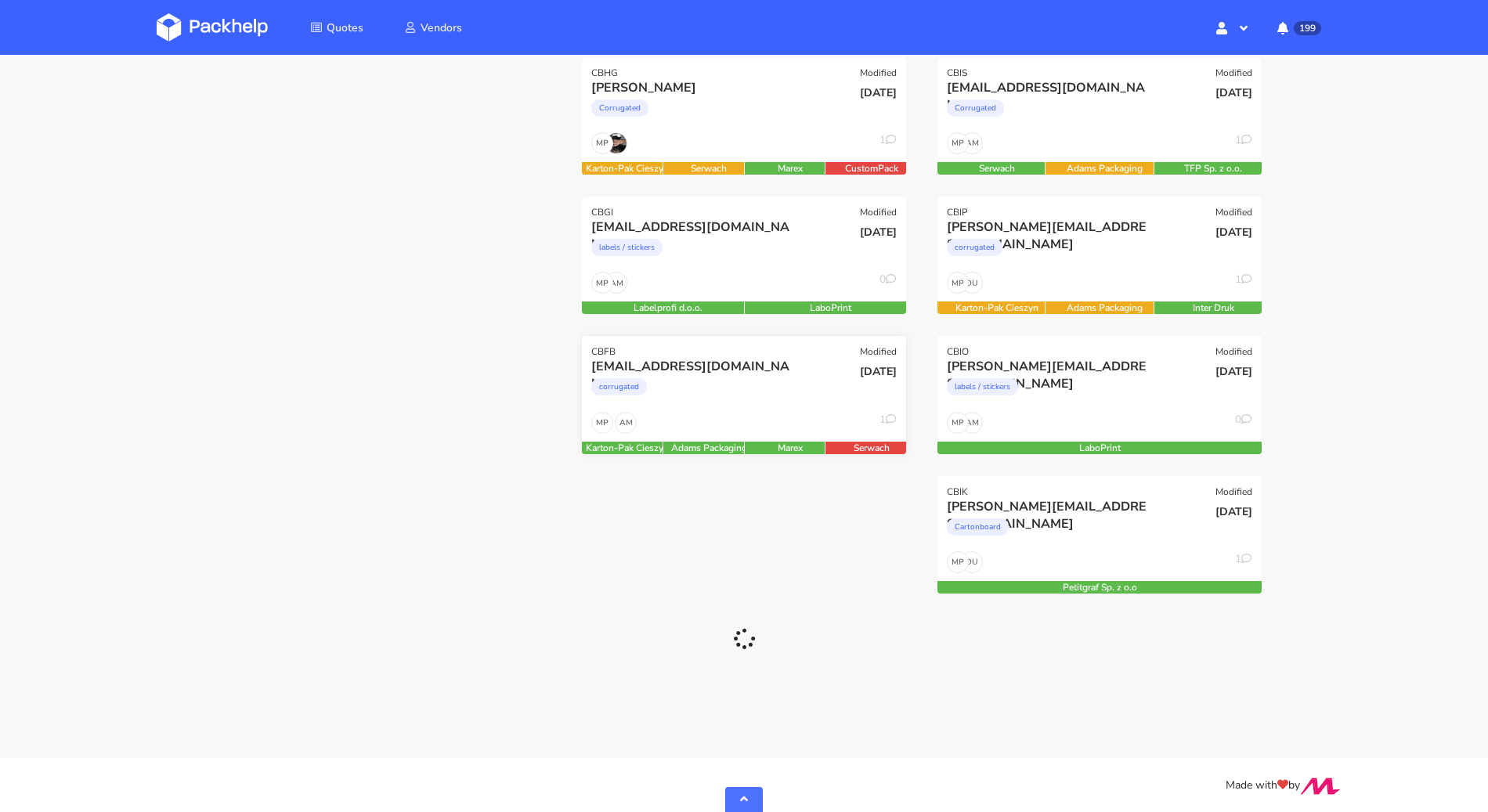
click at [710, 403] on div "corrugated" at bounding box center [695, 392] width 208 height 32
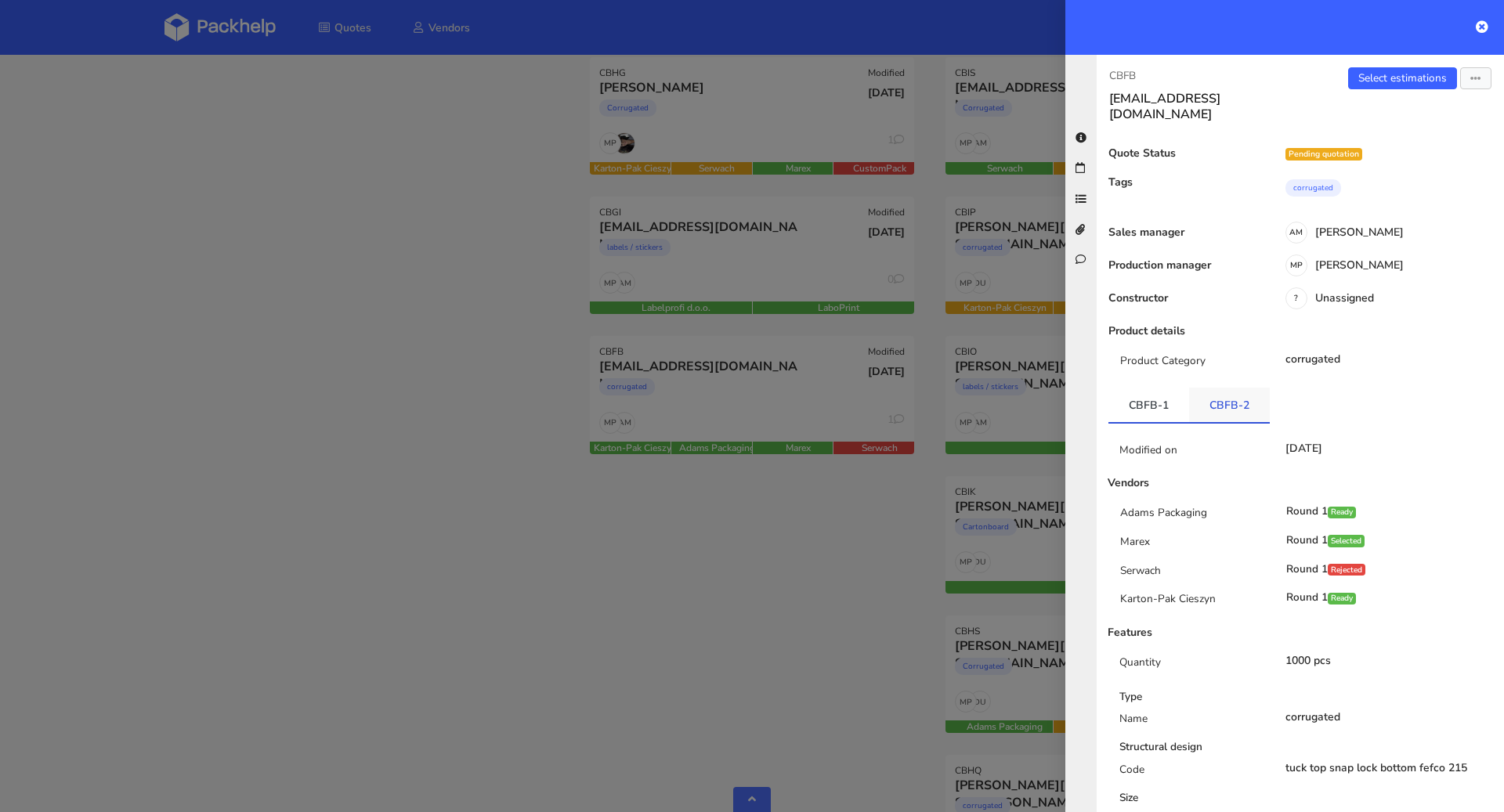
click at [1240, 388] on link "CBFB-2" at bounding box center [1229, 405] width 81 height 35
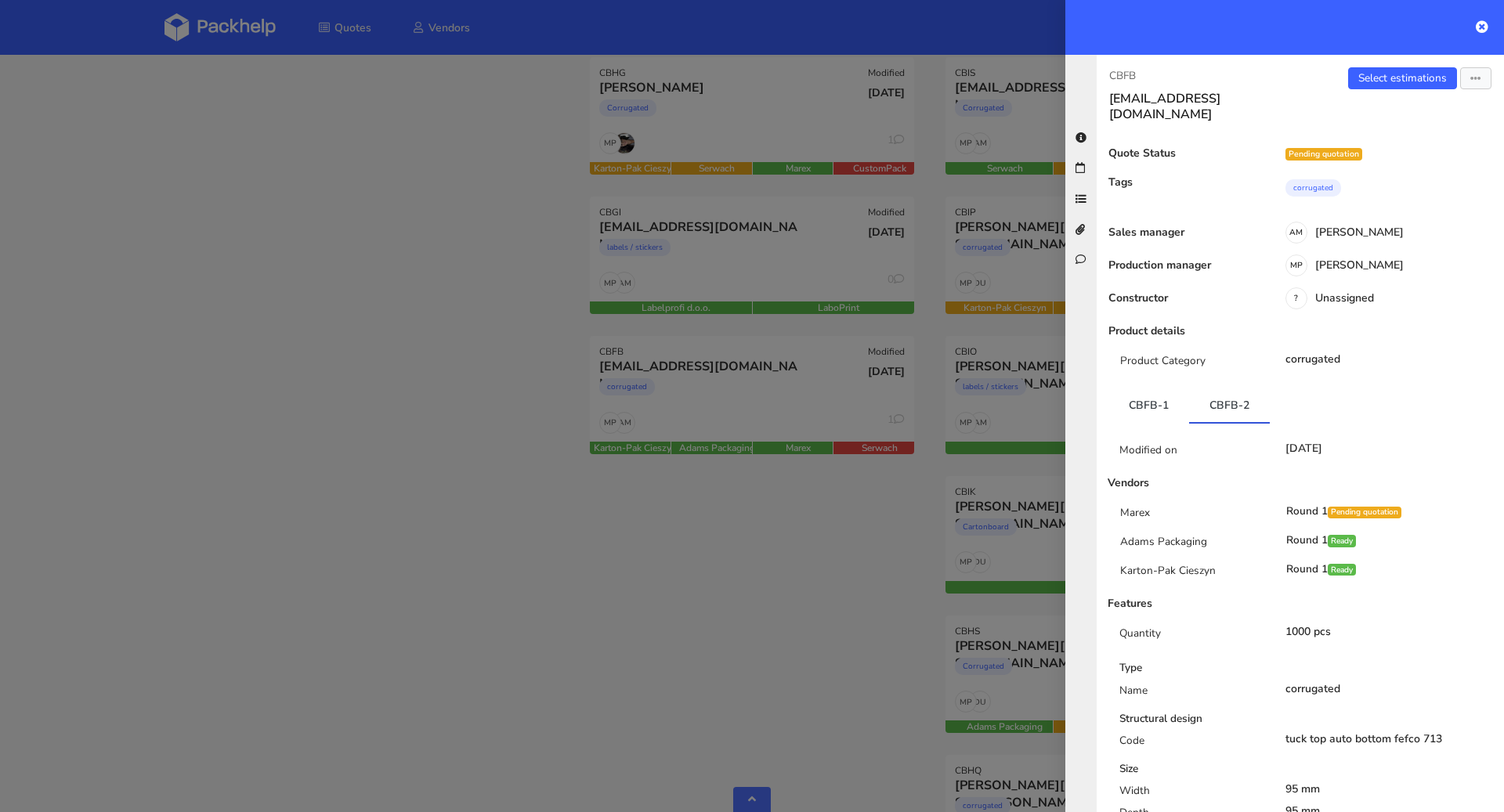
click at [454, 427] on div at bounding box center [752, 406] width 1504 height 812
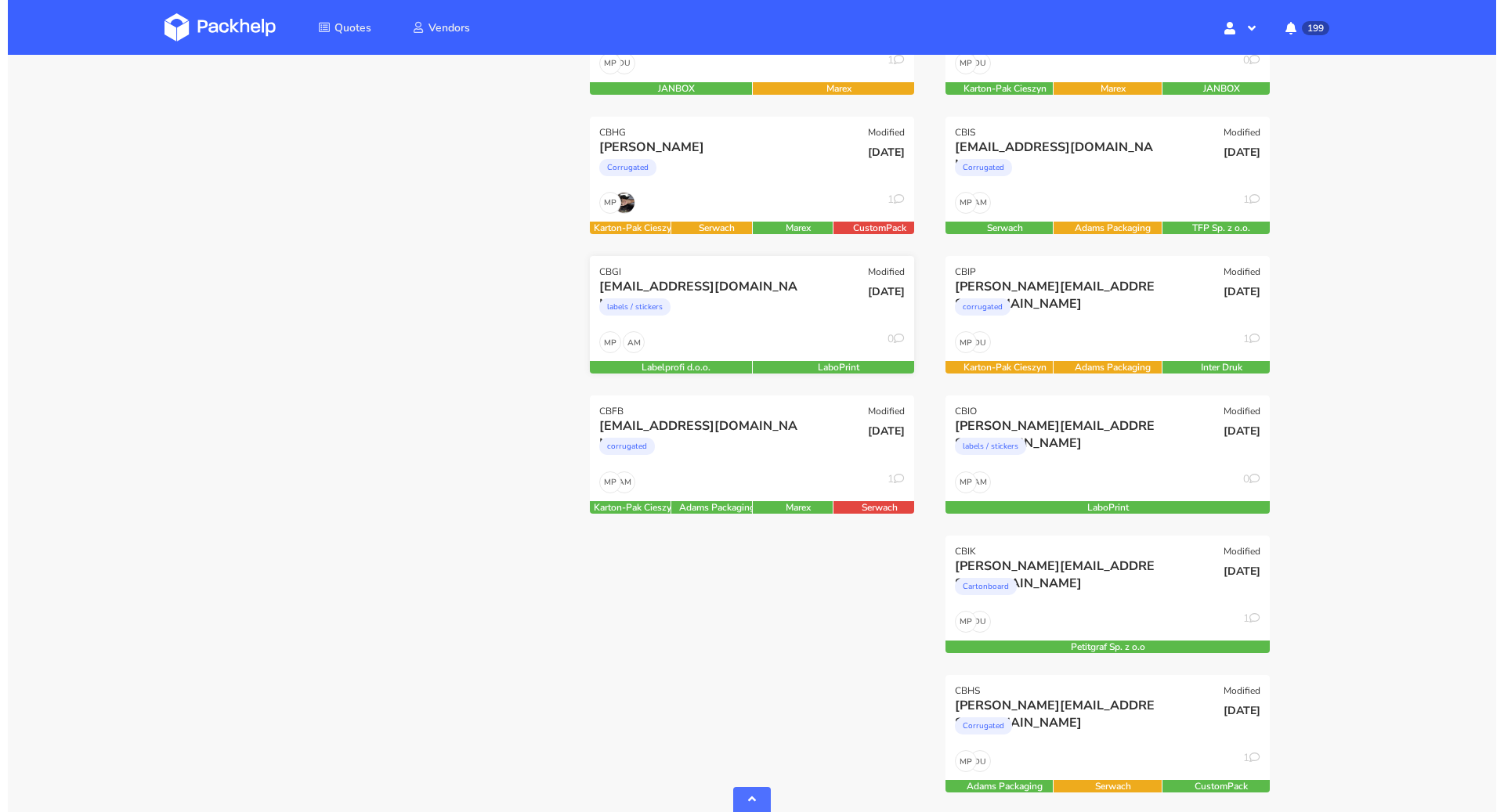
scroll to position [1012, 0]
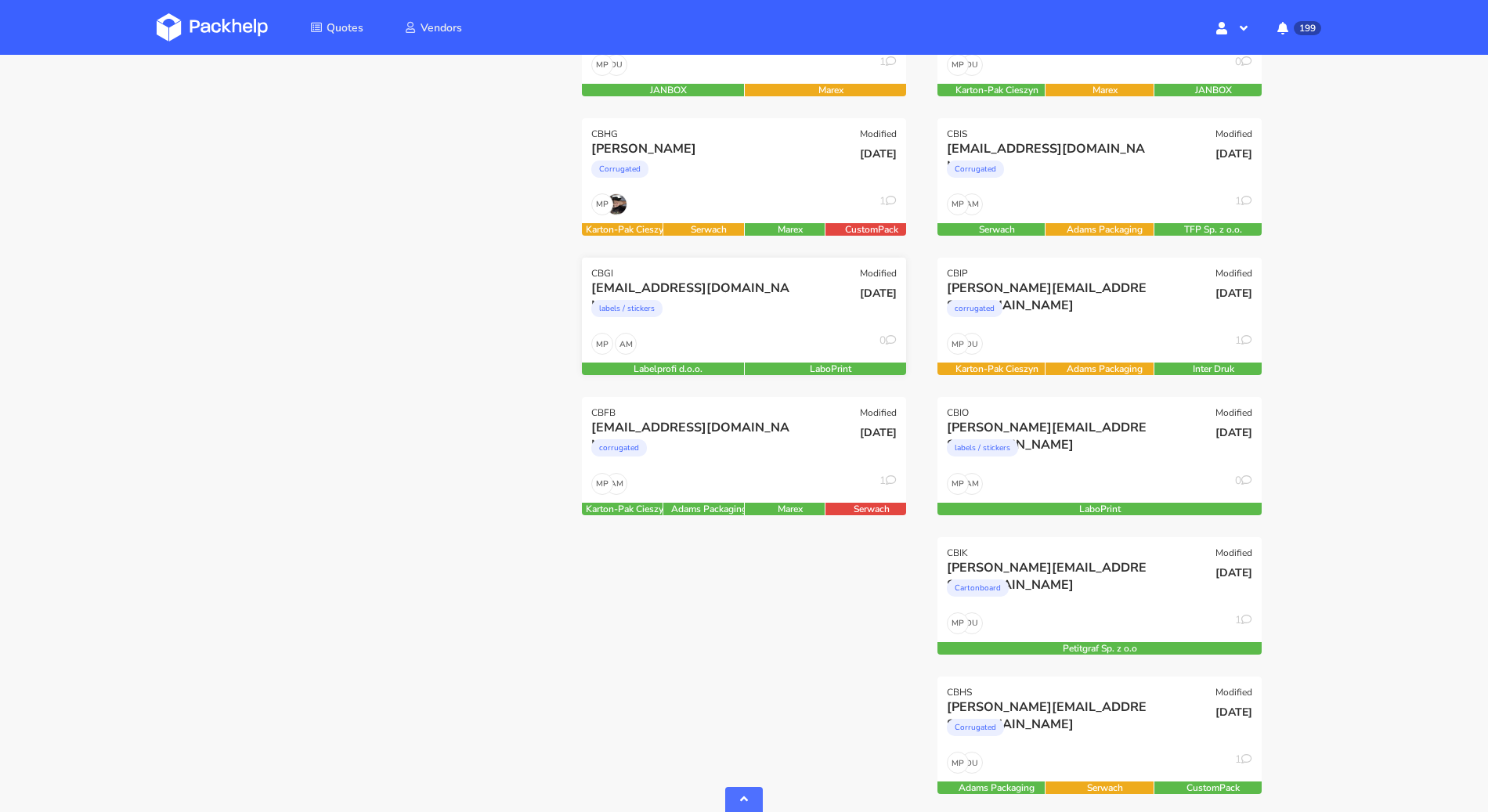
click at [760, 322] on div "labels / stickers" at bounding box center [695, 313] width 208 height 32
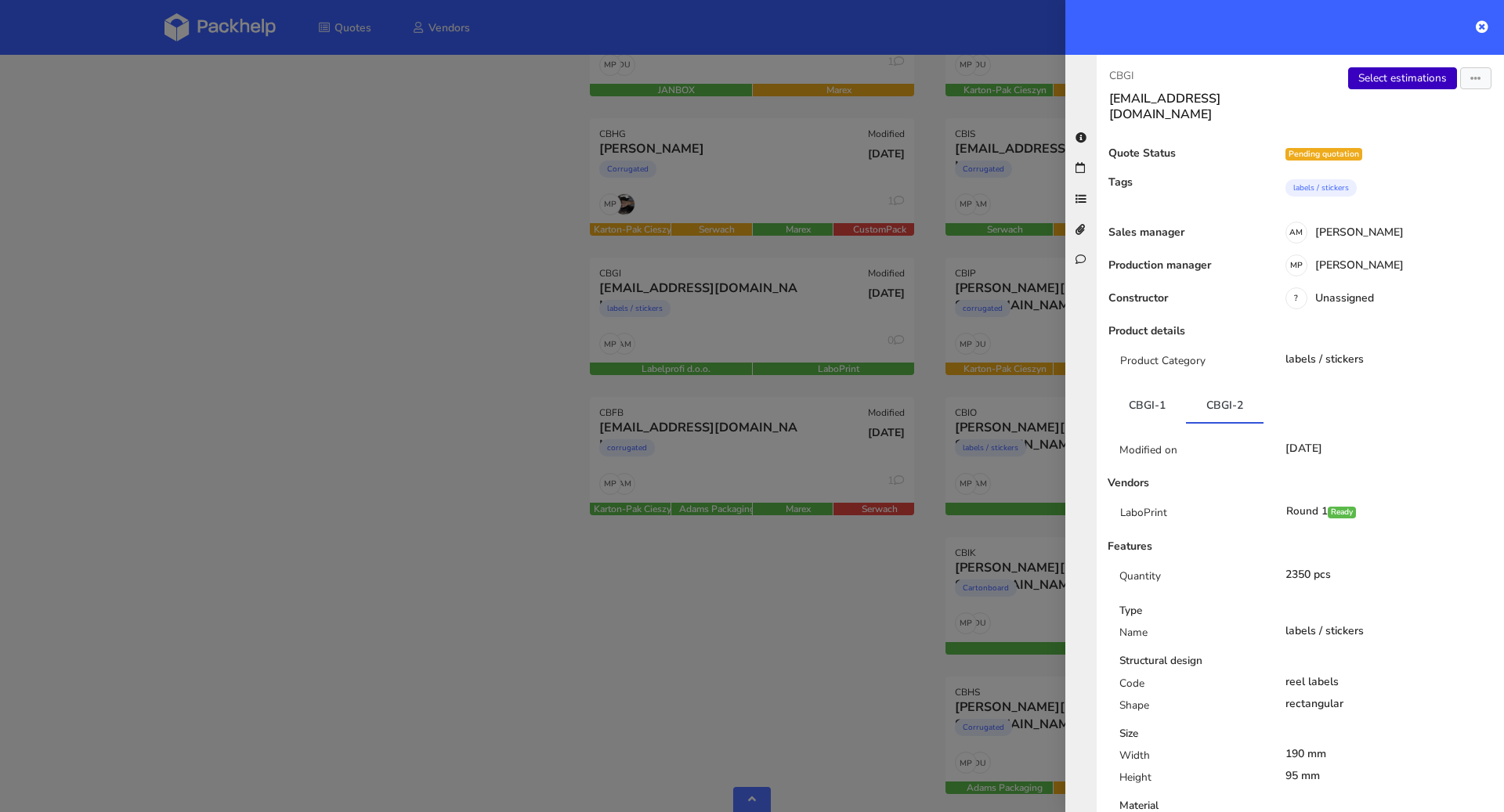
click at [1358, 78] on link "Select estimations" at bounding box center [1403, 79] width 109 height 22
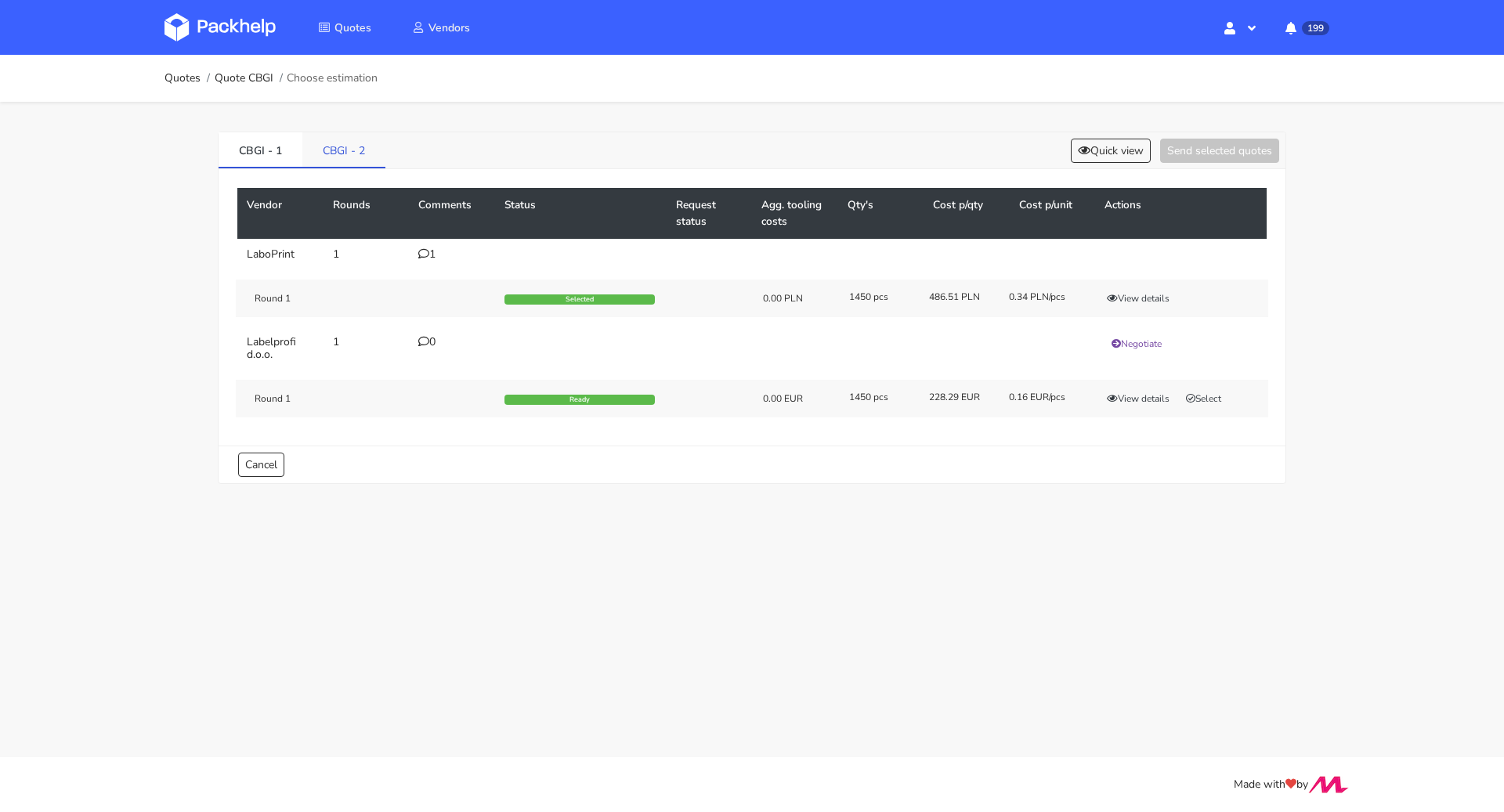
click at [332, 149] on link "CBGI - 2" at bounding box center [344, 149] width 84 height 35
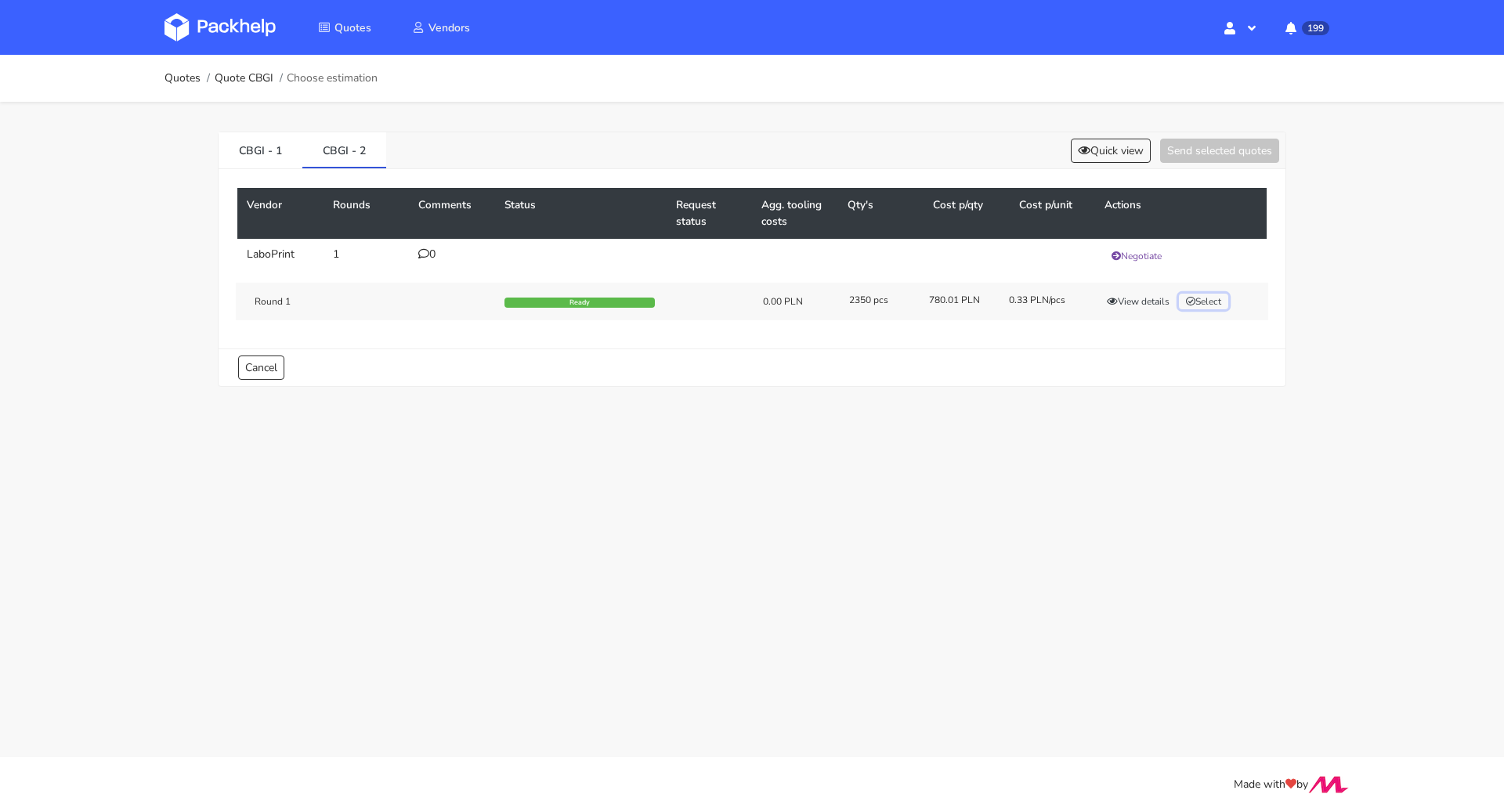
click at [1196, 303] on button "Select" at bounding box center [1204, 302] width 50 height 16
click at [1208, 154] on button "Send selected quotes ( 1 )" at bounding box center [1209, 151] width 141 height 24
click at [187, 73] on link "Quotes" at bounding box center [183, 79] width 36 height 13
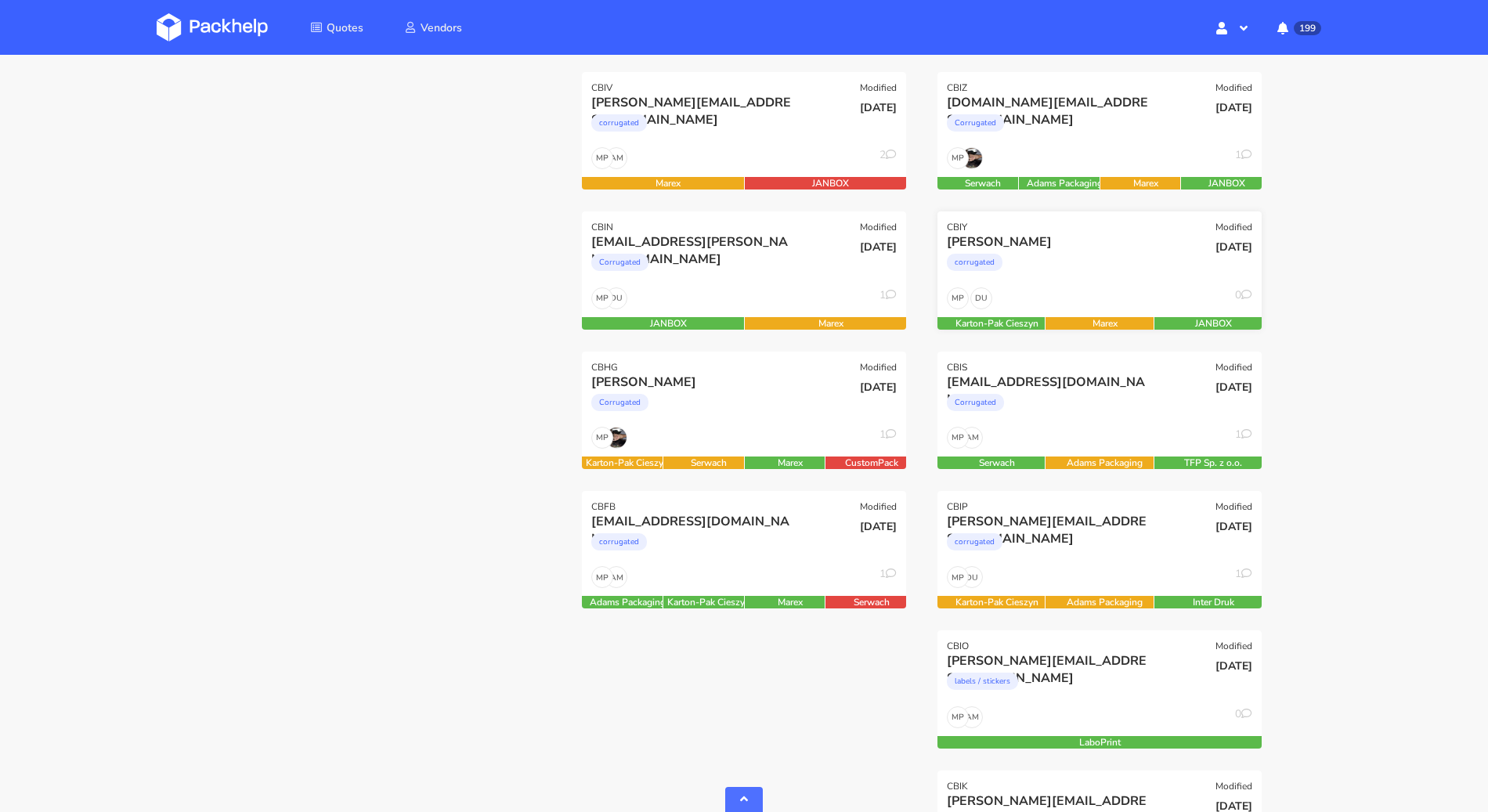
scroll to position [832, 0]
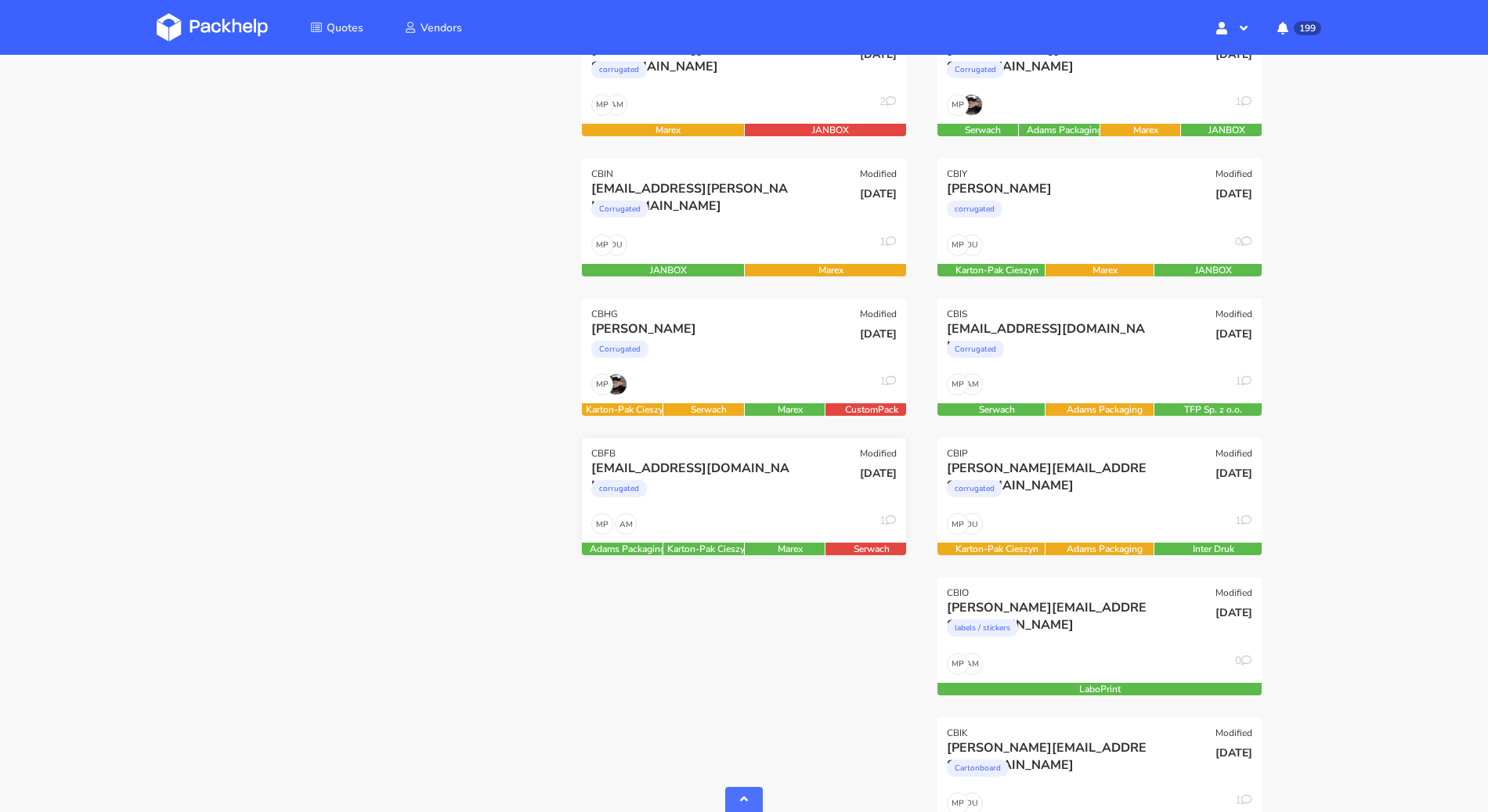
click at [718, 520] on div "AM MP 1" at bounding box center [744, 528] width 324 height 30
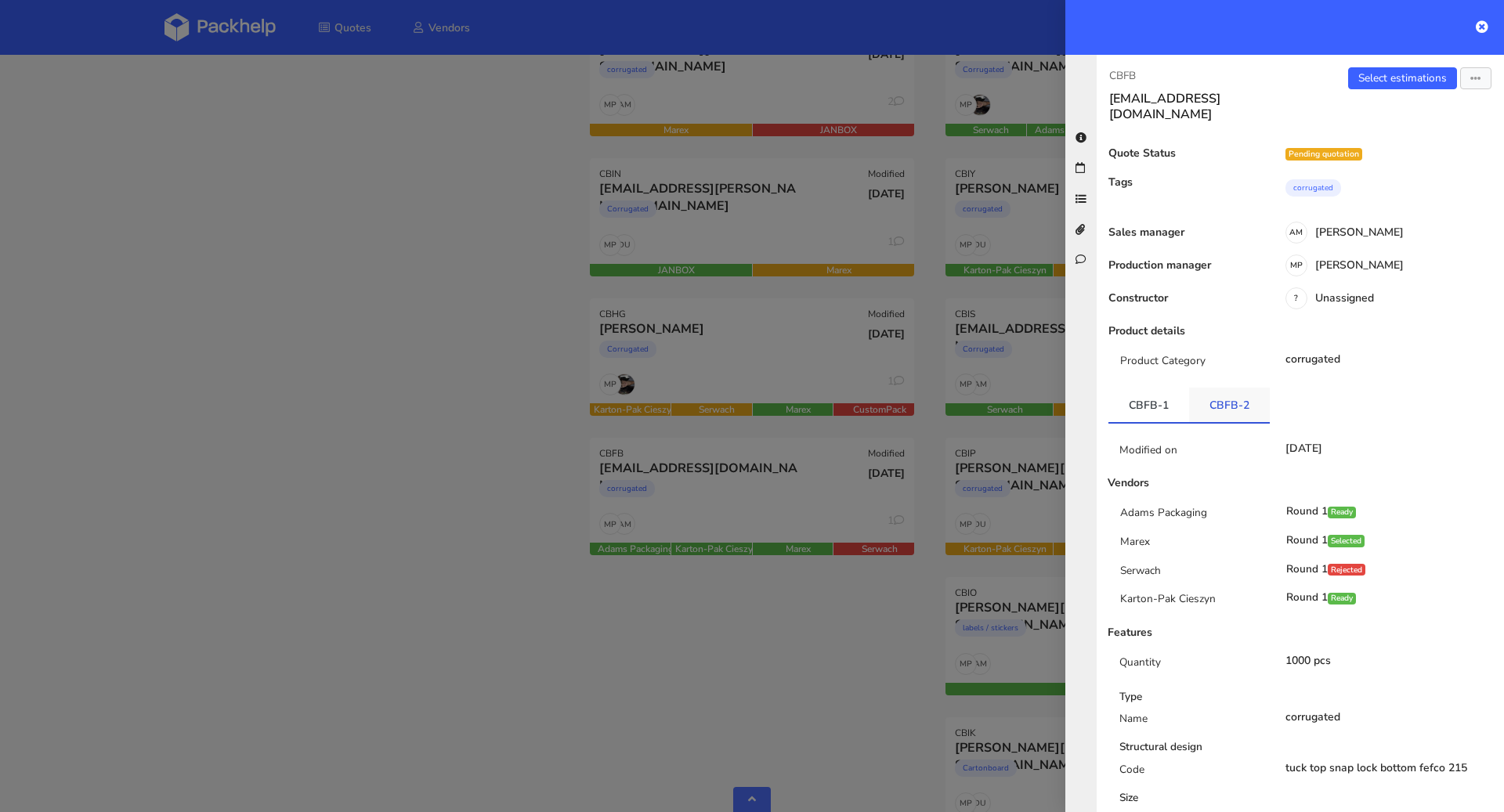
click at [1234, 396] on link "CBFB-2" at bounding box center [1229, 405] width 81 height 35
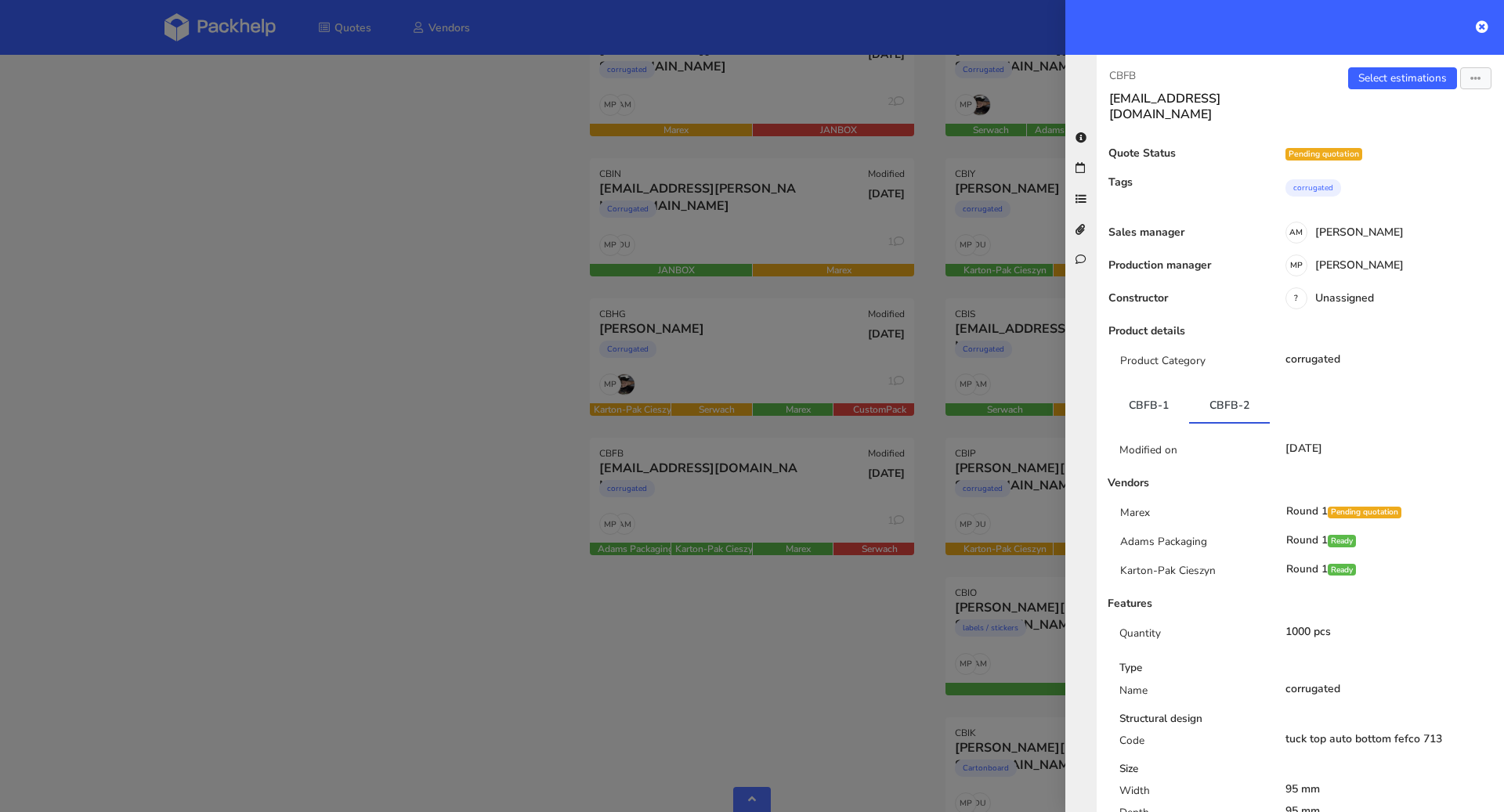
click at [471, 497] on div at bounding box center [752, 406] width 1504 height 812
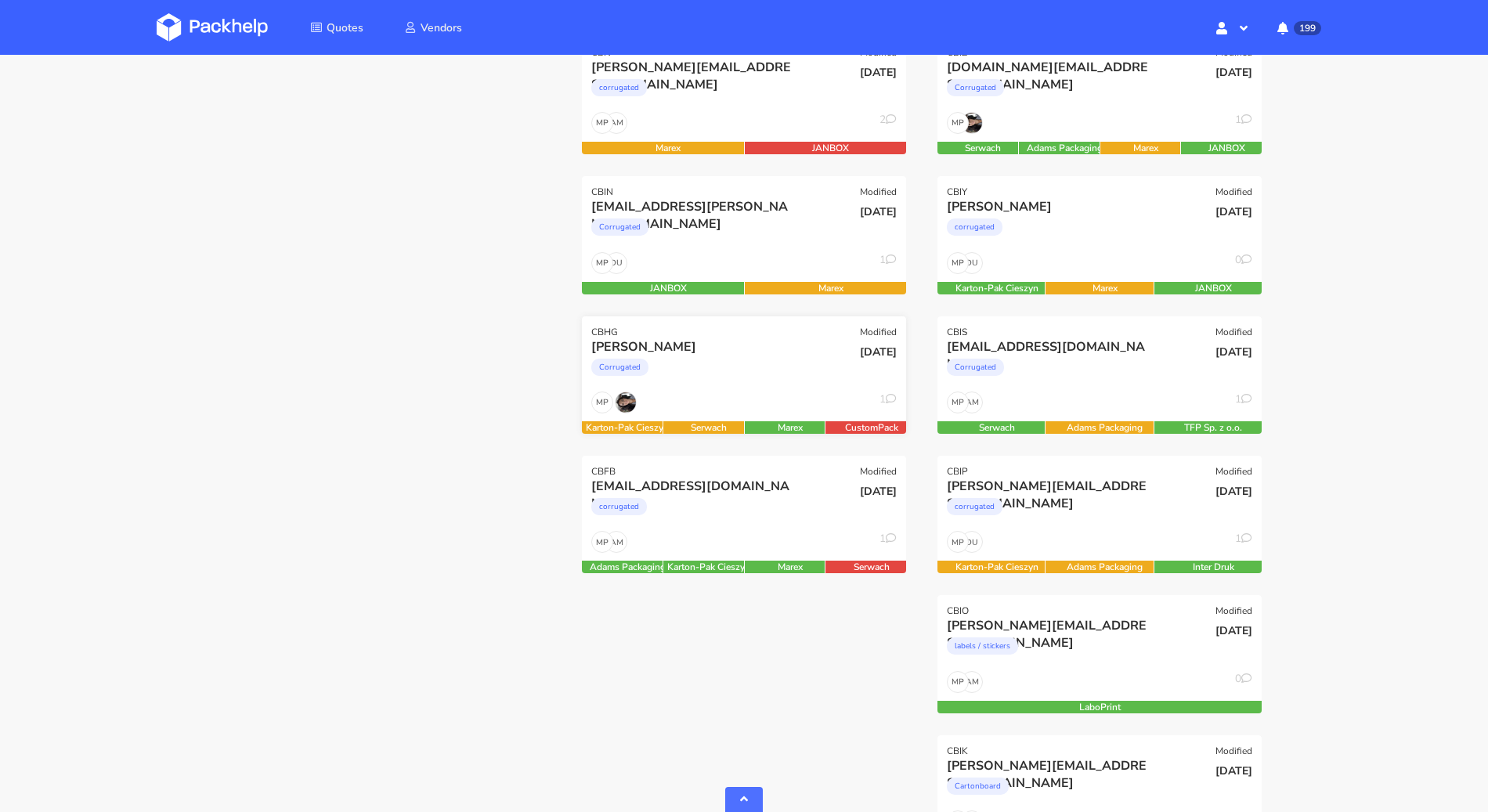
scroll to position [795, 0]
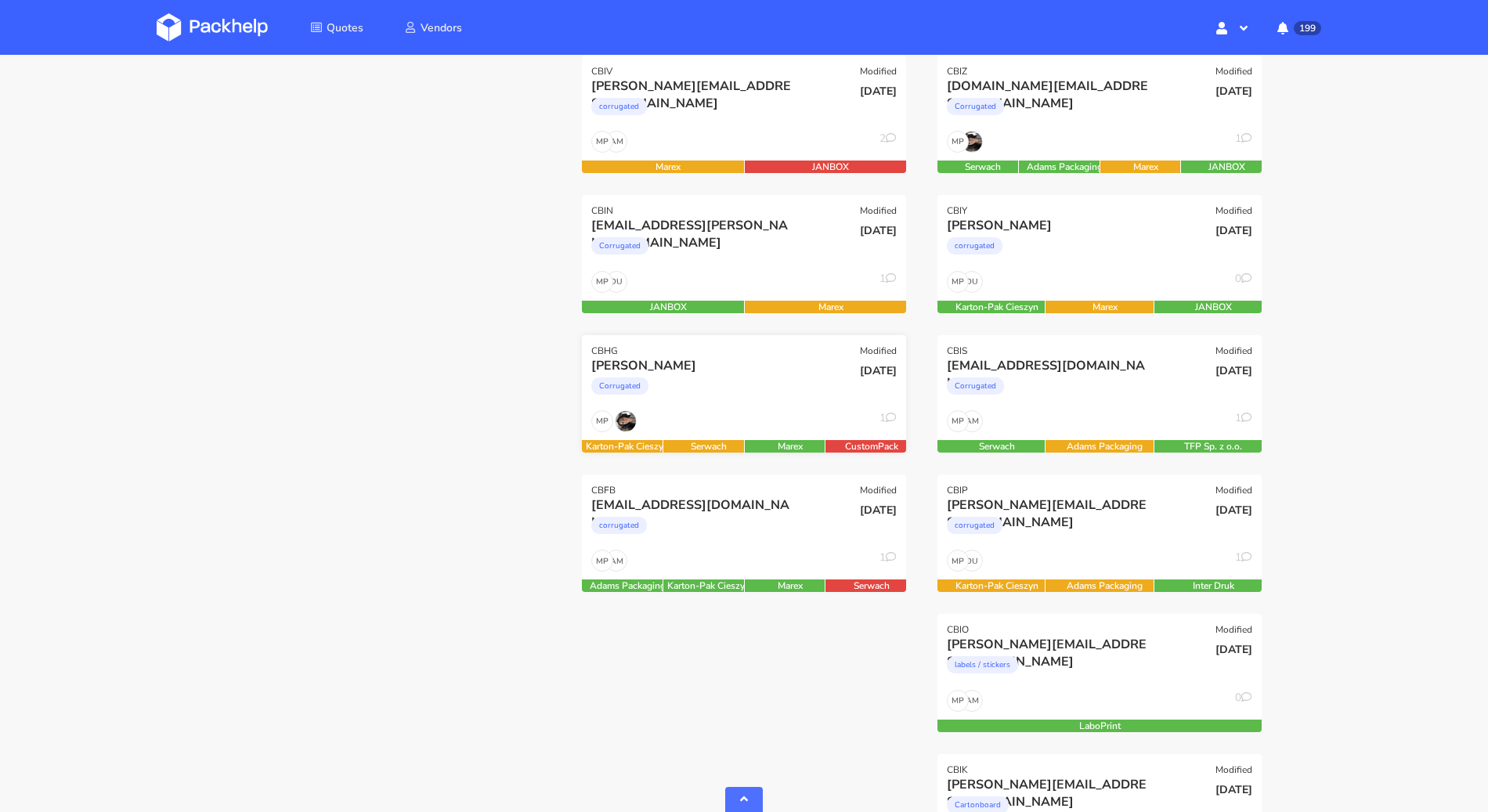
click at [767, 383] on div "Corrugated" at bounding box center [695, 391] width 208 height 32
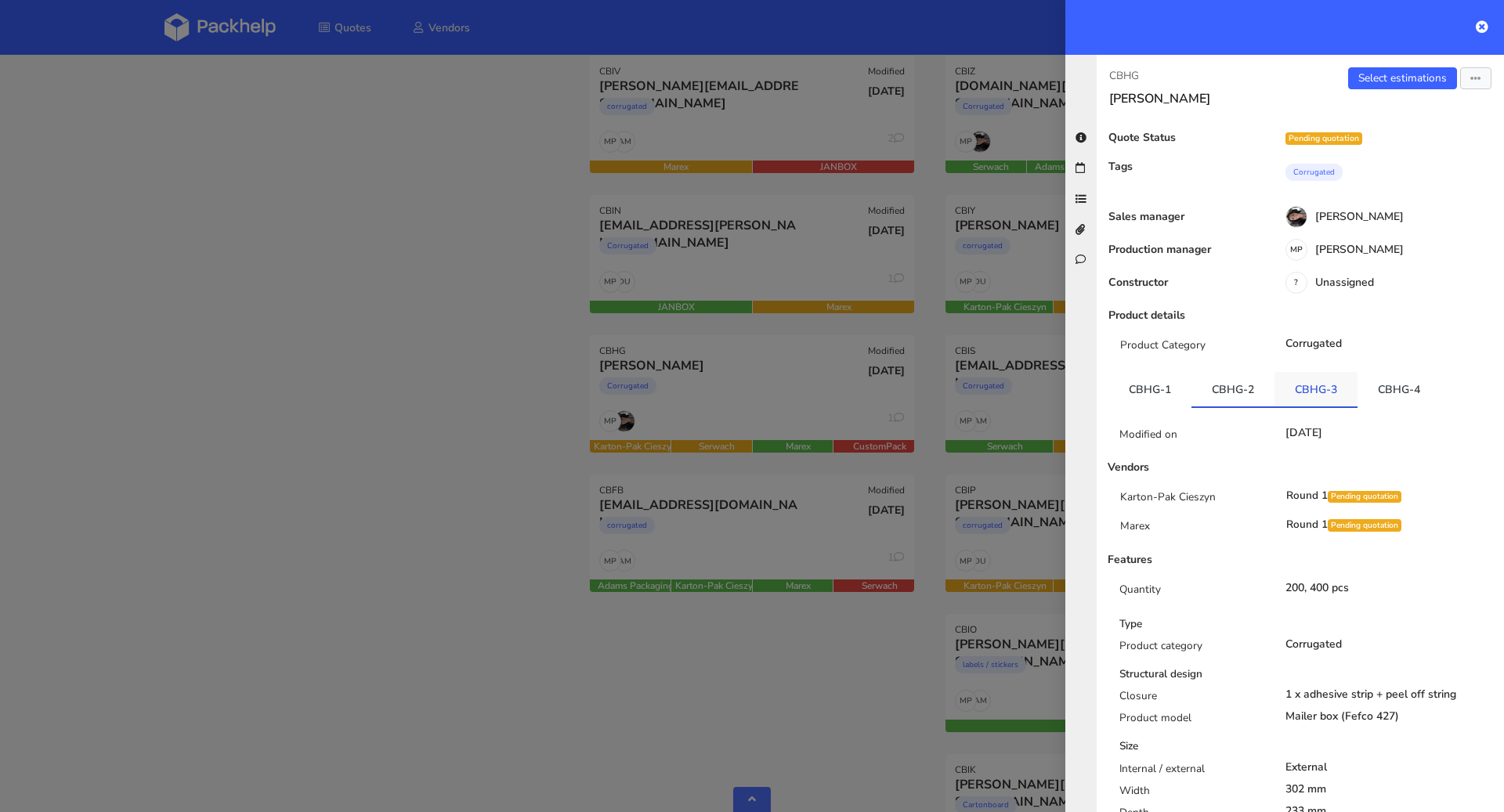
click at [1320, 390] on link "CBHG-3" at bounding box center [1316, 389] width 84 height 35
click at [1399, 390] on link "CBHG-4" at bounding box center [1400, 389] width 84 height 35
click at [1210, 402] on link "CBHG-2" at bounding box center [1234, 389] width 84 height 35
click at [1126, 391] on link "CBHG-1" at bounding box center [1150, 389] width 84 height 35
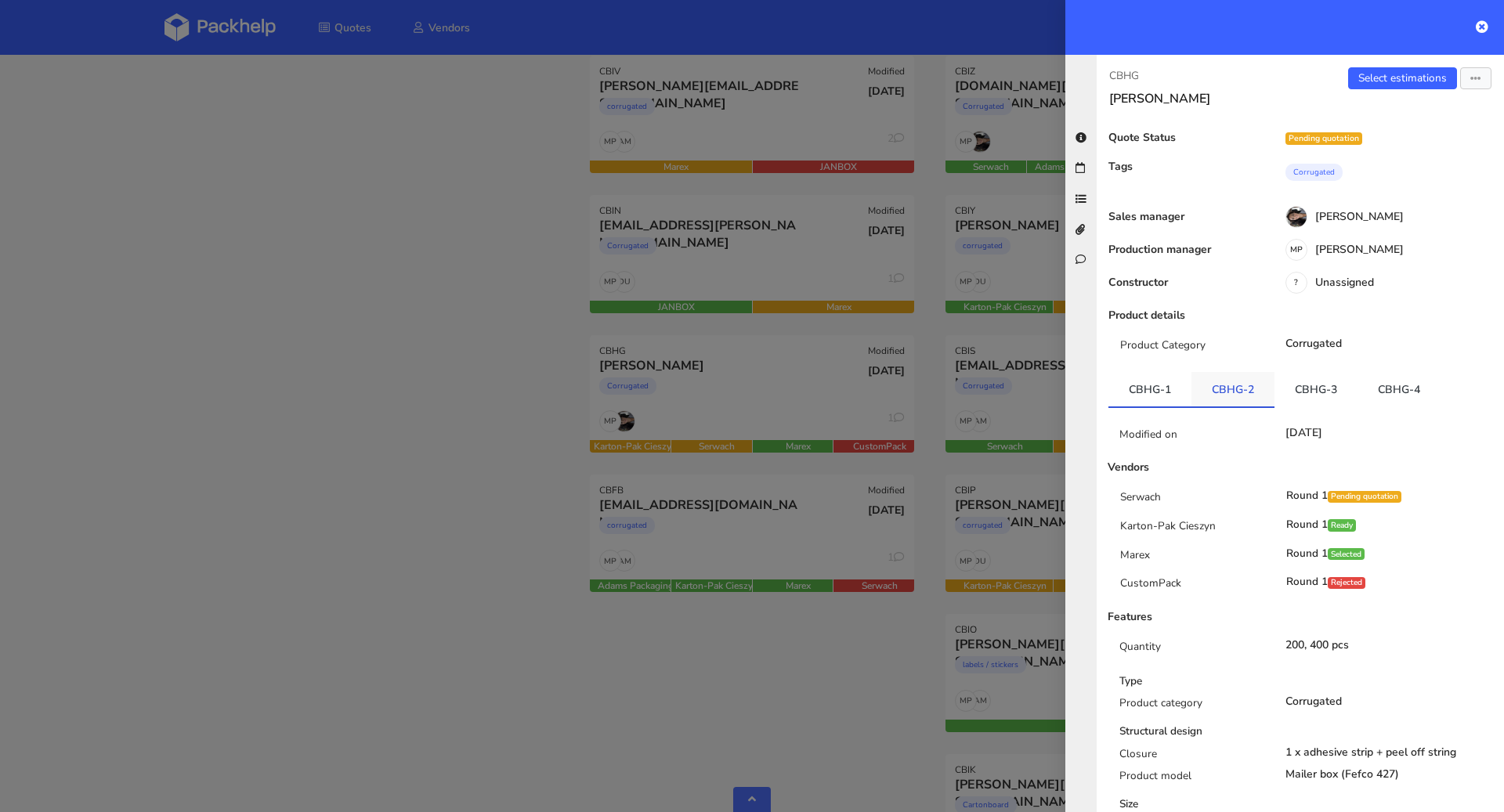
click at [1211, 391] on link "CBHG-2" at bounding box center [1234, 389] width 84 height 35
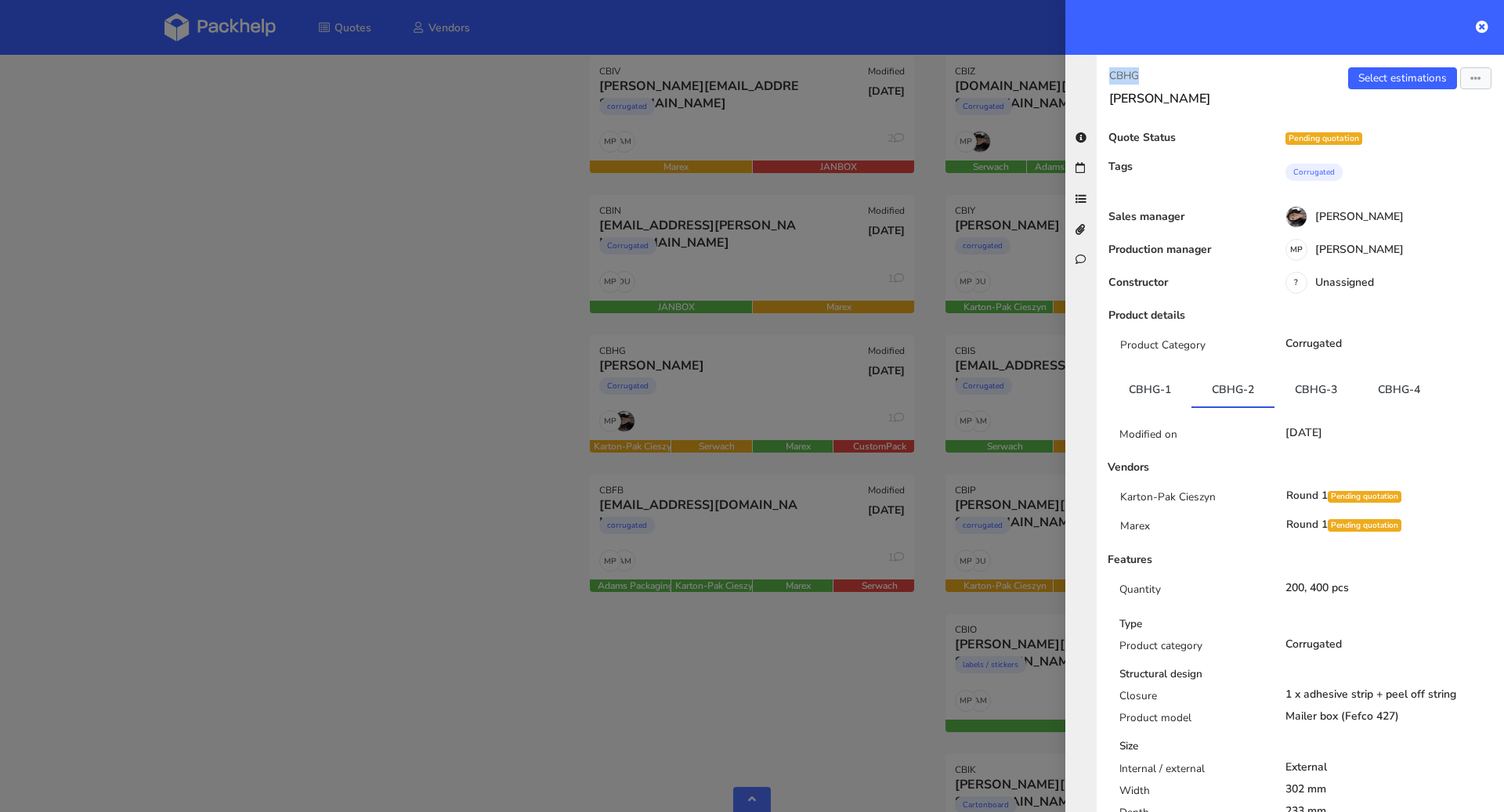
drag, startPoint x: 1109, startPoint y: 73, endPoint x: 1153, endPoint y: 73, distance: 44.0
click at [1153, 73] on p "CBHG" at bounding box center [1199, 76] width 179 height 17
copy p "CBHG"
click at [455, 445] on div at bounding box center [752, 406] width 1504 height 812
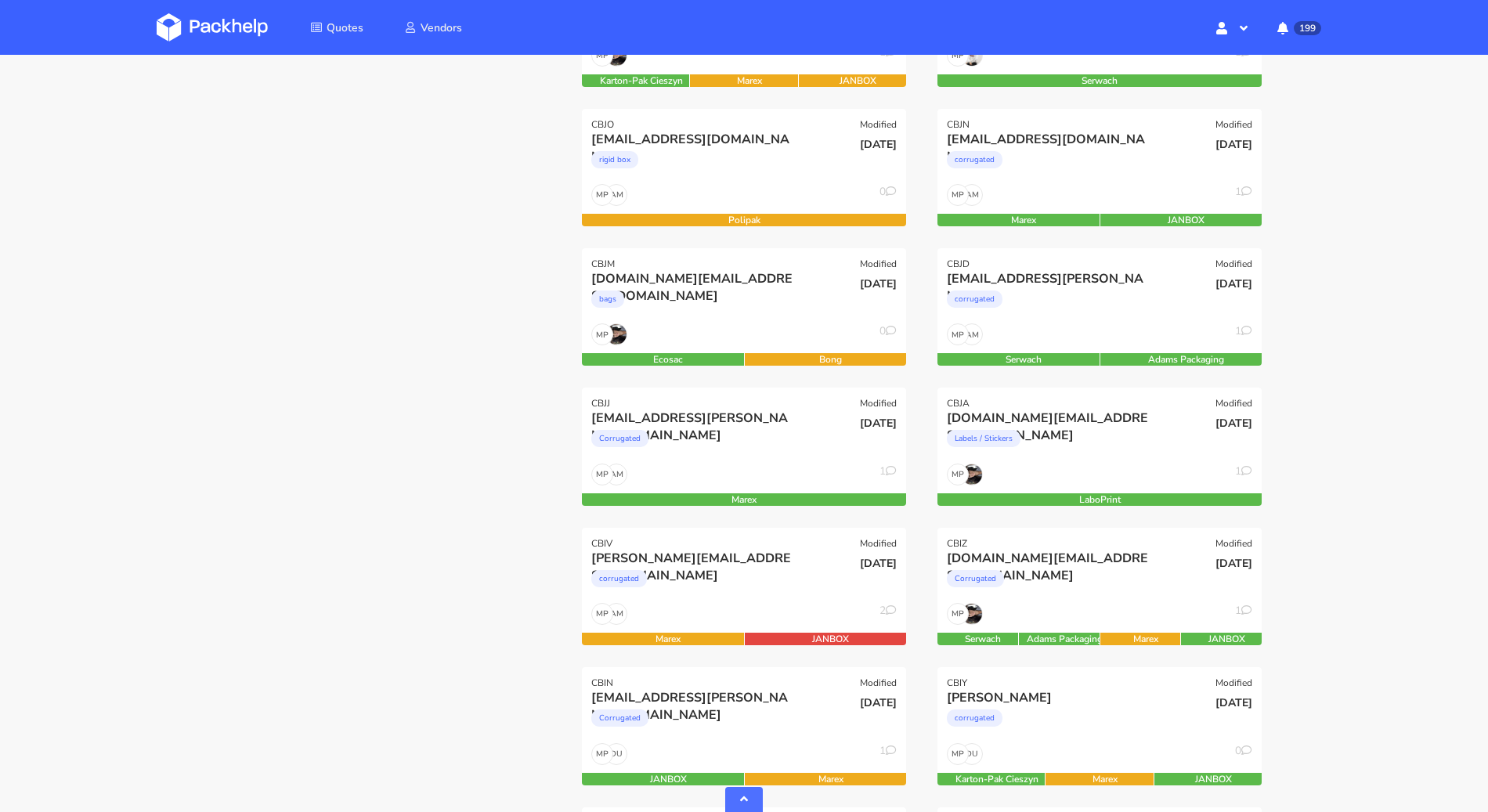
scroll to position [315, 0]
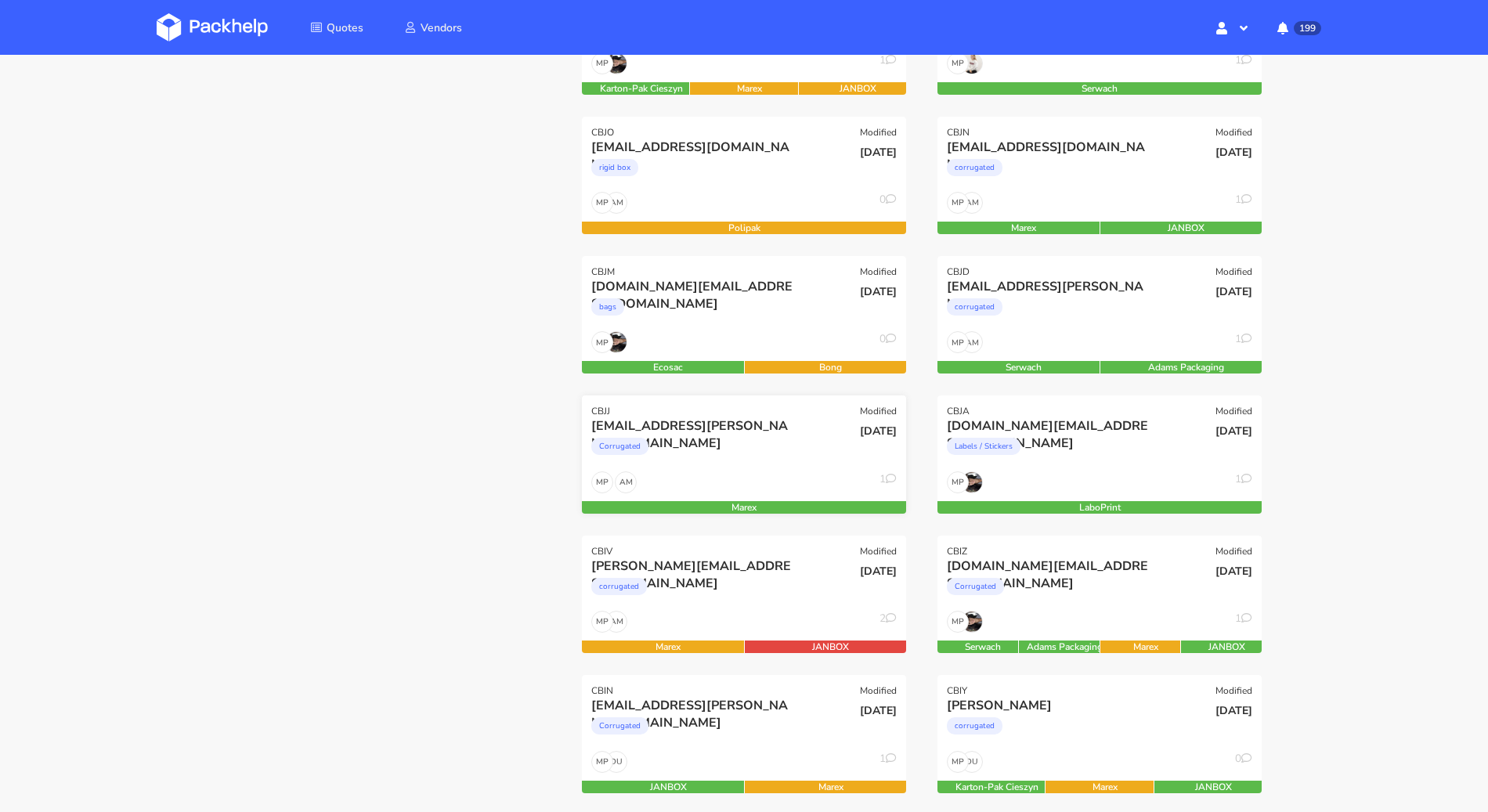
click at [706, 457] on div "Corrugated" at bounding box center [695, 450] width 208 height 32
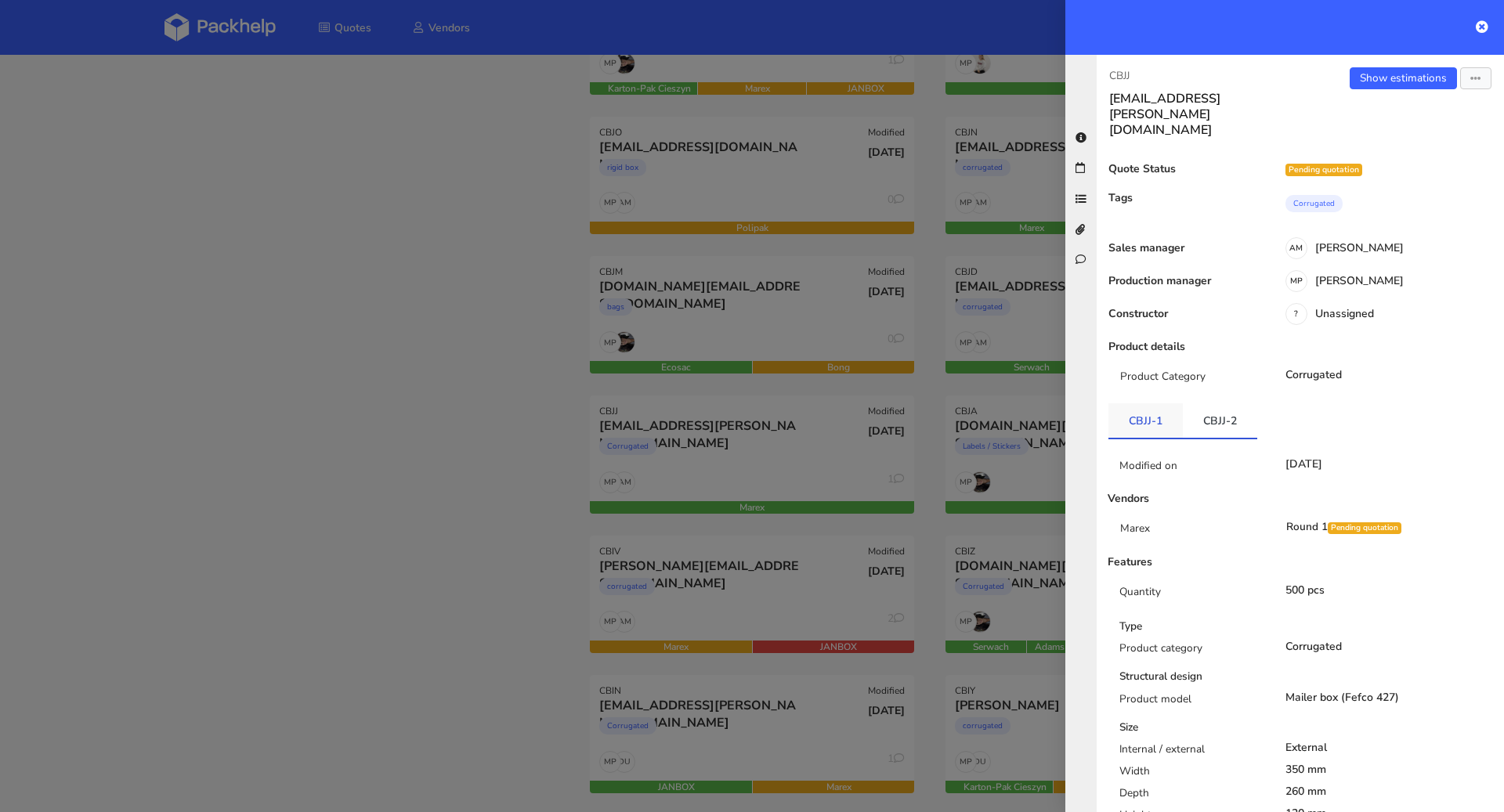
click at [1140, 404] on link "CBJJ-1" at bounding box center [1145, 420] width 75 height 35
click at [1225, 404] on link "CBJJ-2" at bounding box center [1220, 420] width 75 height 35
click at [1112, 83] on p "CBJJ" at bounding box center [1199, 76] width 179 height 17
click at [570, 406] on div at bounding box center [752, 406] width 1504 height 812
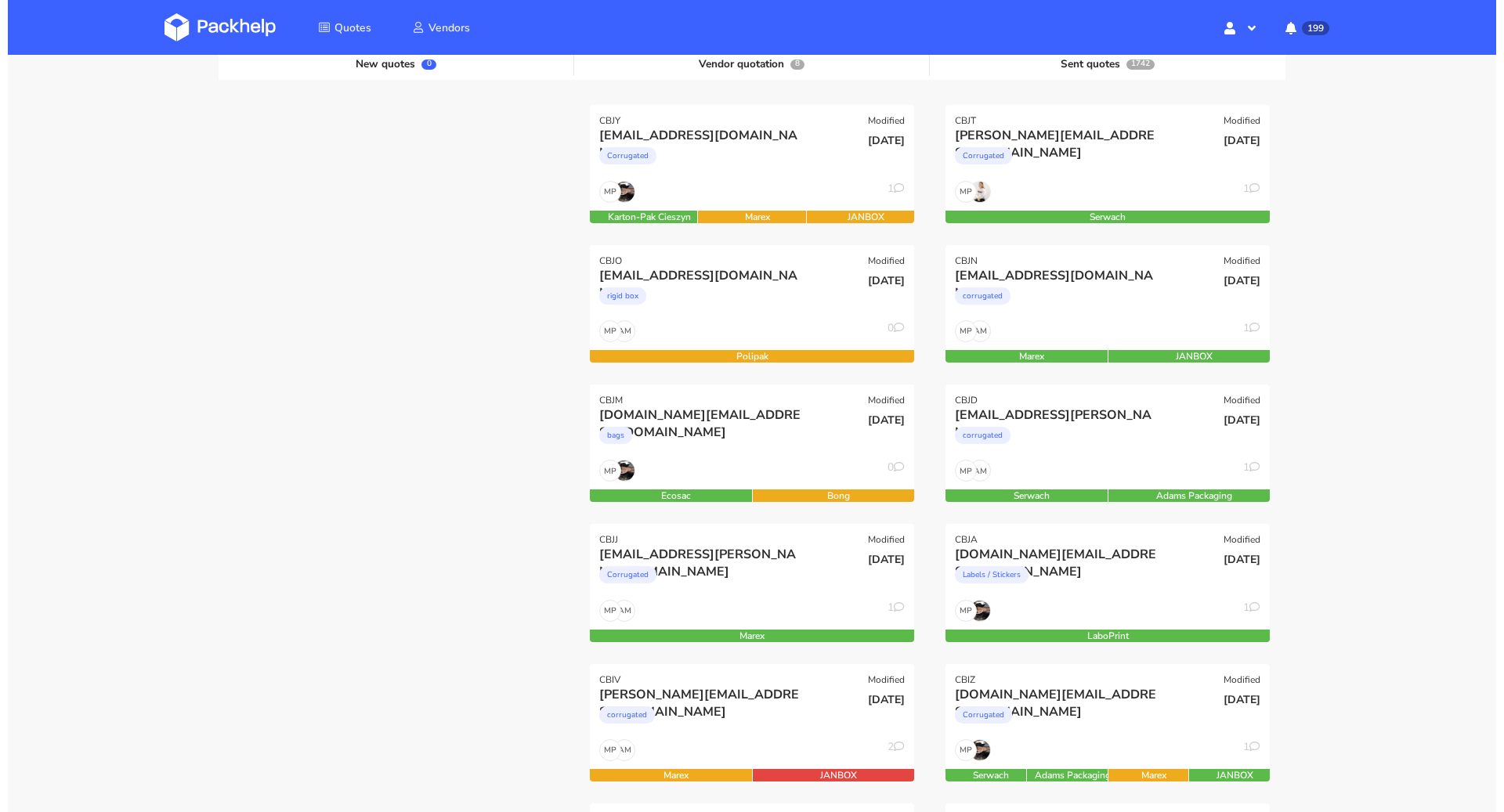
scroll to position [161, 0]
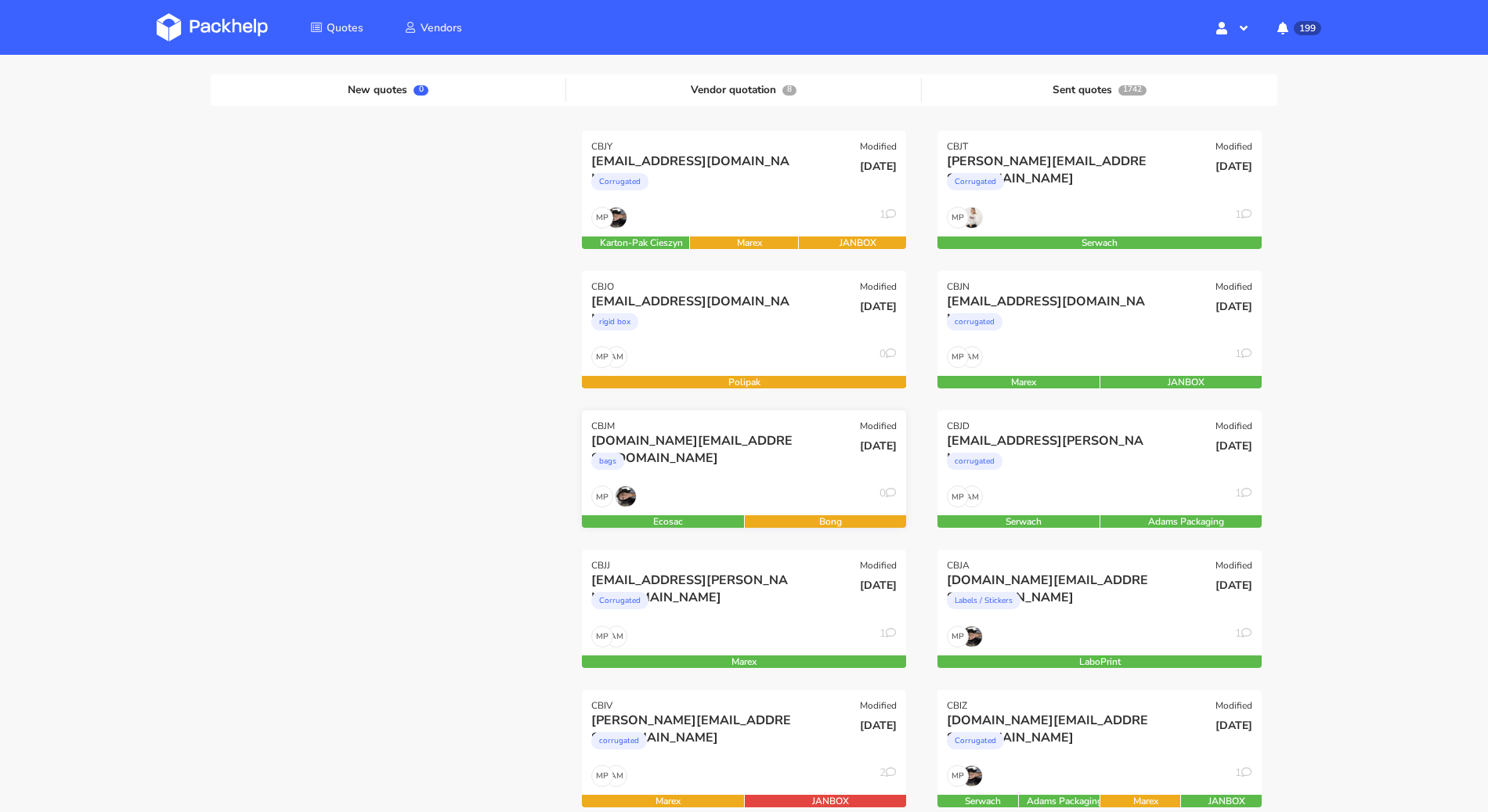
click at [756, 445] on div "ohmydough.pt@gmail.com" at bounding box center [695, 440] width 208 height 17
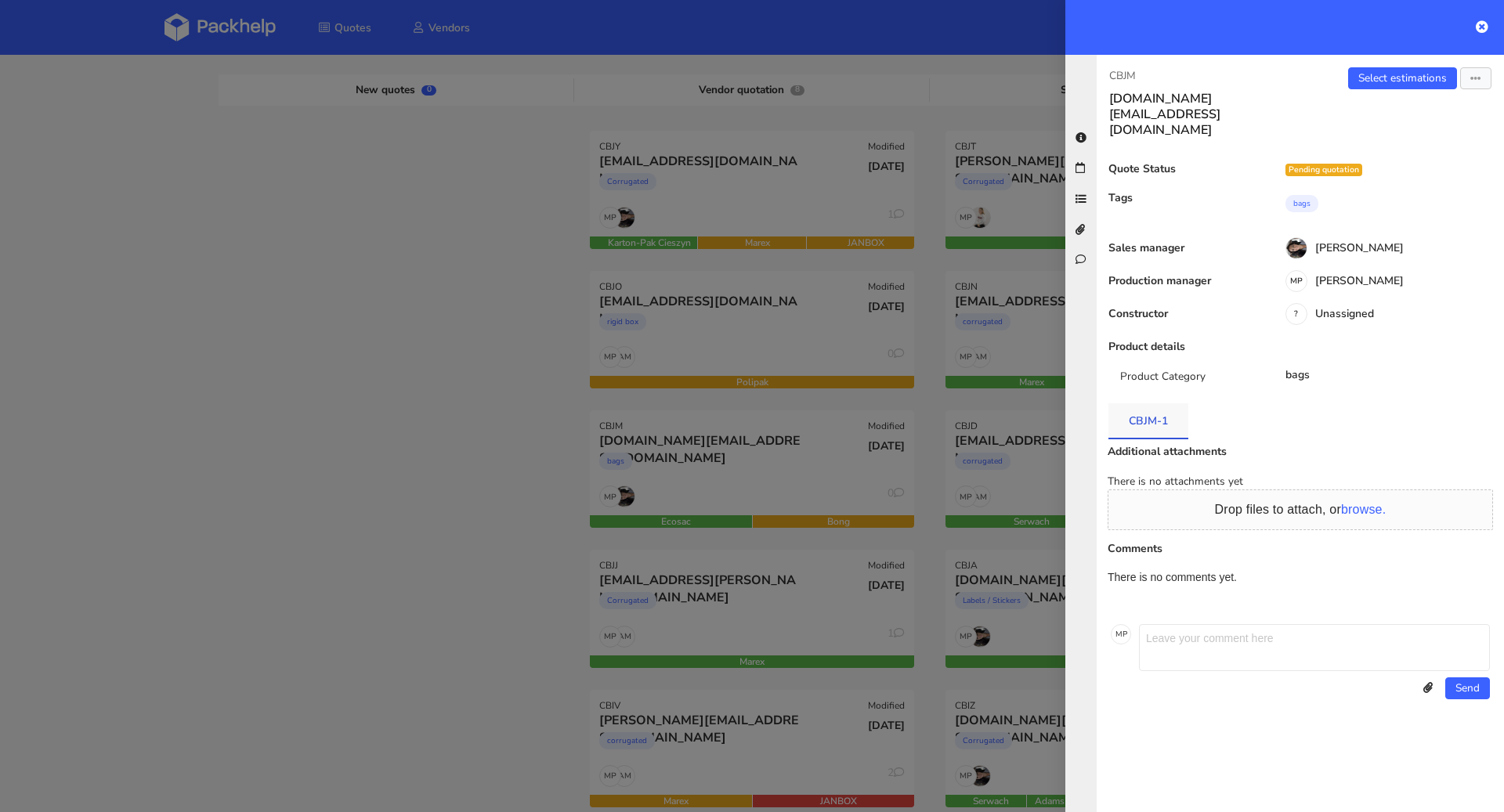
click at [1148, 404] on link "CBJM-1" at bounding box center [1148, 420] width 80 height 35
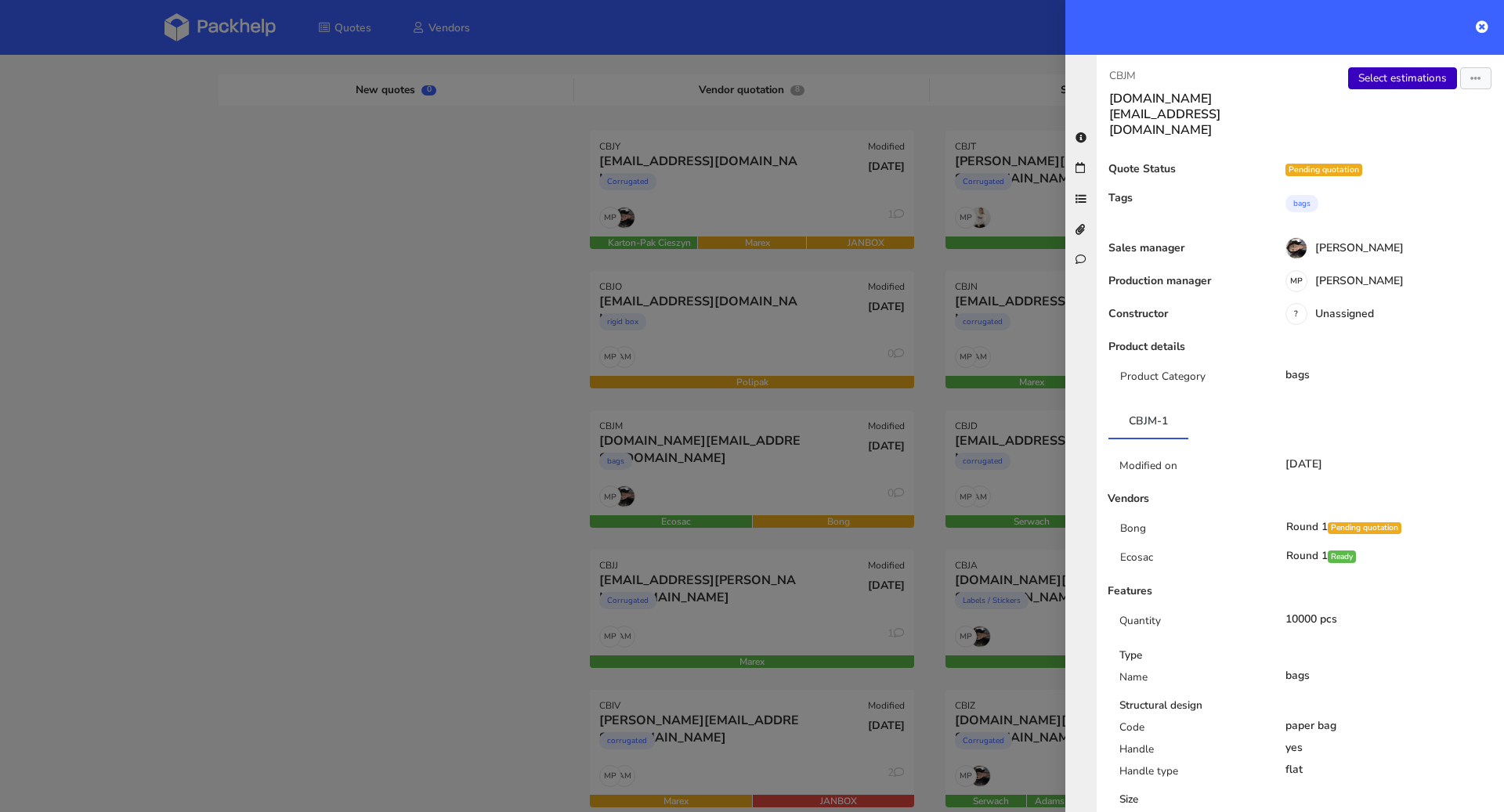
click at [1374, 85] on link "Select estimations" at bounding box center [1403, 79] width 109 height 22
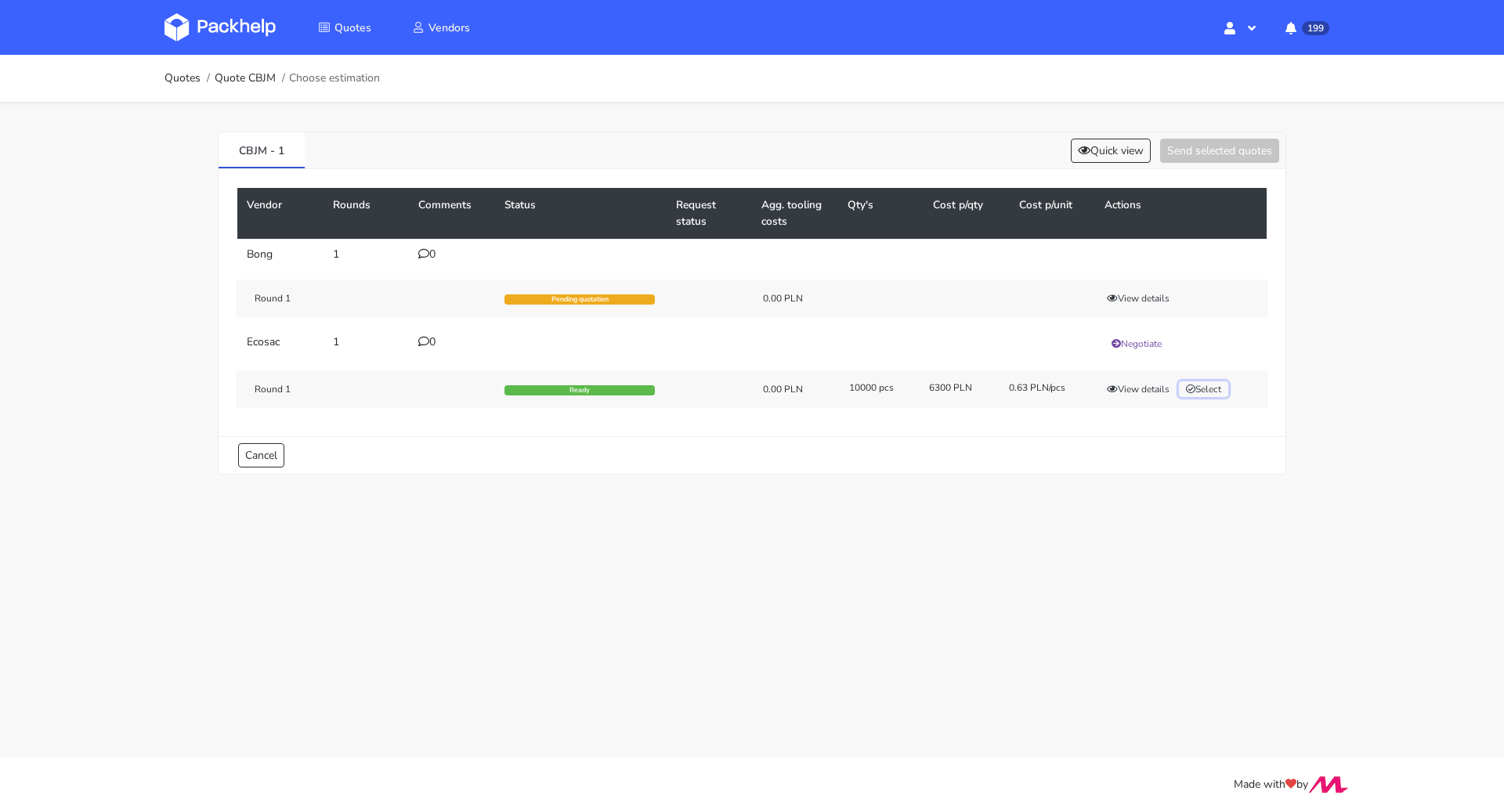
click at [1216, 390] on button "Select" at bounding box center [1204, 390] width 50 height 16
click at [1222, 142] on button "Send selected quotes ( 1 )" at bounding box center [1209, 151] width 141 height 24
click at [1143, 386] on button "View details" at bounding box center [1138, 387] width 77 height 16
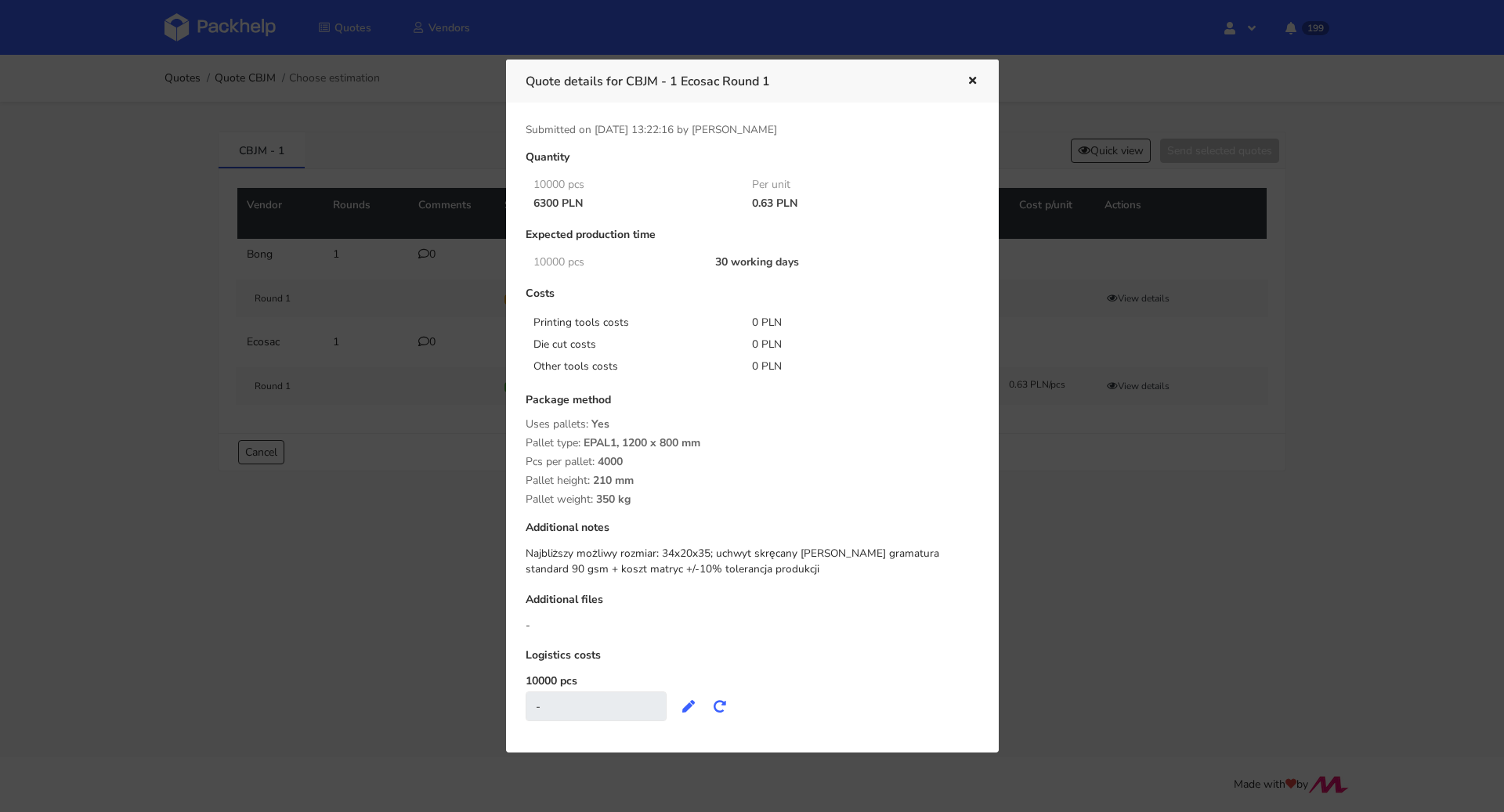
click at [1075, 470] on div at bounding box center [752, 406] width 1504 height 812
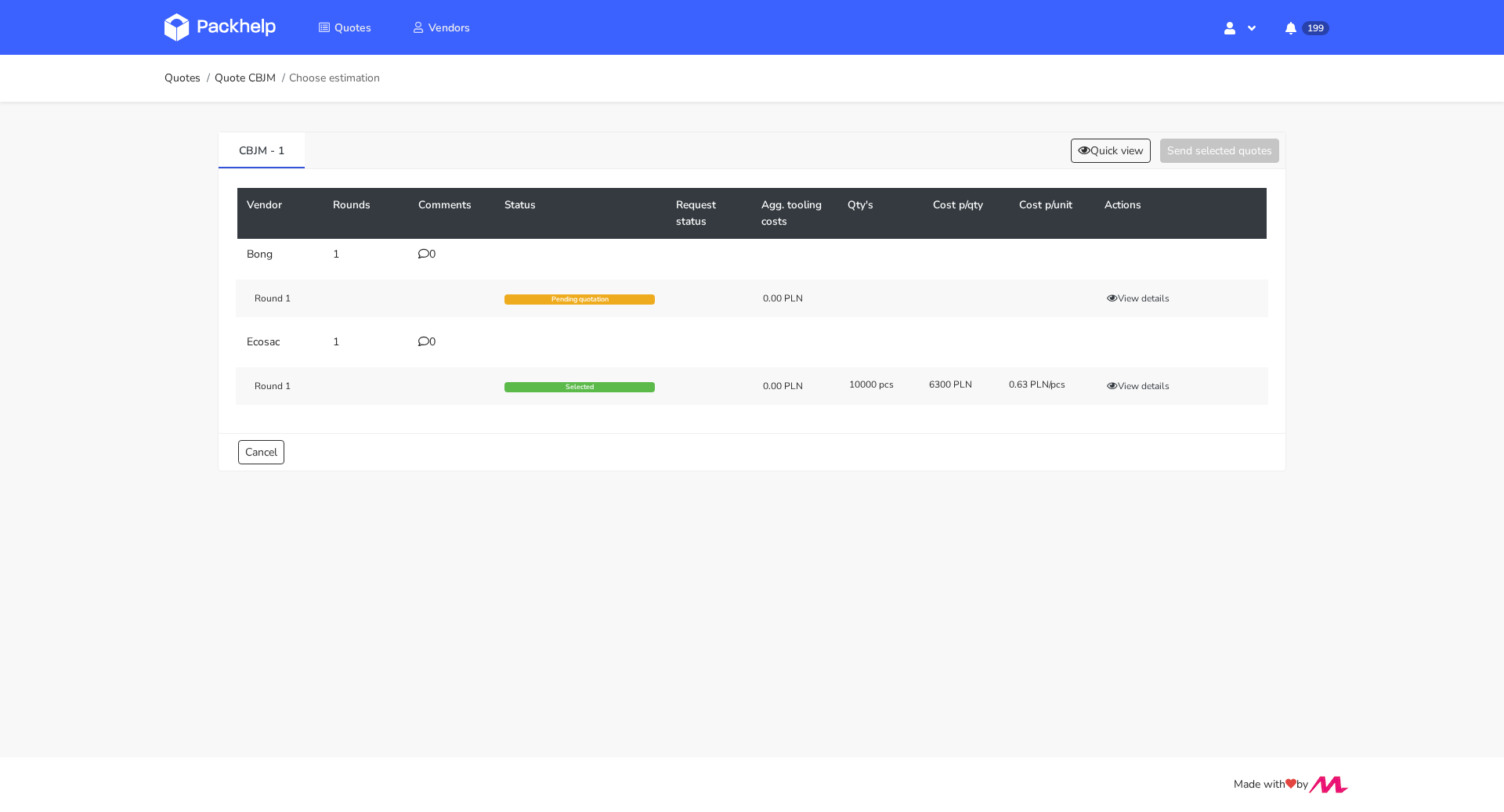
click at [1103, 167] on div "CBJM - 1 Quick view Send selected quotes" at bounding box center [752, 150] width 1067 height 37
click at [1107, 155] on button "Quick view" at bounding box center [1110, 151] width 80 height 24
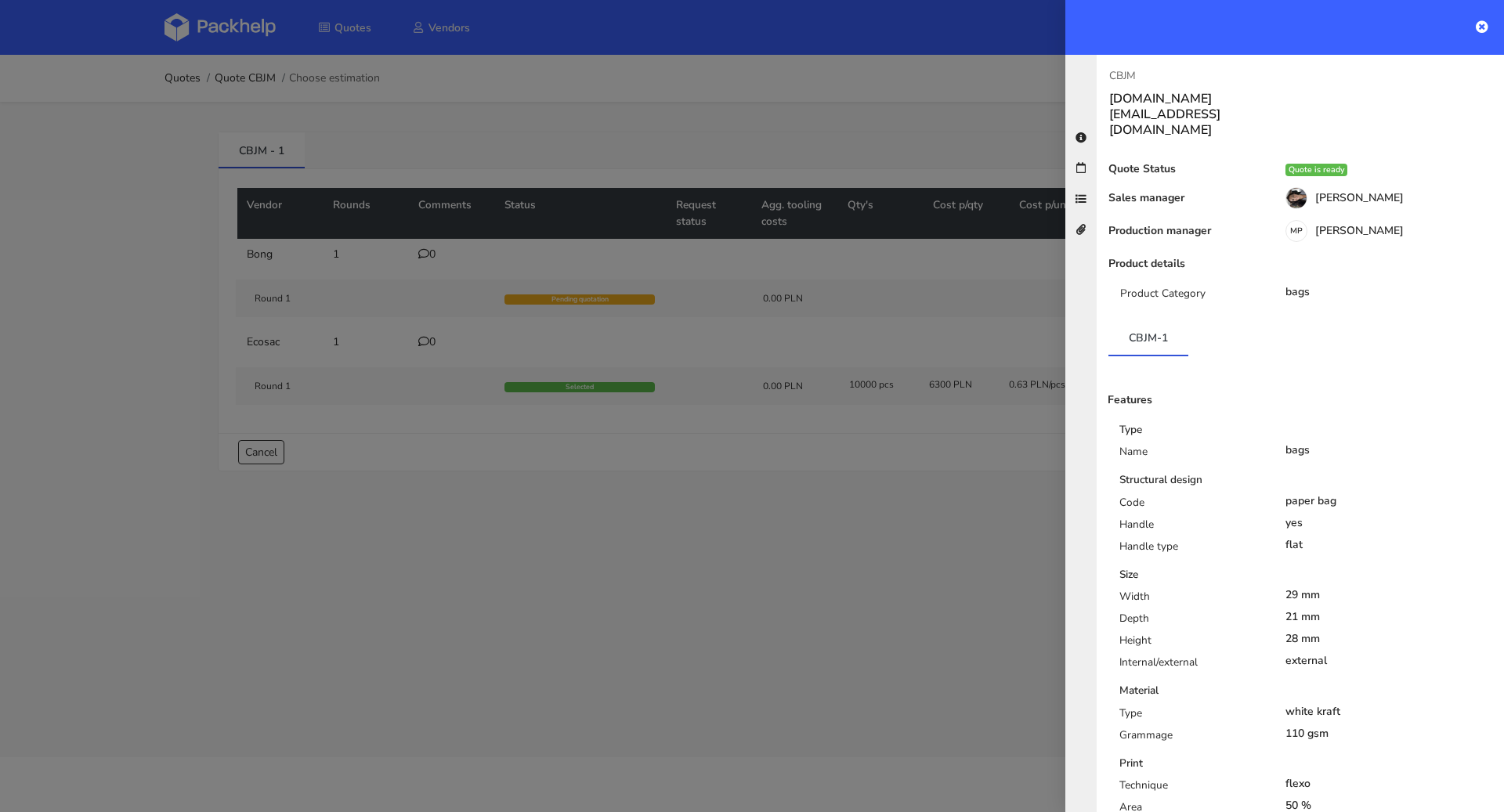
click at [910, 431] on div at bounding box center [752, 406] width 1504 height 812
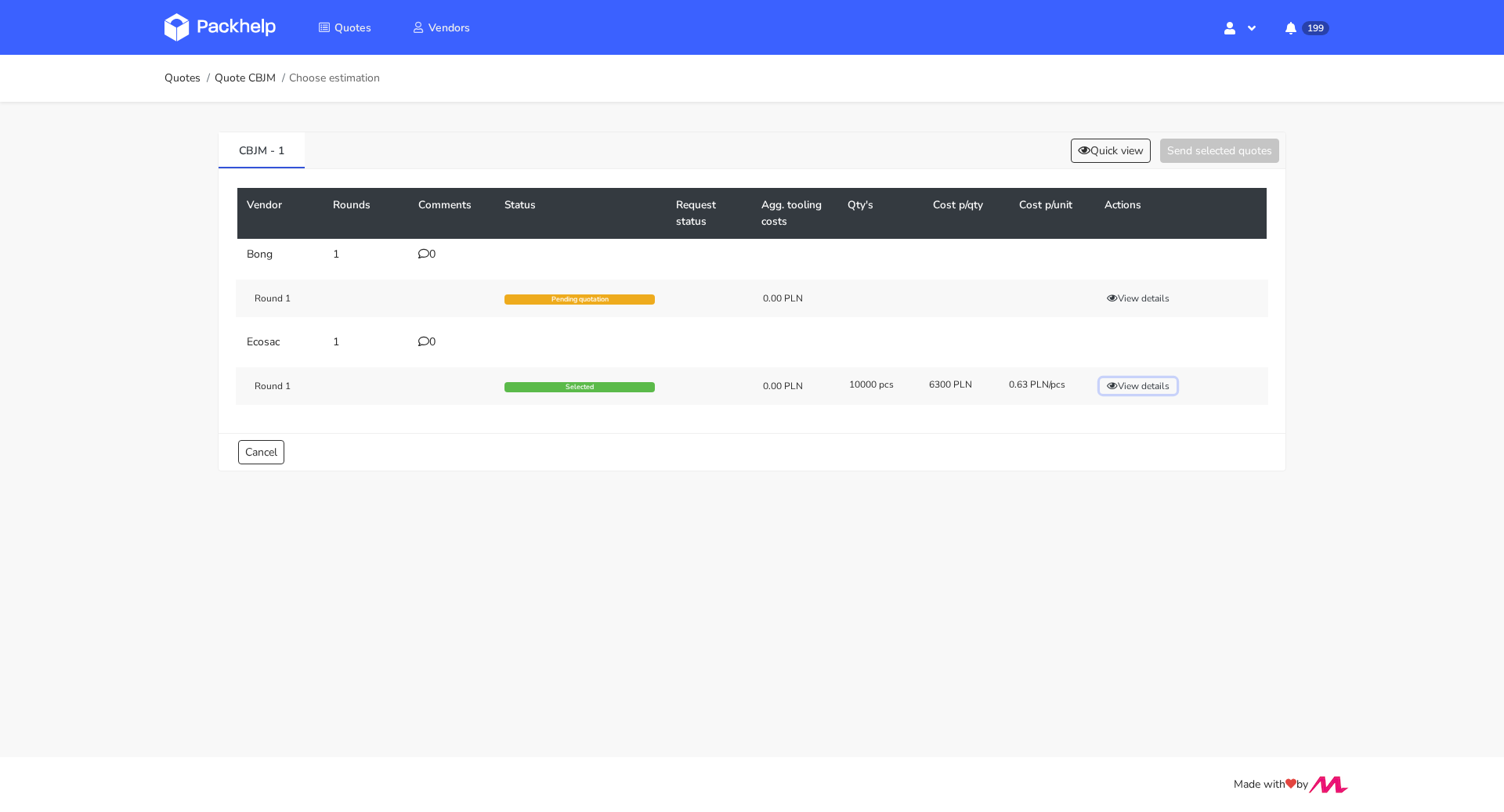
click at [1127, 385] on button "View details" at bounding box center [1138, 387] width 77 height 16
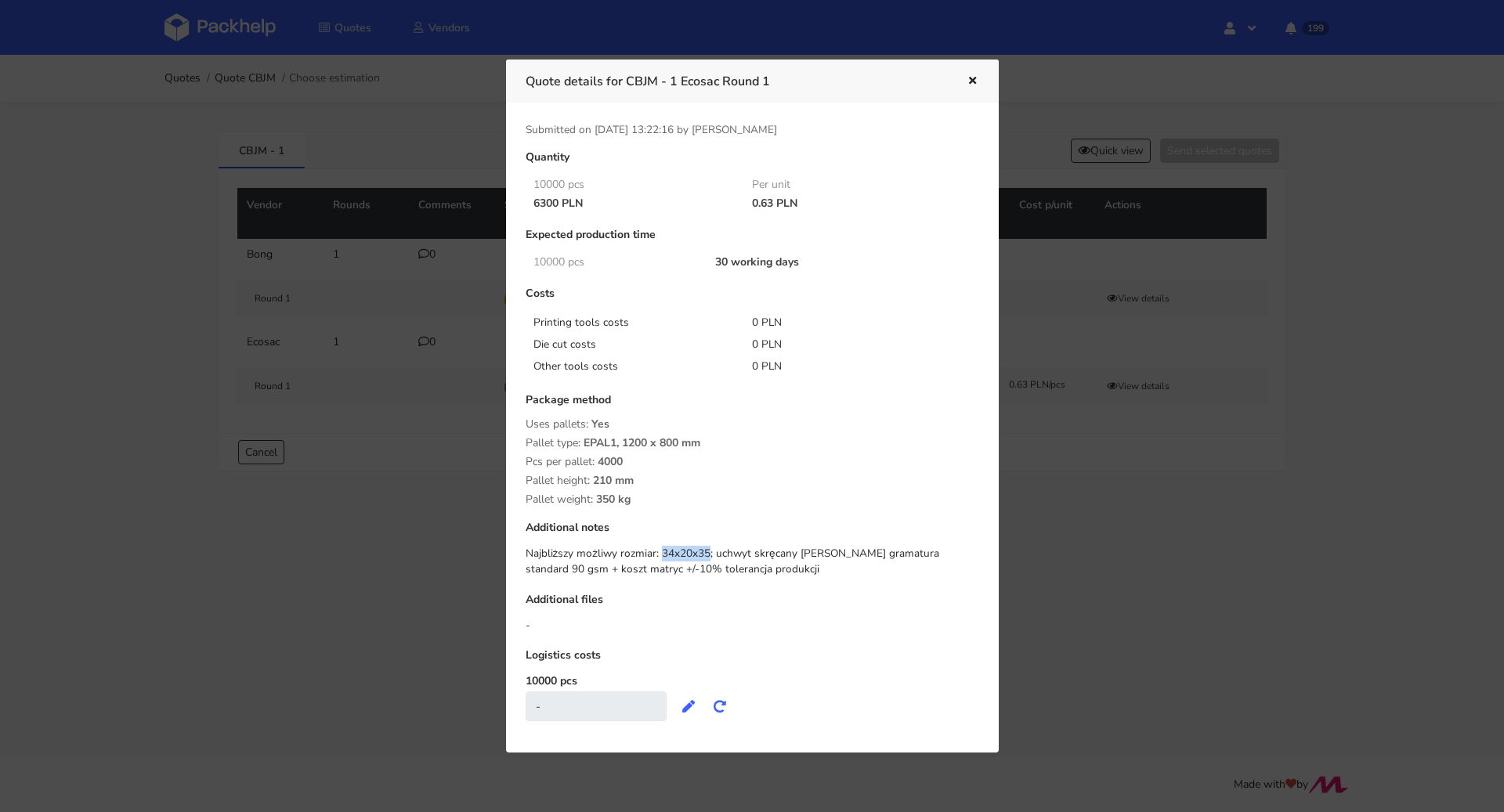
drag, startPoint x: 657, startPoint y: 553, endPoint x: 701, endPoint y: 549, distance: 44.2
click at [701, 549] on div "Najbliższy możliwy rozmiar: 34x20x35; uchwyt skręcany [PERSON_NAME] gramatura s…" at bounding box center [752, 562] width 453 height 32
copy div "34x20x35"
click at [971, 70] on div "Quote details for CBJM - 1 Ecosac Round 1" at bounding box center [752, 81] width 493 height 43
click at [972, 80] on icon "button" at bounding box center [972, 81] width 13 height 11
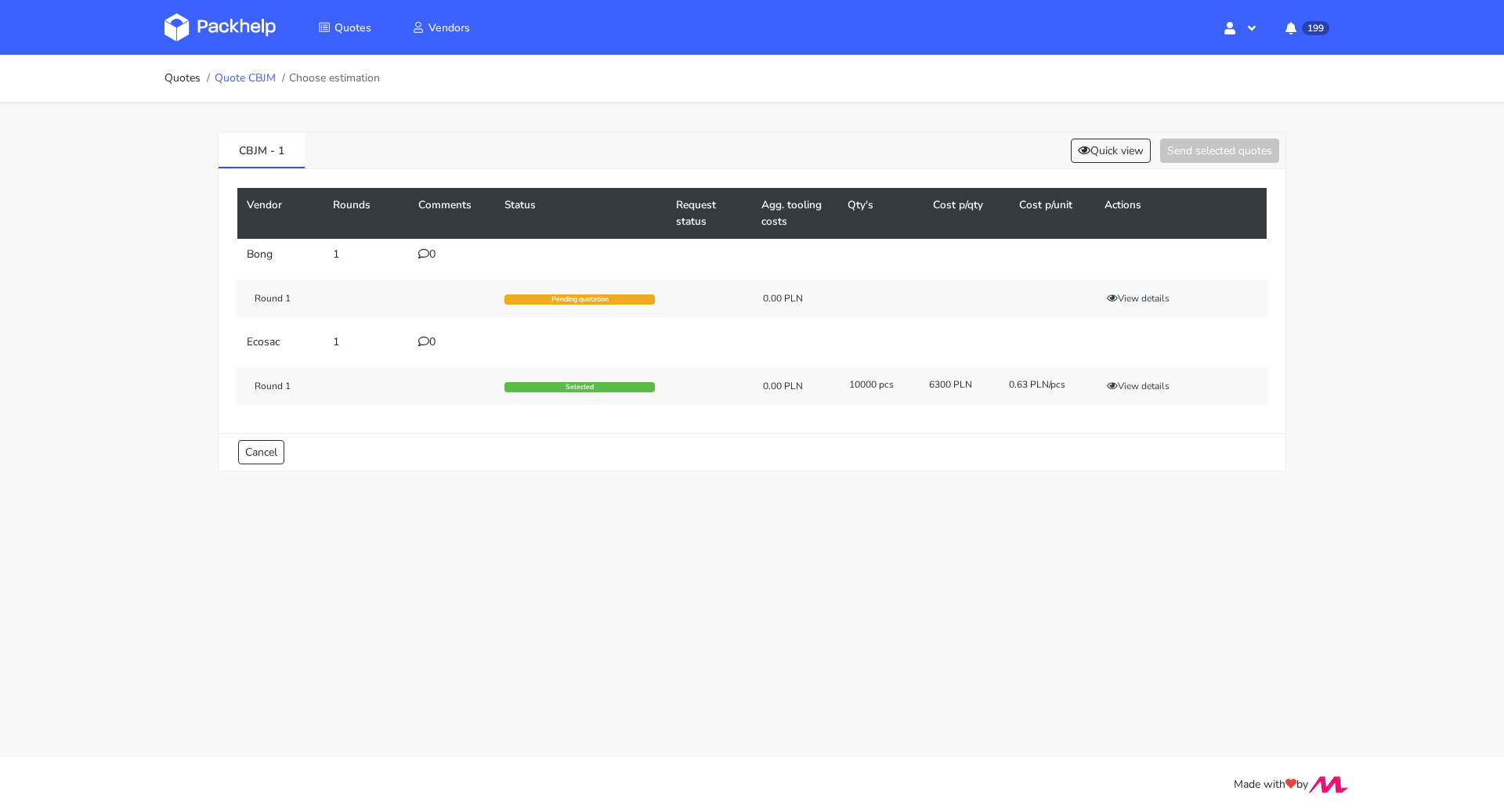
click at [253, 78] on link "Quote CBJM" at bounding box center [245, 79] width 61 height 13
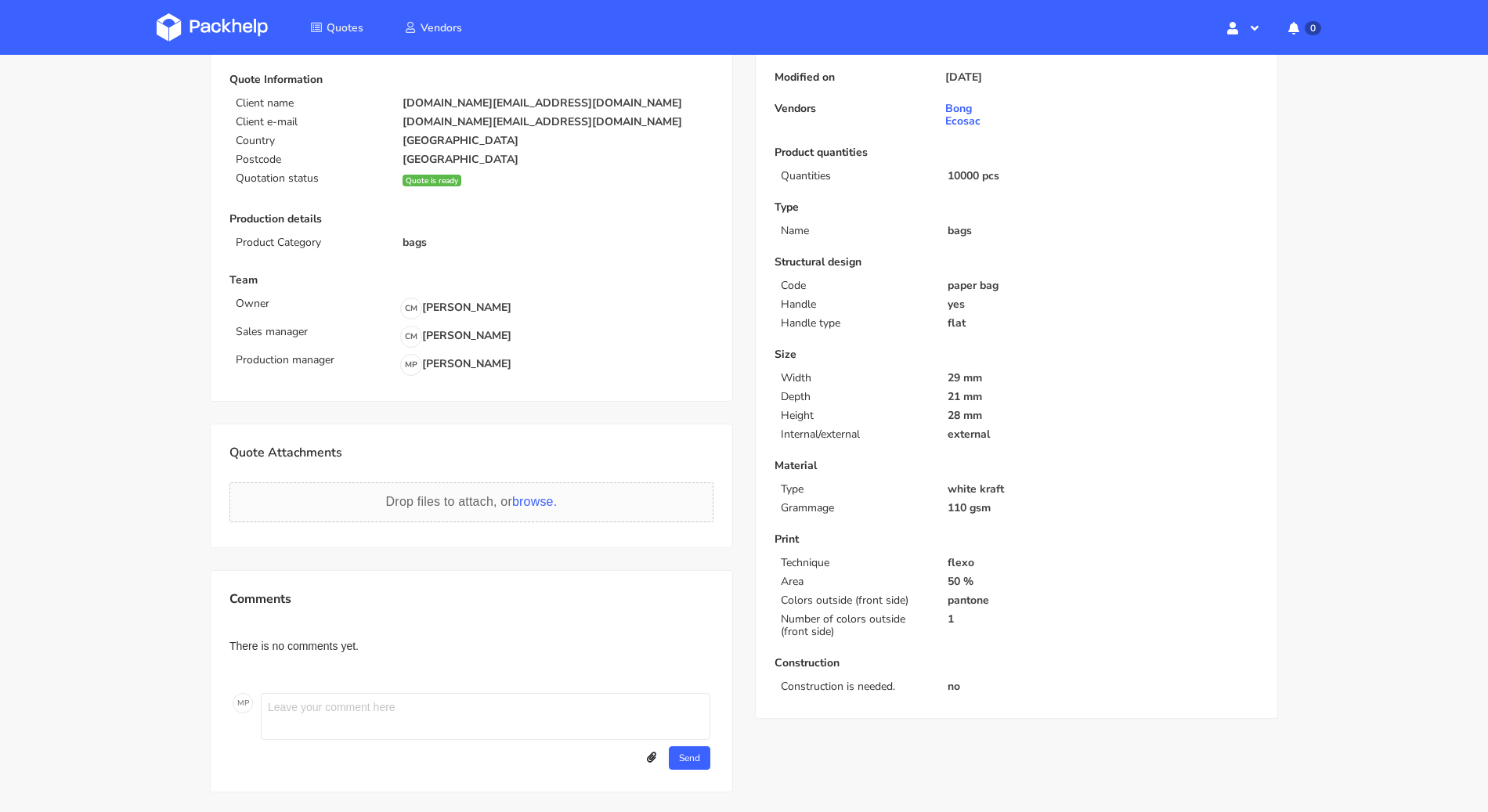
scroll to position [172, 0]
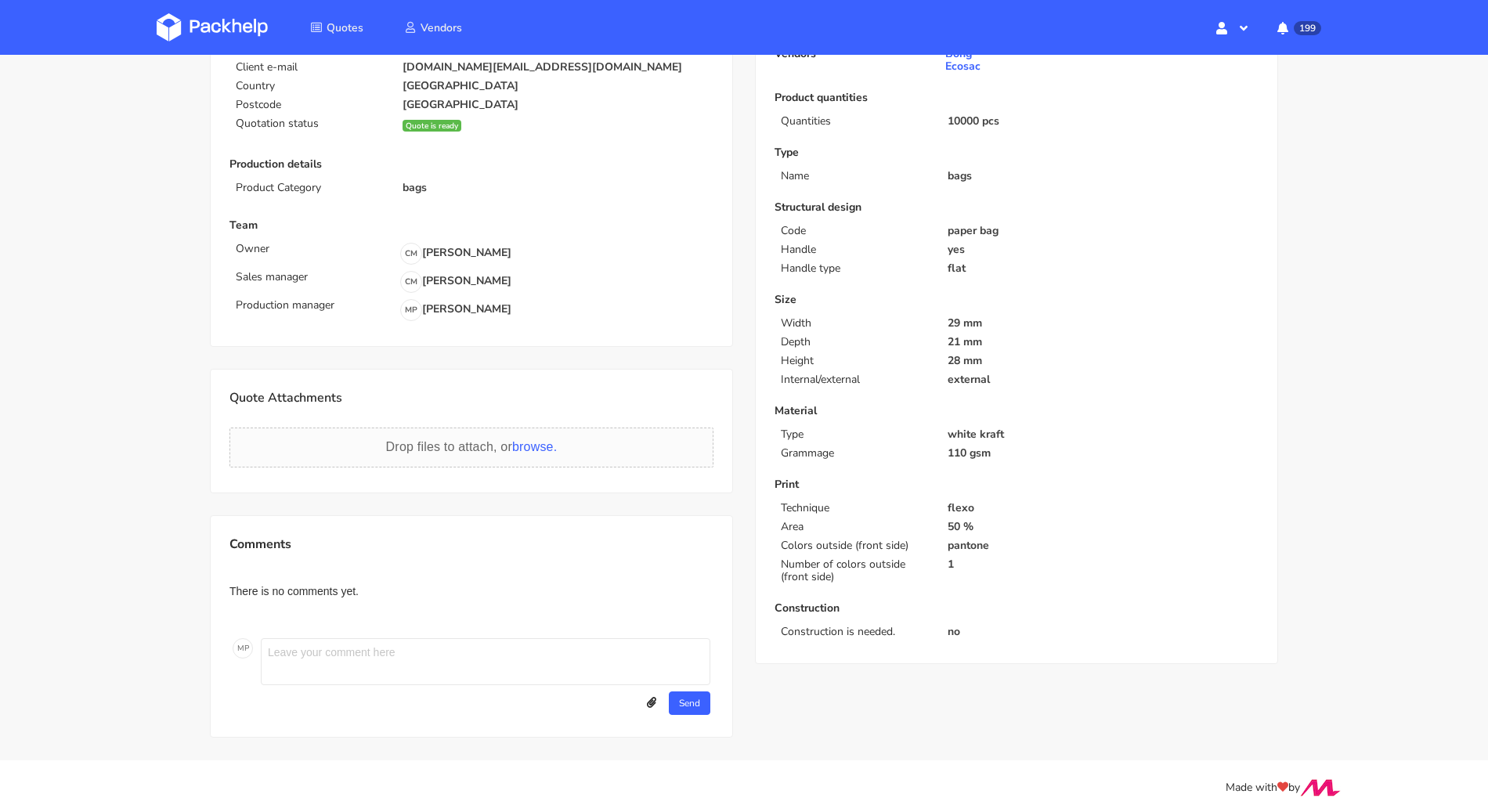
click at [361, 639] on textarea at bounding box center [485, 661] width 449 height 47
paste textarea "34x20x35"
type textarea "Size quoted 34x20x35"
click at [682, 699] on button "Send" at bounding box center [690, 704] width 42 height 24
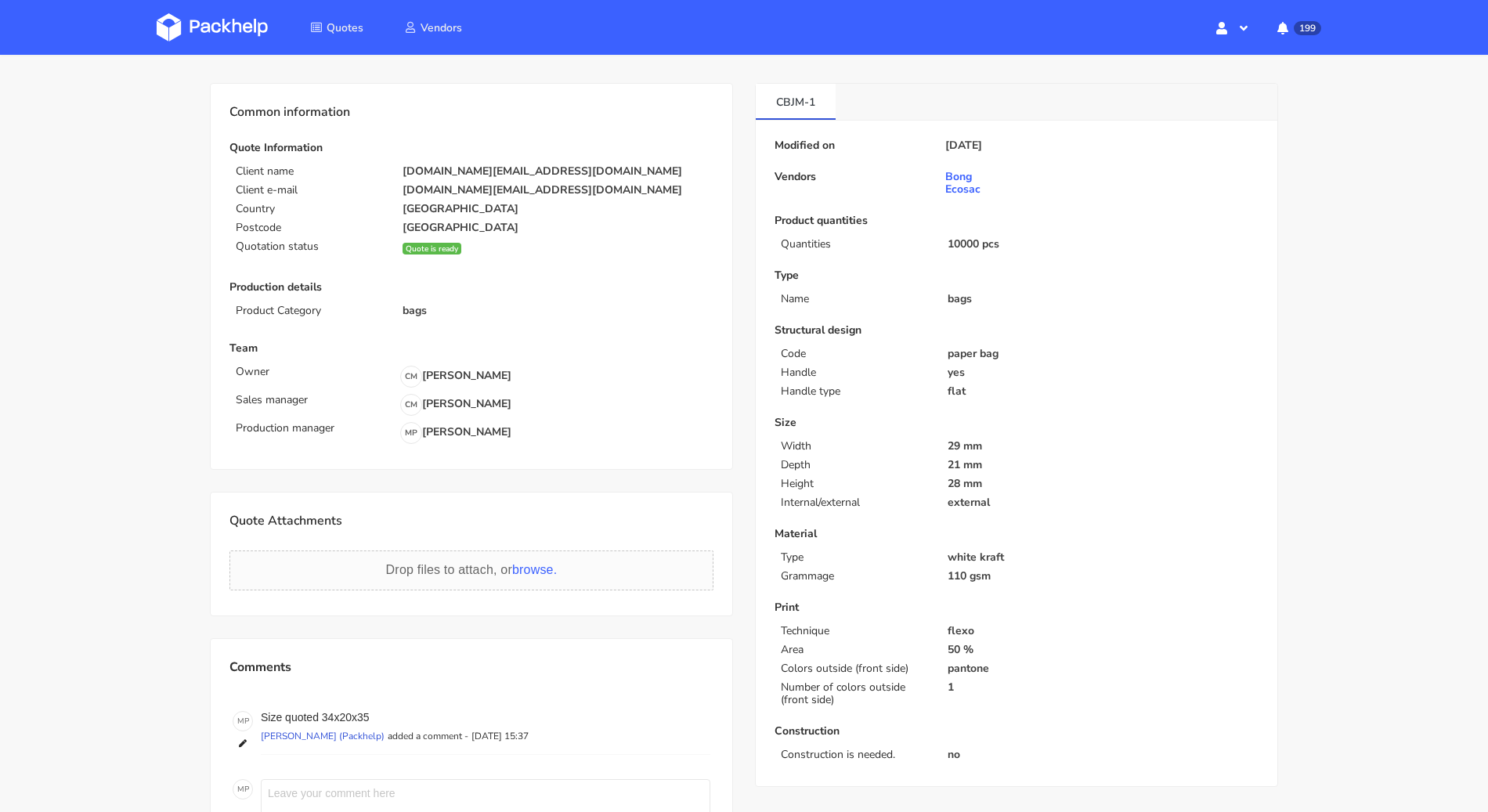
scroll to position [0, 0]
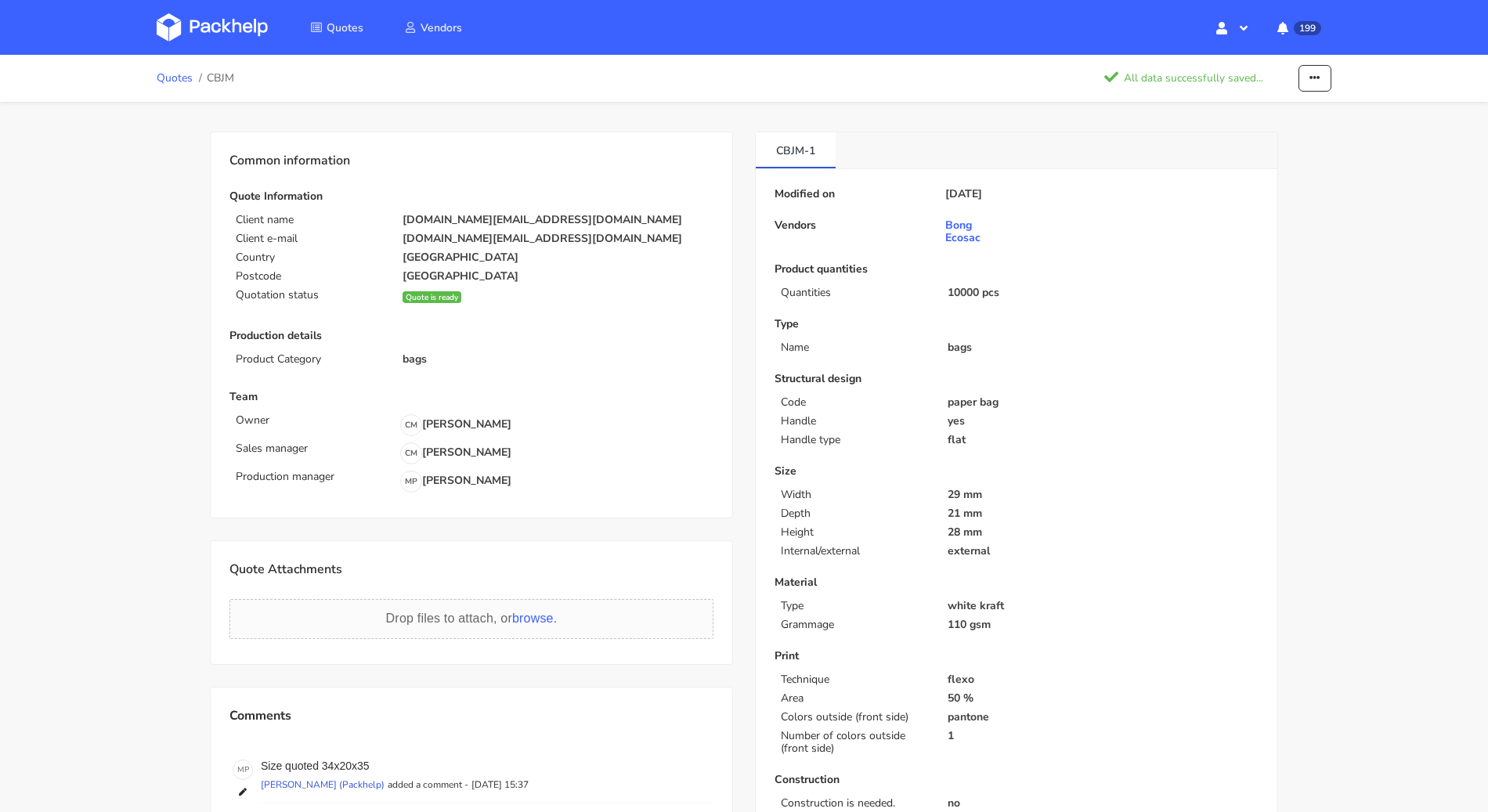
click at [177, 83] on link "Quotes" at bounding box center [175, 79] width 36 height 13
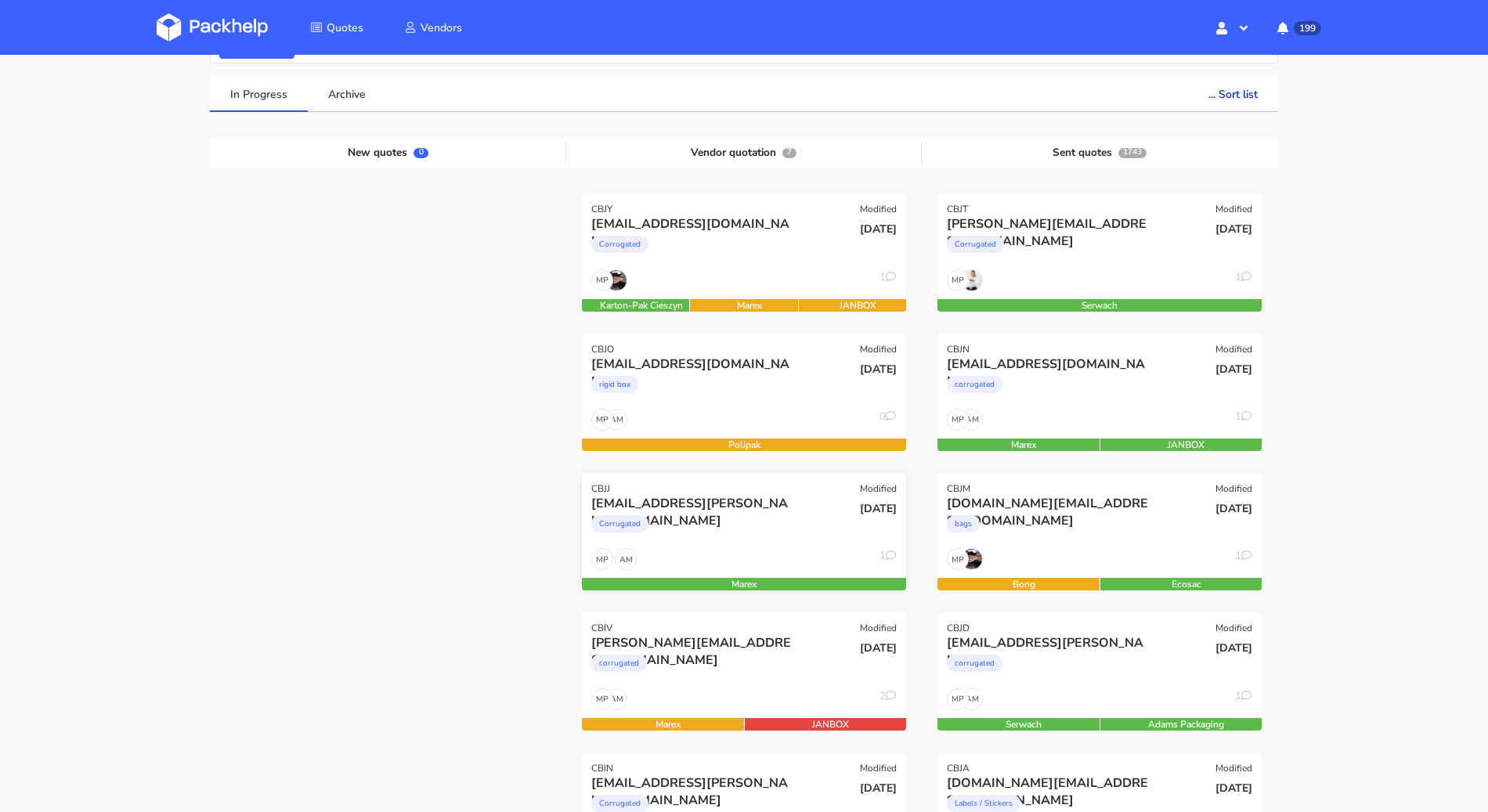
scroll to position [97, 0]
click at [686, 245] on div "Corrugated" at bounding box center [695, 249] width 208 height 32
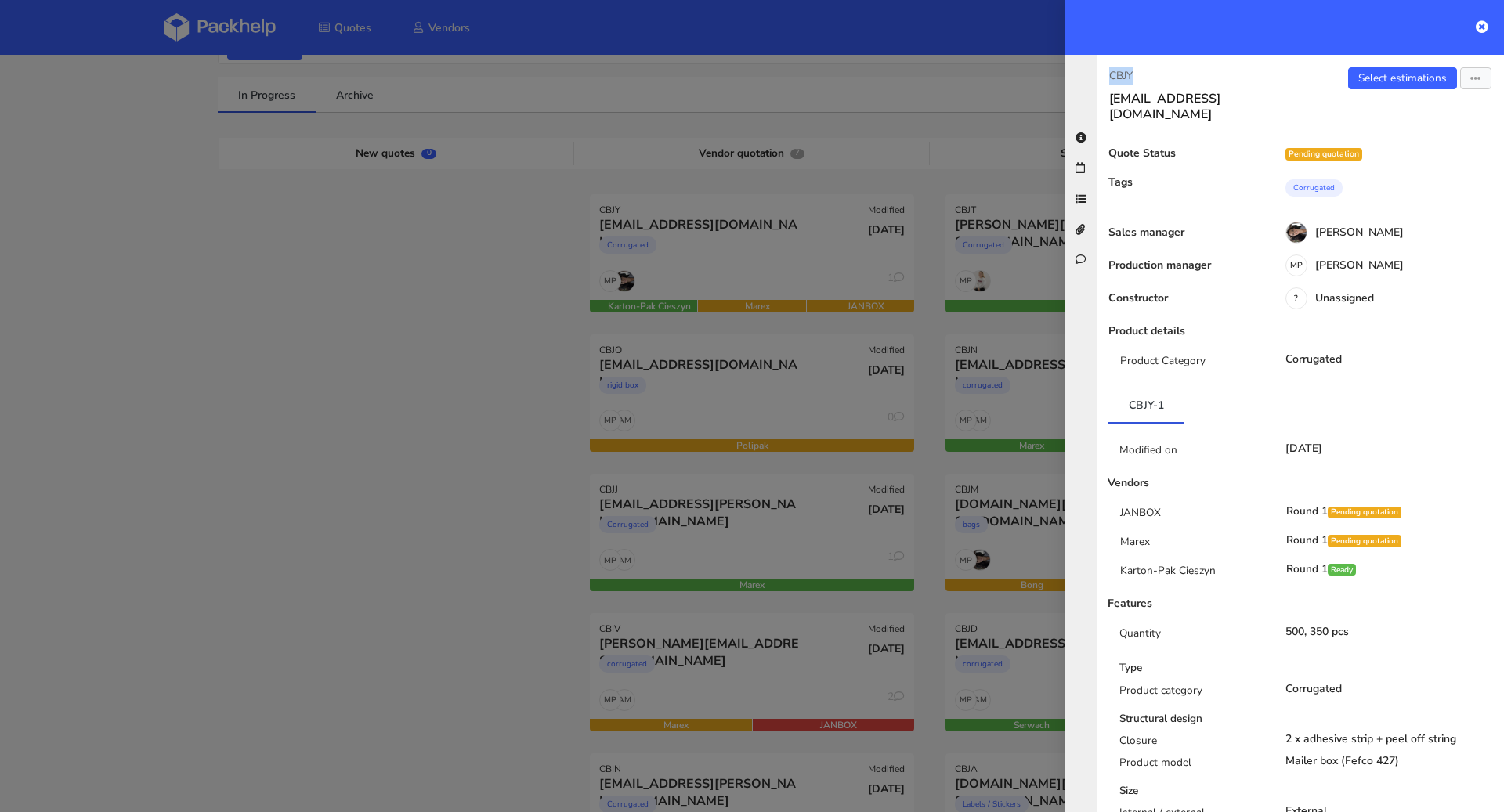
drag, startPoint x: 1136, startPoint y: 76, endPoint x: 1108, endPoint y: 73, distance: 28.2
click at [1109, 73] on p "CBJY" at bounding box center [1199, 76] width 179 height 17
copy p "CBJY"
click at [490, 306] on div at bounding box center [752, 406] width 1504 height 812
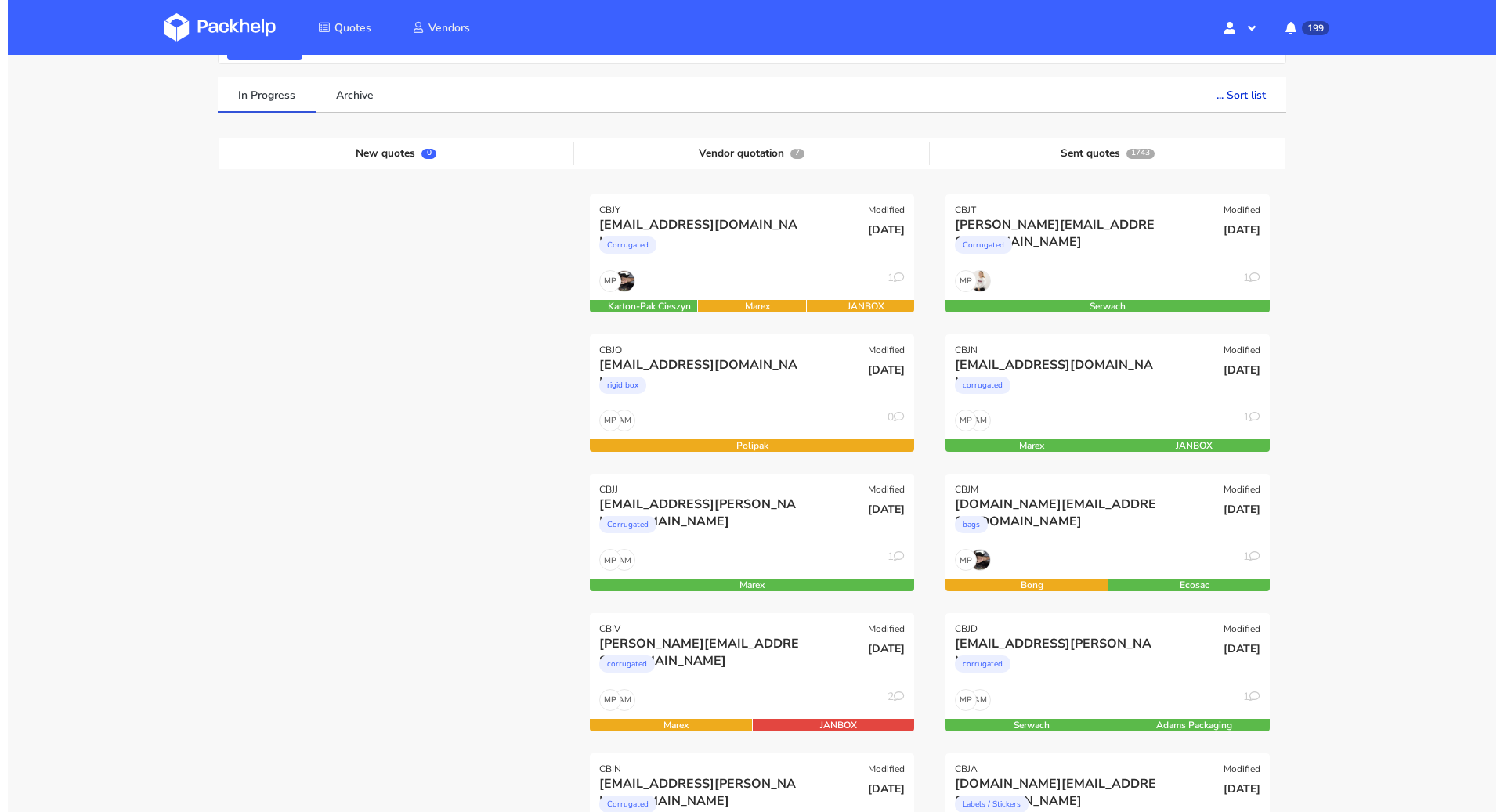
scroll to position [0, 0]
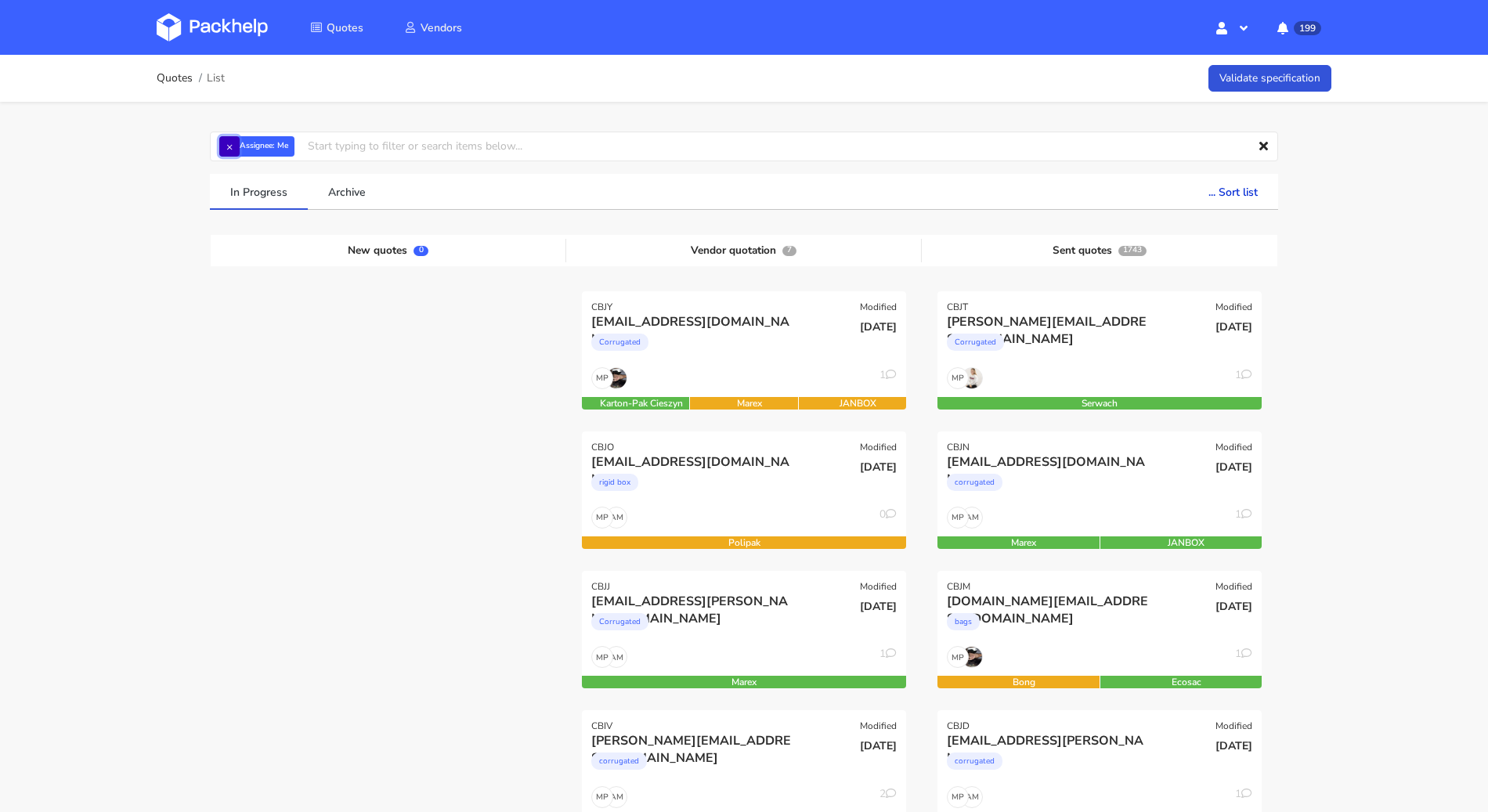
click at [233, 147] on button "×" at bounding box center [230, 146] width 20 height 20
click at [257, 146] on input "text" at bounding box center [744, 146] width 1069 height 30
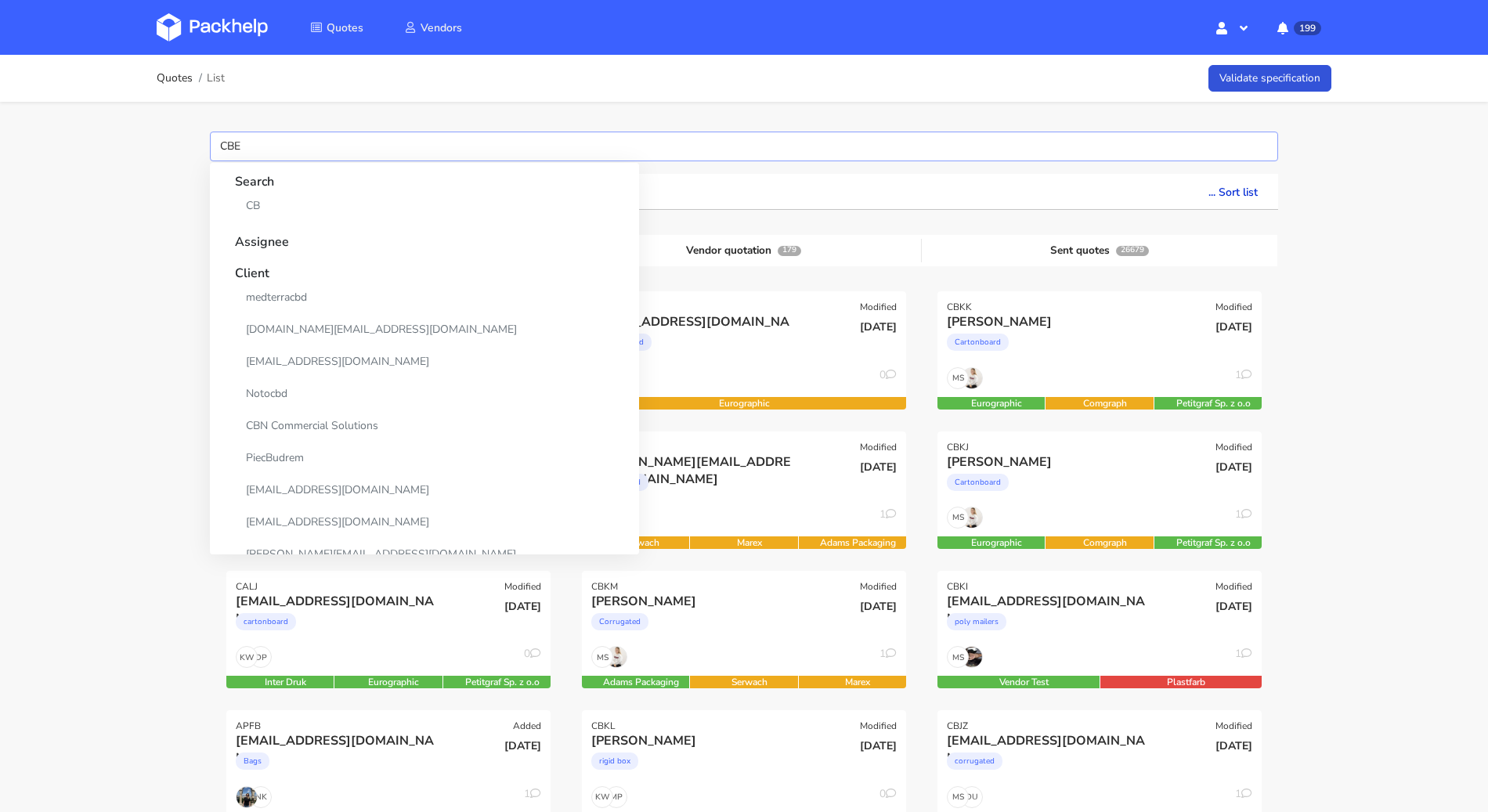
type input "CBED"
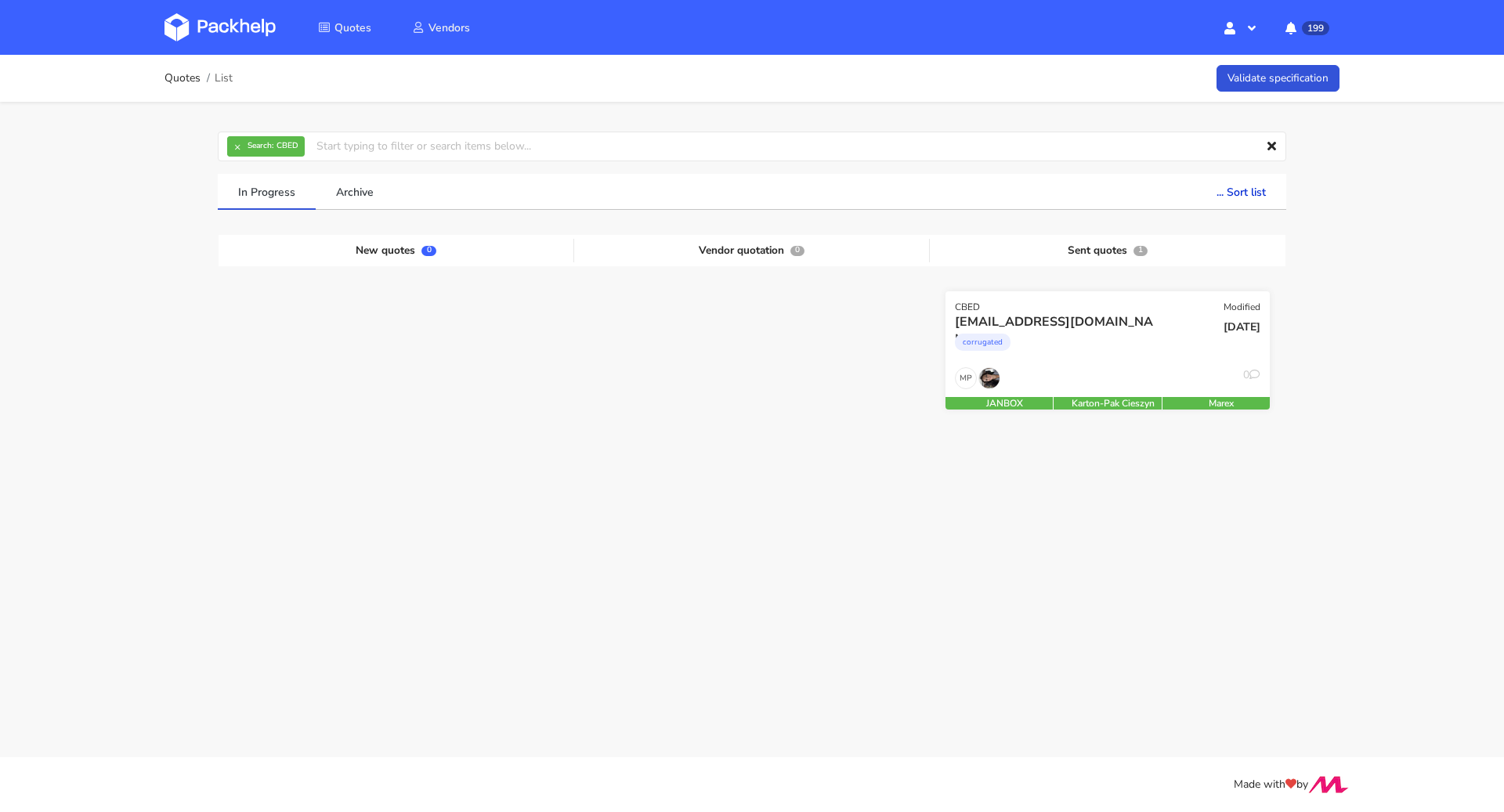
click at [1049, 358] on div "corrugated" at bounding box center [1059, 347] width 208 height 32
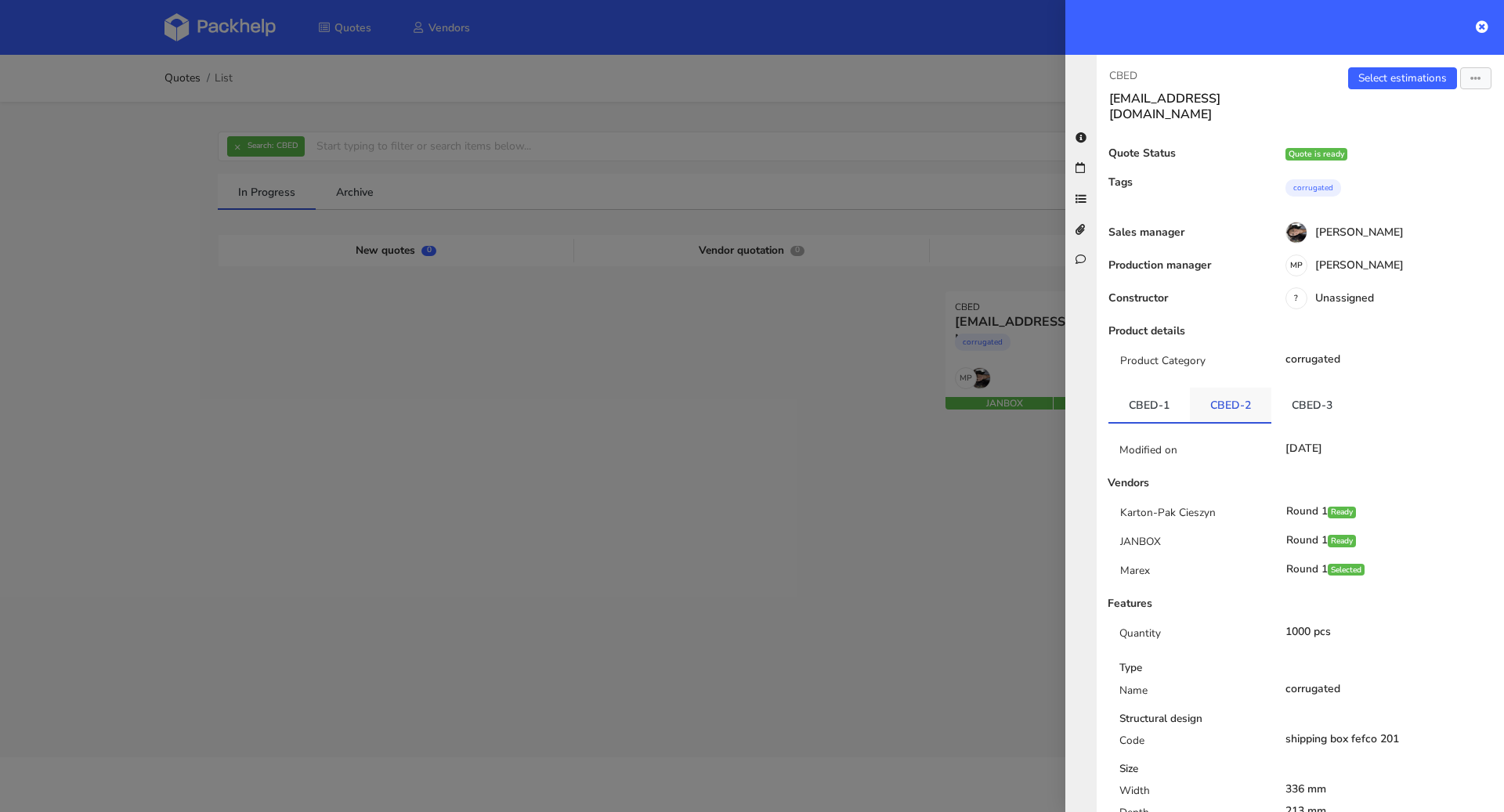
click at [1208, 388] on link "CBED-2" at bounding box center [1231, 405] width 82 height 35
click at [1302, 390] on link "CBED-3" at bounding box center [1312, 405] width 82 height 35
click at [1184, 402] on link "CBED-1" at bounding box center [1149, 405] width 82 height 35
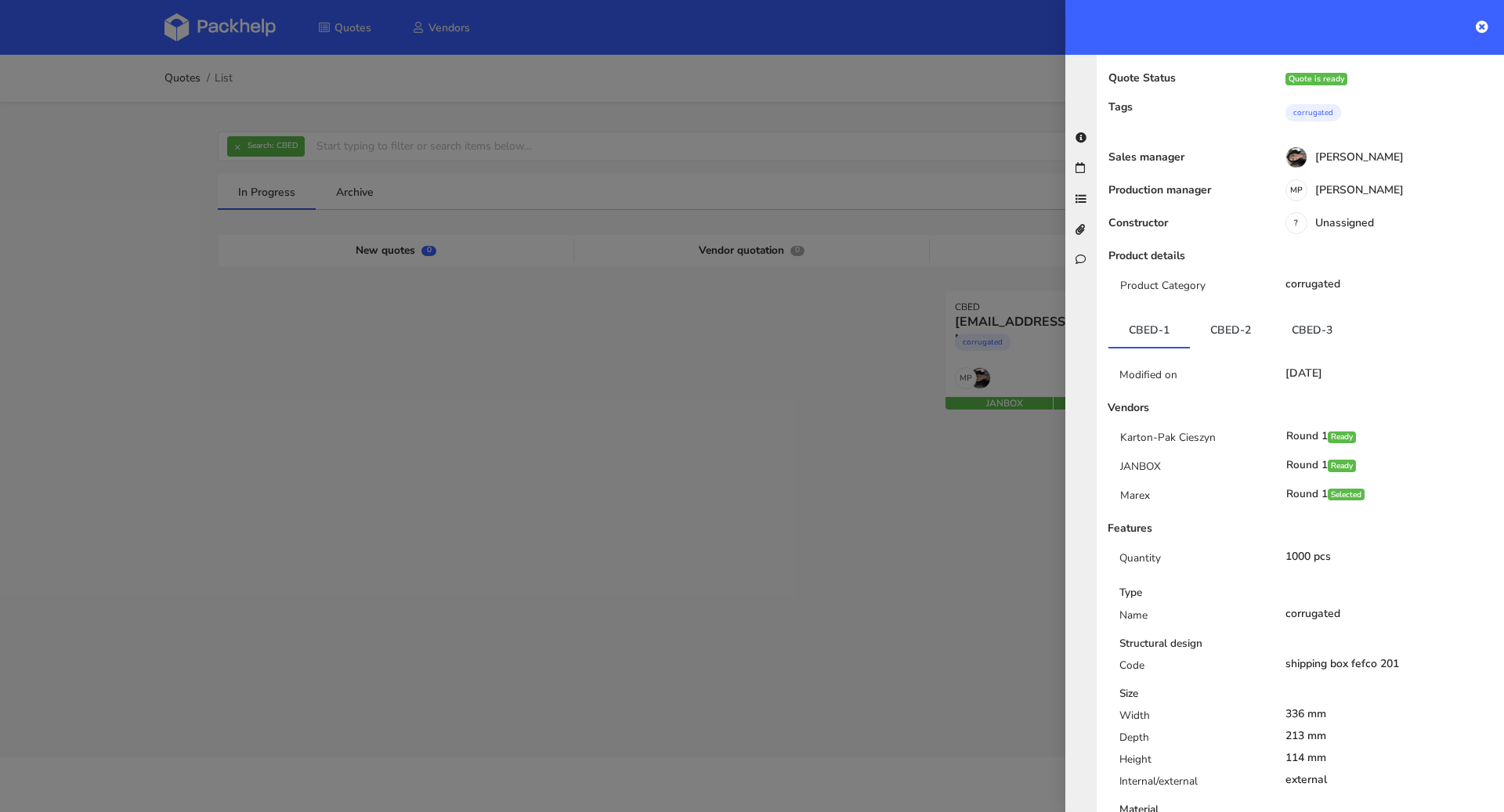
scroll to position [157, 0]
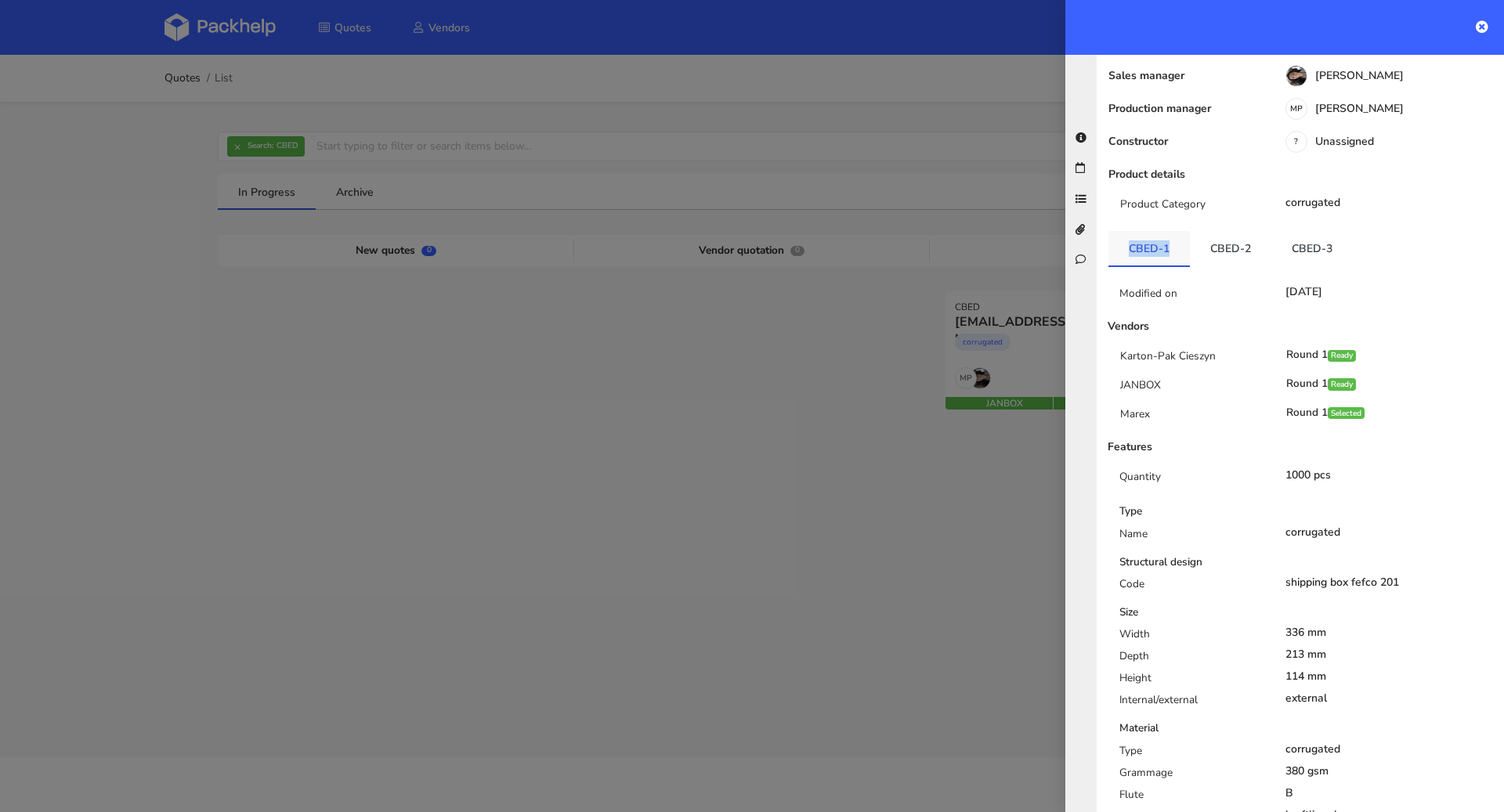
drag, startPoint x: 1117, startPoint y: 228, endPoint x: 1168, endPoint y: 233, distance: 51.2
click at [1168, 233] on link "CBED-1" at bounding box center [1149, 248] width 82 height 35
copy link "CBED-1"
click at [1233, 232] on link "CBED-2" at bounding box center [1231, 248] width 82 height 35
click at [1295, 241] on link "CBED-3" at bounding box center [1312, 248] width 82 height 35
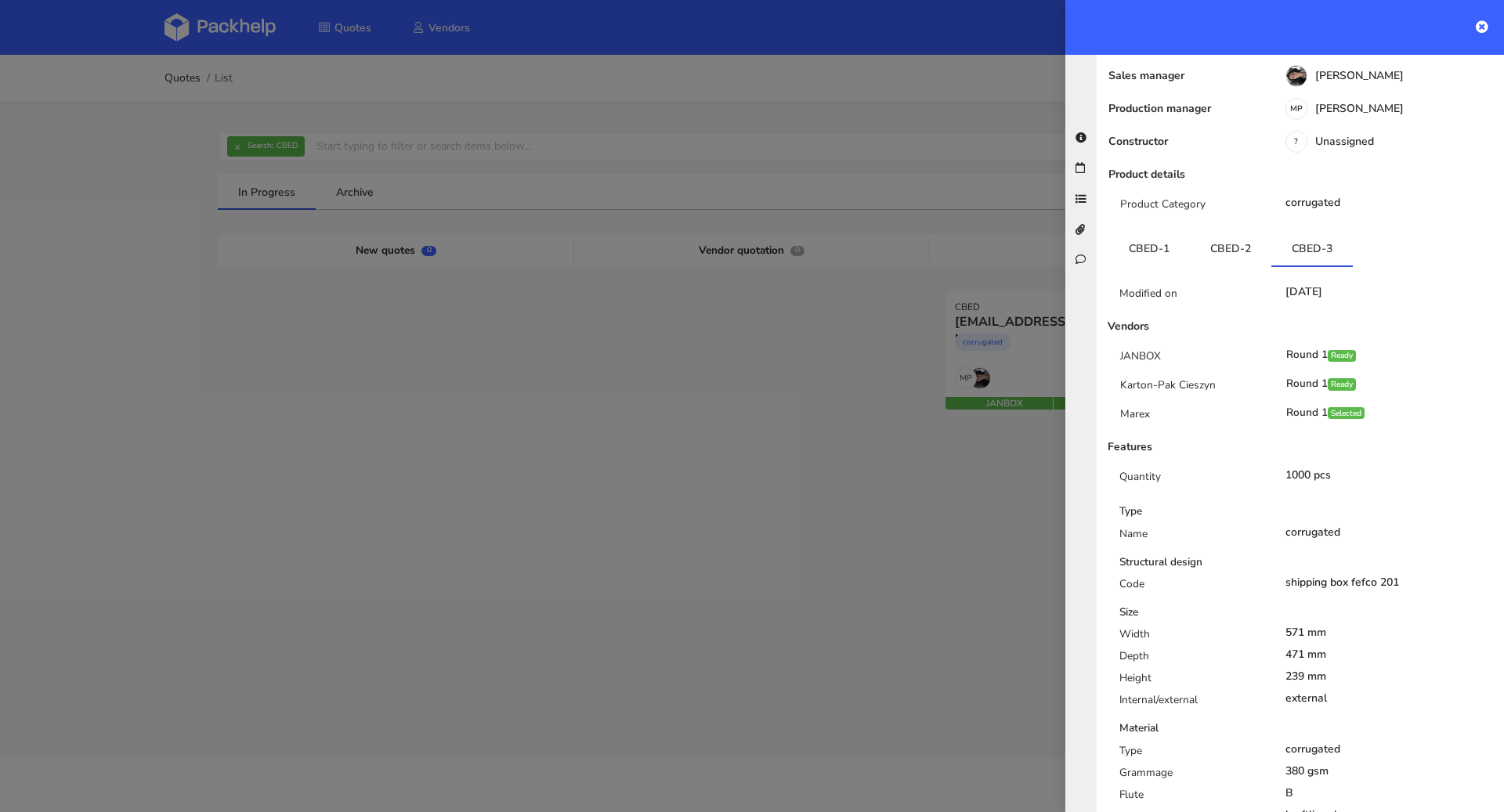
click at [706, 189] on div at bounding box center [752, 406] width 1504 height 812
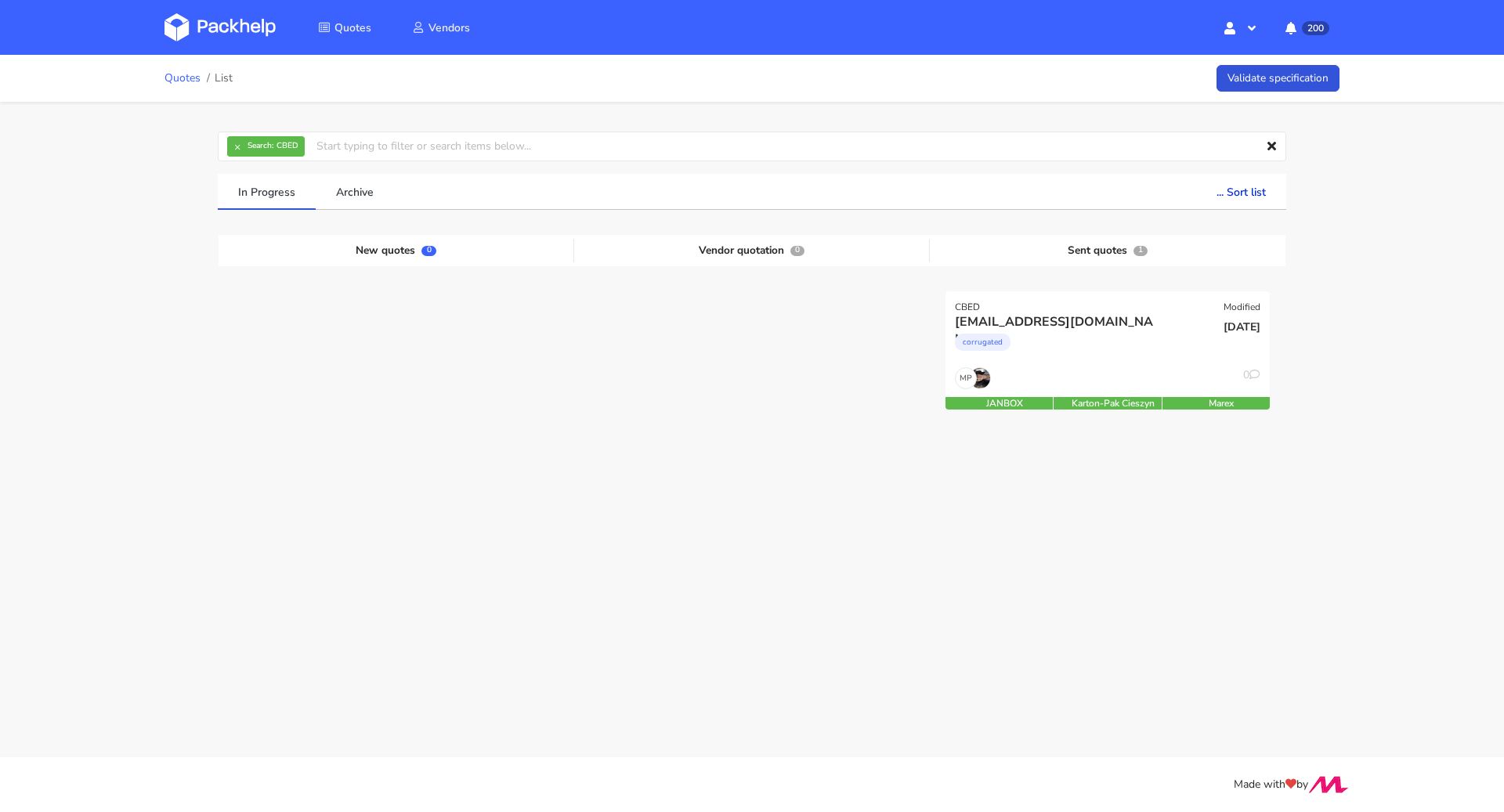
click at [172, 79] on link "Quotes" at bounding box center [183, 79] width 36 height 13
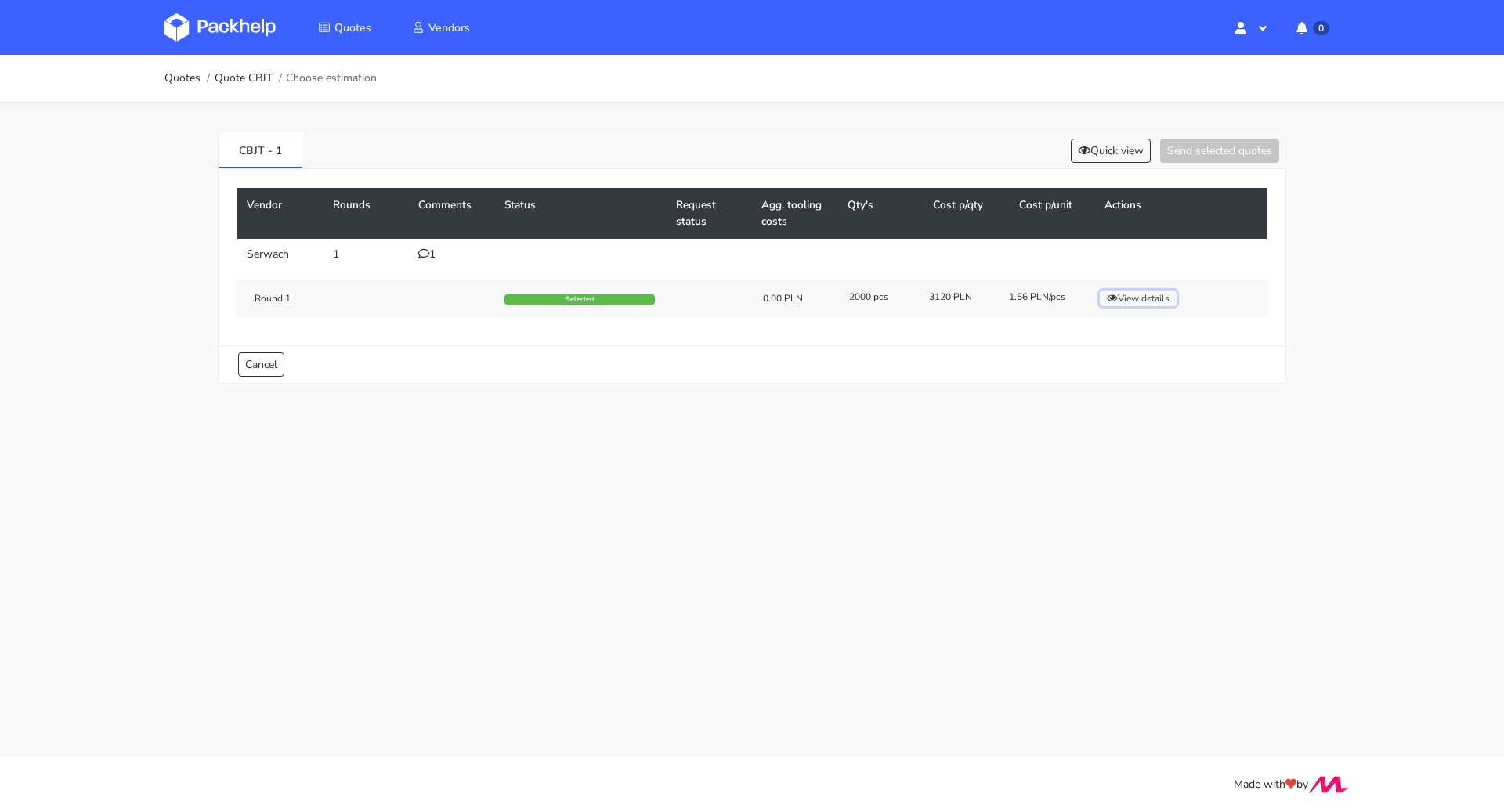
click at [1135, 299] on button "View details" at bounding box center [1138, 298] width 77 height 16
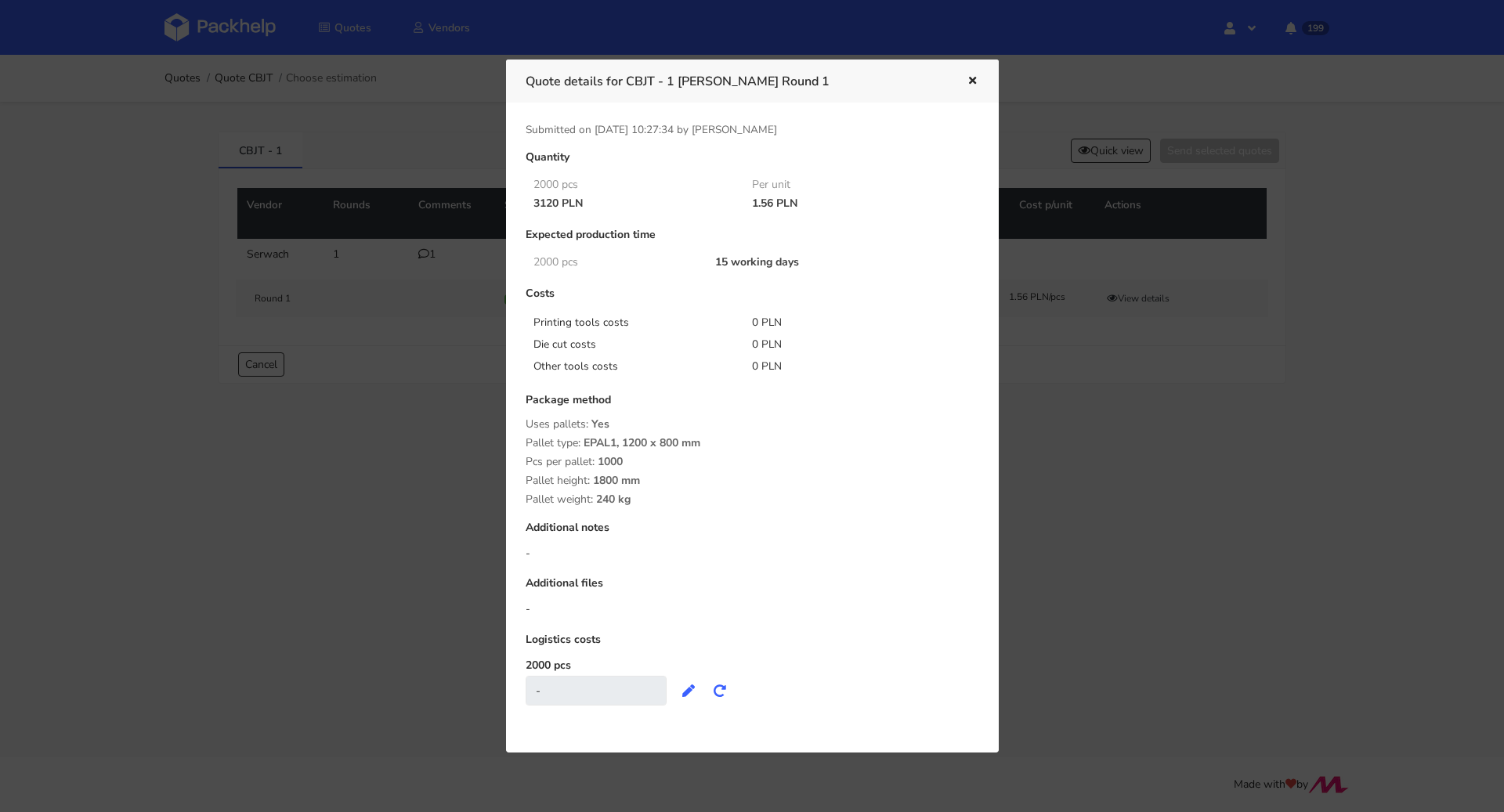
drag, startPoint x: 535, startPoint y: 205, endPoint x: 560, endPoint y: 204, distance: 25.0
click at [560, 204] on div "3120 PLN" at bounding box center [632, 204] width 220 height 13
copy div "3120"
drag, startPoint x: 751, startPoint y: 199, endPoint x: 770, endPoint y: 200, distance: 19.0
click at [770, 200] on div "1.56 PLN" at bounding box center [851, 204] width 220 height 13
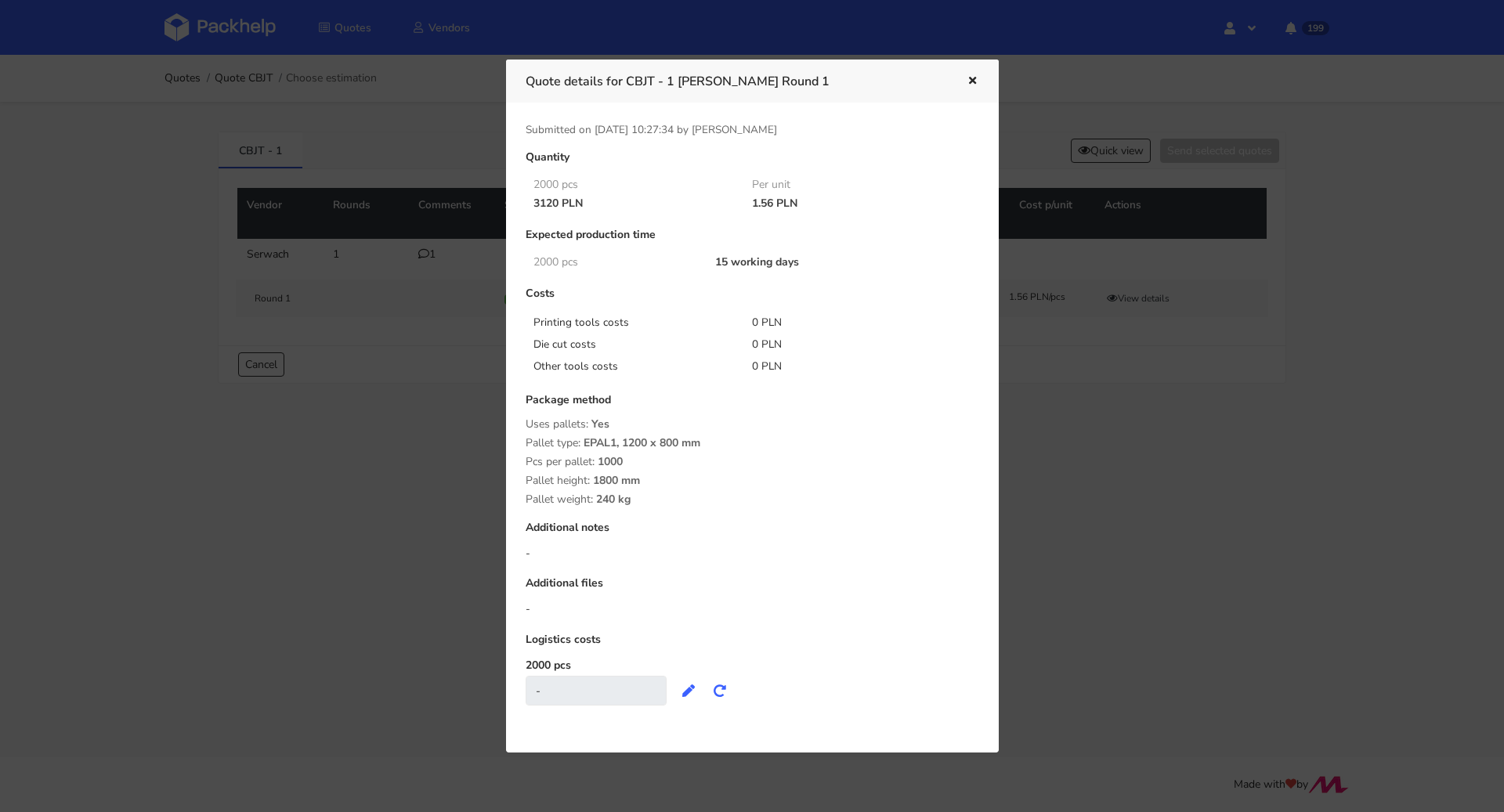
copy div "1.56"
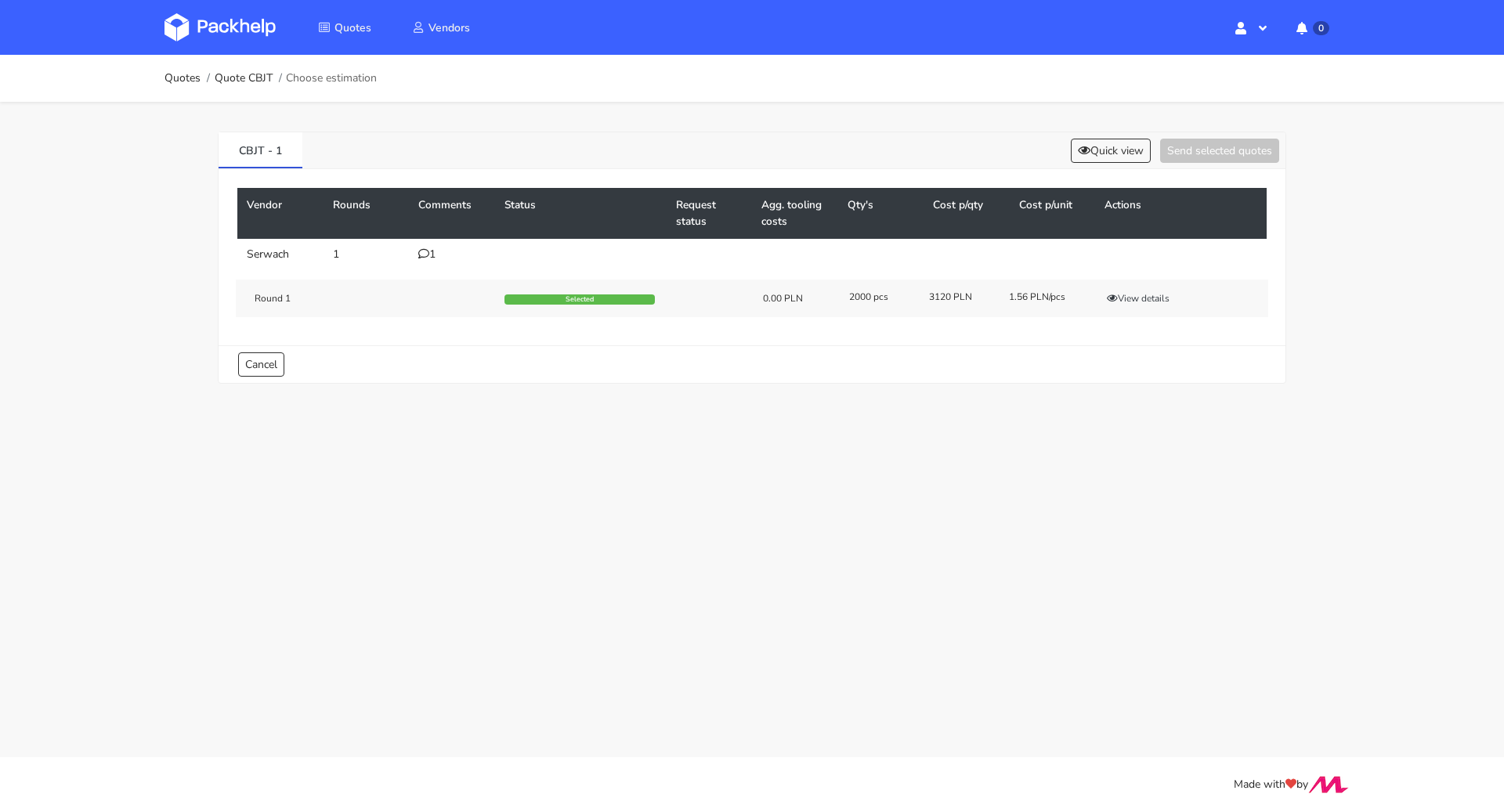
click at [415, 259] on td "1" at bounding box center [451, 254] width 86 height 32
click at [427, 244] on td "1" at bounding box center [451, 254] width 86 height 32
click at [437, 255] on div "1" at bounding box center [452, 254] width 68 height 13
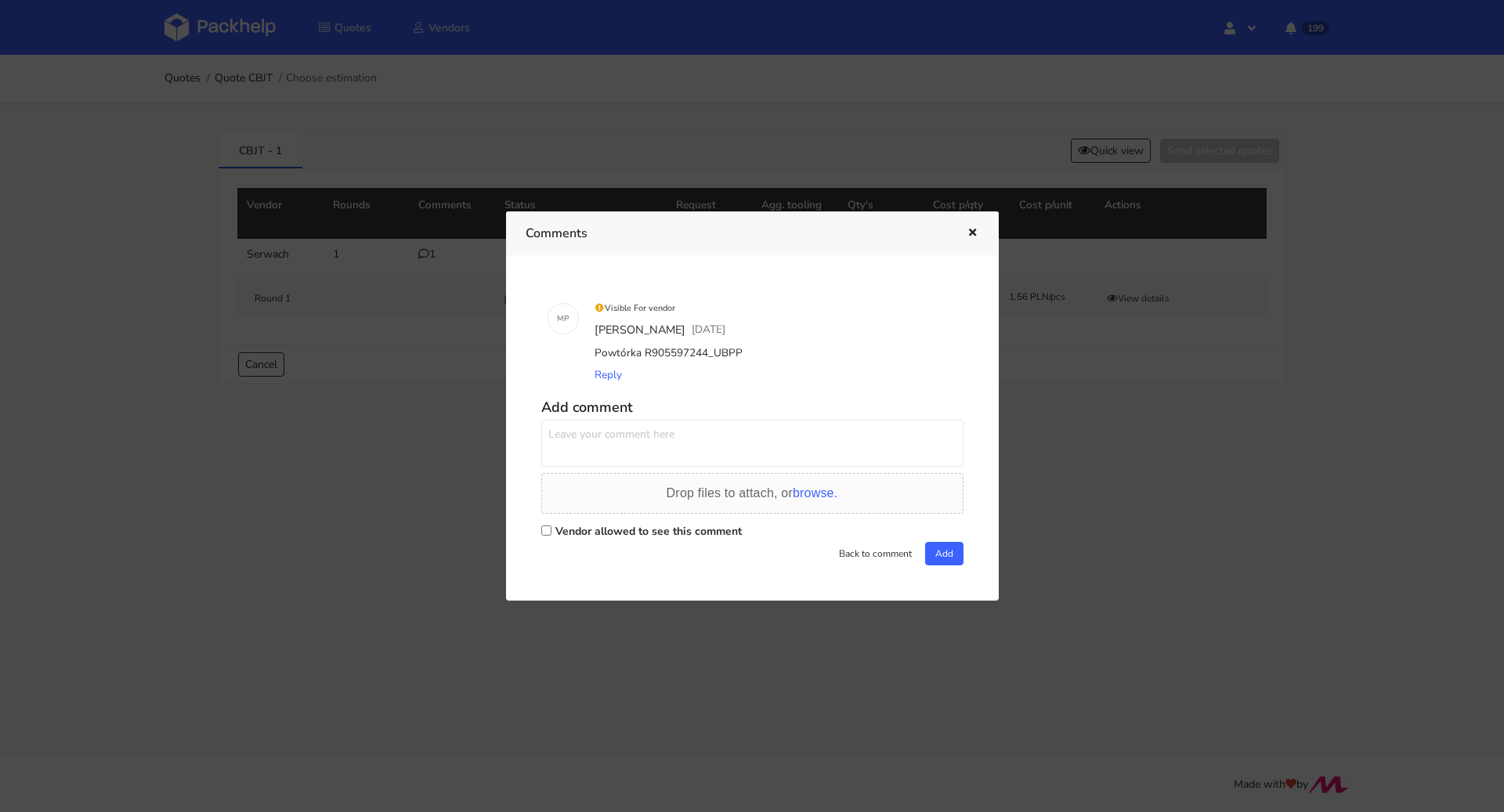
drag, startPoint x: 746, startPoint y: 355, endPoint x: 642, endPoint y: 355, distance: 104.0
click at [642, 355] on div "Powtórka R905597244_UBPP" at bounding box center [774, 353] width 366 height 22
copy div "R905597244_UBPP"
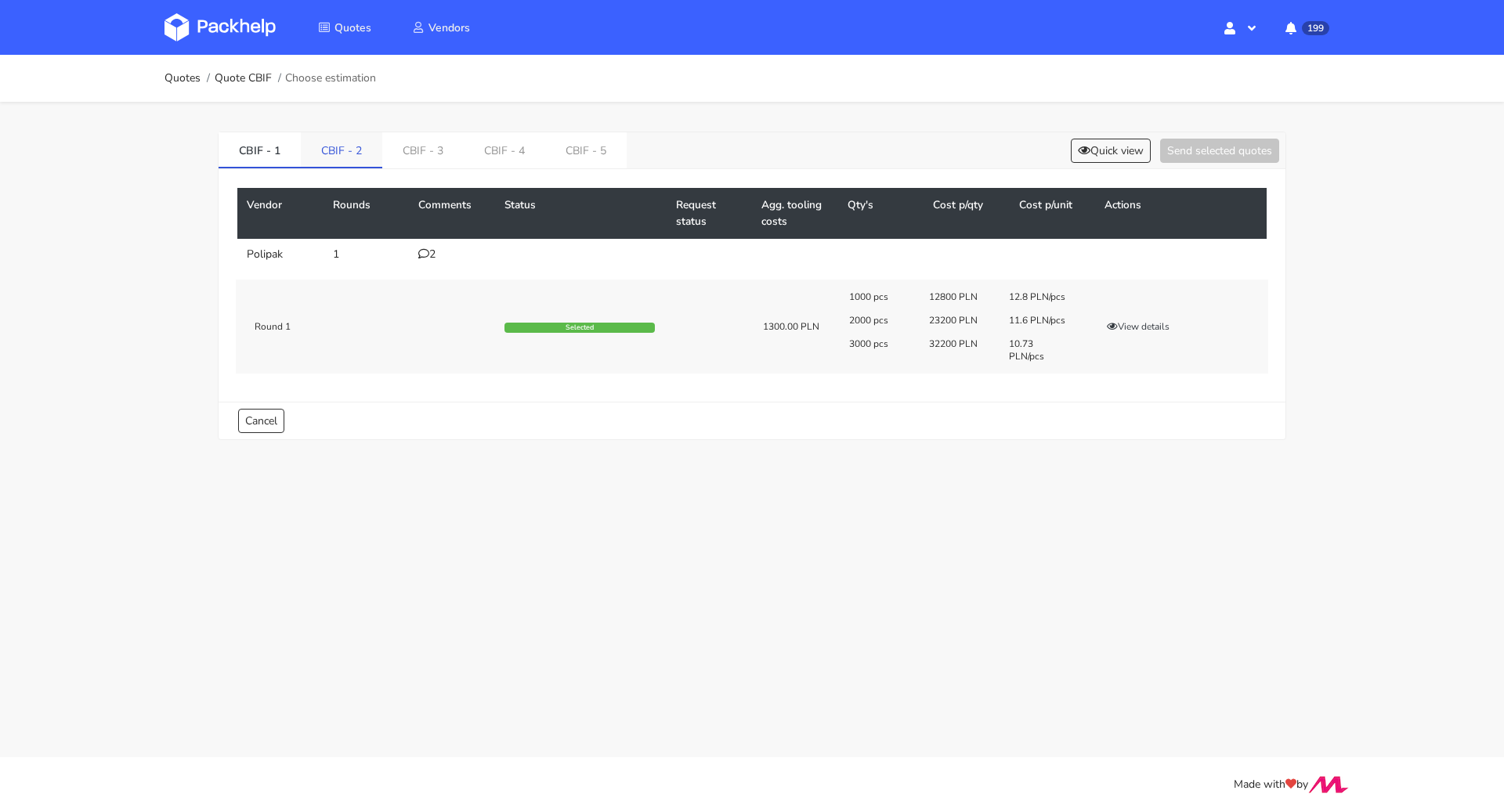
click at [375, 154] on link "CBIF - 2" at bounding box center [342, 149] width 82 height 35
click at [1100, 142] on button "Quick view" at bounding box center [1110, 151] width 80 height 24
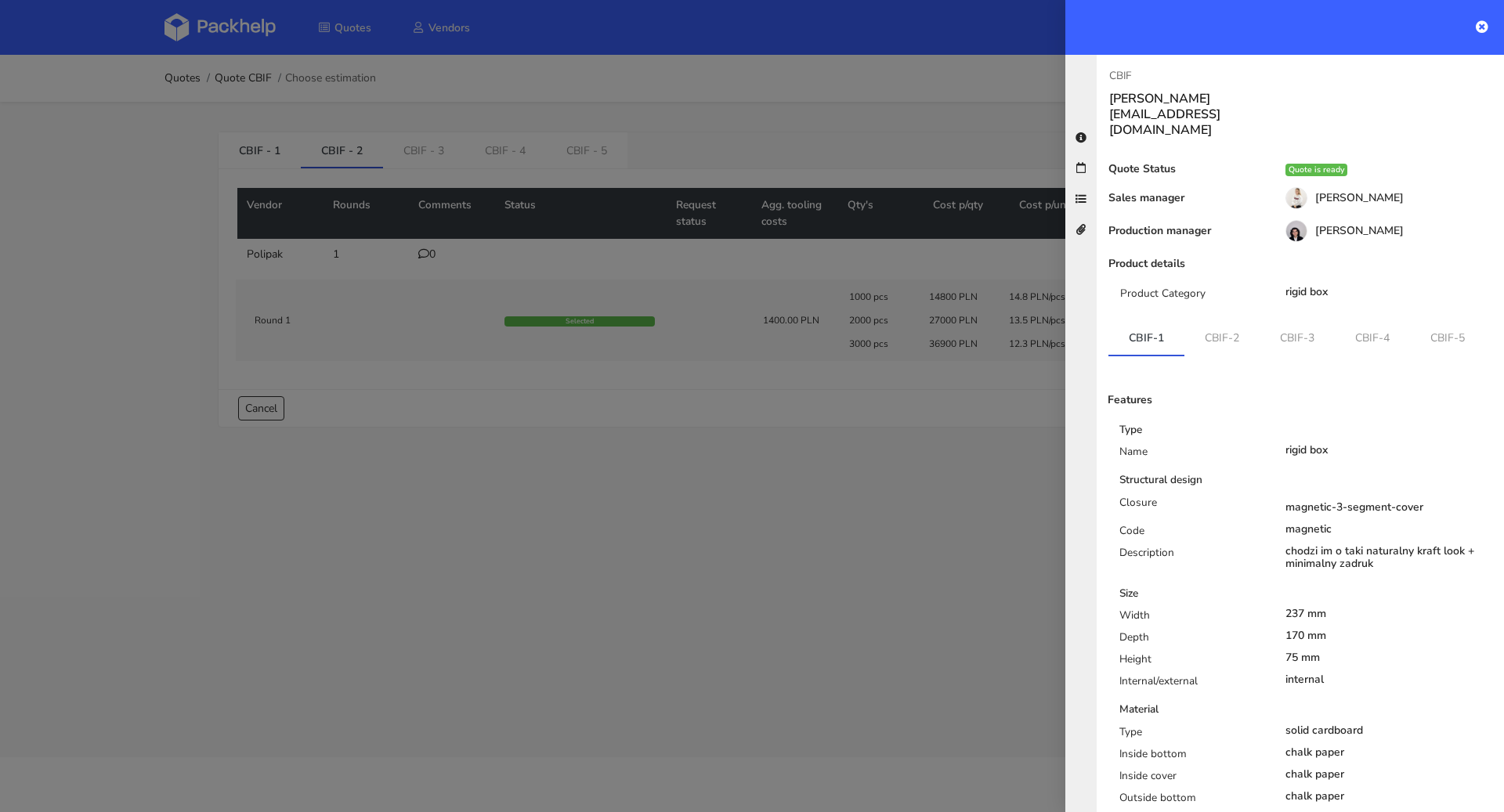
click at [915, 96] on div at bounding box center [752, 406] width 1504 height 812
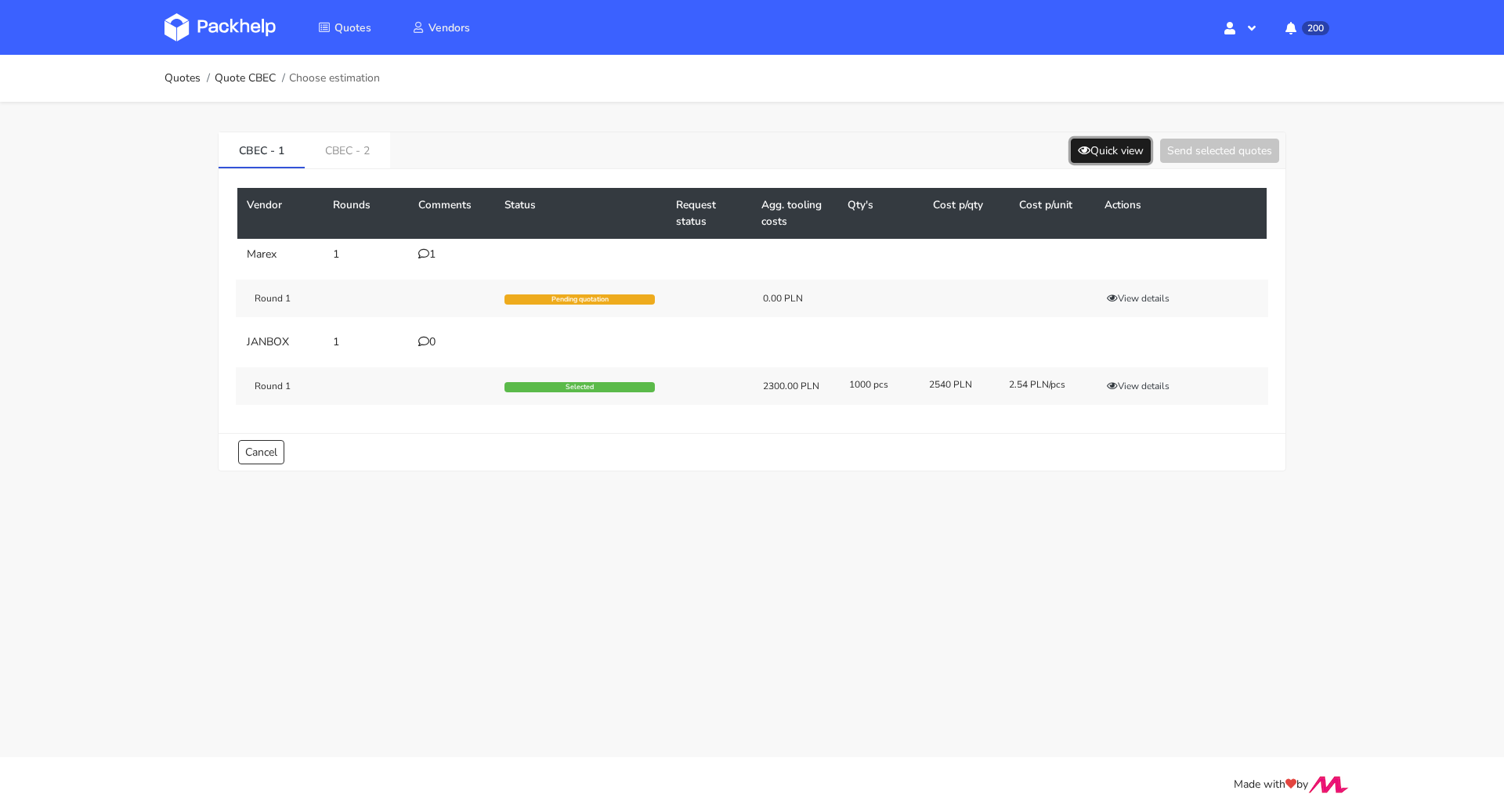
click at [1127, 151] on button "Quick view" at bounding box center [1110, 151] width 80 height 24
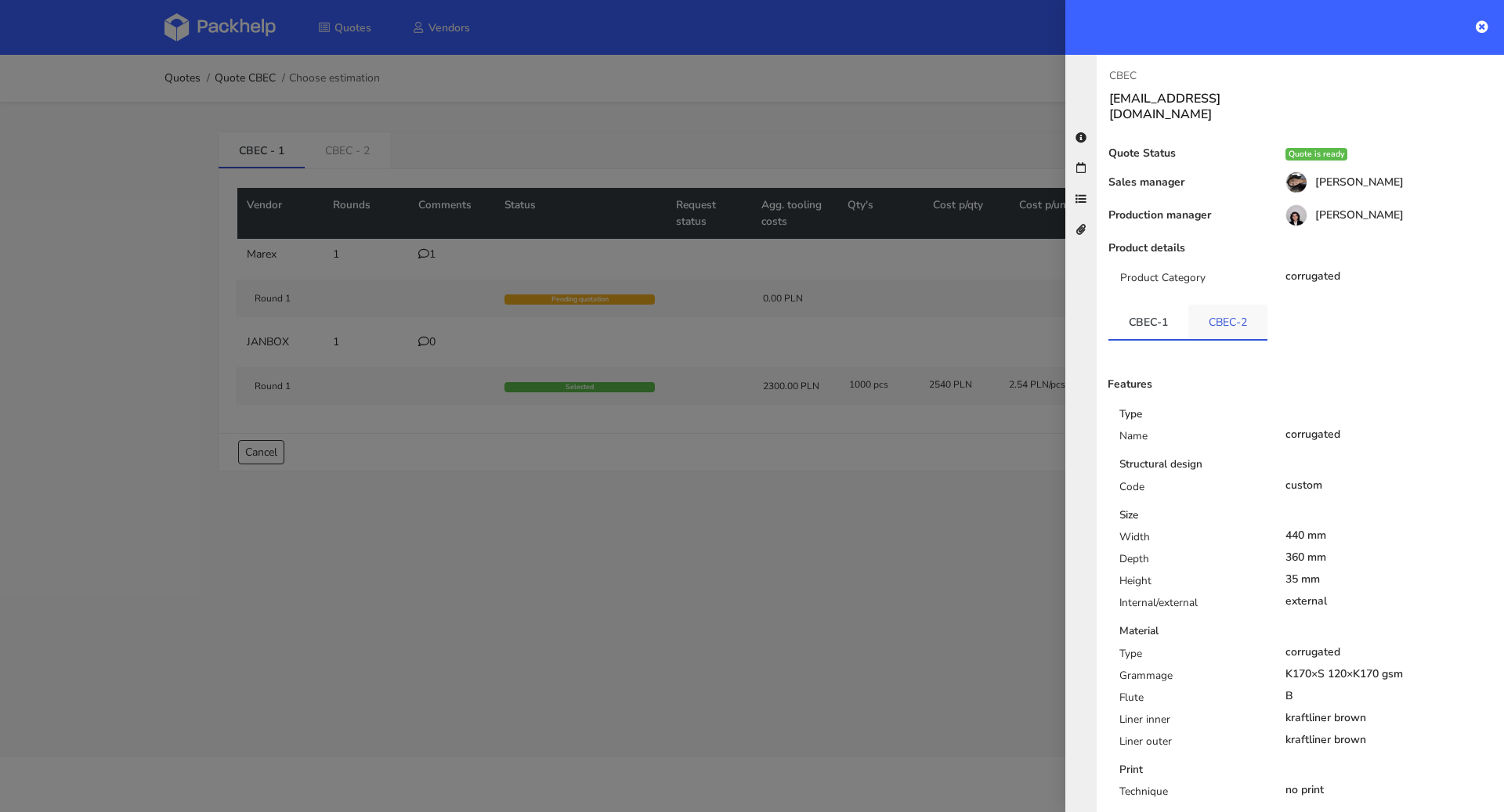
click at [1239, 305] on link "CBEC-2" at bounding box center [1229, 322] width 80 height 35
click at [1132, 305] on link "CBEC-1" at bounding box center [1148, 322] width 80 height 35
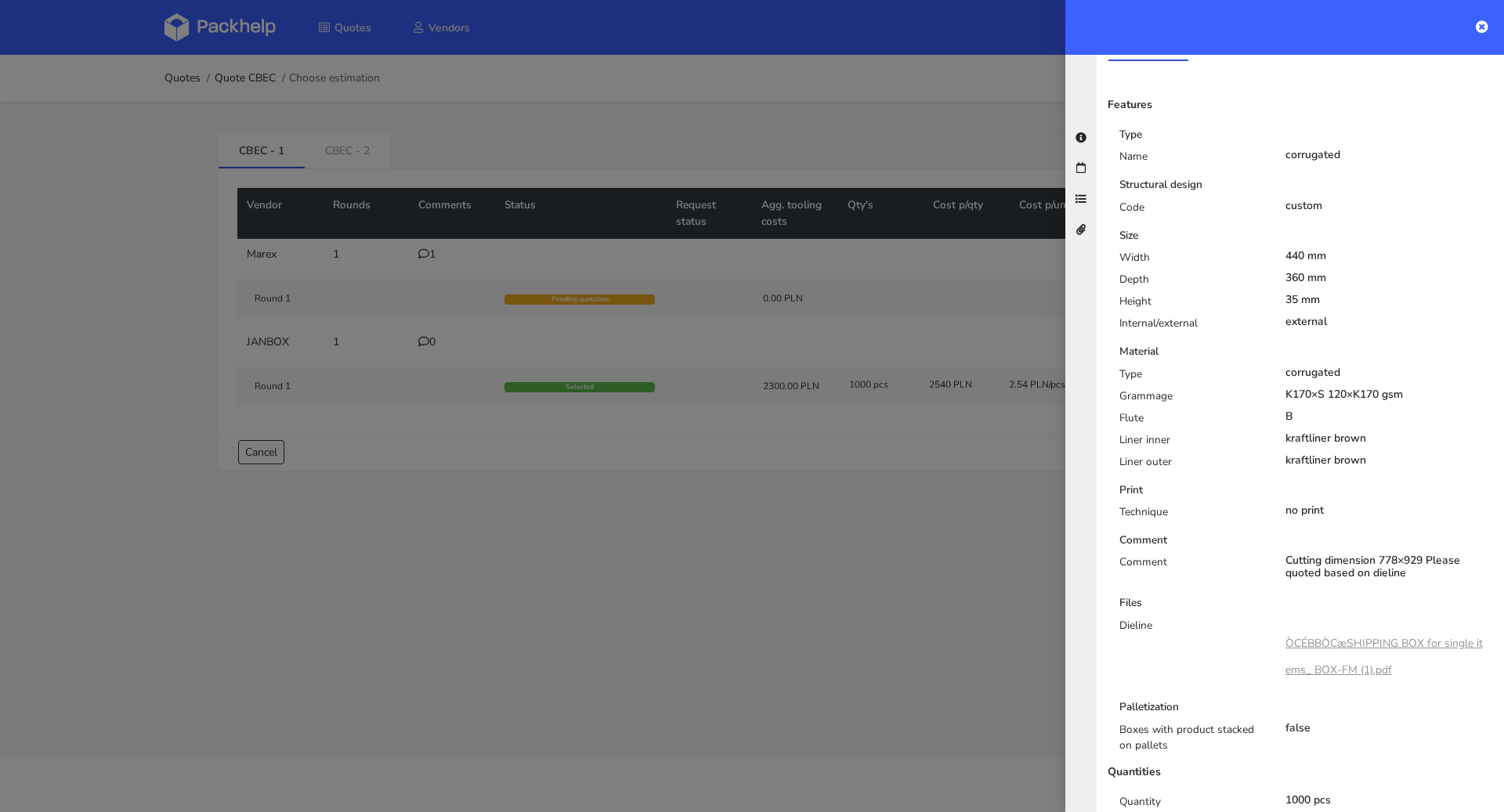
scroll to position [356, 0]
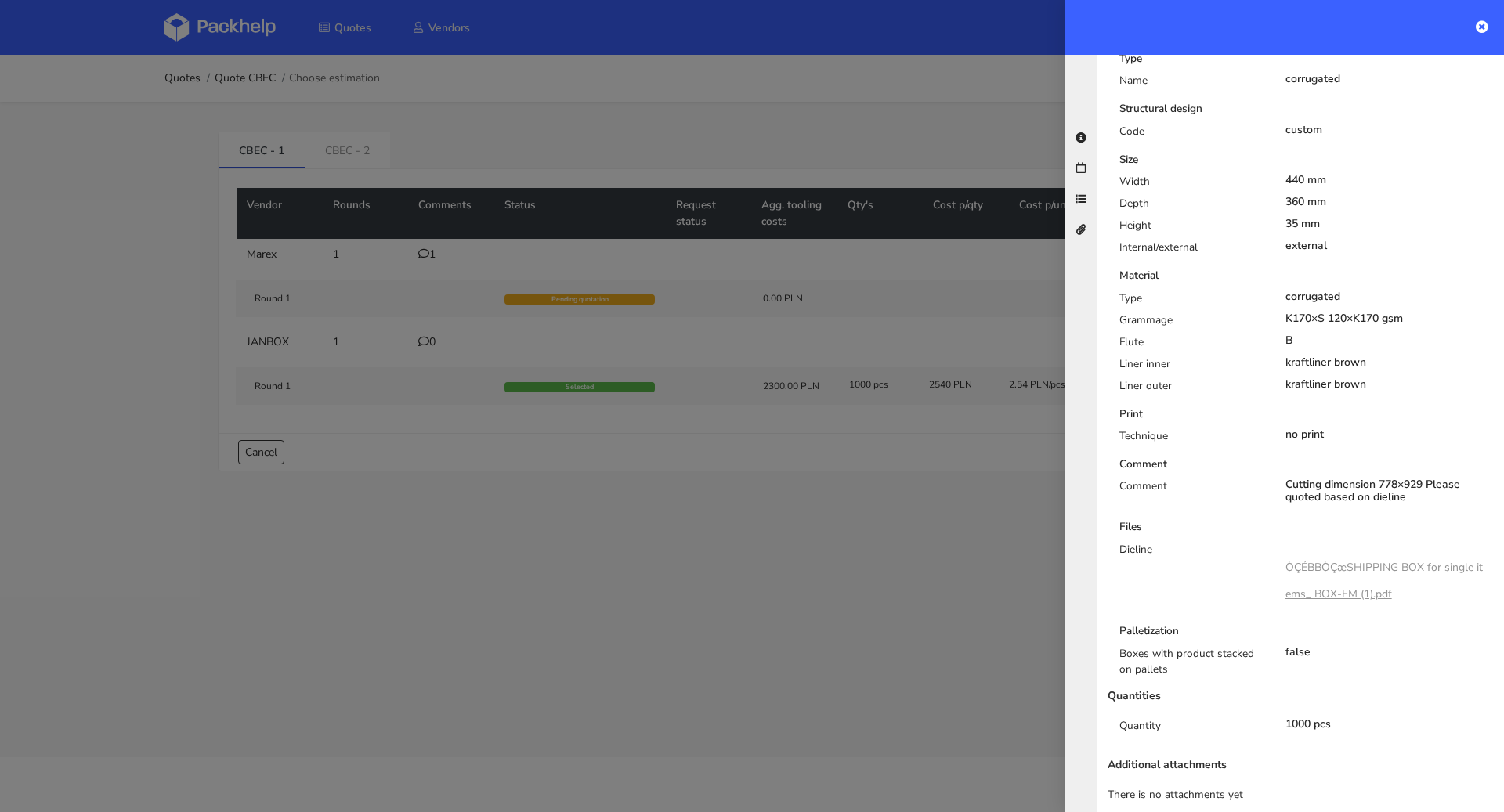
click at [1367, 561] on link "ÒÇÉBBÒÇæSHIPPING BOX for single items_ BOX-FM (1).pdf" at bounding box center [1384, 581] width 198 height 42
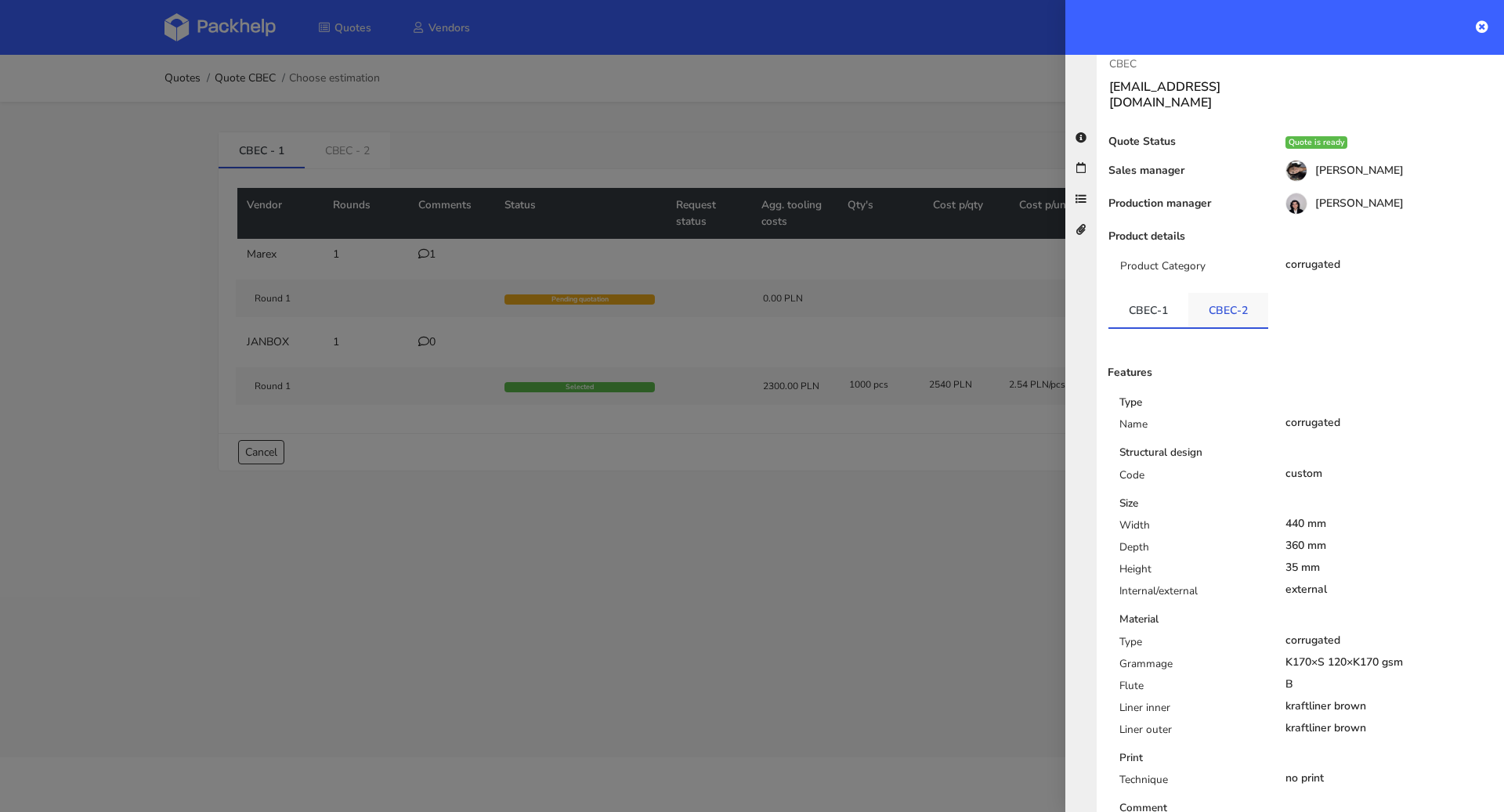
scroll to position [0, 0]
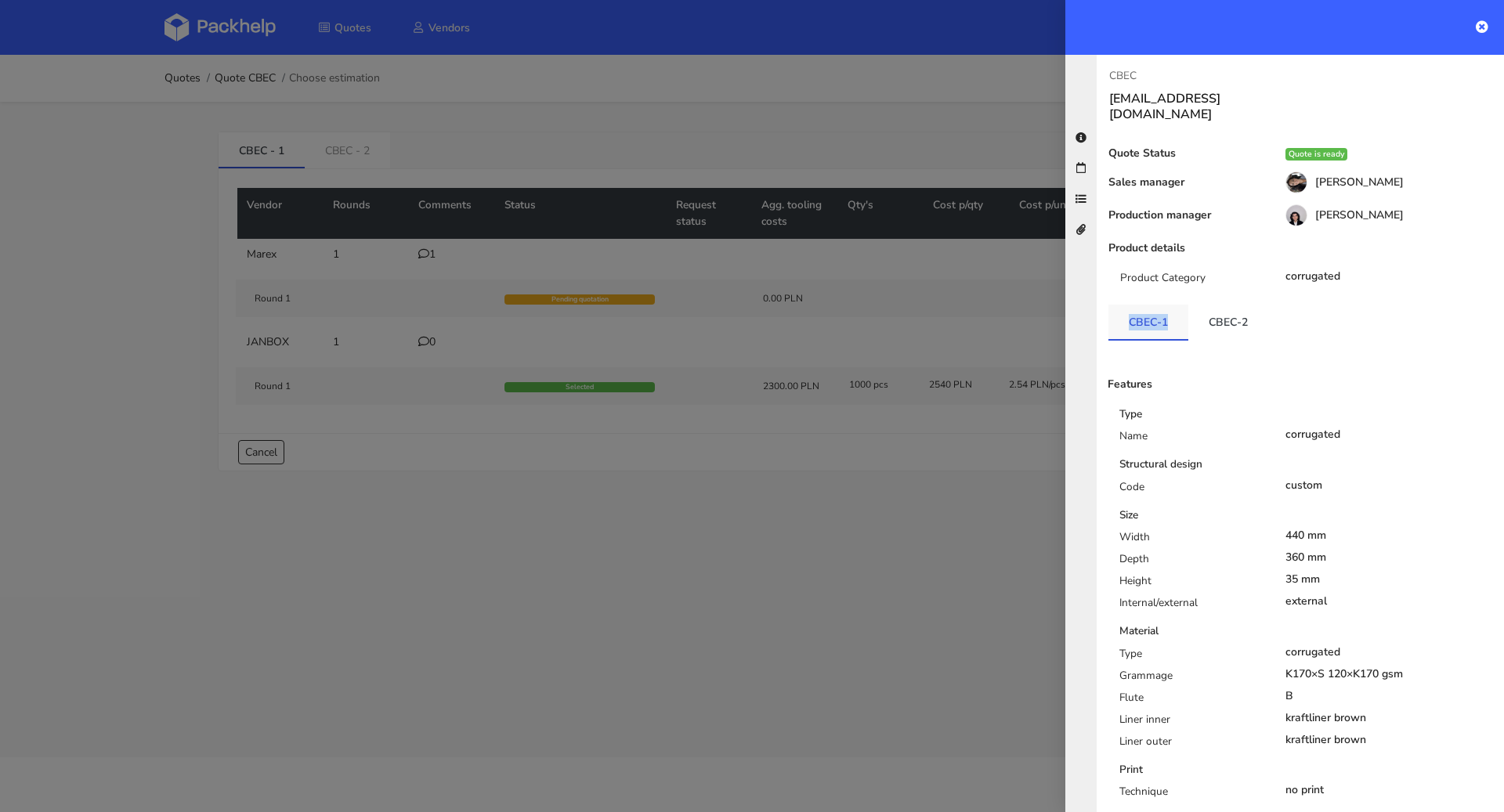
drag, startPoint x: 1126, startPoint y: 309, endPoint x: 1169, endPoint y: 306, distance: 43.1
click at [1169, 306] on link "CBEC-1" at bounding box center [1148, 322] width 80 height 35
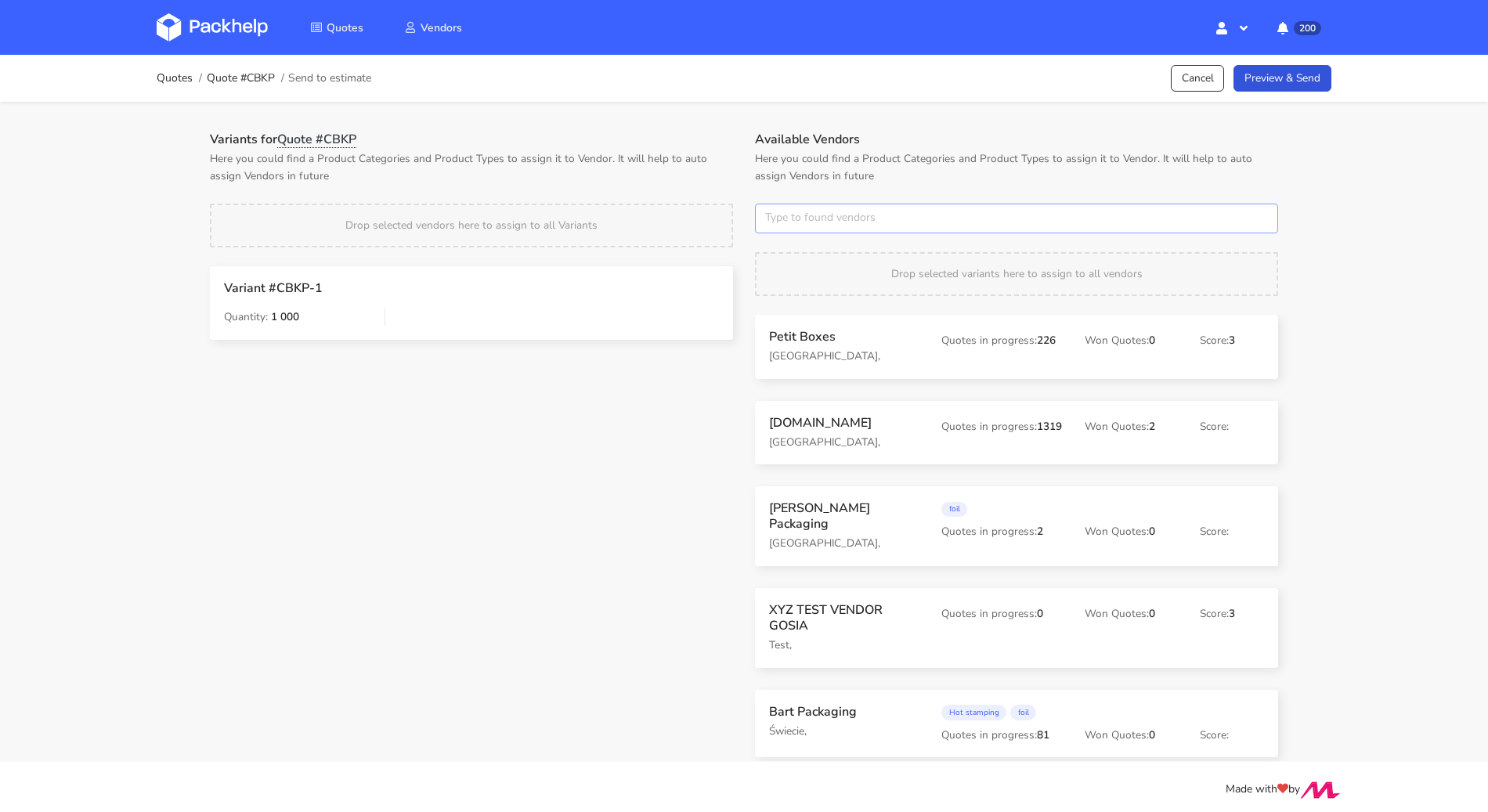
click at [879, 224] on input "text" at bounding box center [1017, 219] width 523 height 30
type input "an studio"
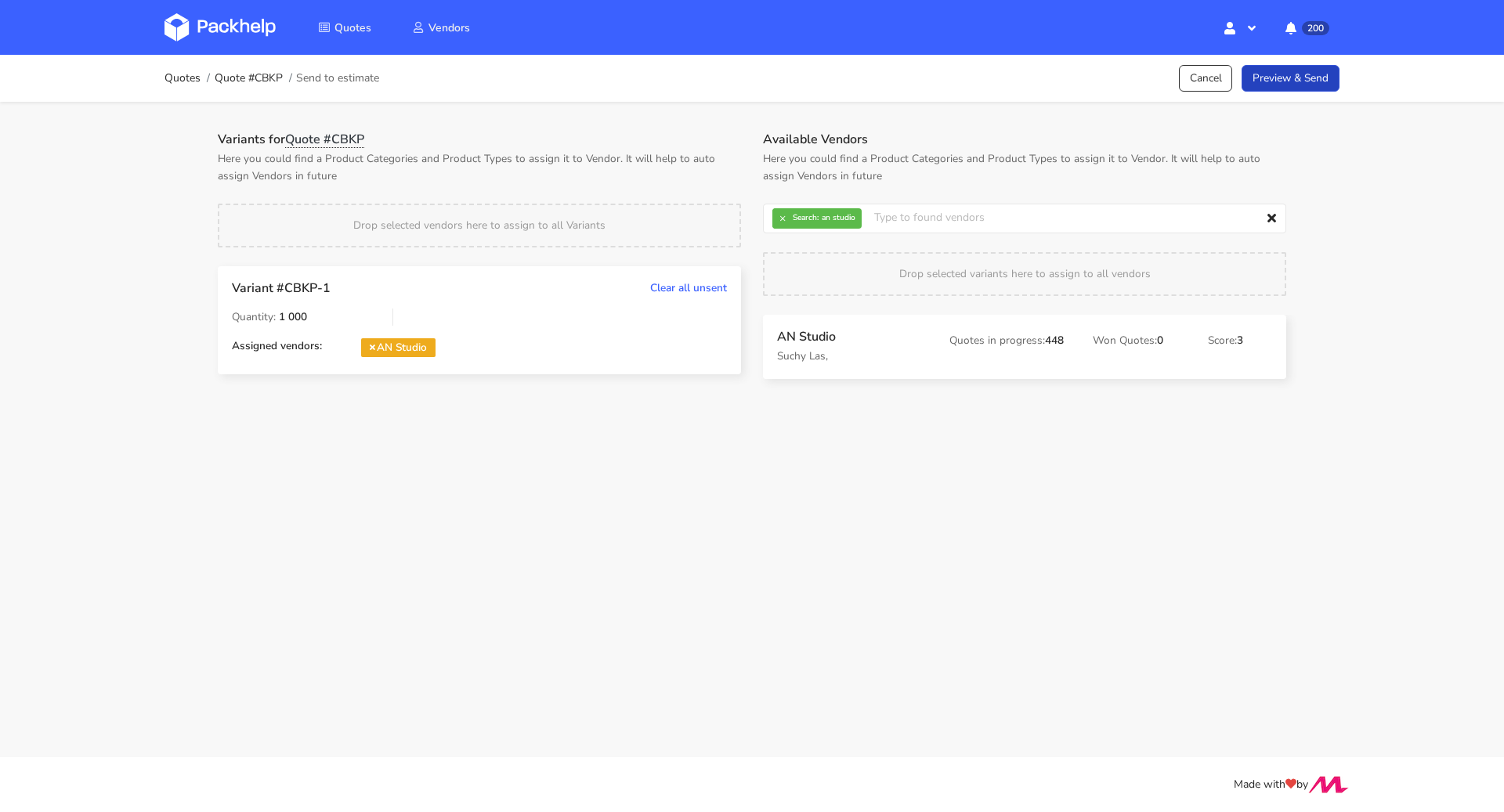
click at [1270, 81] on link "Preview & Send" at bounding box center [1290, 79] width 98 height 28
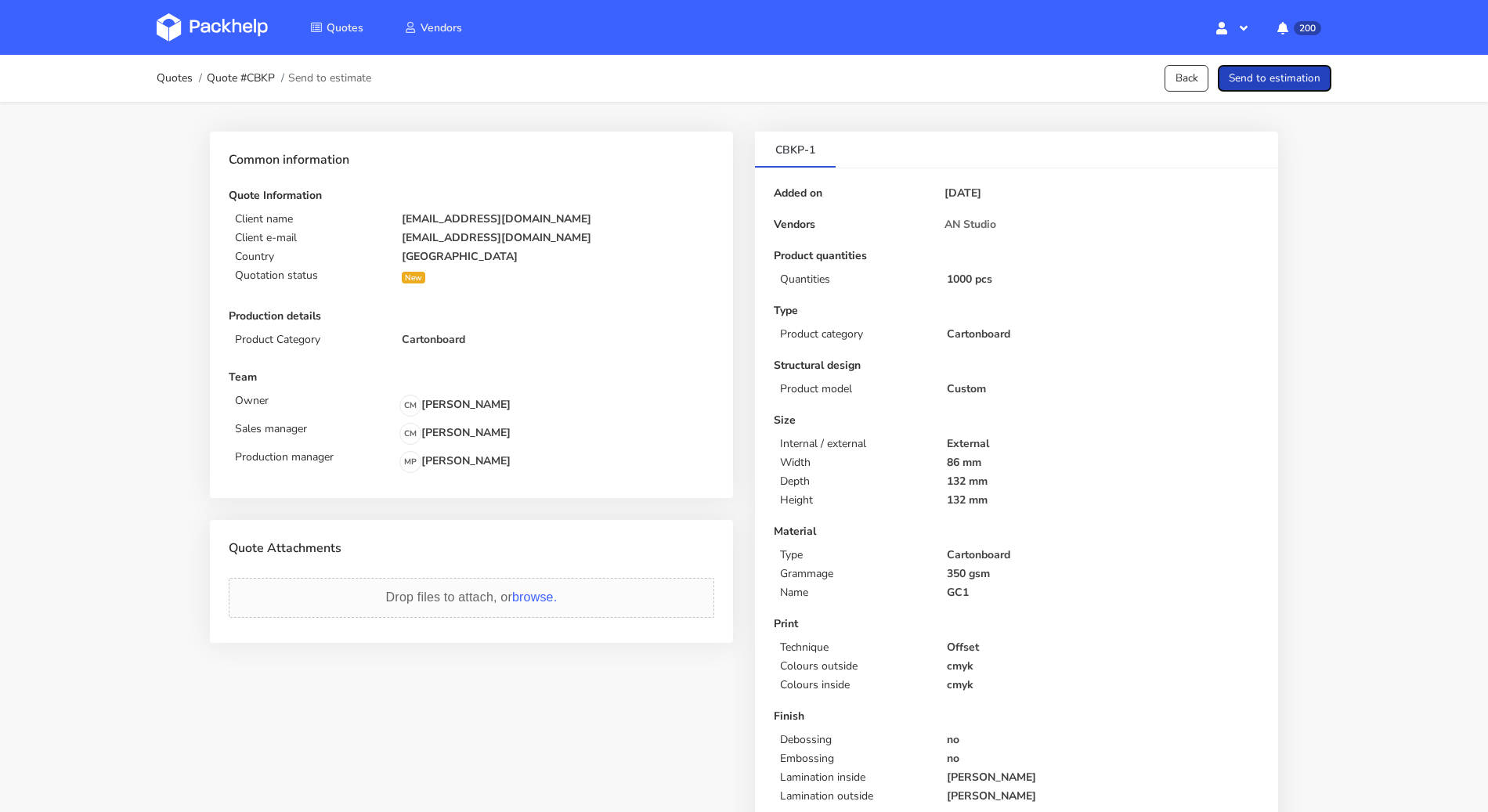
click at [1270, 81] on button "Send to estimation" at bounding box center [1275, 79] width 113 height 28
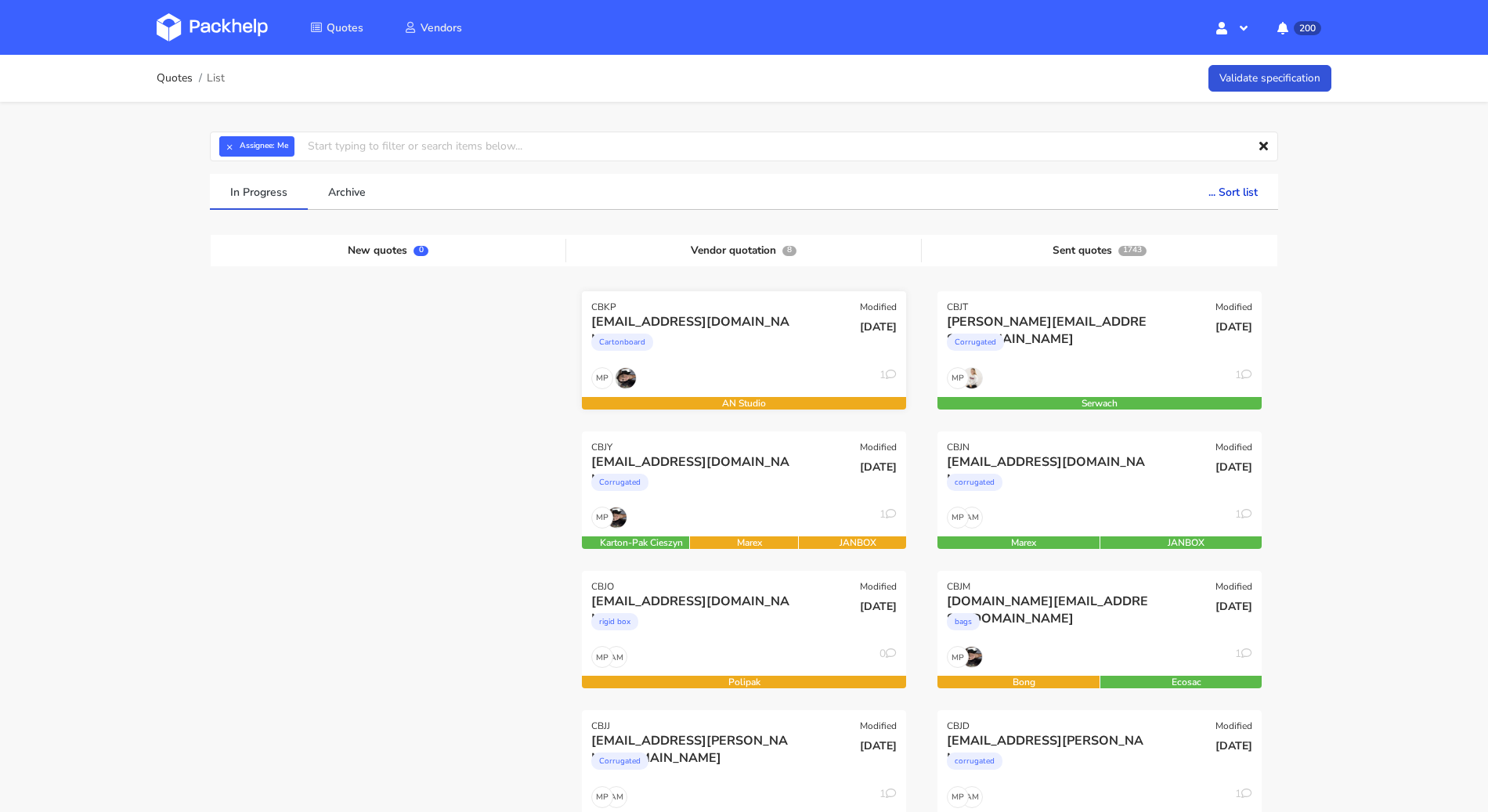
click at [780, 320] on div "[EMAIL_ADDRESS][DOMAIN_NAME]" at bounding box center [695, 321] width 208 height 17
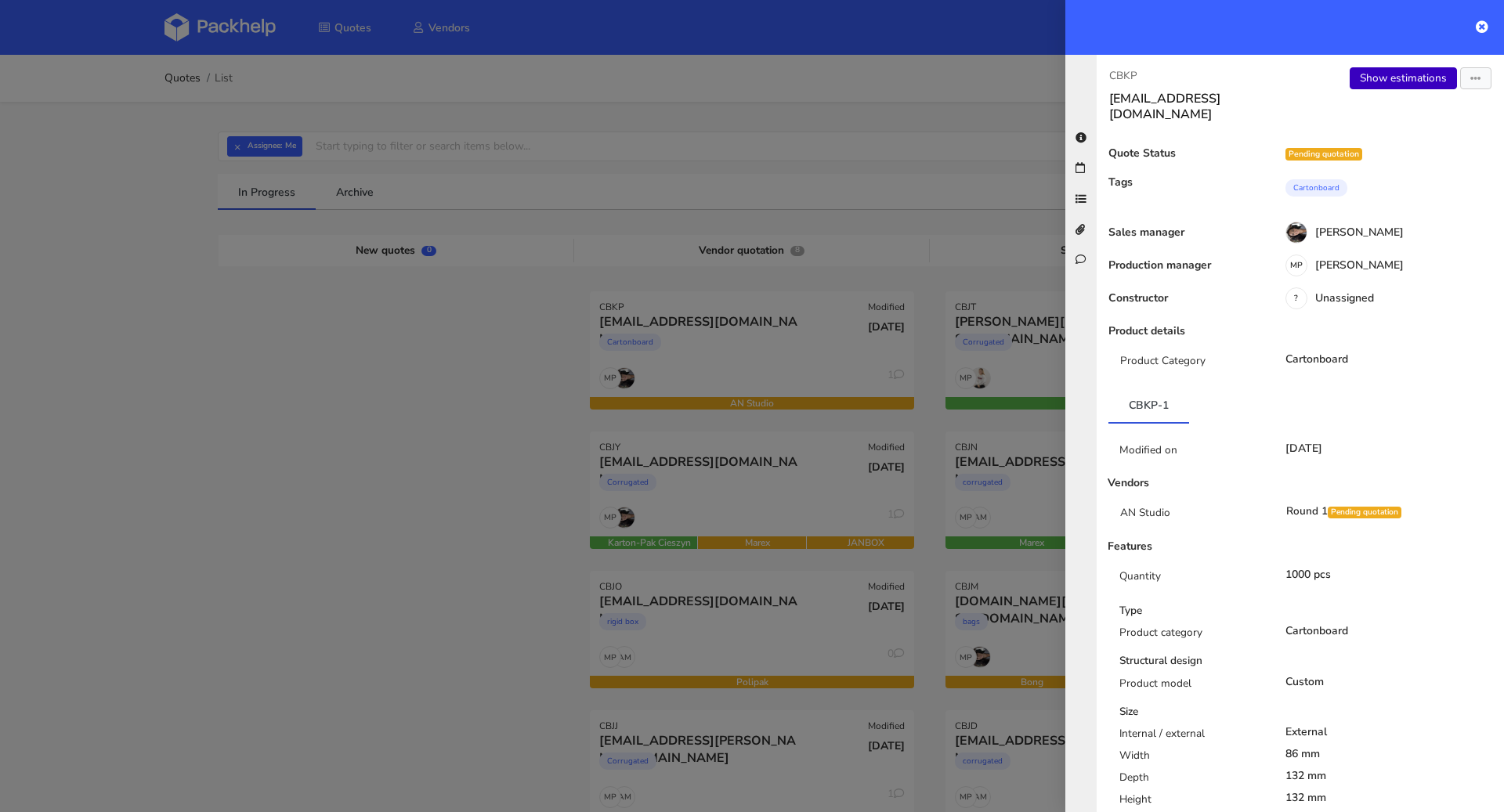
click at [1429, 76] on link "Show estimations" at bounding box center [1404, 79] width 107 height 22
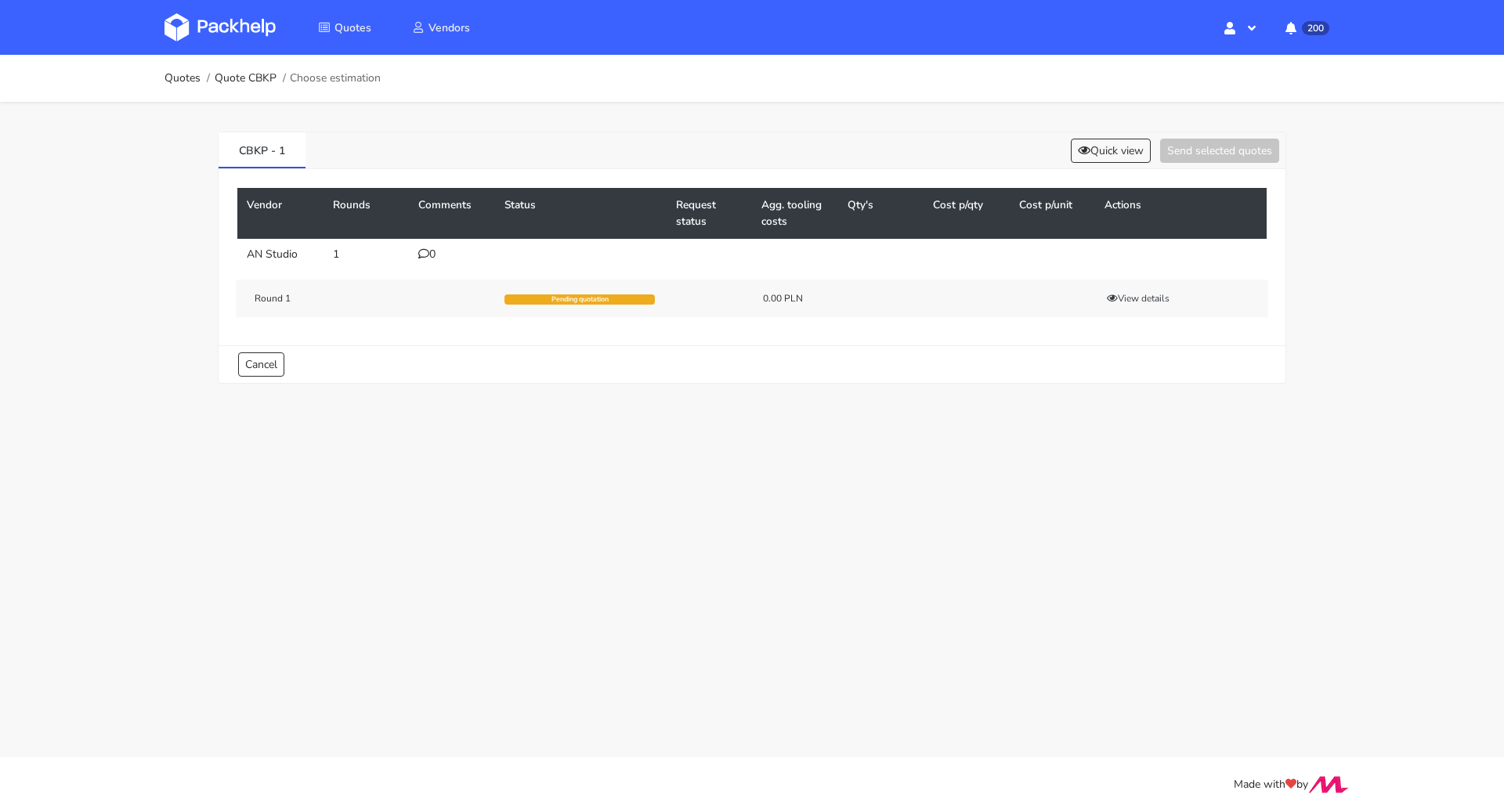
click at [428, 252] on div "0" at bounding box center [452, 254] width 68 height 13
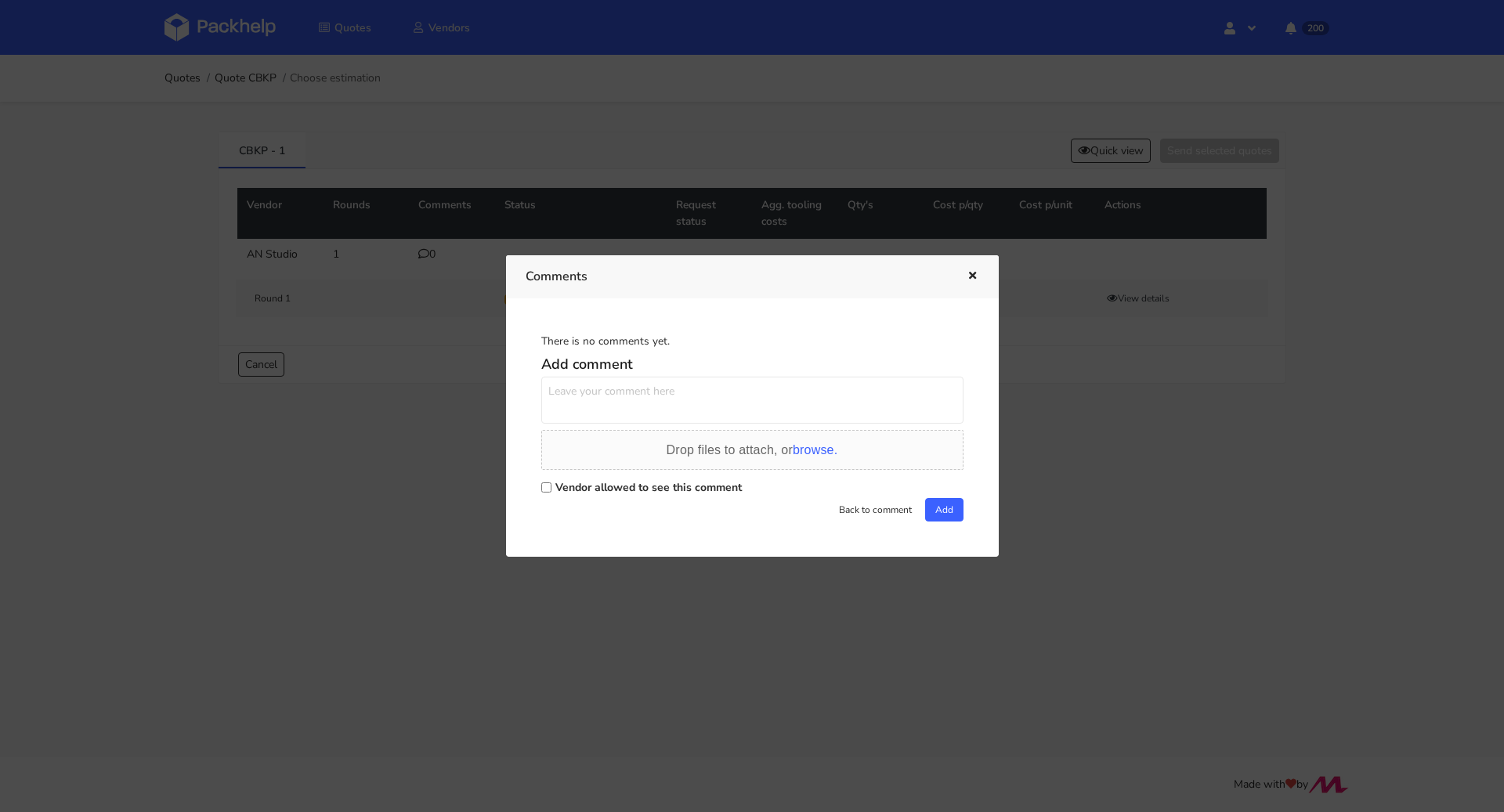
click at [615, 486] on label "Vendor allowed to see this comment" at bounding box center [649, 487] width 187 height 15
click at [552, 486] on input "Vendor allowed to see this comment" at bounding box center [547, 487] width 10 height 10
checkbox input "true"
click at [612, 396] on textarea at bounding box center [752, 400] width 422 height 47
paste textarea "R662540839XNQW"
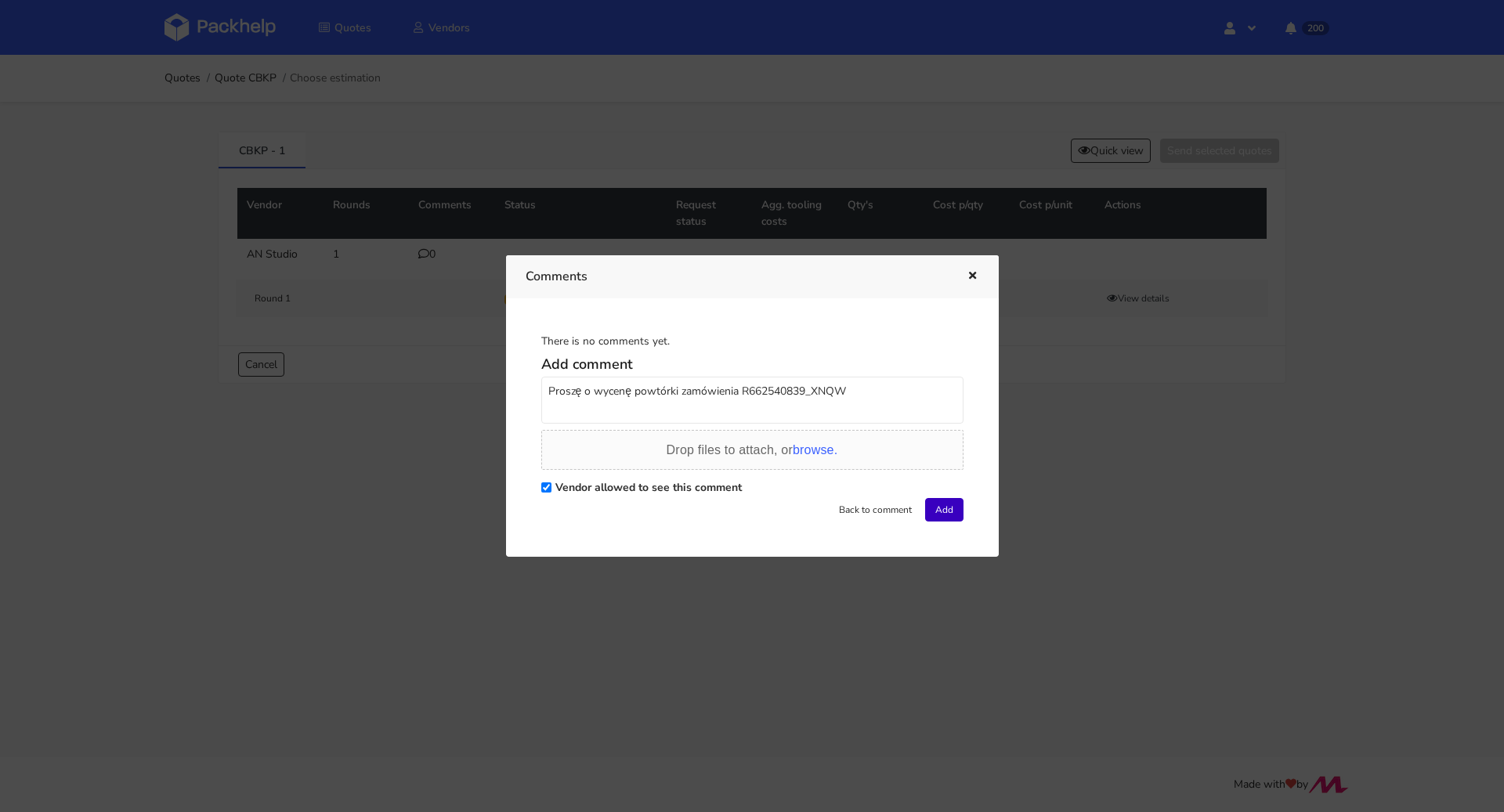
type textarea "Proszę o wycenę powtórki zamówienia R662540839_XNQW"
click at [937, 505] on button "Add" at bounding box center [944, 510] width 39 height 24
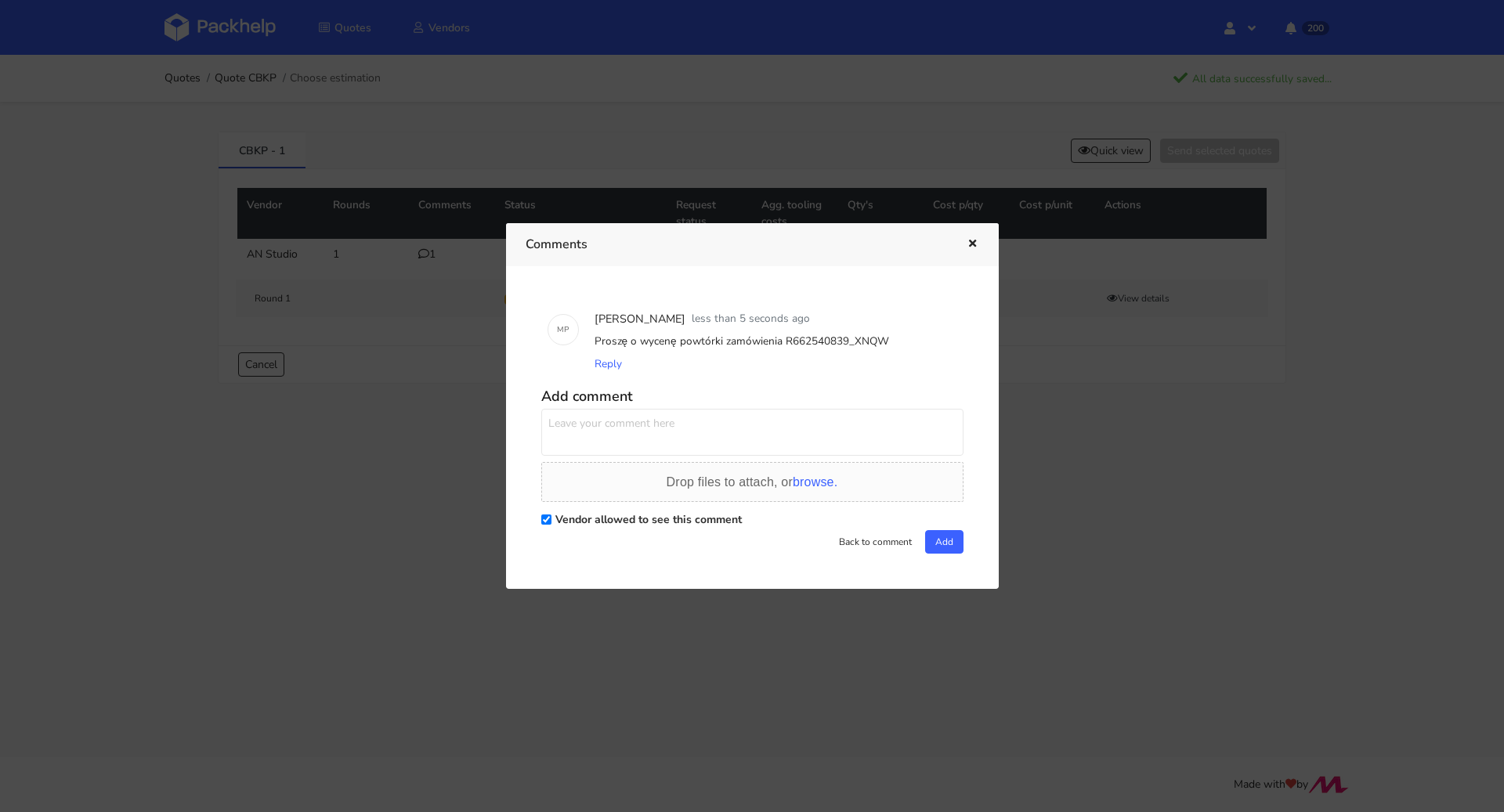
click at [973, 247] on icon "button" at bounding box center [972, 244] width 13 height 11
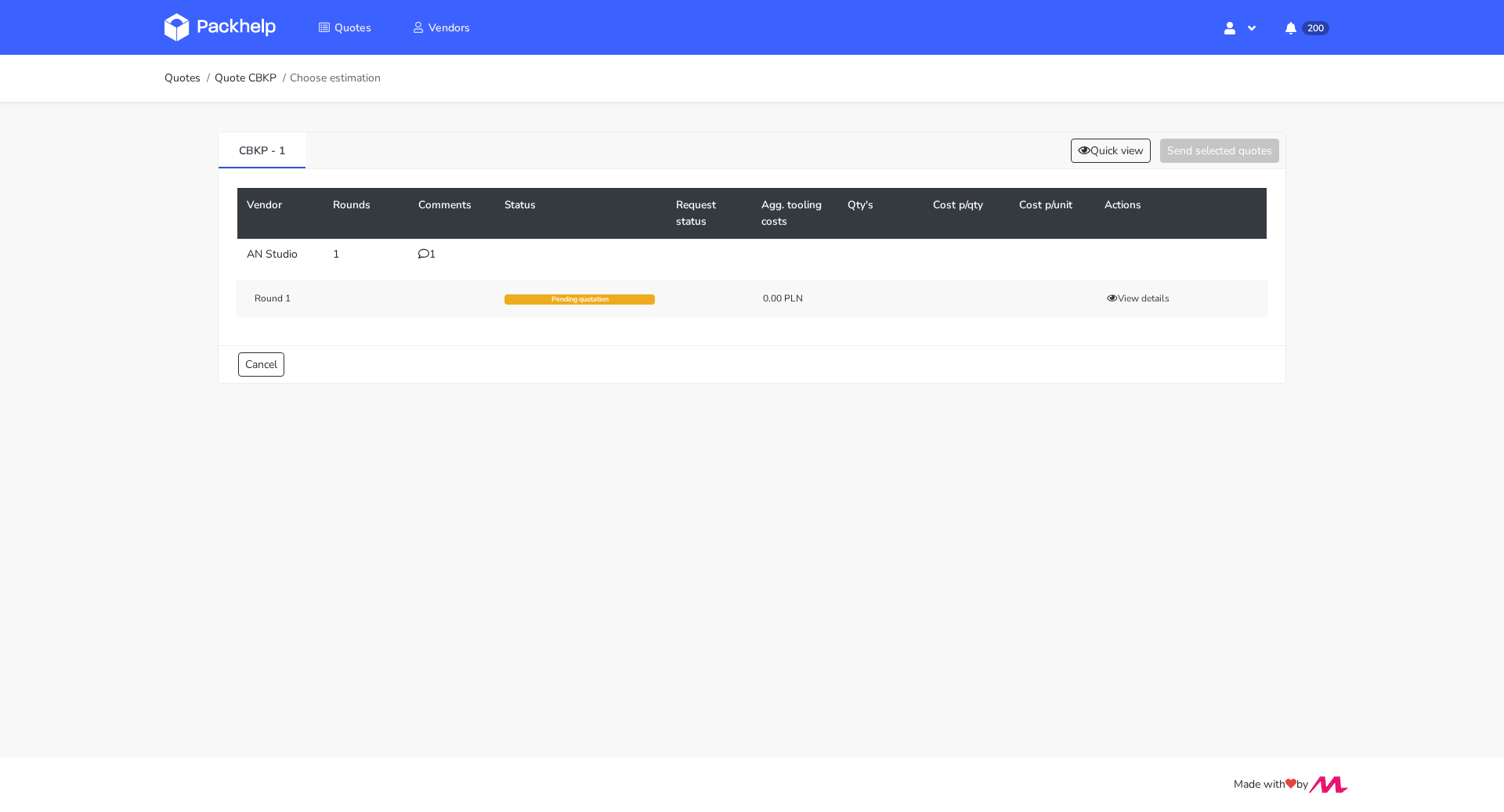
click at [428, 248] on div "1" at bounding box center [452, 254] width 68 height 13
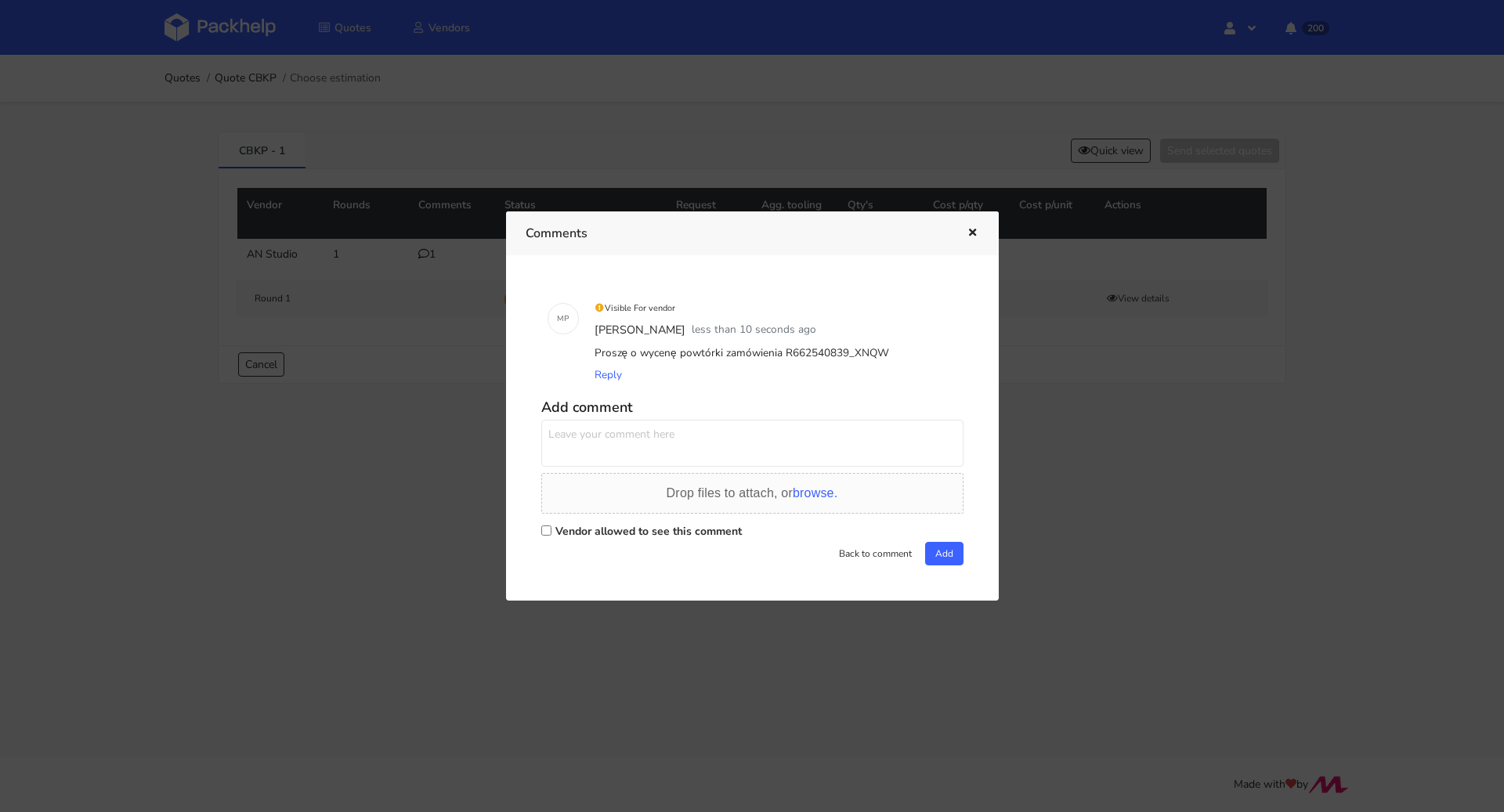
click at [434, 295] on div at bounding box center [752, 406] width 1504 height 812
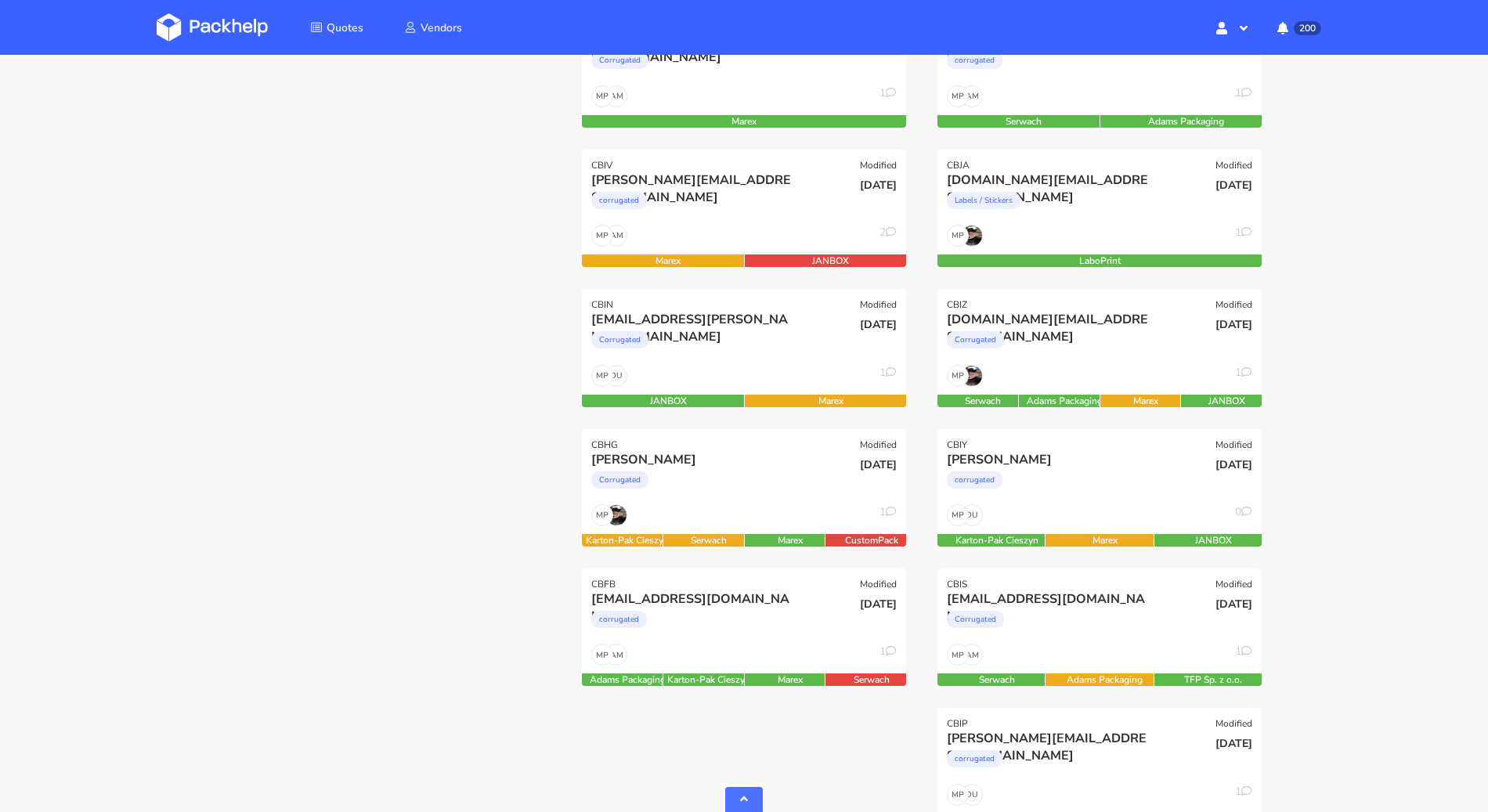
scroll to position [879, 0]
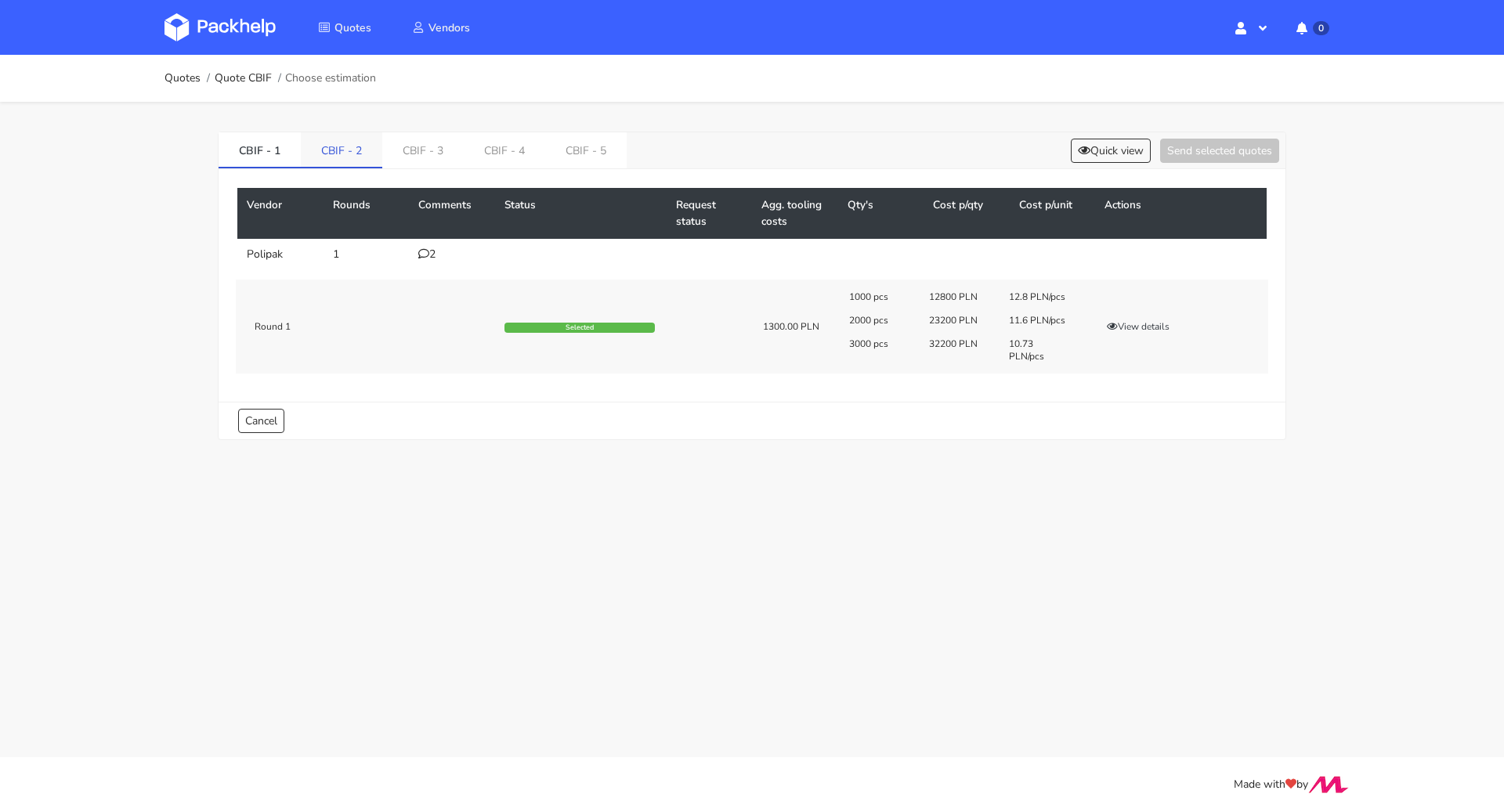
click at [331, 162] on link "CBIF - 2" at bounding box center [342, 149] width 82 height 35
click at [1131, 316] on button "View details" at bounding box center [1138, 320] width 77 height 16
click at [572, 153] on link "CBIF - 5" at bounding box center [586, 149] width 82 height 35
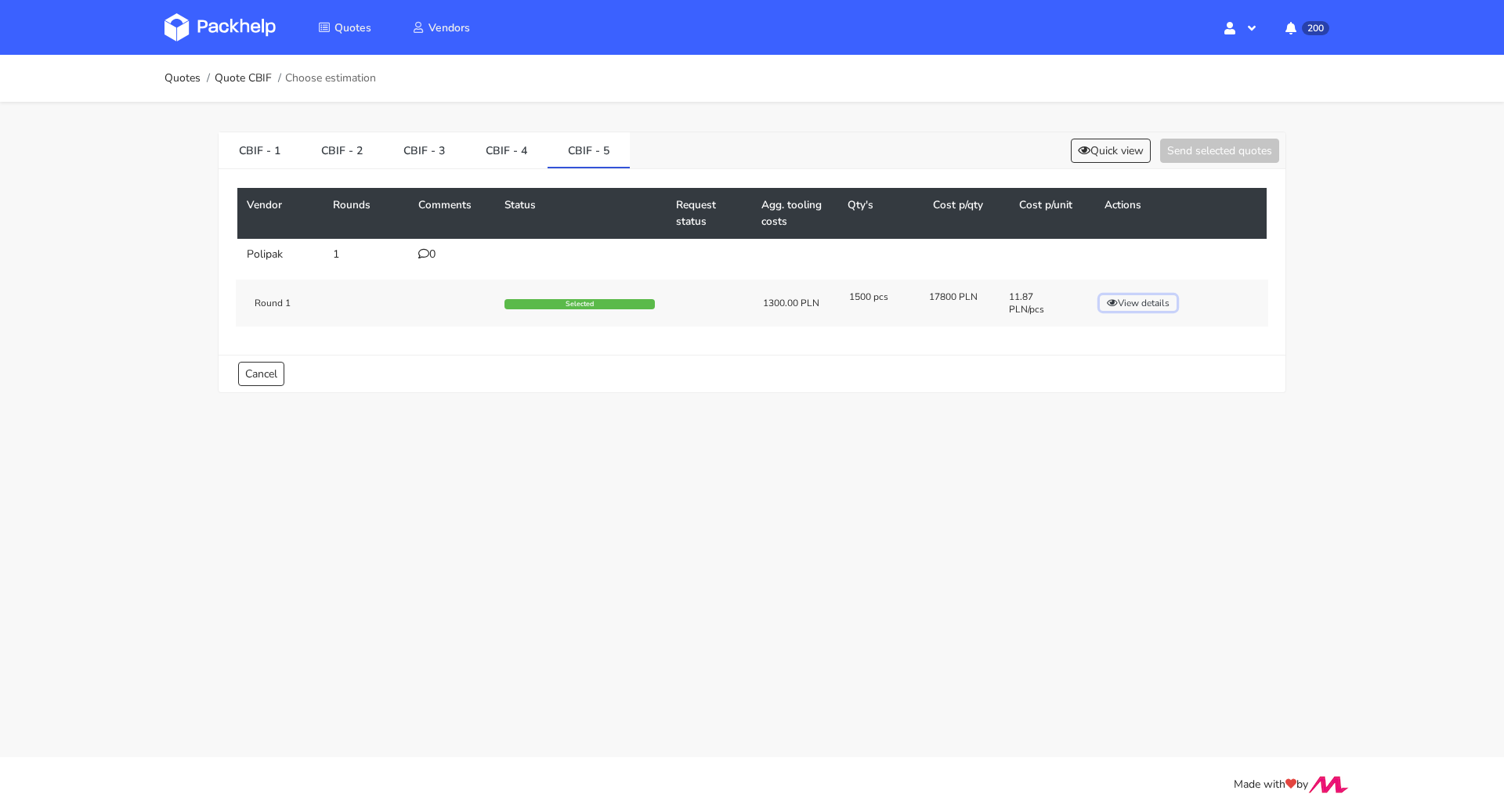
click at [1117, 297] on button "View details" at bounding box center [1138, 303] width 77 height 16
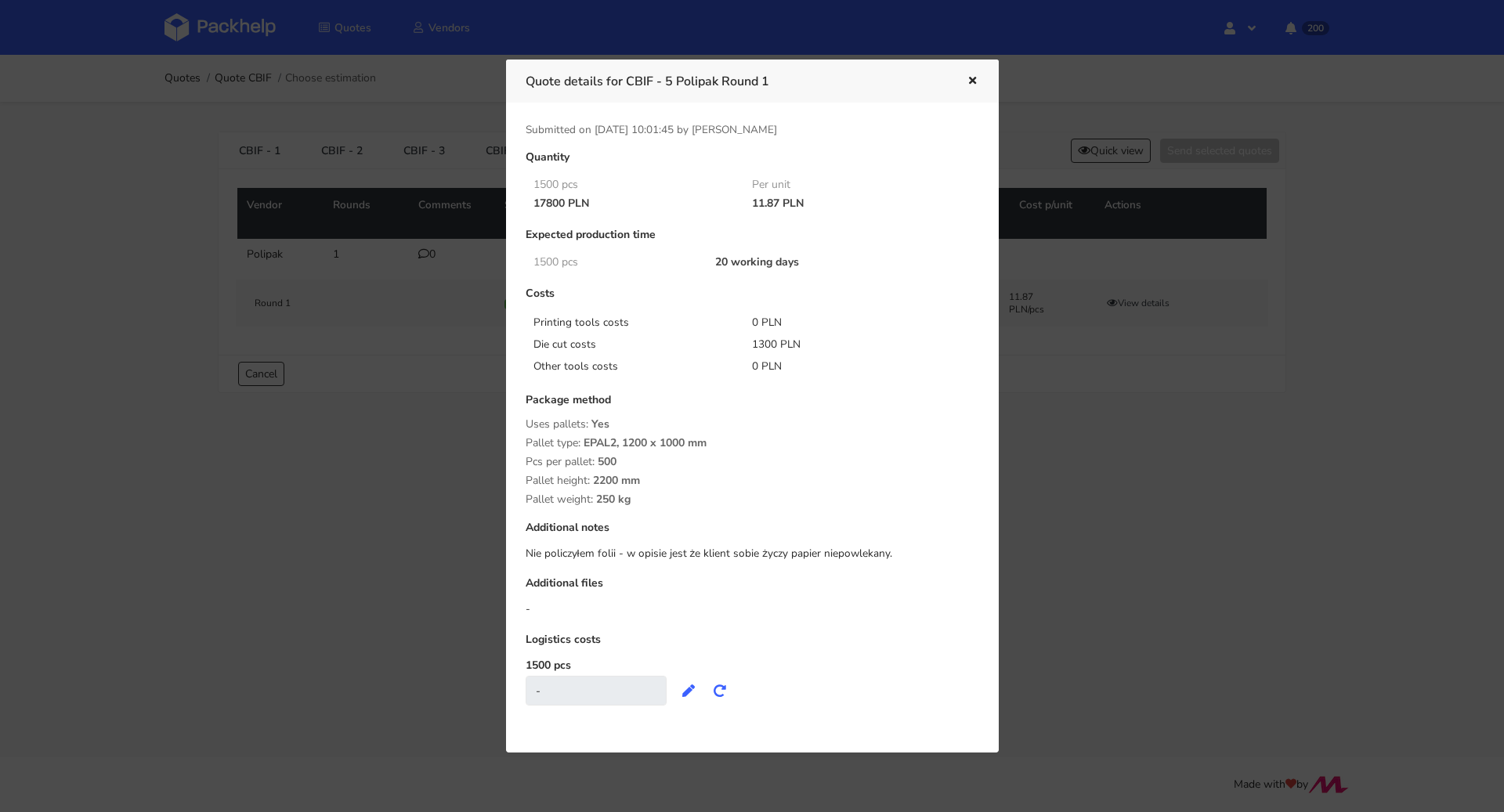
click at [971, 77] on icon "button" at bounding box center [972, 81] width 13 height 11
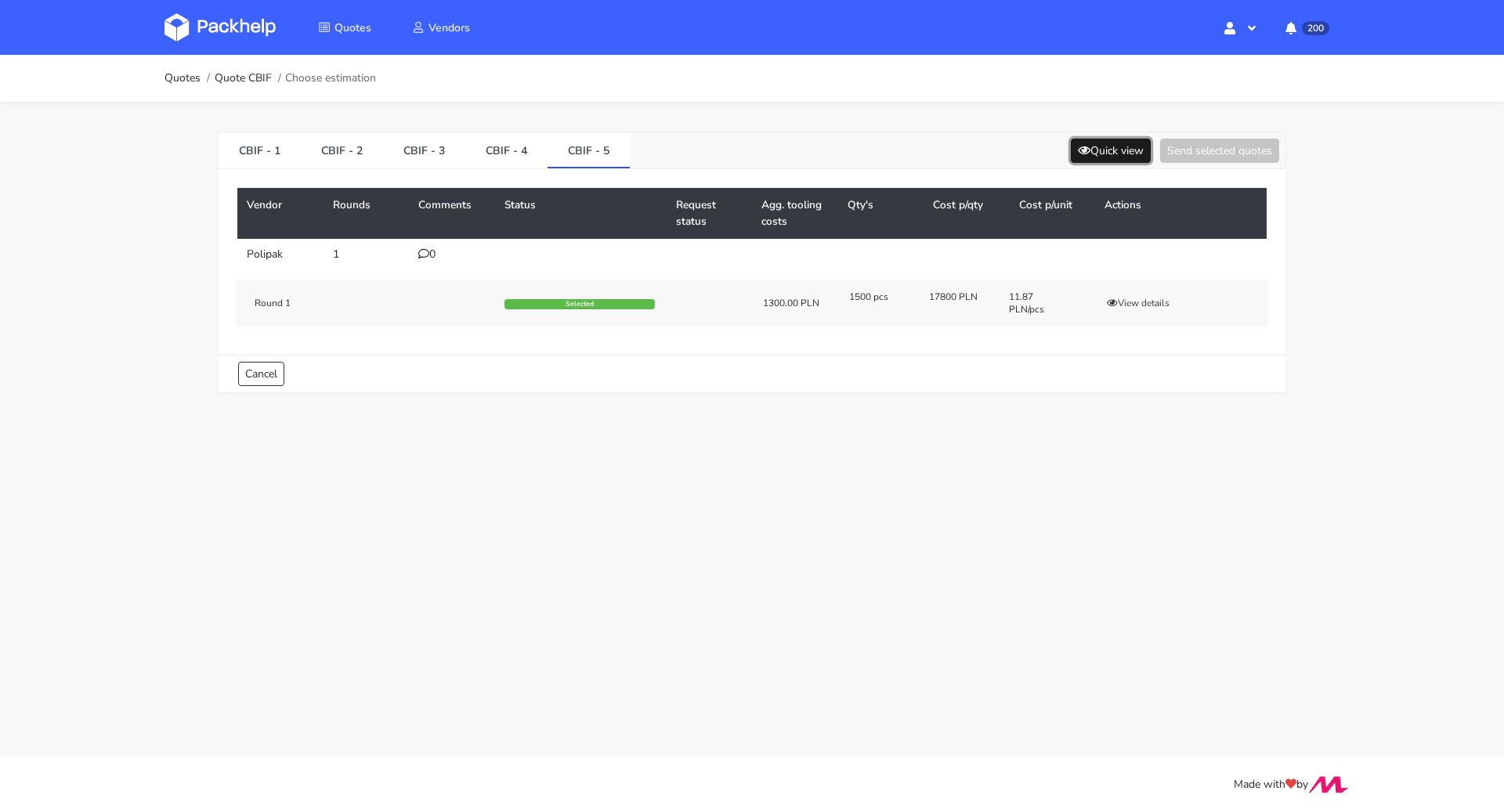
click at [1104, 160] on button "Quick view" at bounding box center [1110, 151] width 80 height 24
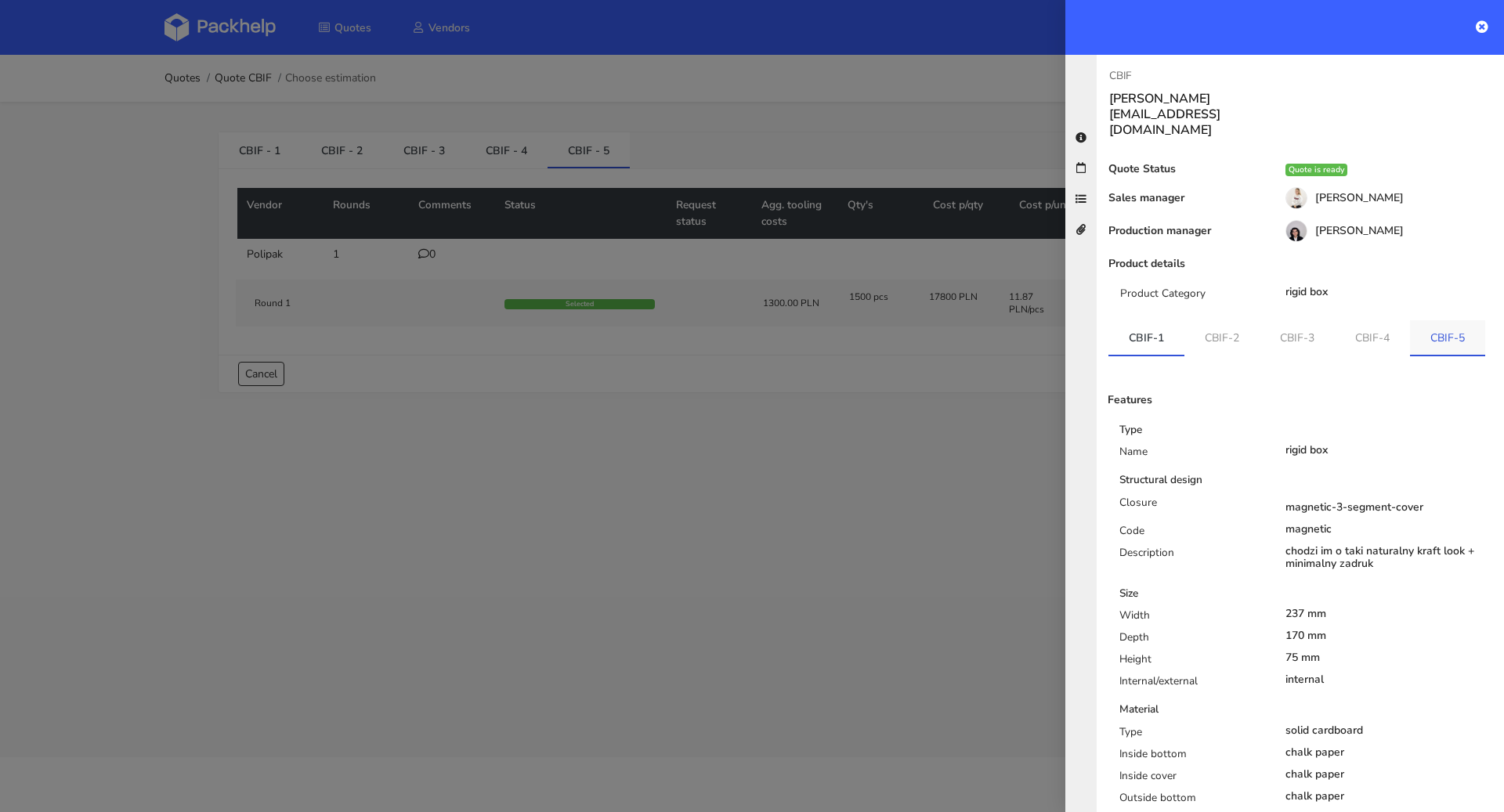
click at [1423, 320] on link "CBIF-5" at bounding box center [1448, 337] width 76 height 35
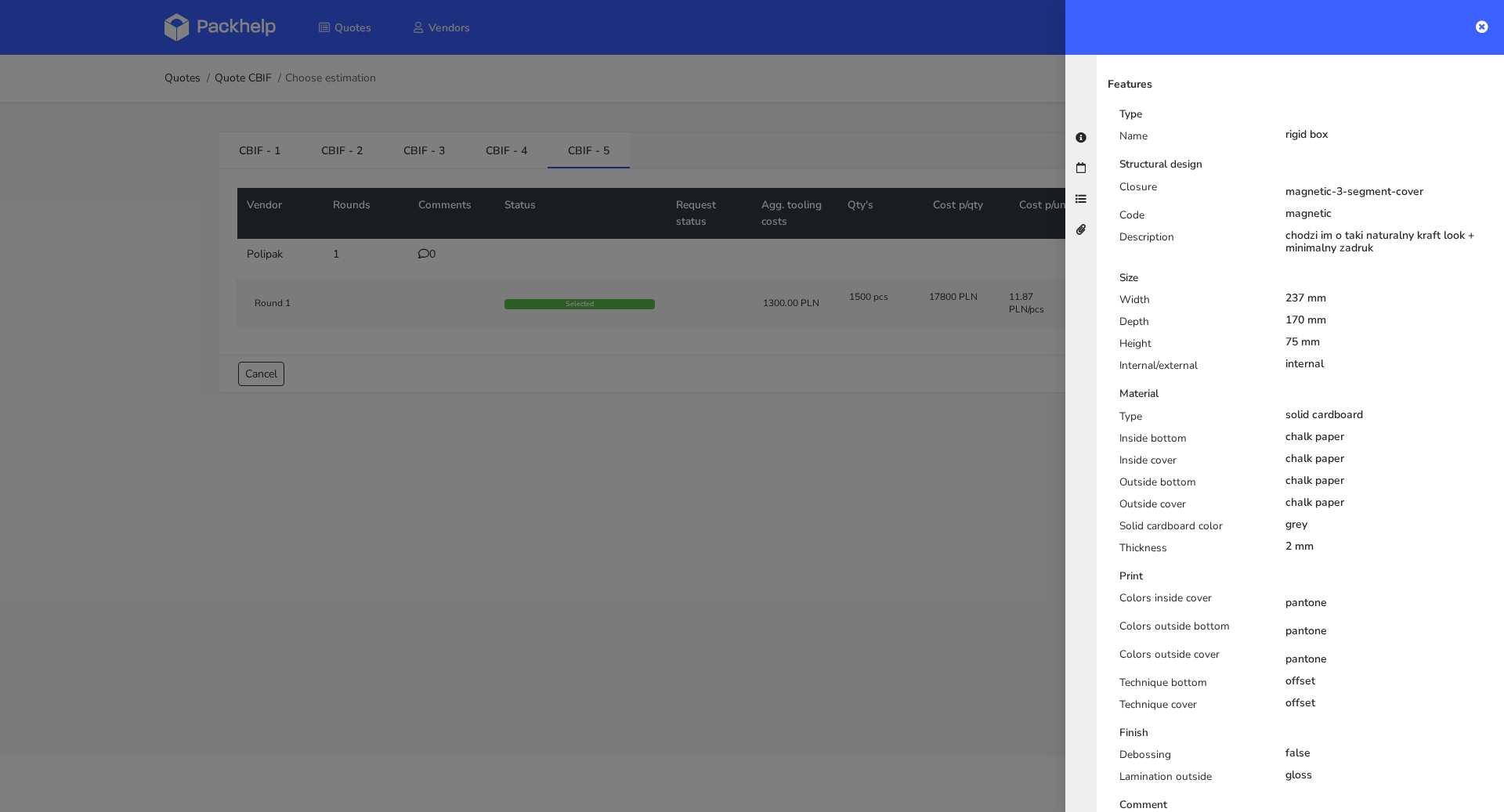
scroll to position [710, 0]
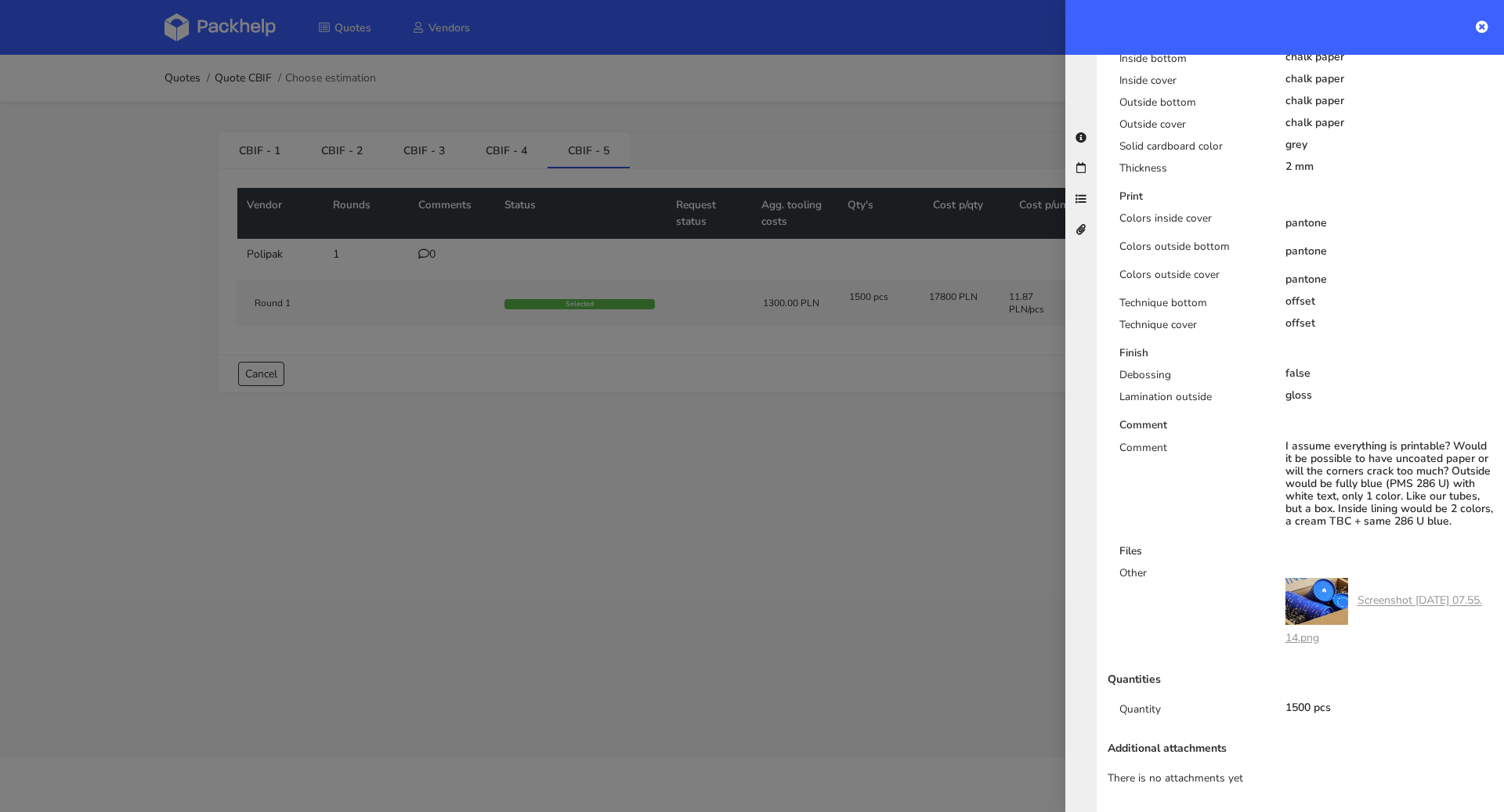
click at [659, 456] on div at bounding box center [752, 406] width 1504 height 812
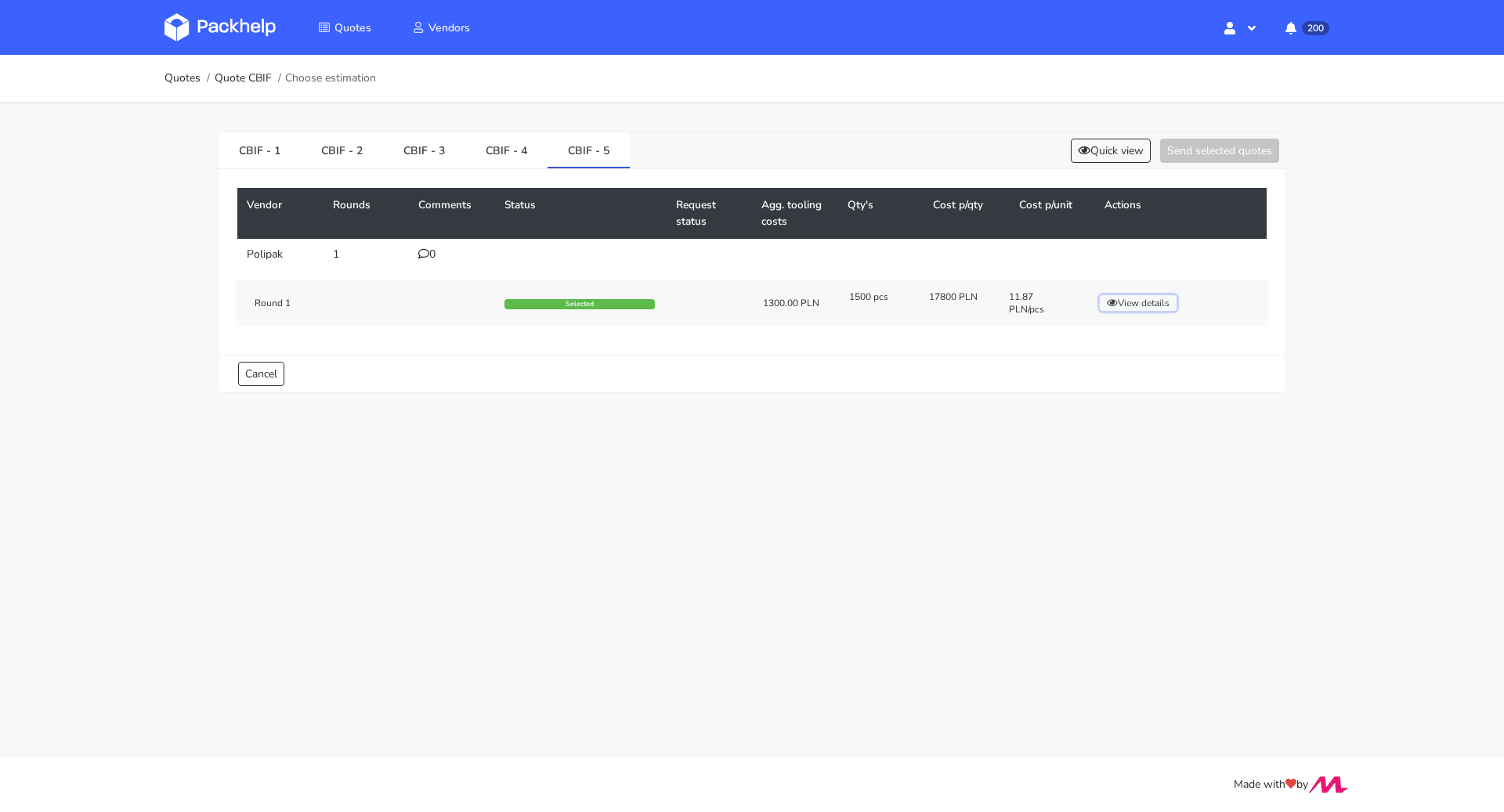
click at [1147, 301] on button "View details" at bounding box center [1138, 303] width 77 height 16
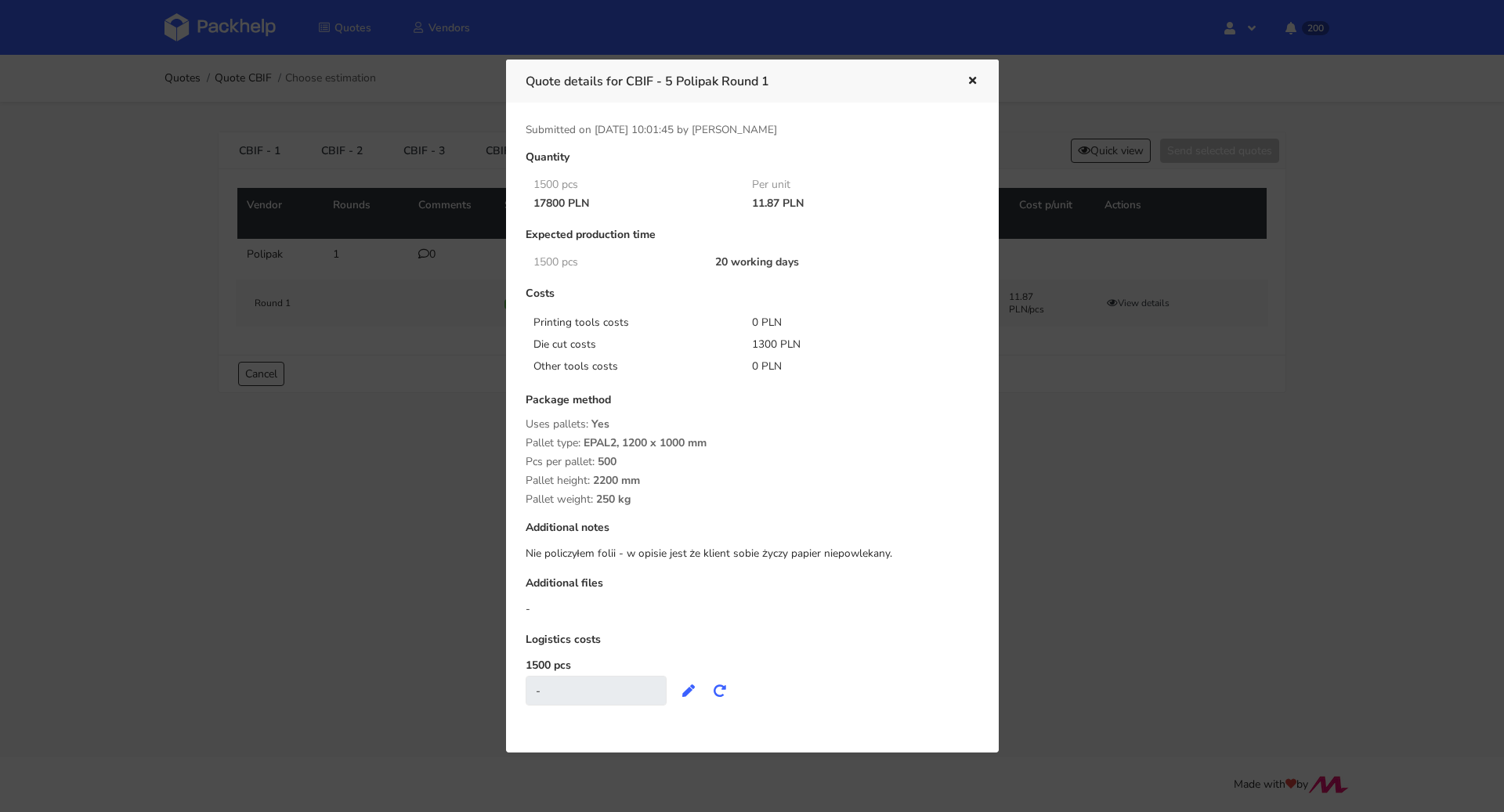
drag, startPoint x: 528, startPoint y: 207, endPoint x: 566, endPoint y: 207, distance: 38.0
click at [566, 207] on div "17800 PLN" at bounding box center [632, 204] width 220 height 13
copy div "17800"
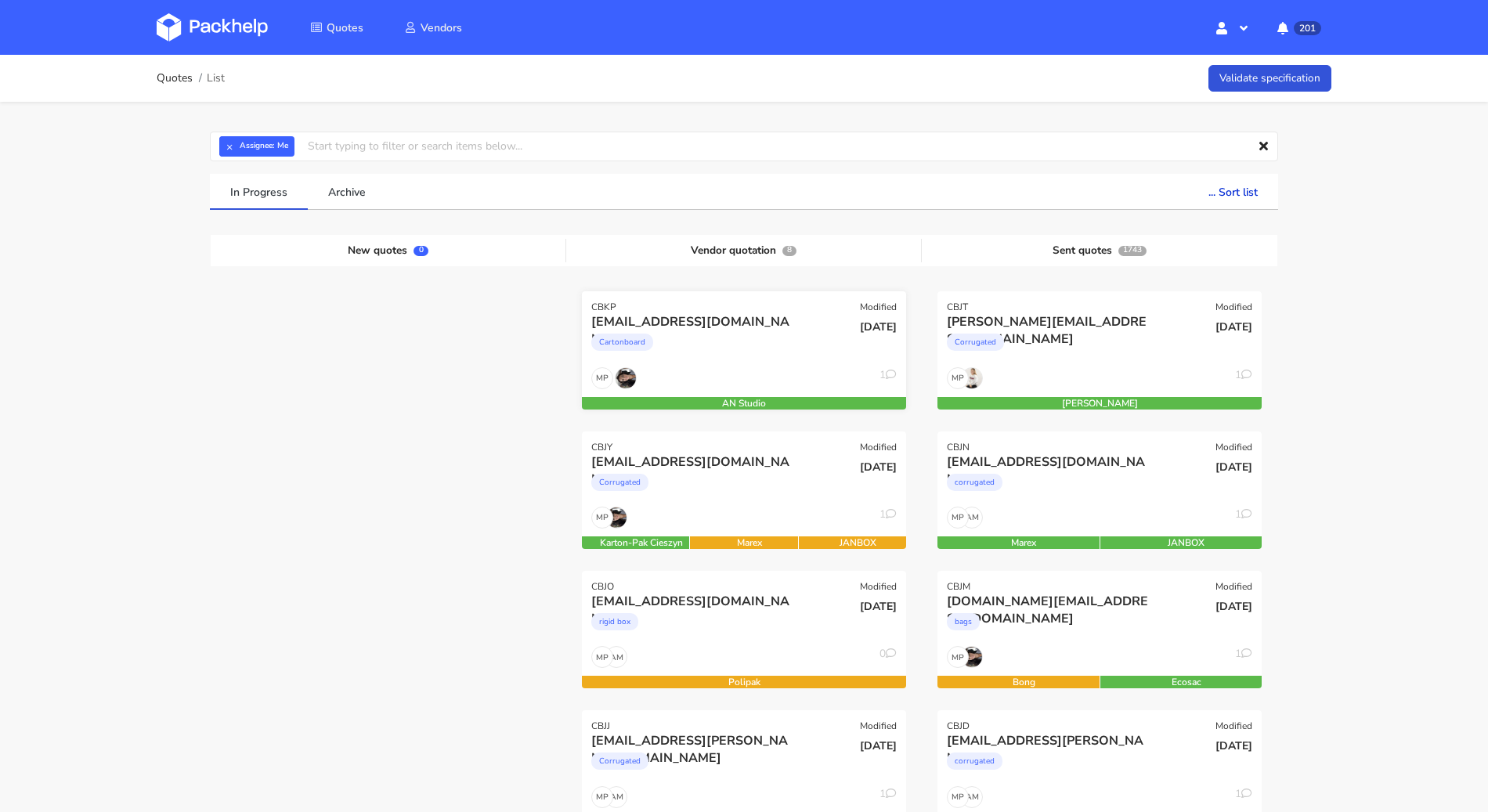
click at [755, 348] on div "Cartonboard" at bounding box center [695, 347] width 208 height 32
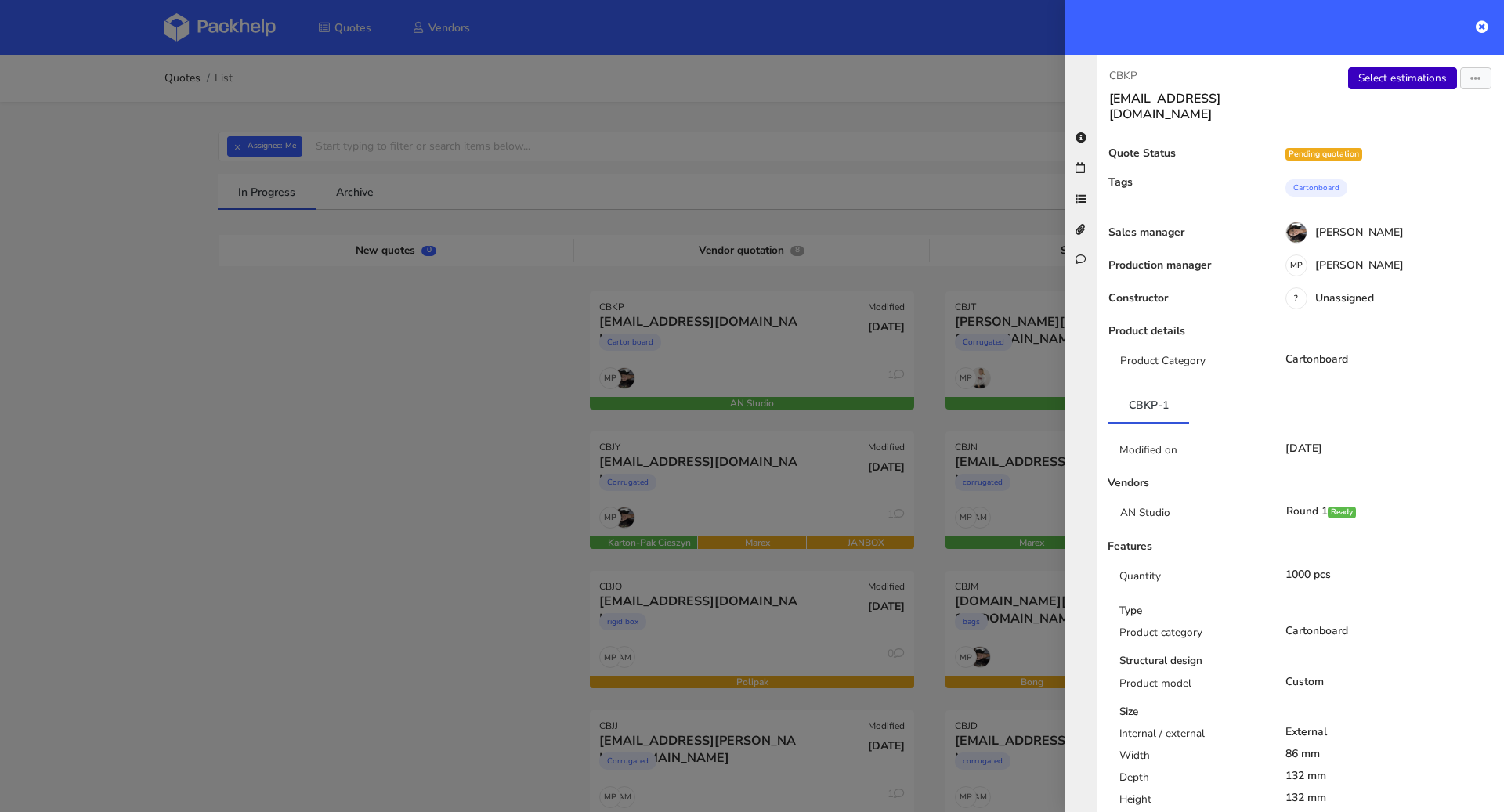
click at [1384, 84] on link "Select estimations" at bounding box center [1403, 79] width 109 height 22
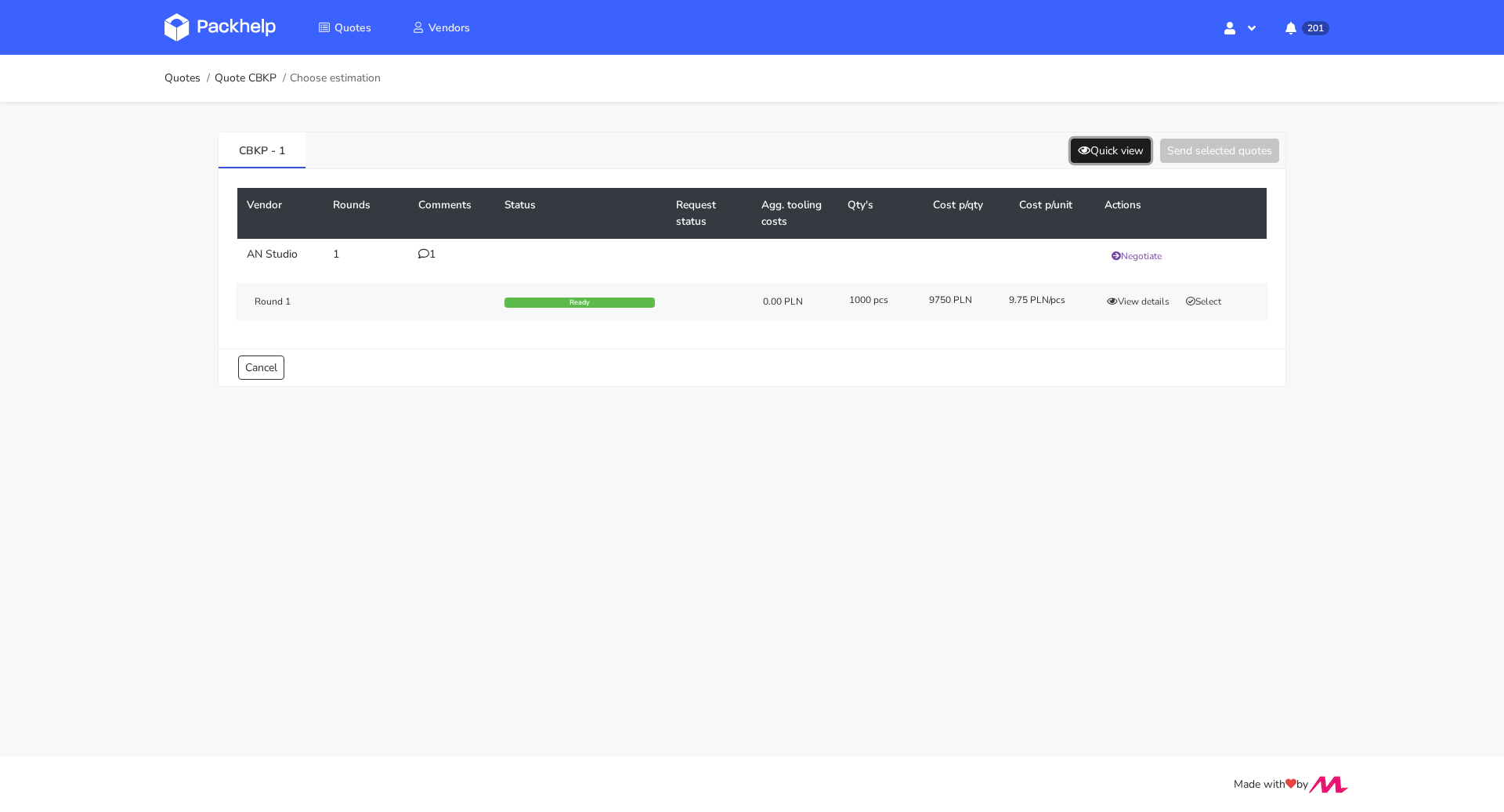
click at [1111, 153] on button "Quick view" at bounding box center [1110, 151] width 80 height 24
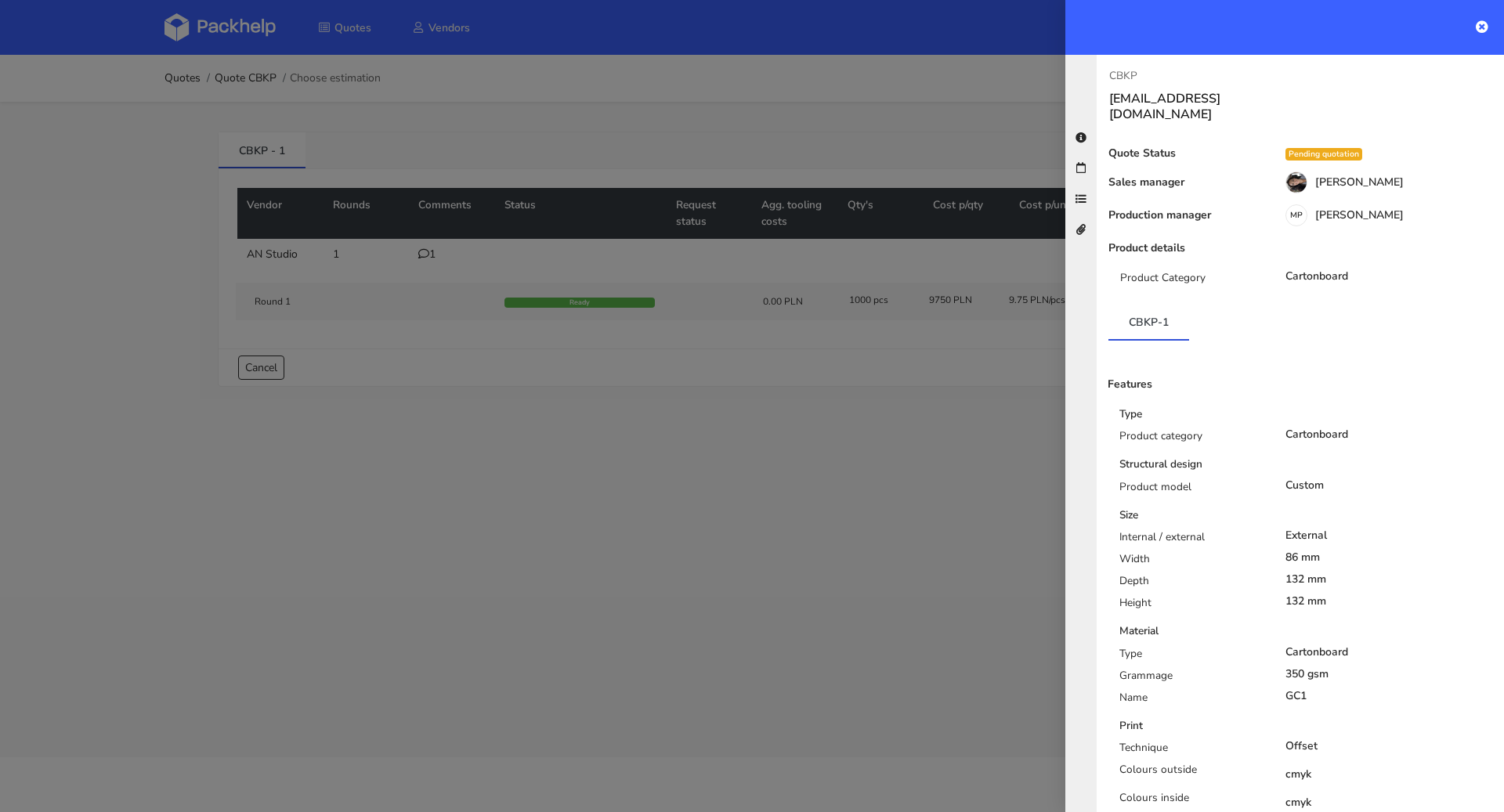
click at [385, 160] on div at bounding box center [752, 406] width 1504 height 812
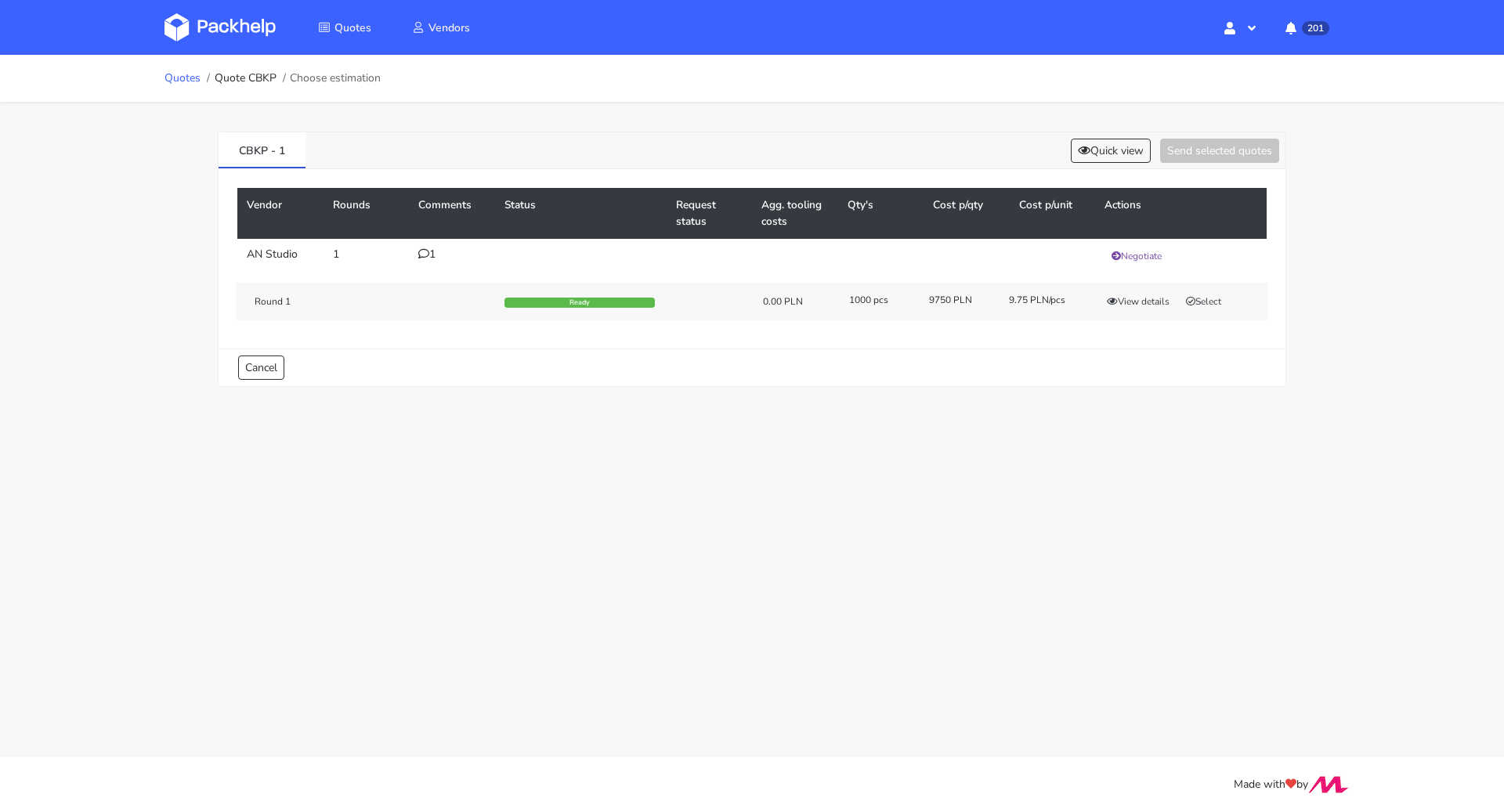
click at [182, 81] on link "Quotes" at bounding box center [183, 79] width 36 height 13
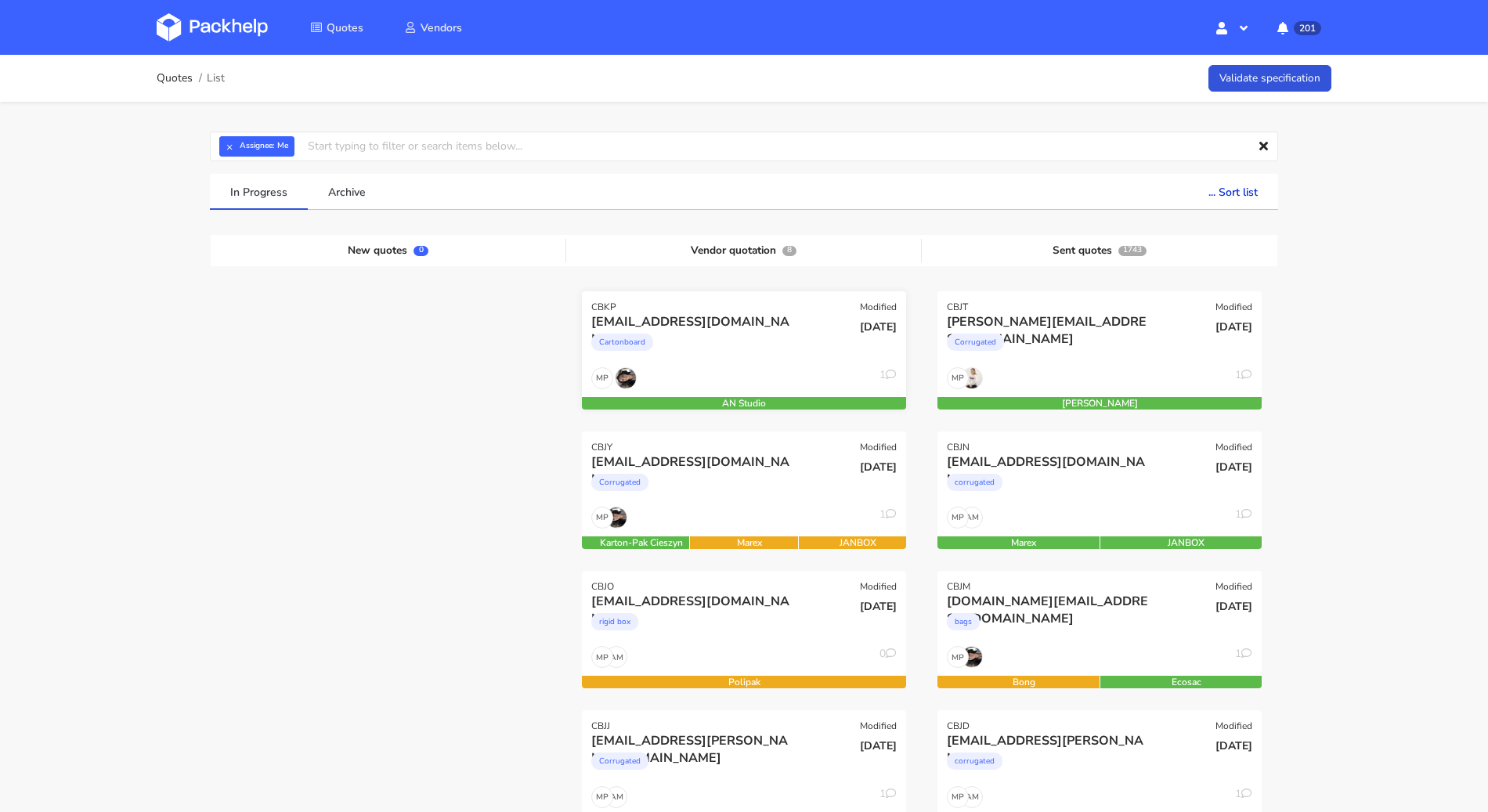
click at [778, 348] on div "Cartonboard" at bounding box center [695, 347] width 208 height 32
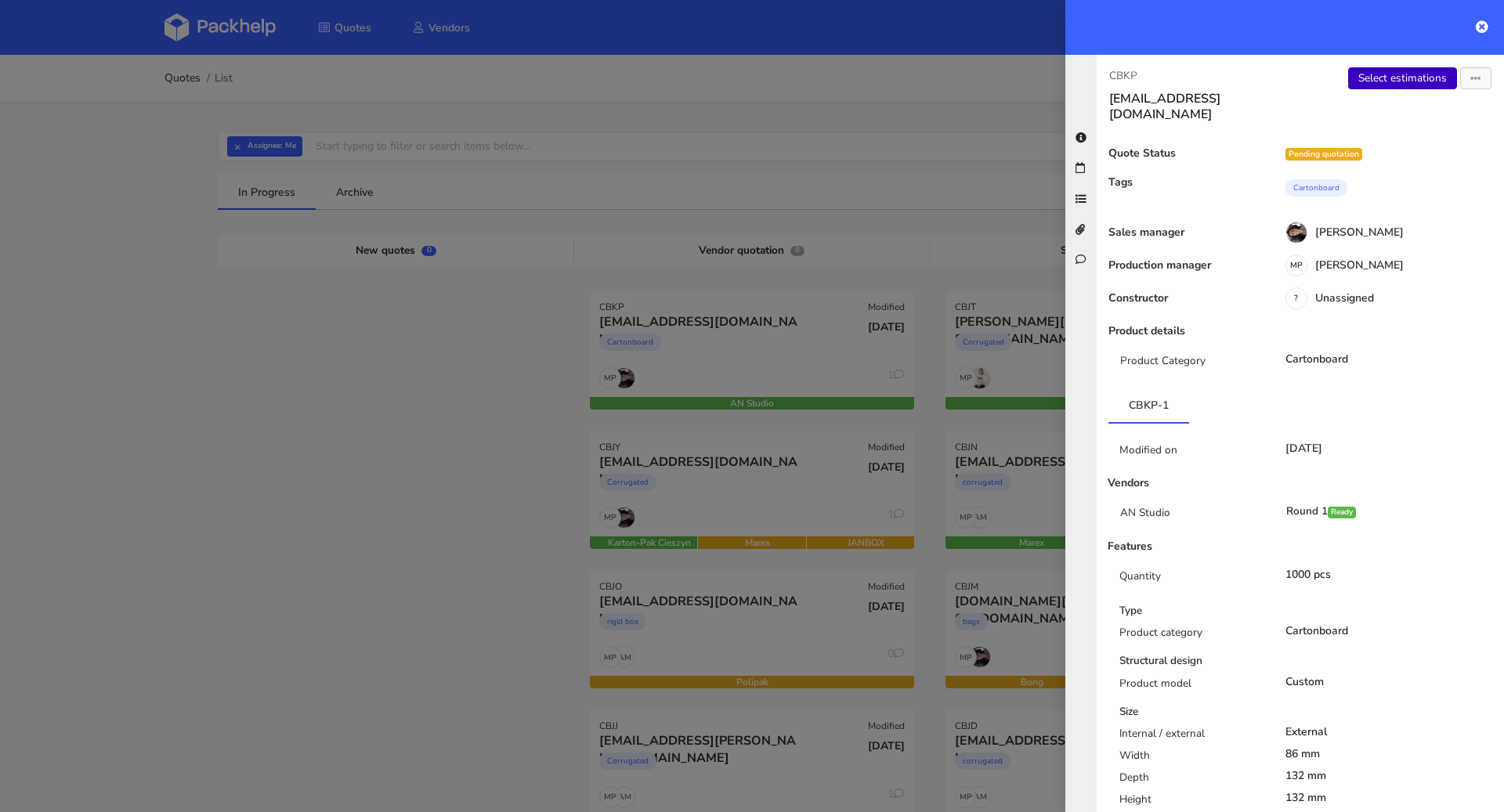
click at [1367, 86] on link "Select estimations" at bounding box center [1403, 79] width 109 height 22
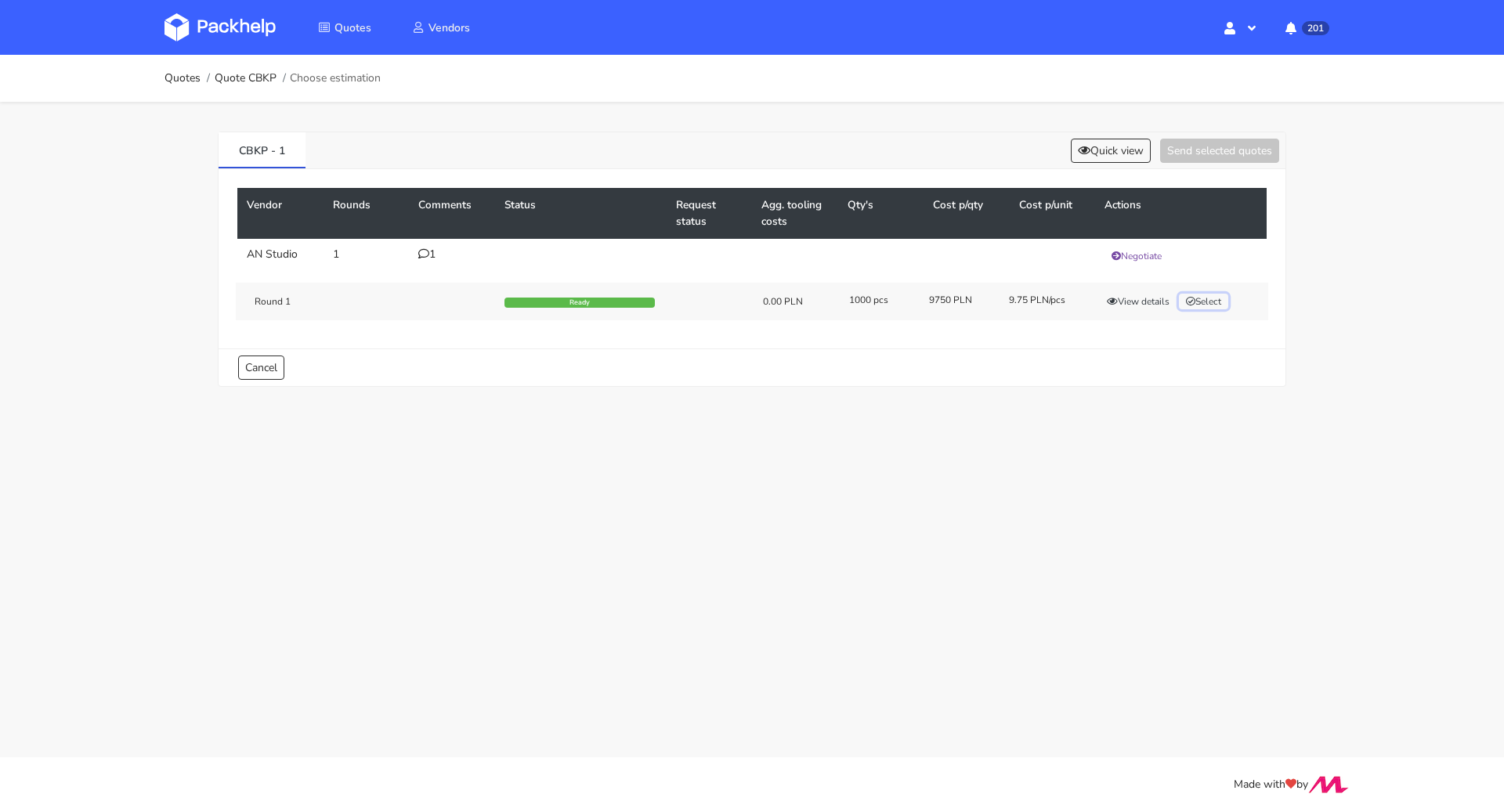
click at [1204, 300] on button "Select" at bounding box center [1204, 302] width 50 height 16
click at [1199, 153] on button "Send selected quotes ( 1 )" at bounding box center [1209, 151] width 141 height 24
click at [188, 81] on link "Quotes" at bounding box center [183, 79] width 36 height 13
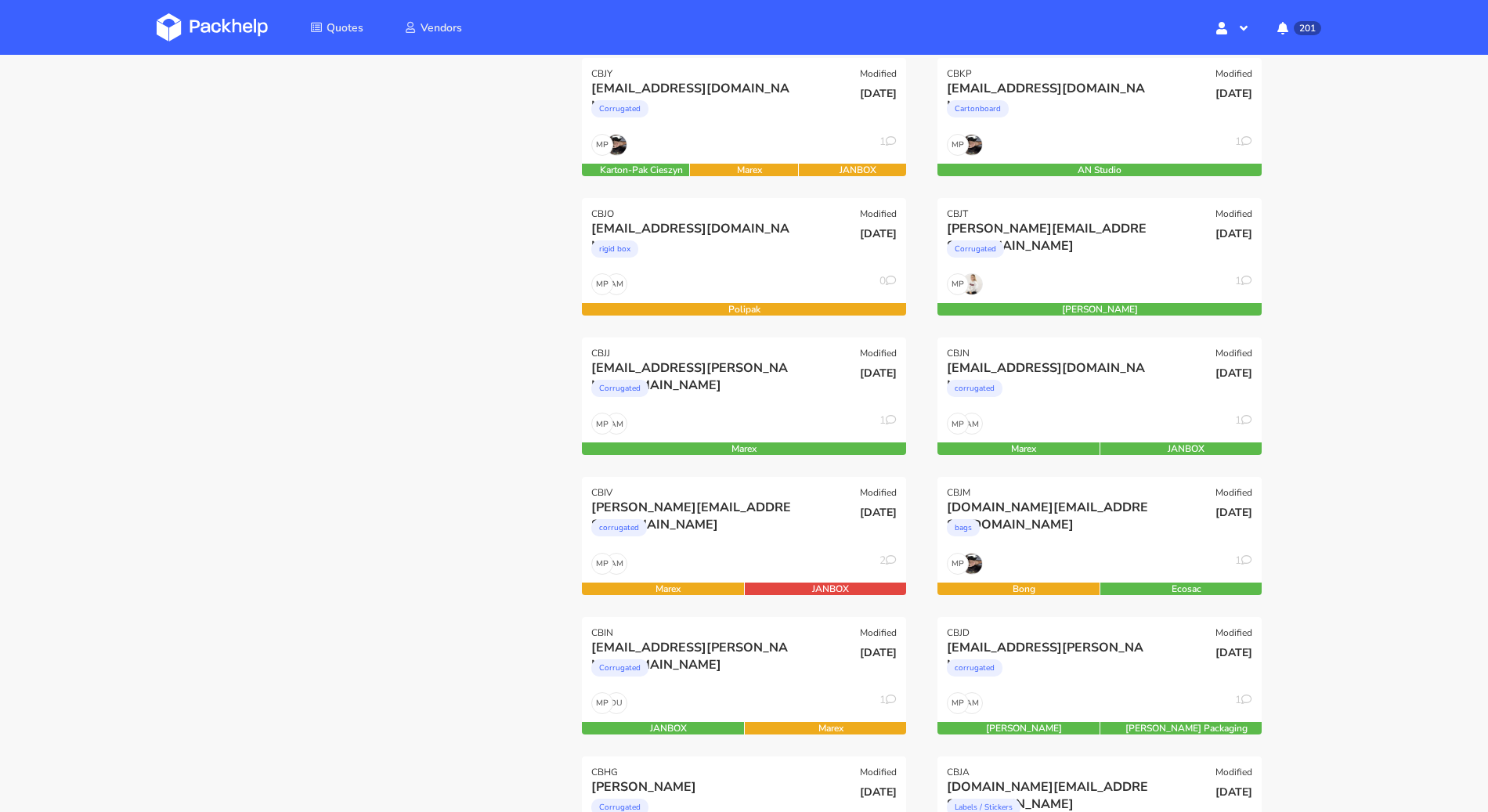
scroll to position [364, 0]
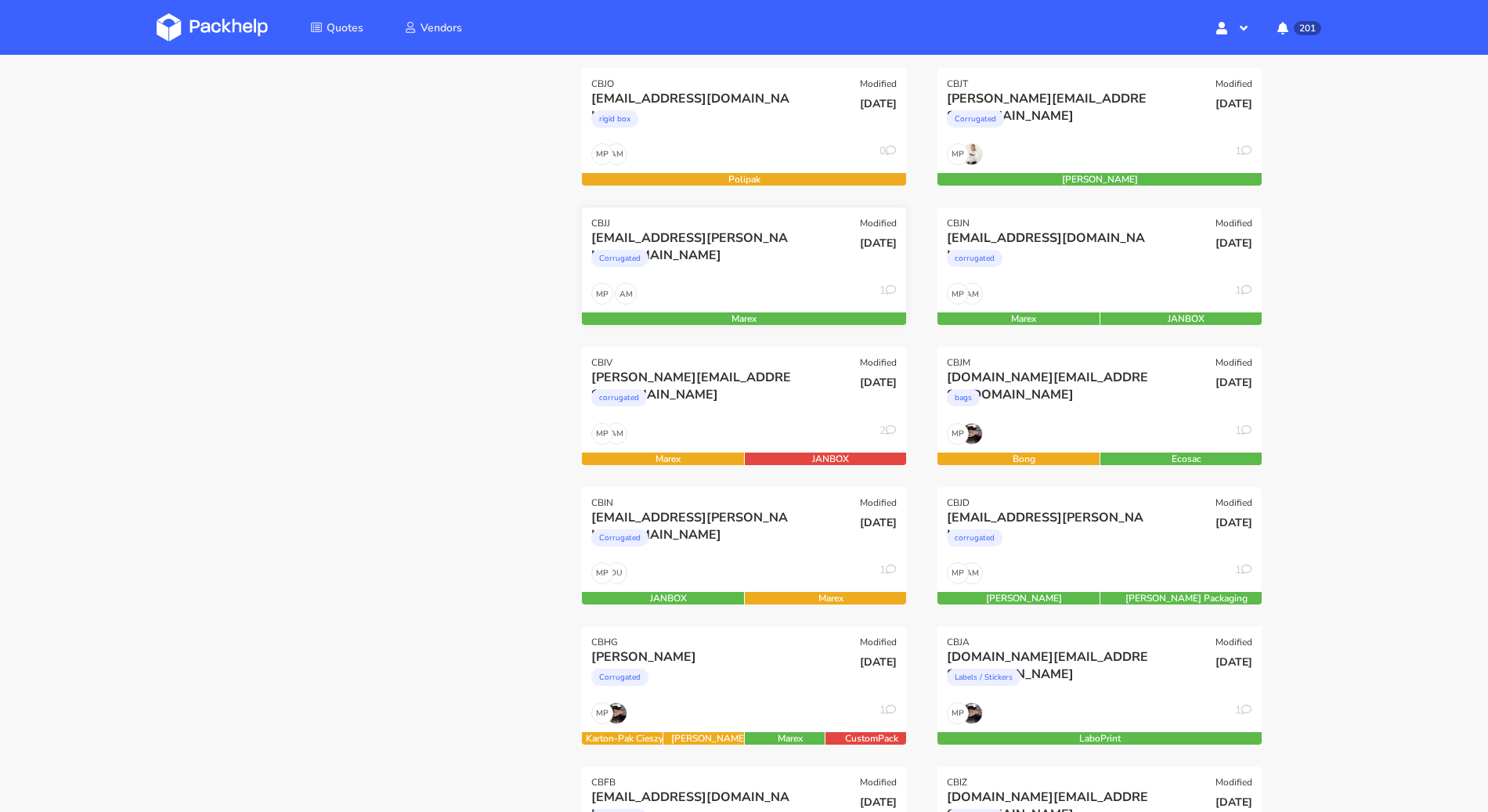
click at [641, 283] on div "AM MP 1" at bounding box center [744, 298] width 324 height 30
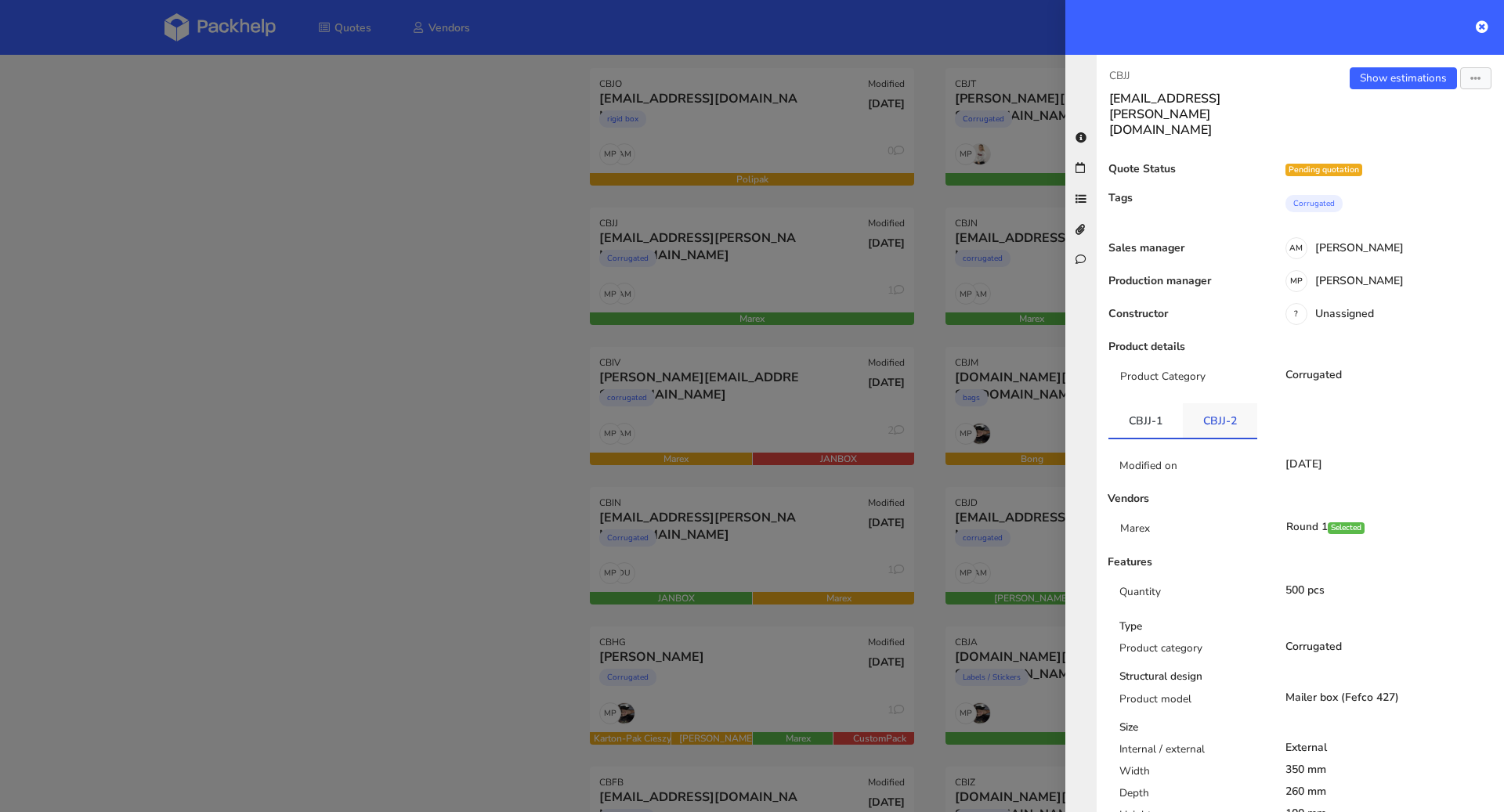
click at [1228, 404] on link "CBJJ-2" at bounding box center [1220, 420] width 75 height 35
click at [480, 441] on div at bounding box center [752, 406] width 1504 height 812
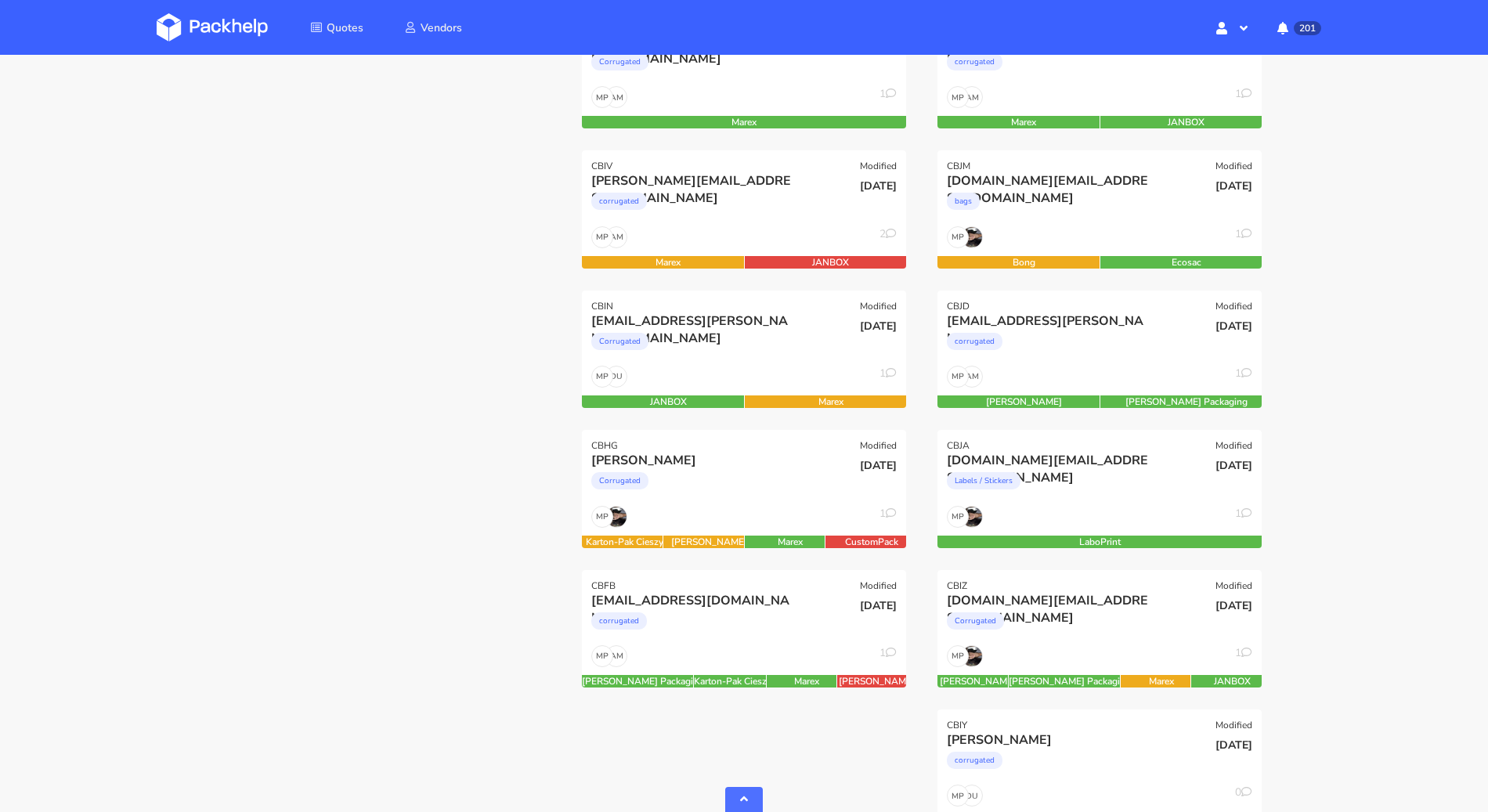
scroll to position [0, 0]
